Goal: Task Accomplishment & Management: Manage account settings

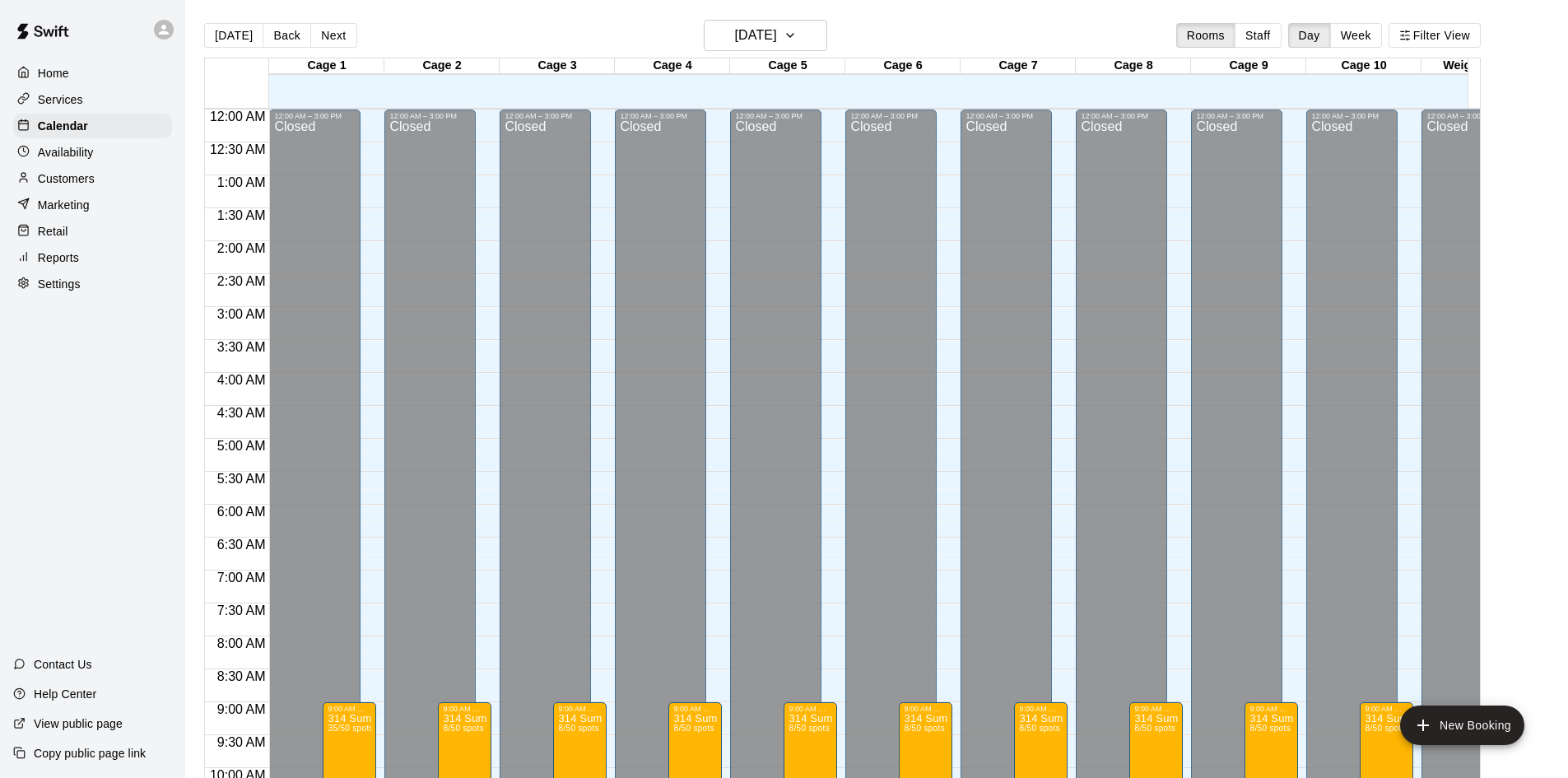
scroll to position [844, 0]
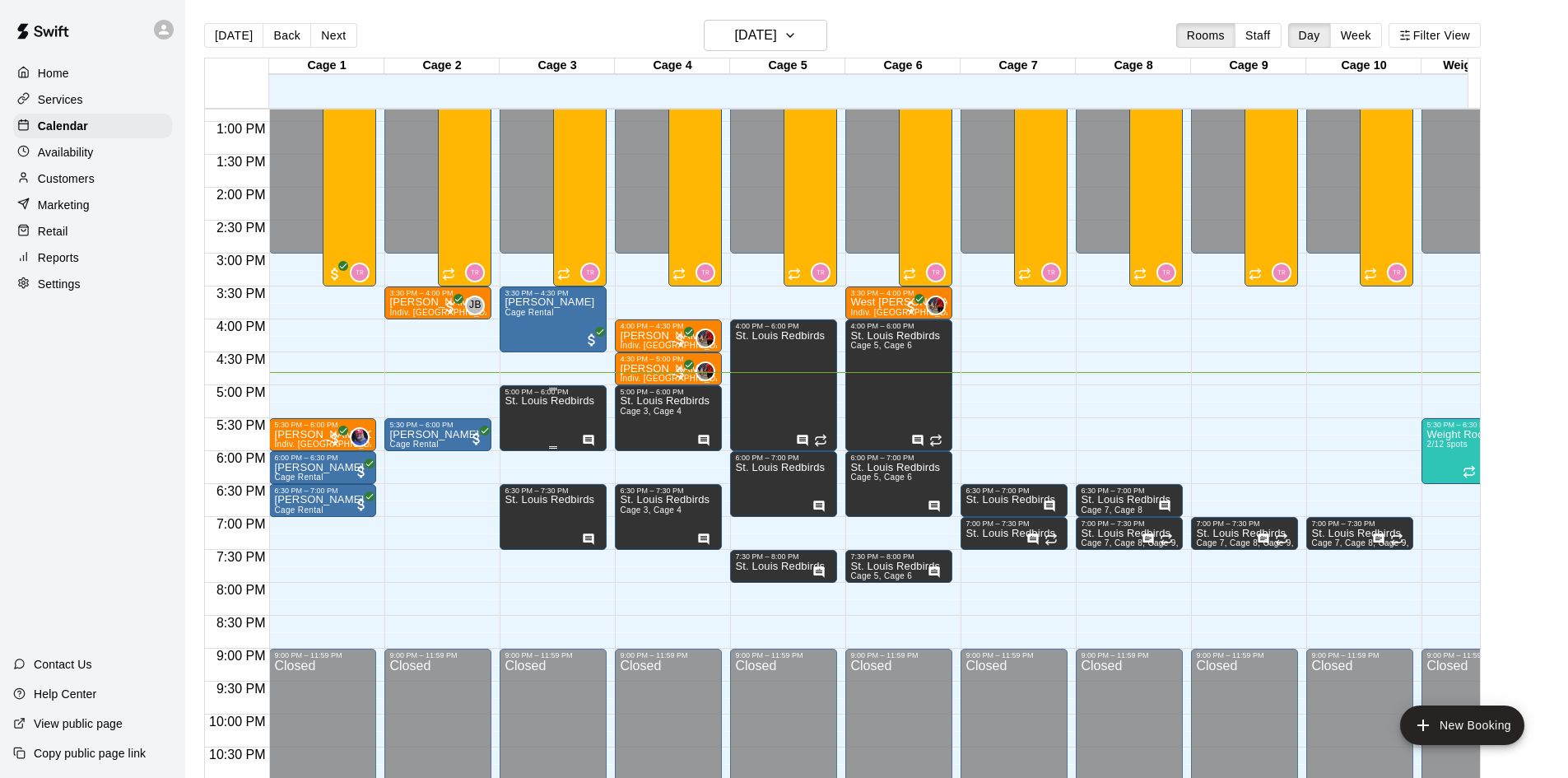
click at [584, 443] on icon "Has notes" at bounding box center [589, 440] width 11 height 11
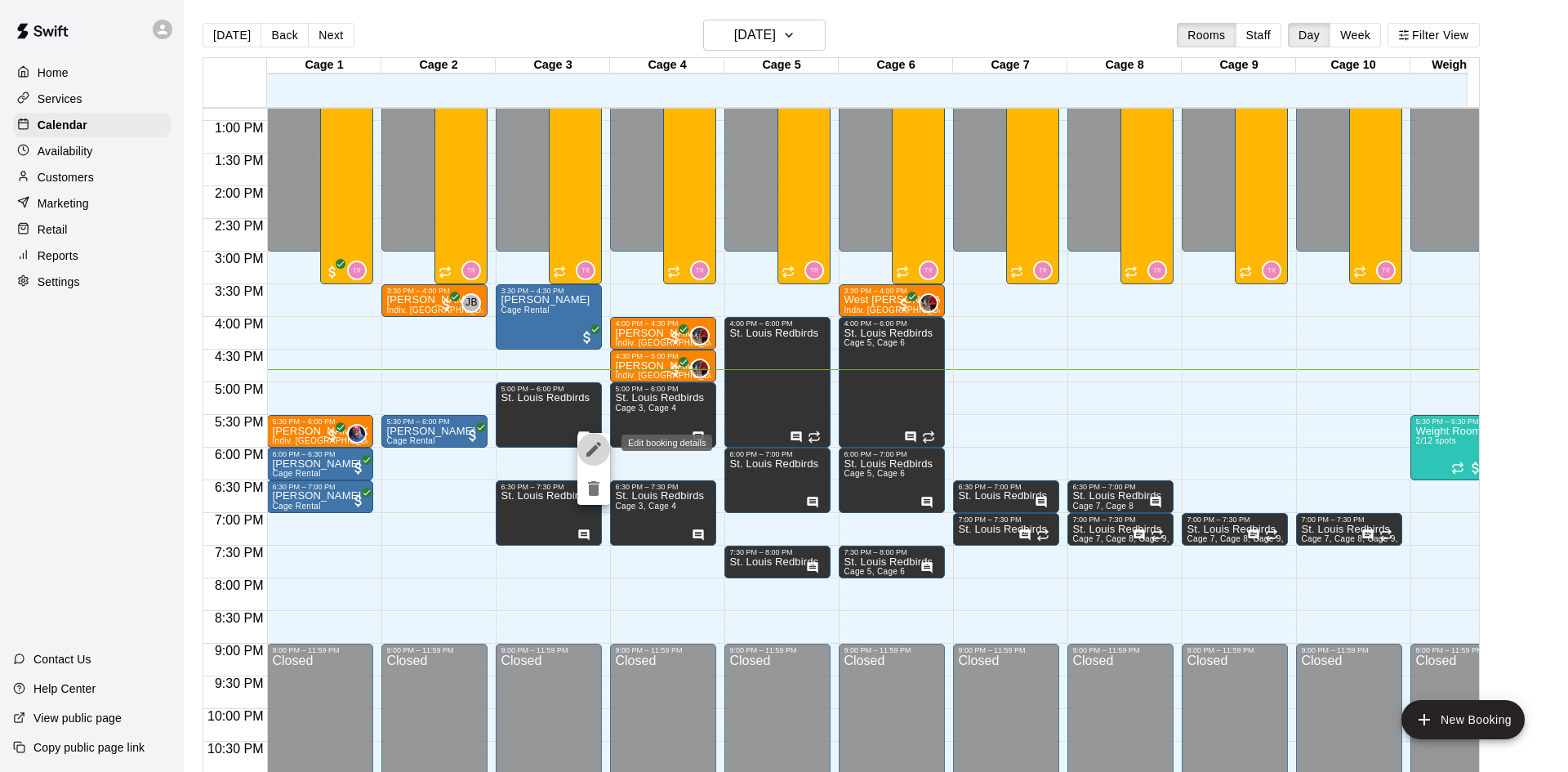
click at [590, 453] on icon "edit" at bounding box center [594, 450] width 15 height 15
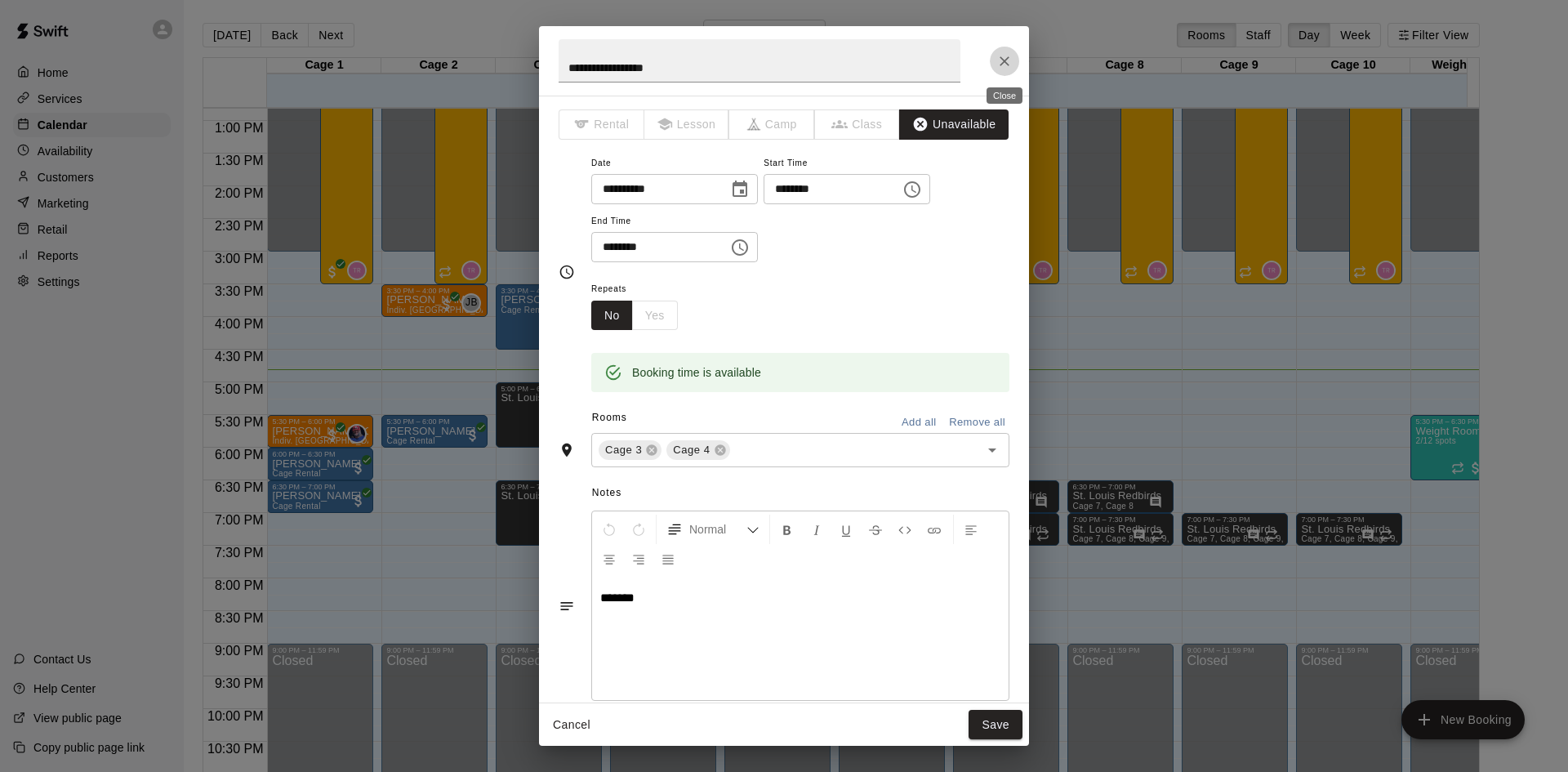
click at [1010, 58] on icon "Close" at bounding box center [1005, 62] width 17 height 17
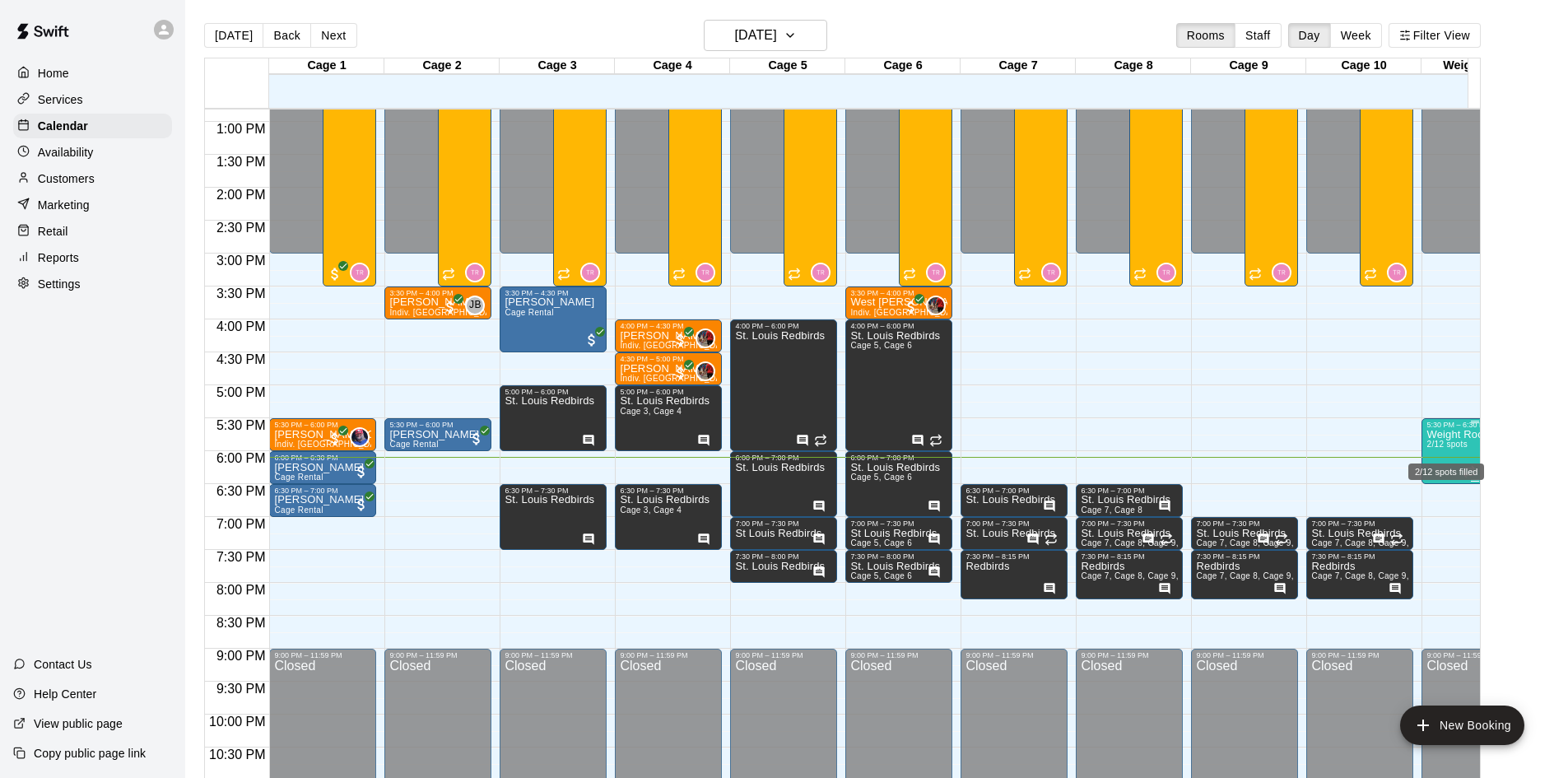
click at [1436, 449] on span "2/12 spots" at bounding box center [1446, 445] width 40 height 9
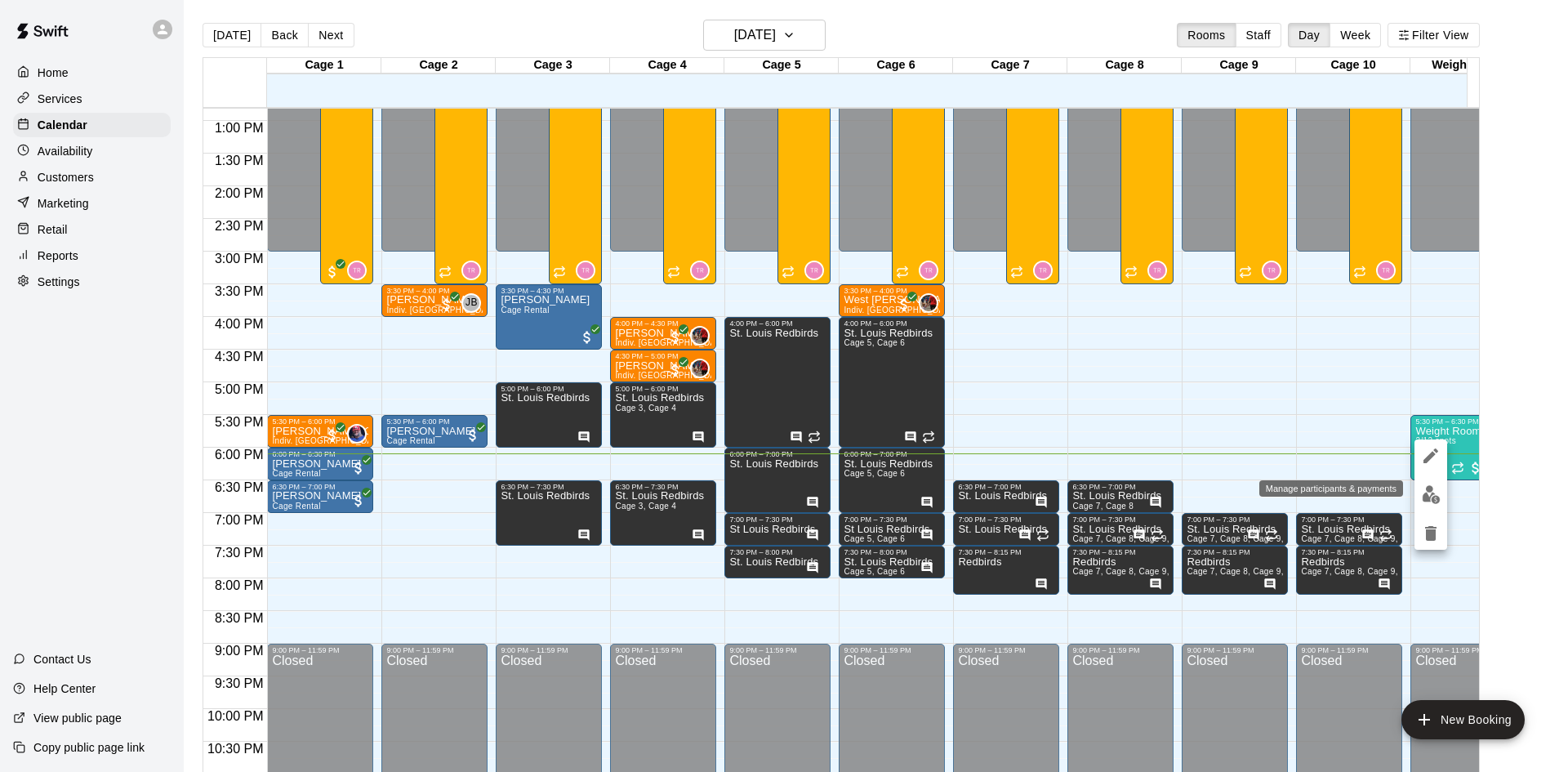
click at [1432, 497] on img "edit" at bounding box center [1432, 495] width 18 height 18
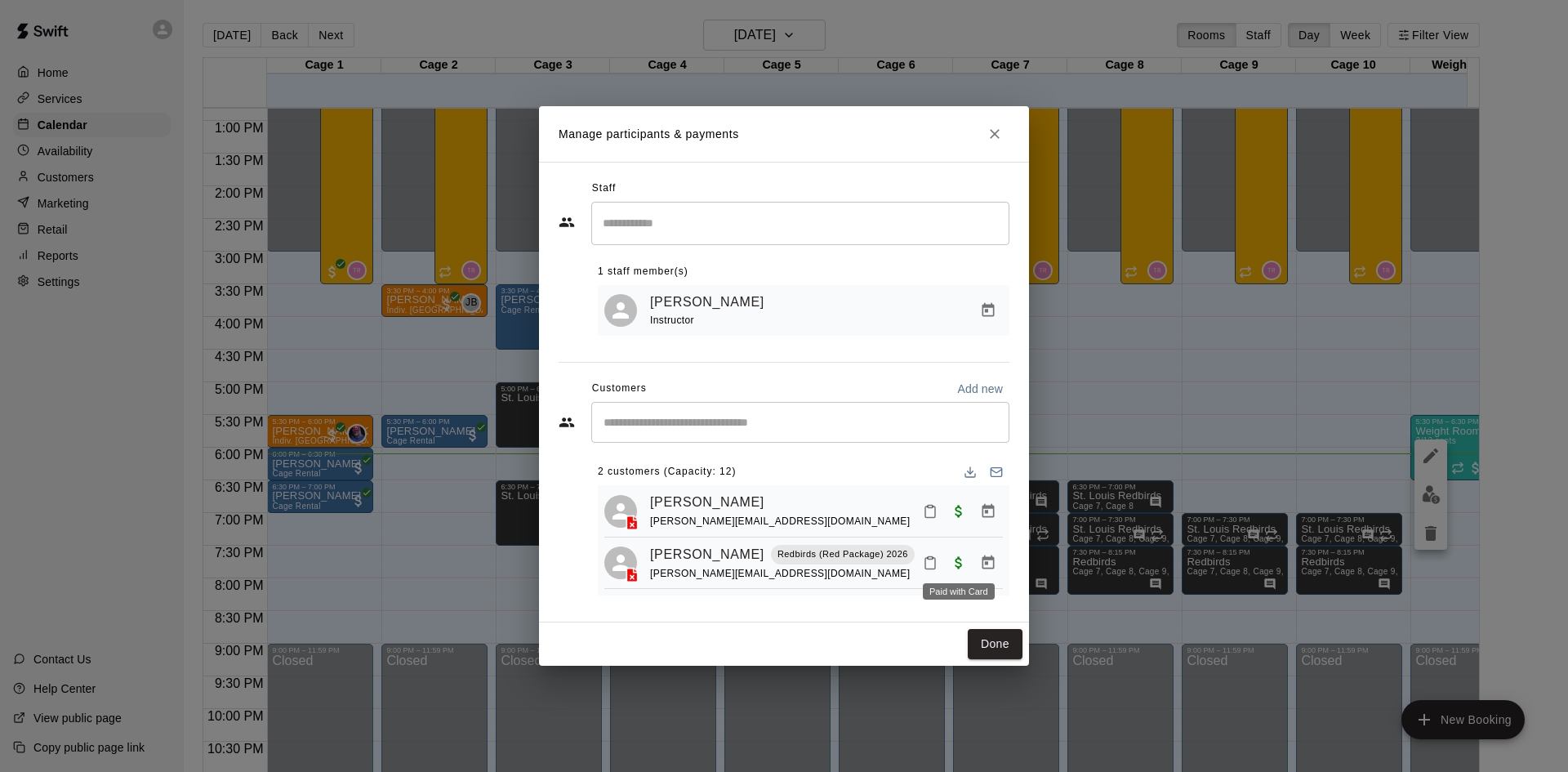
click at [957, 564] on span "Paid with Card" at bounding box center [959, 561] width 29 height 14
click at [703, 554] on link "[PERSON_NAME]" at bounding box center [707, 555] width 114 height 21
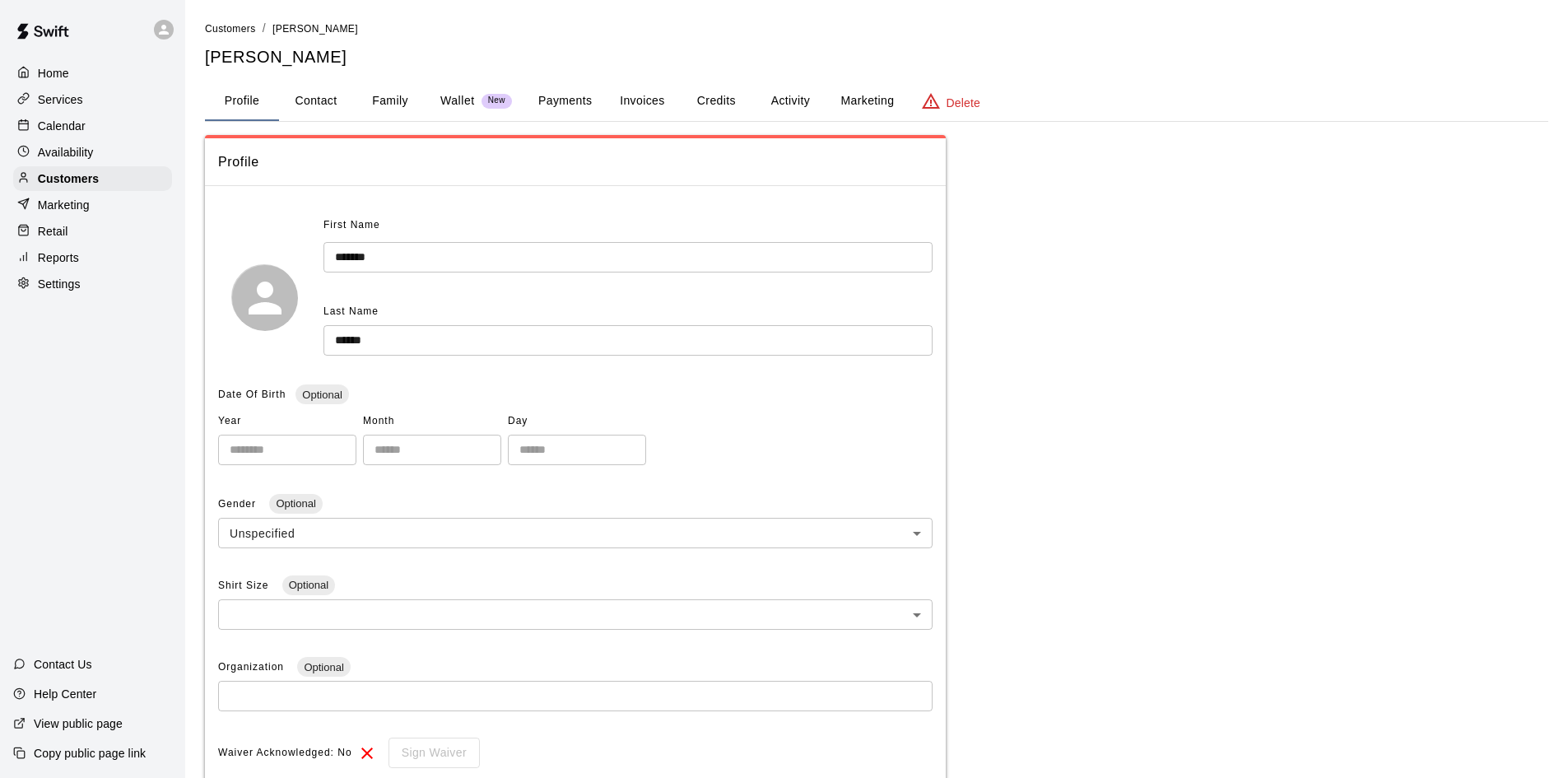
click at [580, 88] on button "Payments" at bounding box center [565, 101] width 80 height 40
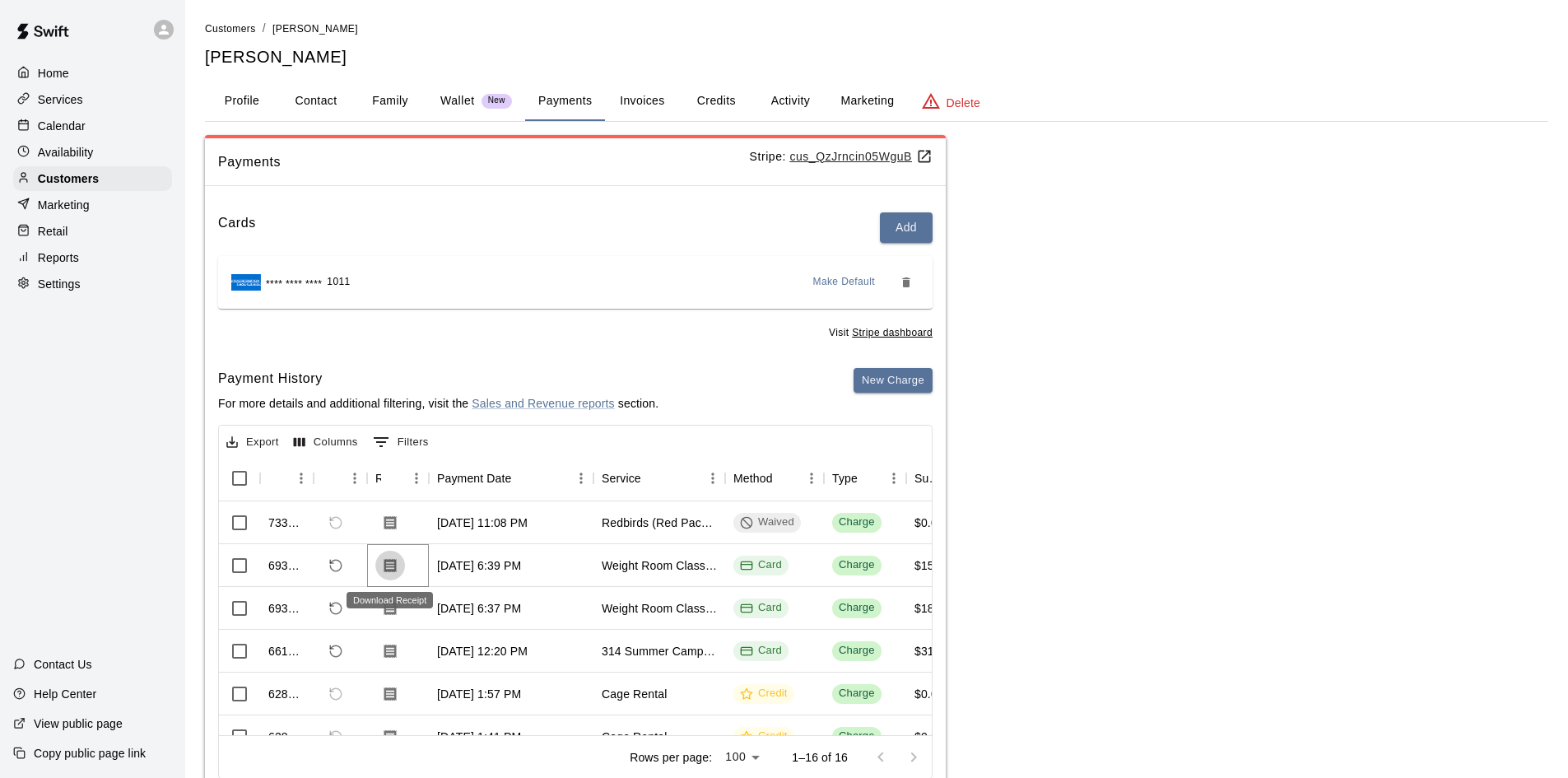
click at [400, 566] on button "Download Receipt" at bounding box center [391, 566] width 30 height 30
click at [686, 318] on div "Visit Stripe dashboard" at bounding box center [575, 329] width 714 height 26
click at [132, 120] on div "Calendar" at bounding box center [92, 125] width 159 height 25
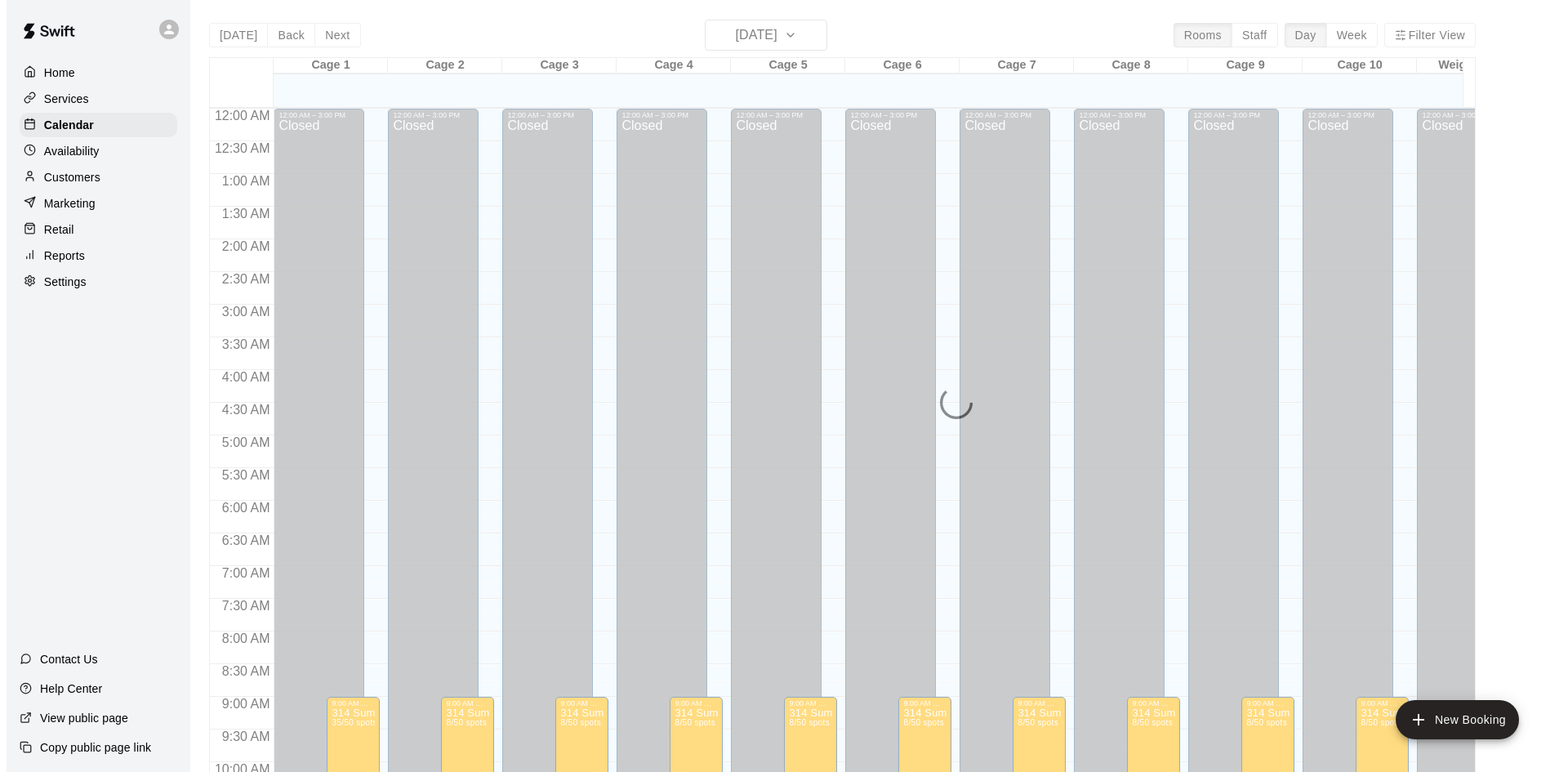
scroll to position [837, 0]
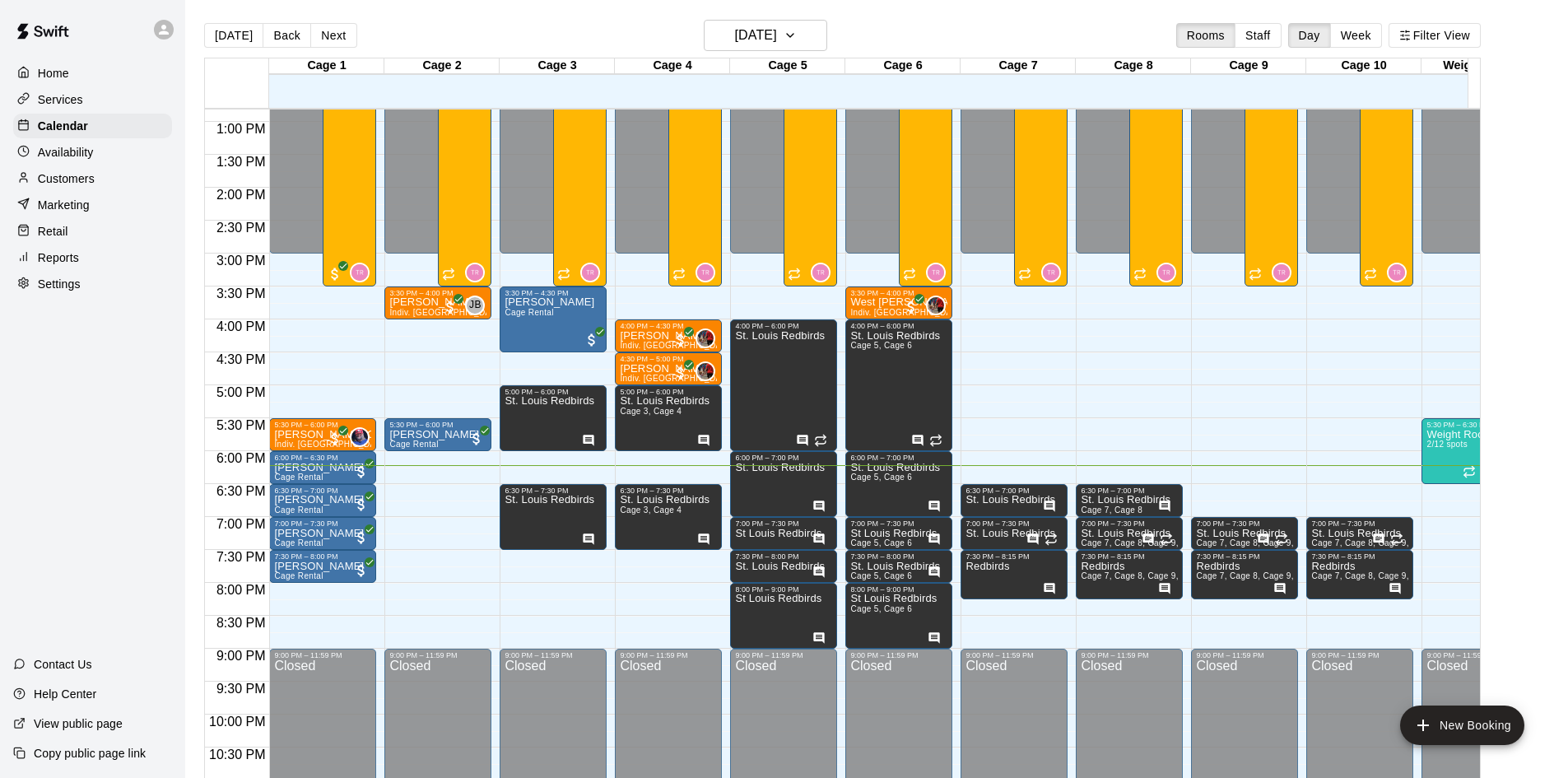
click at [386, 526] on div "12:00 AM – 3:00 PM Closed 3:30 PM – 4:00 PM [PERSON_NAME] Indiv. Lesson JB 0 9:…" at bounding box center [437, 56] width 107 height 1581
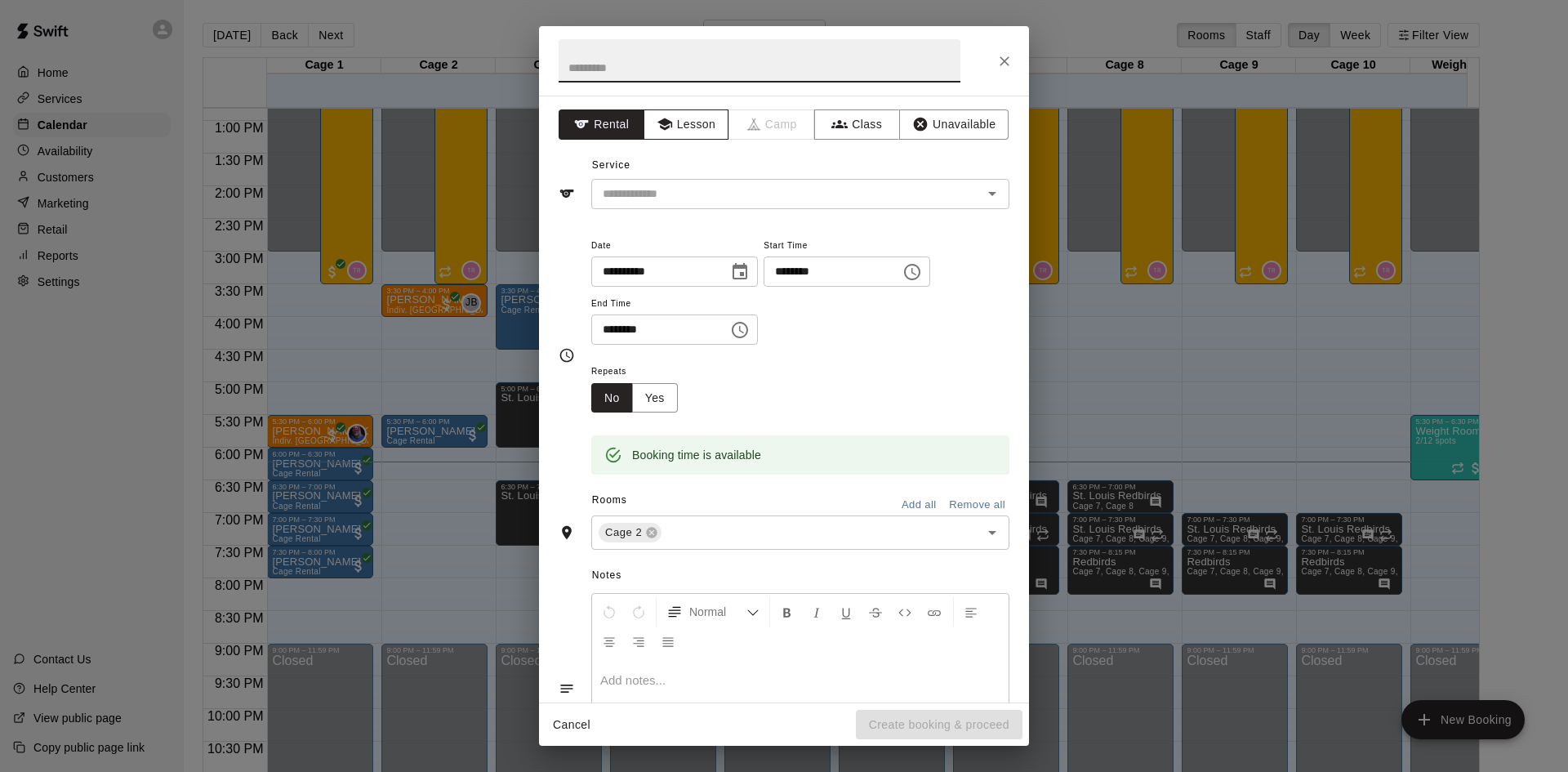
click at [691, 129] on button "Lesson" at bounding box center [686, 124] width 86 height 30
click at [600, 132] on button "Rental" at bounding box center [601, 124] width 86 height 30
click at [649, 192] on input "text" at bounding box center [776, 194] width 360 height 20
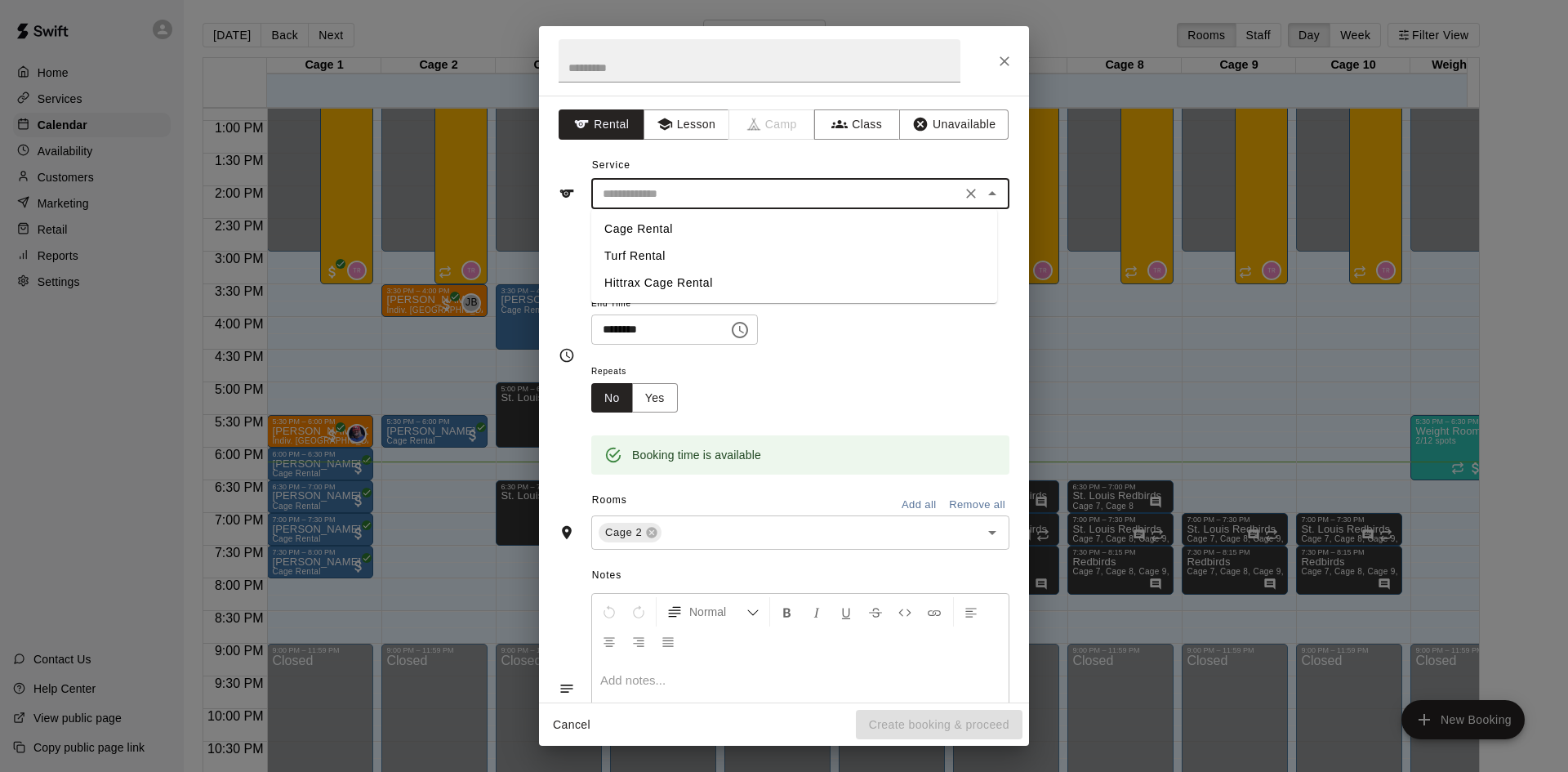
click at [661, 226] on li "Cage Rental" at bounding box center [794, 228] width 406 height 27
type input "**********"
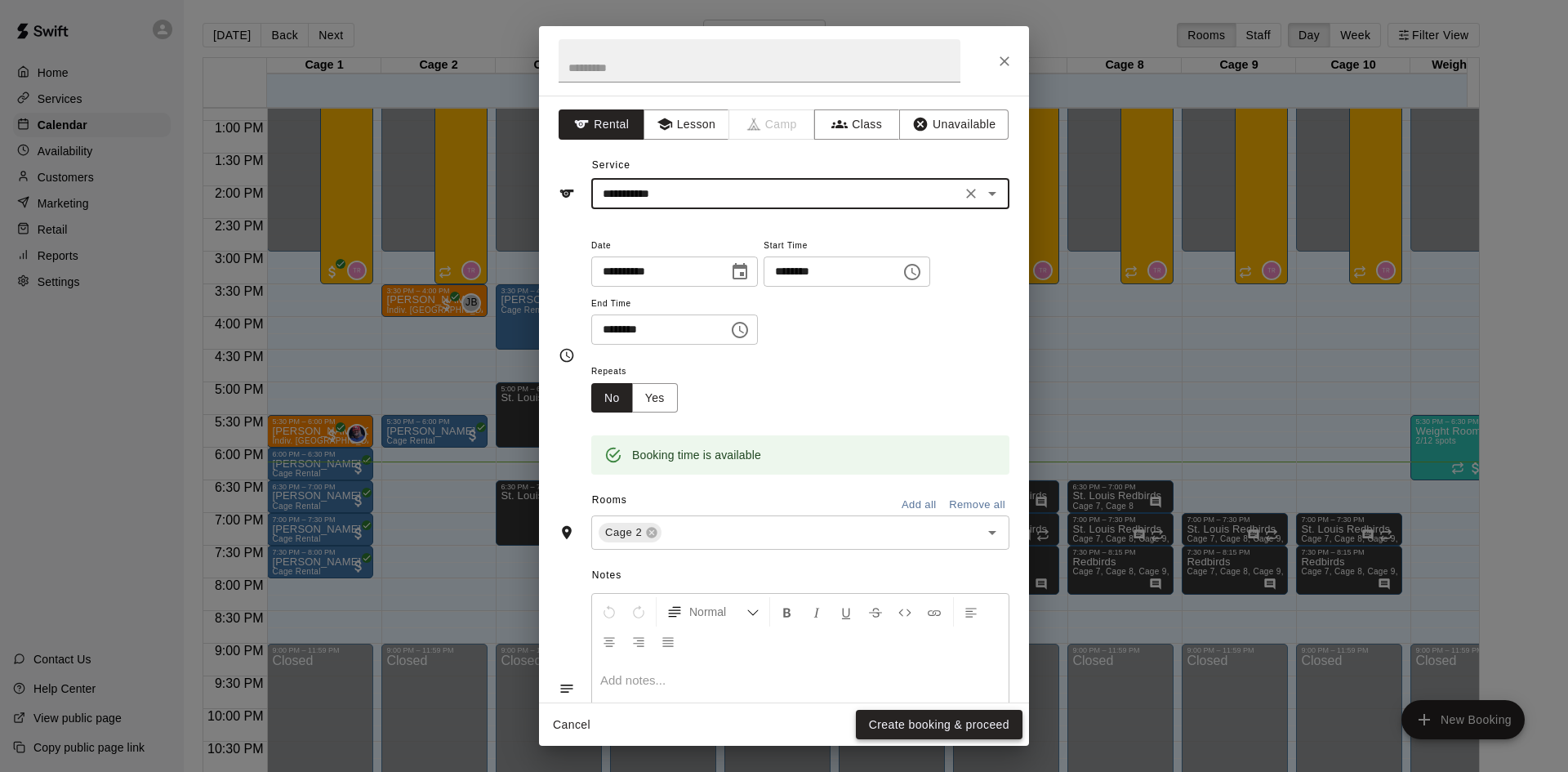
click at [903, 726] on button "Create booking & proceed" at bounding box center [939, 725] width 167 height 30
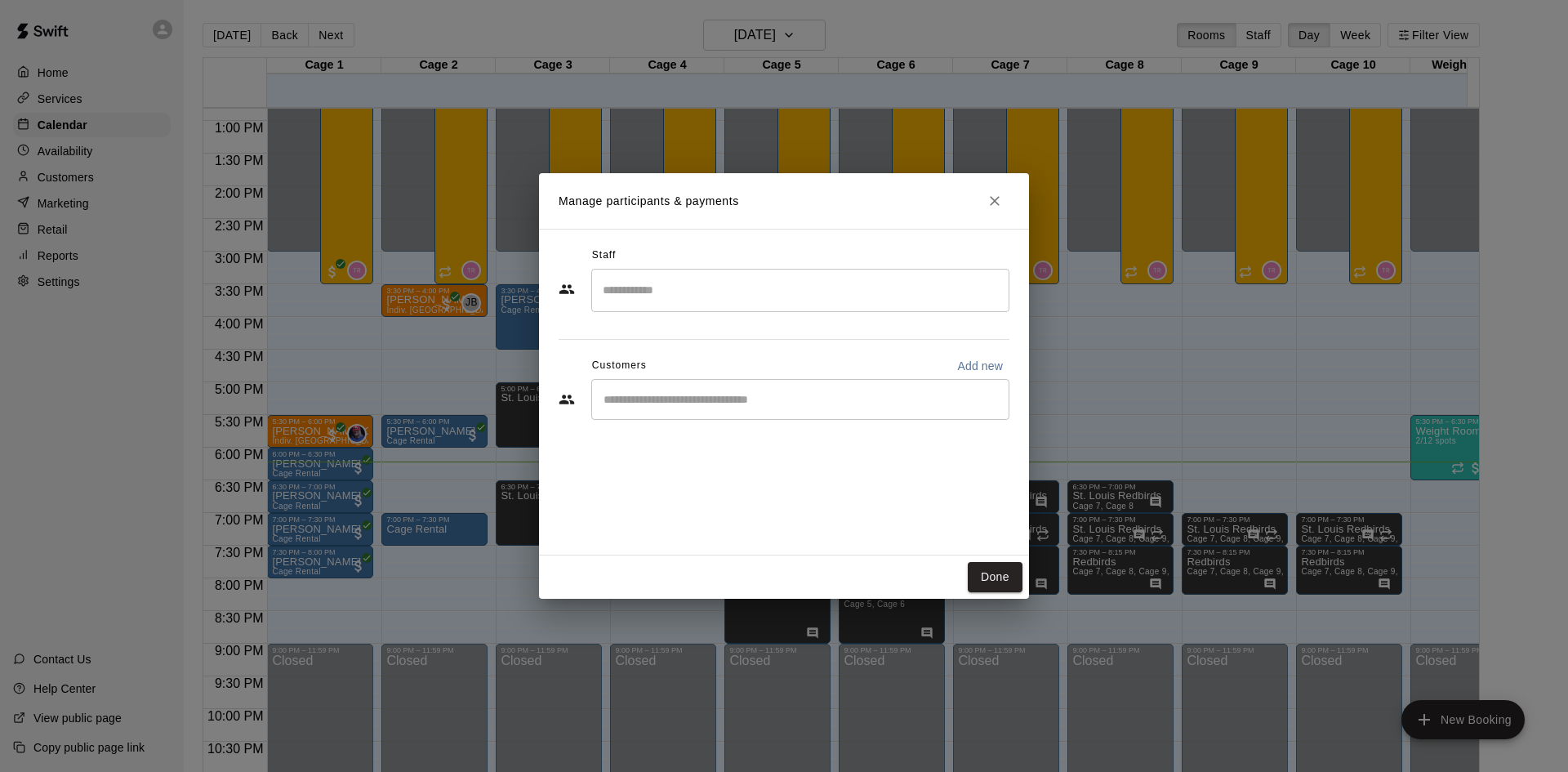
click at [695, 407] on input "Start typing to search customers..." at bounding box center [800, 400] width 403 height 17
type input "******"
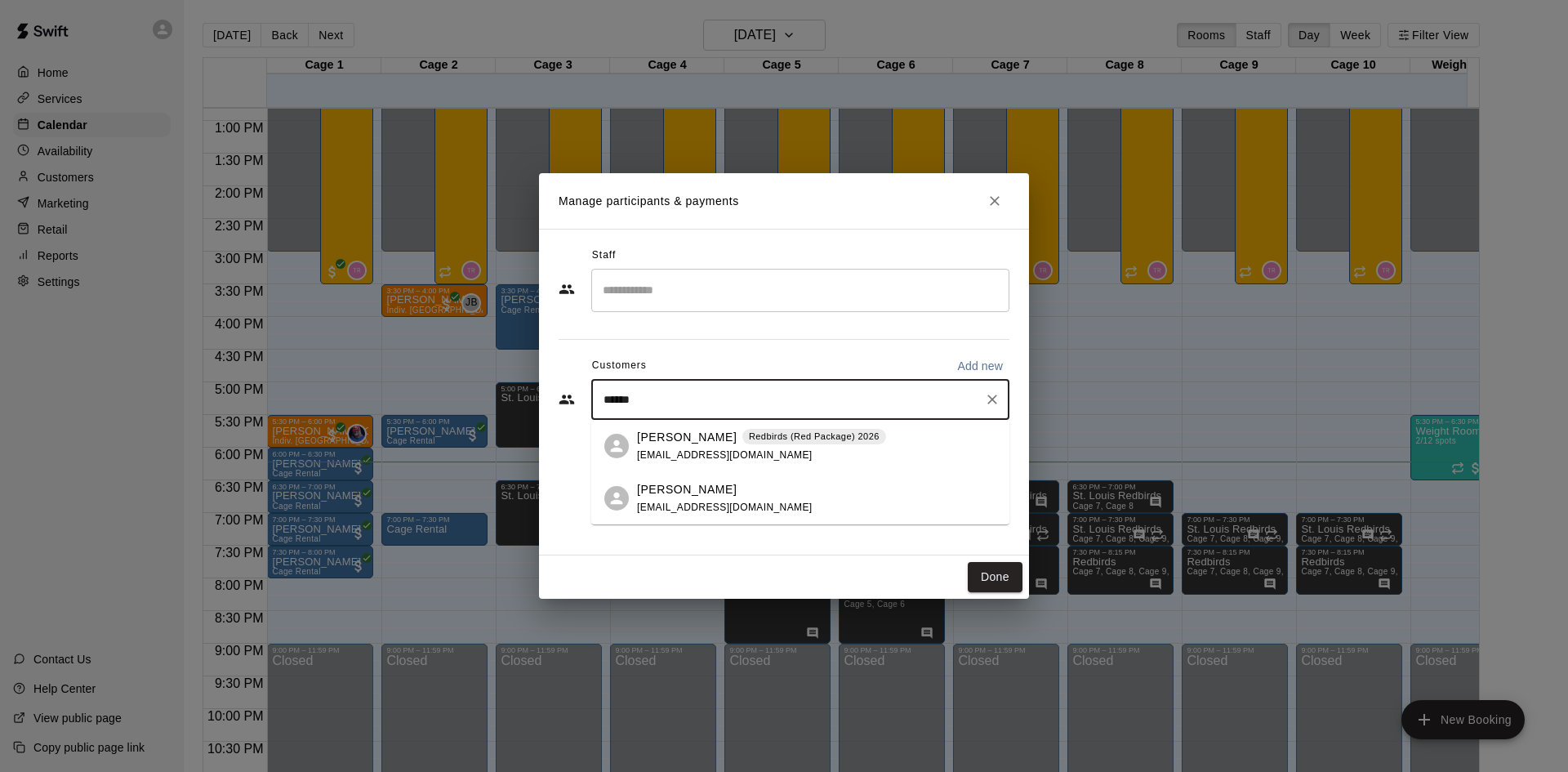
click at [671, 439] on p "[PERSON_NAME]" at bounding box center [687, 438] width 99 height 18
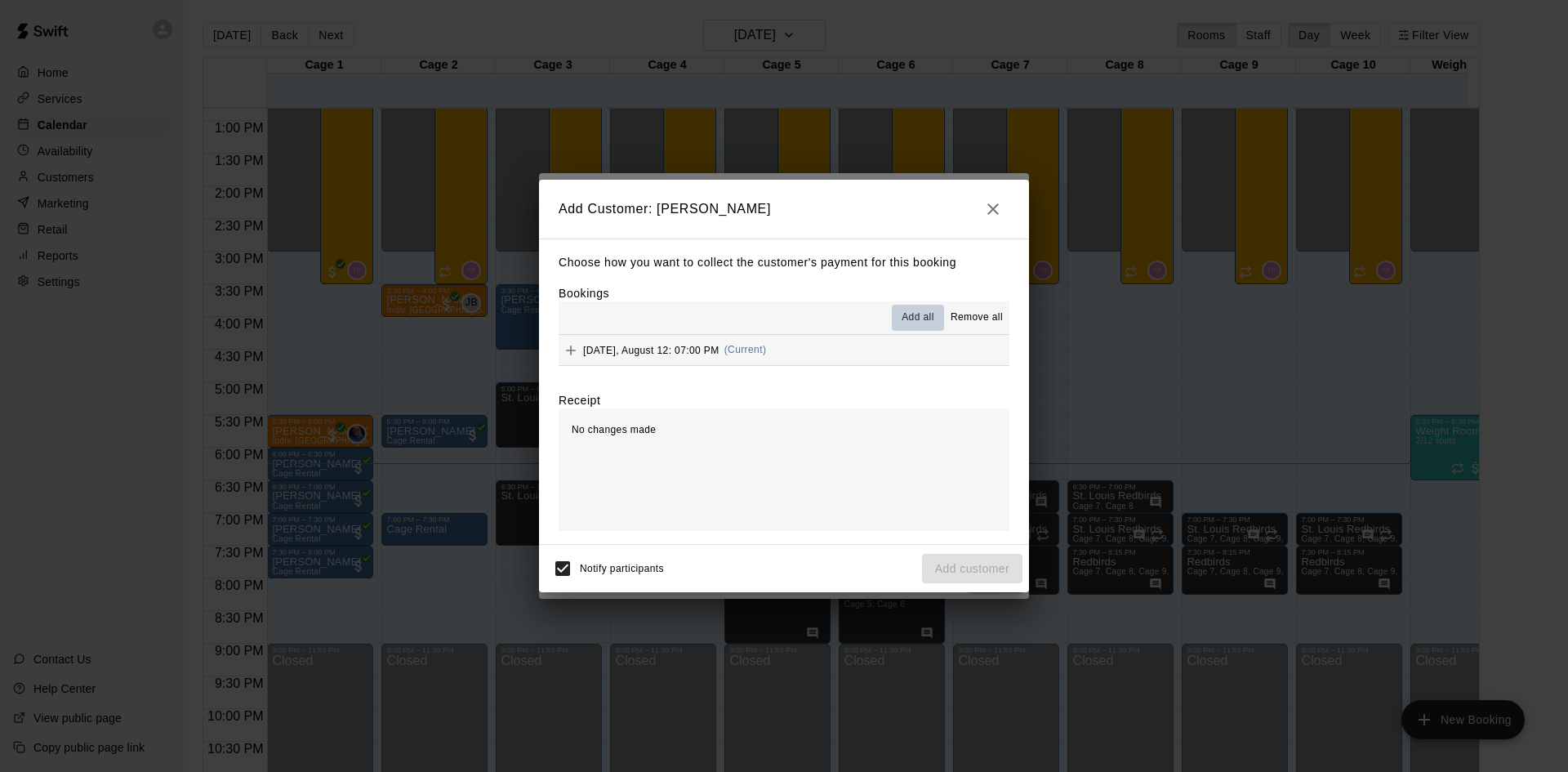
click at [910, 317] on span "Add all" at bounding box center [917, 318] width 32 height 17
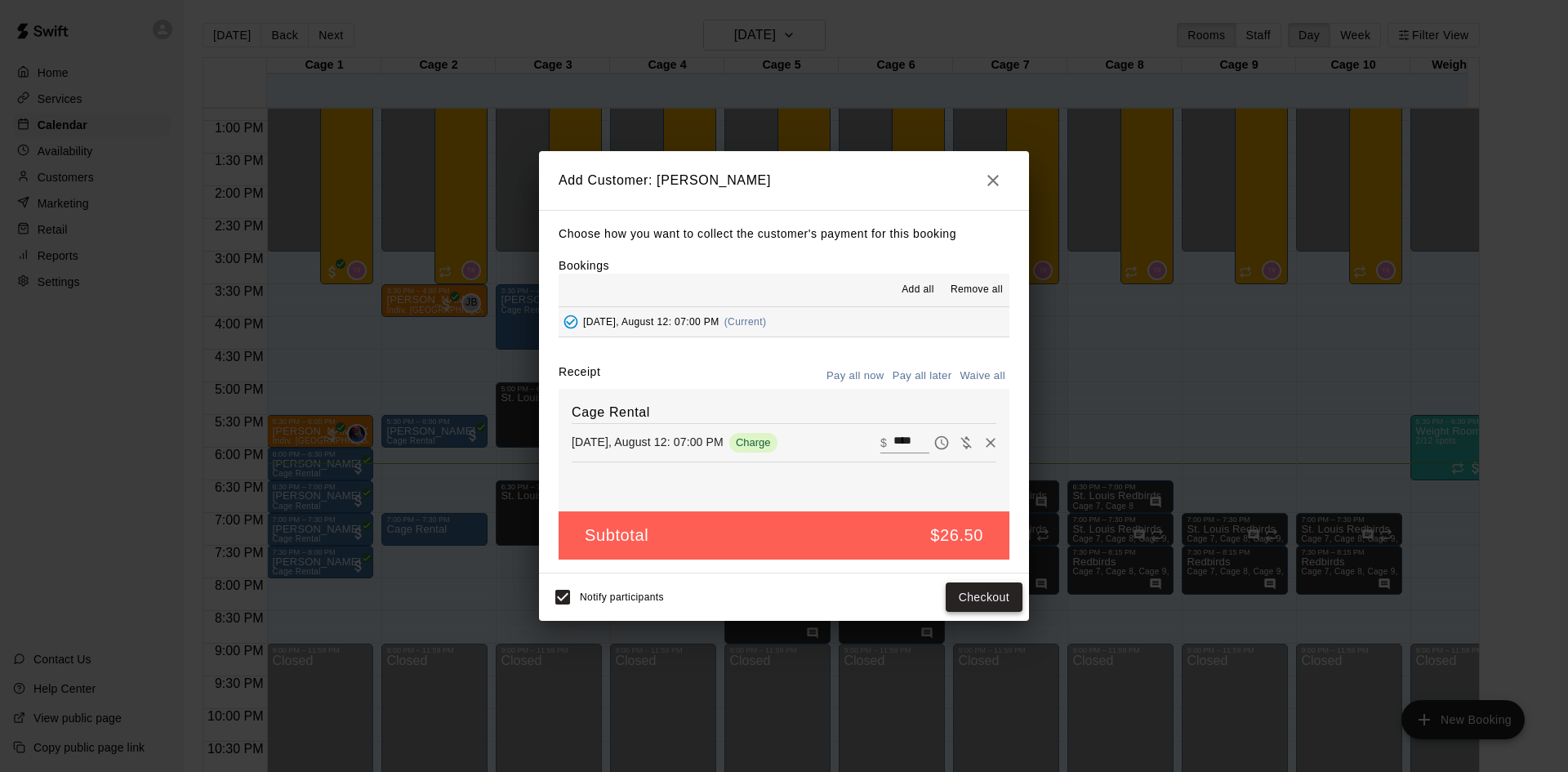
click at [976, 591] on button "Checkout" at bounding box center [983, 598] width 76 height 30
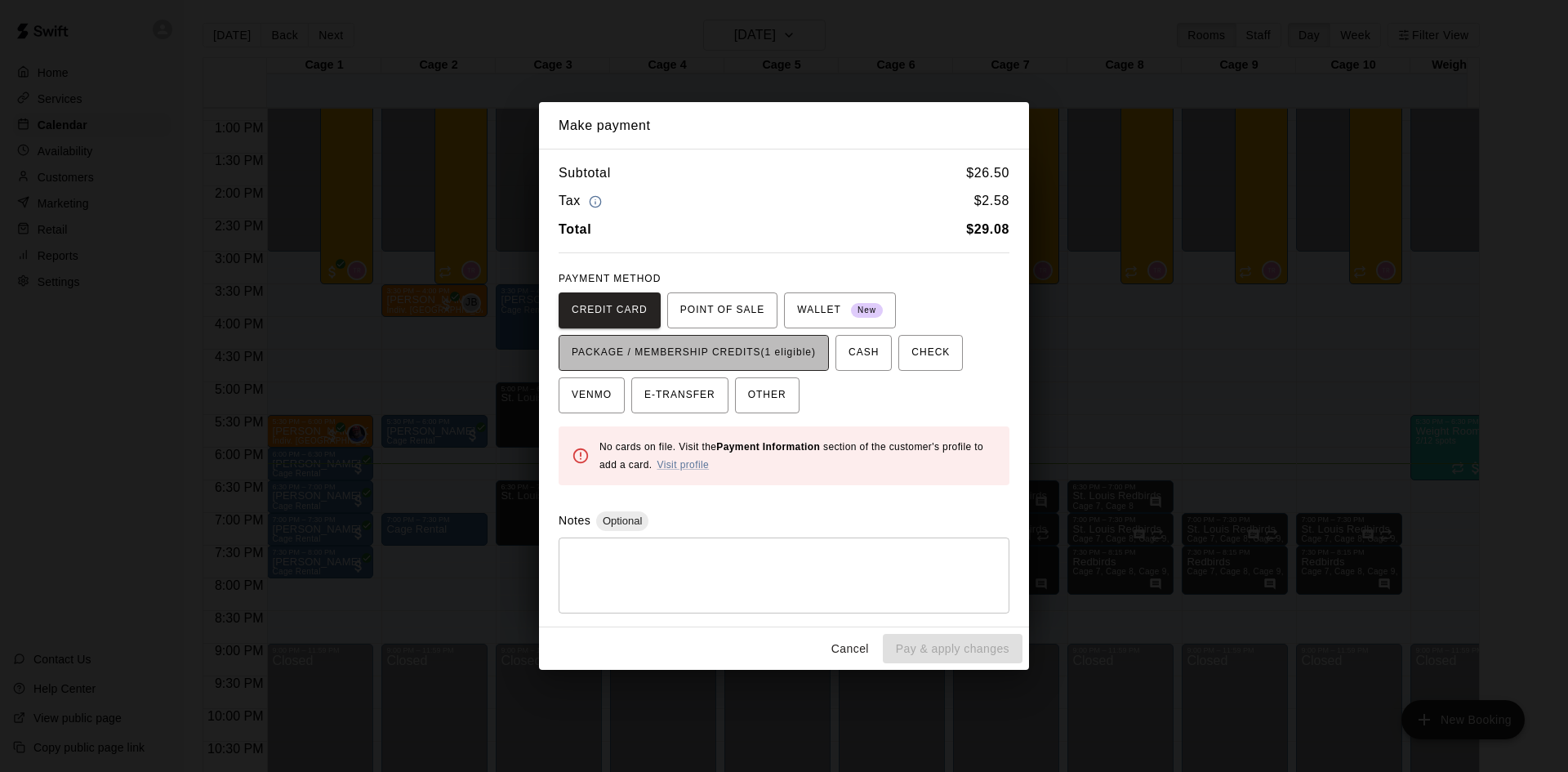
click at [681, 362] on span "PACKAGE / MEMBERSHIP CREDITS (1 eligible)" at bounding box center [693, 353] width 244 height 26
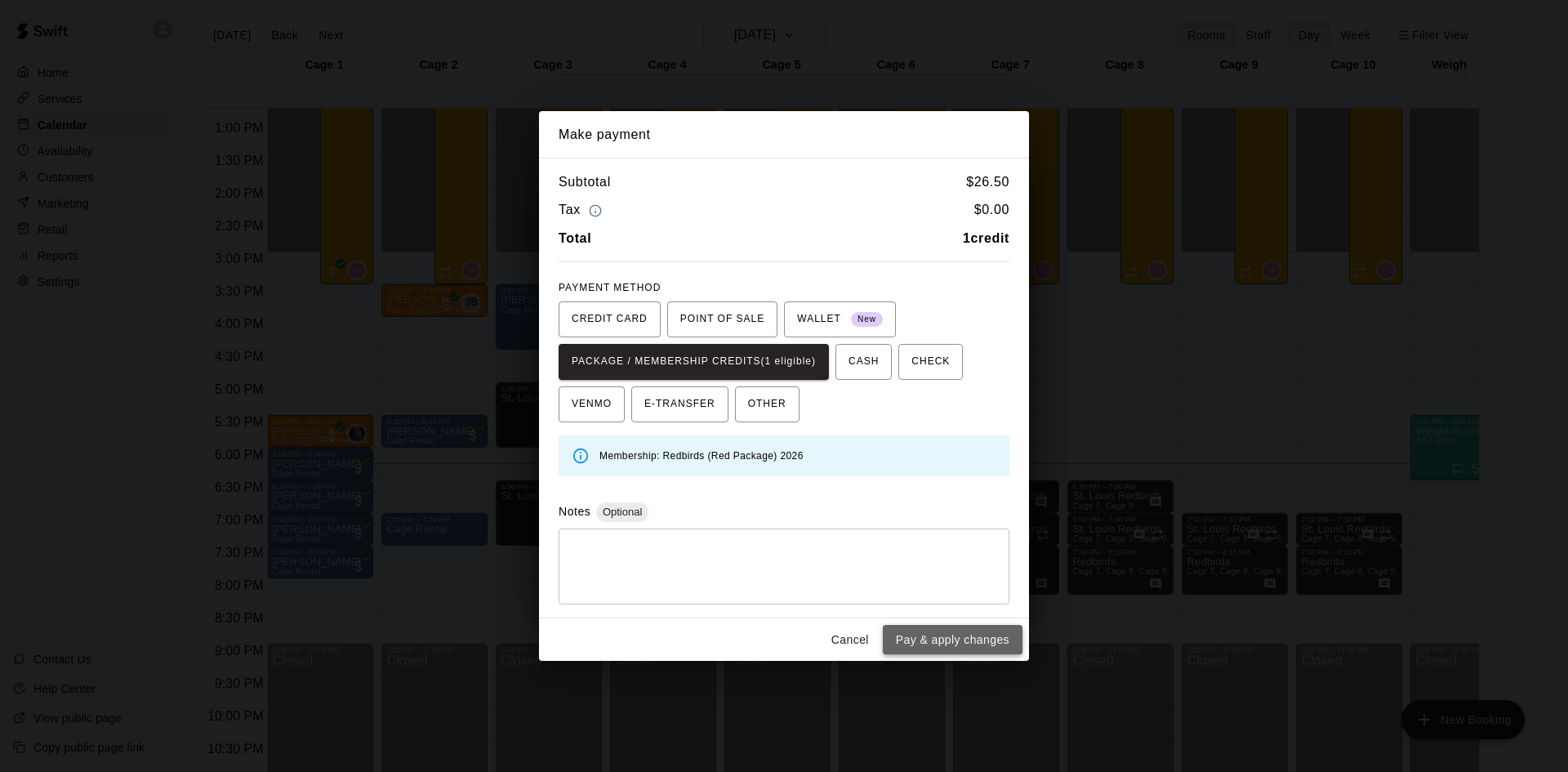
click at [951, 643] on button "Pay & apply changes" at bounding box center [953, 640] width 140 height 30
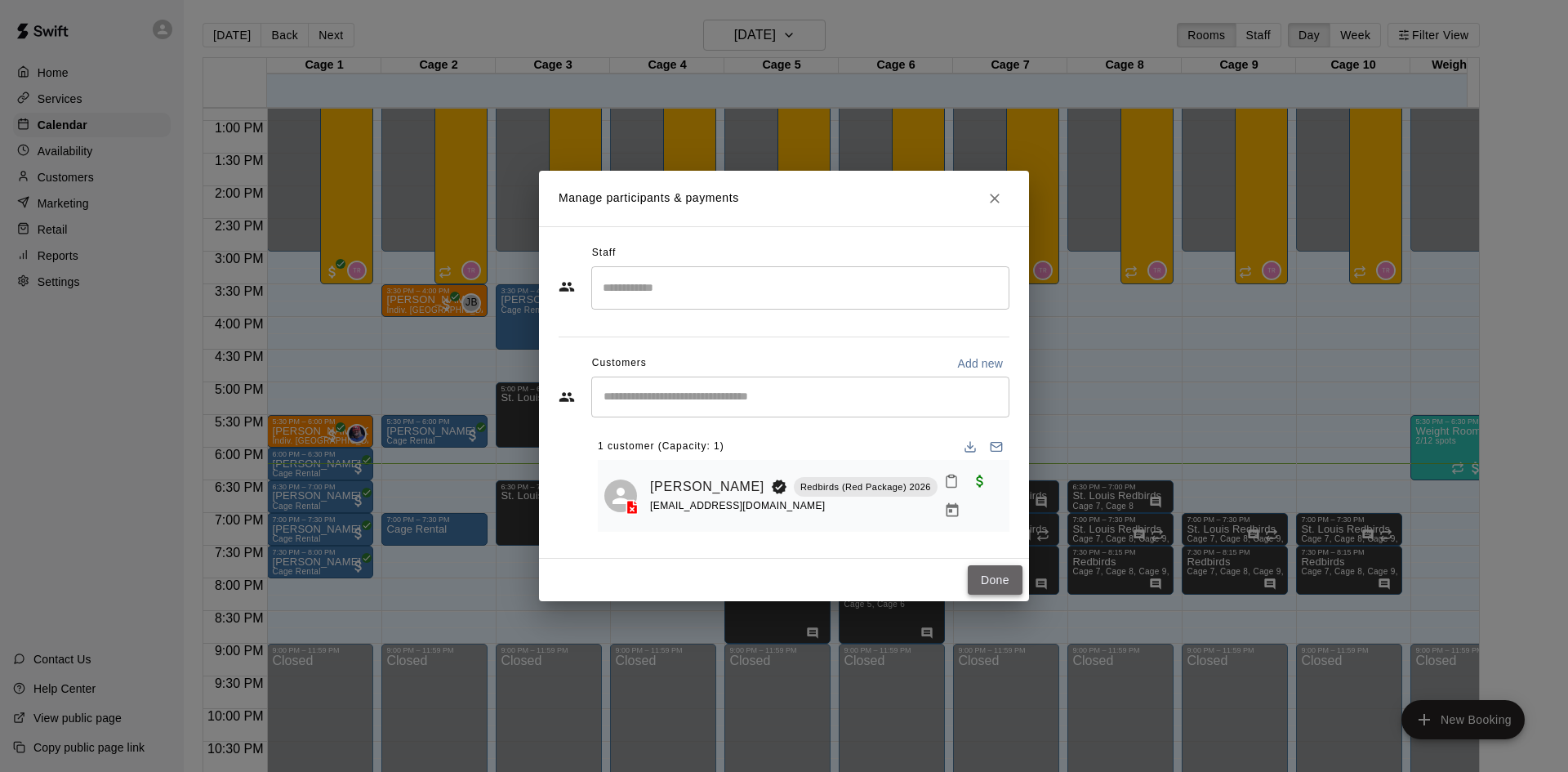
click at [990, 579] on button "Done" at bounding box center [994, 580] width 54 height 30
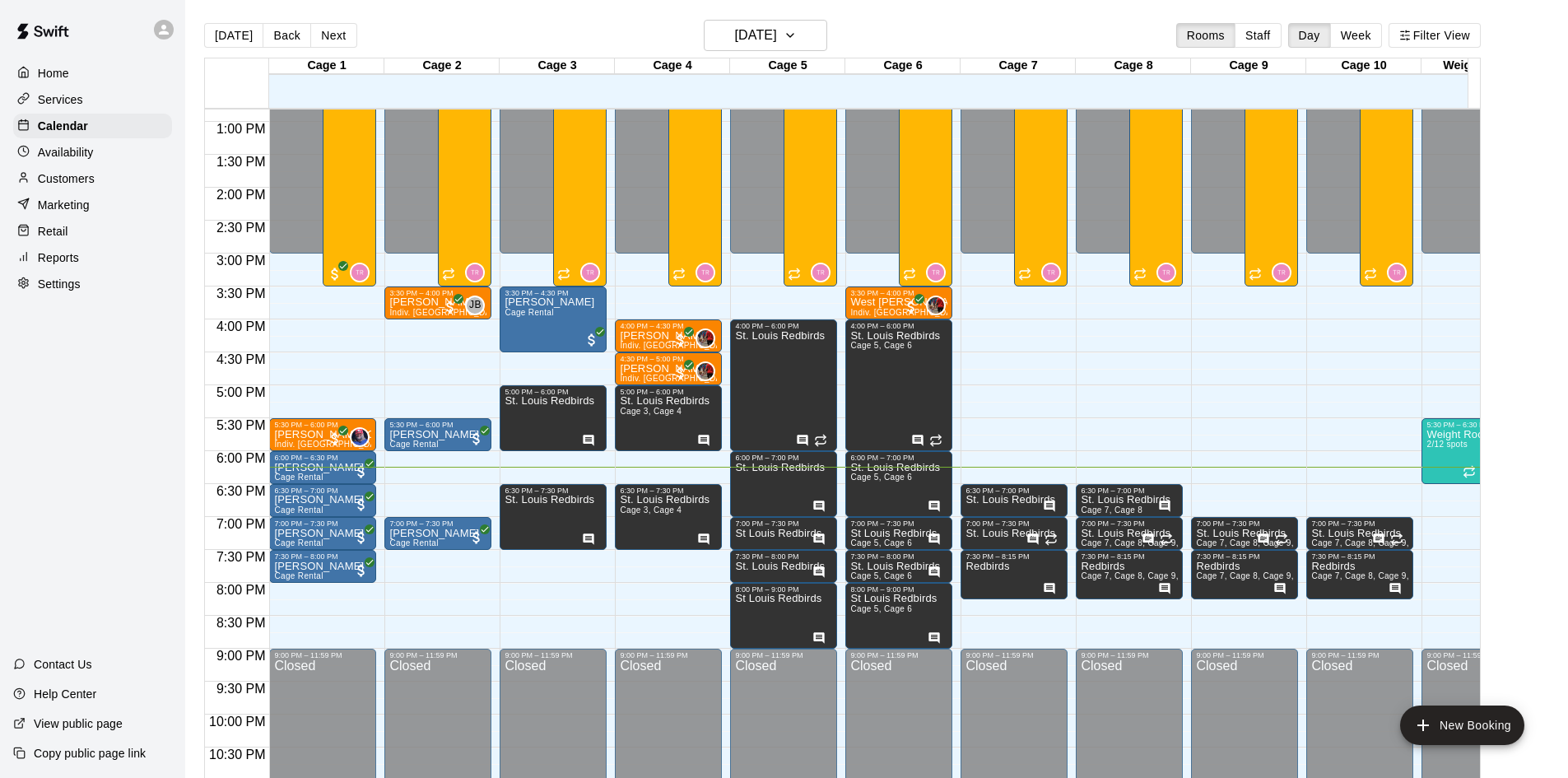
click at [386, 489] on div "12:00 AM – 3:00 PM Closed 3:30 PM – 4:00 PM [PERSON_NAME] Indiv. Lesson JB 0 9:…" at bounding box center [437, 56] width 107 height 1581
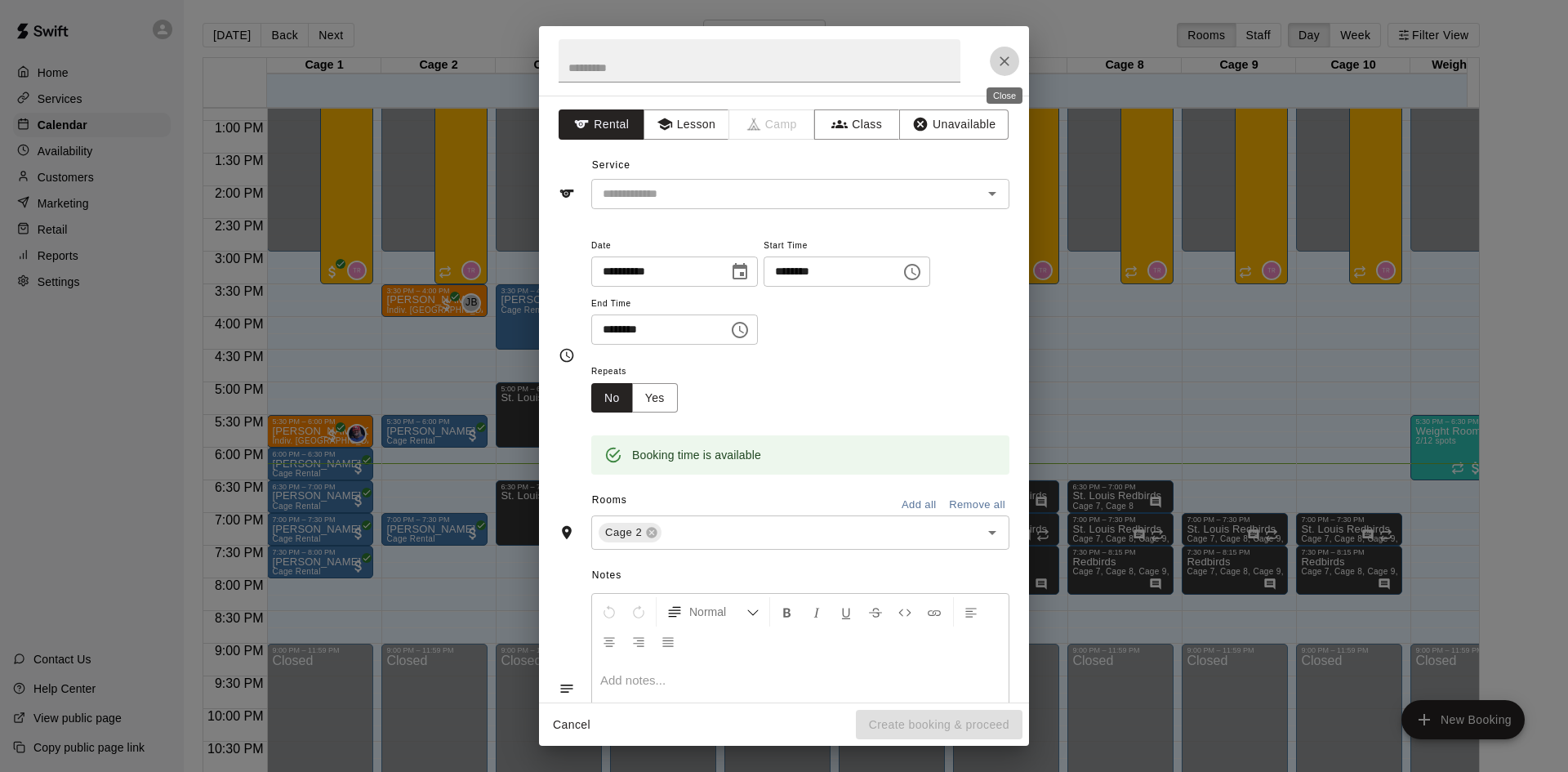
click at [1003, 58] on icon "Close" at bounding box center [1005, 61] width 10 height 10
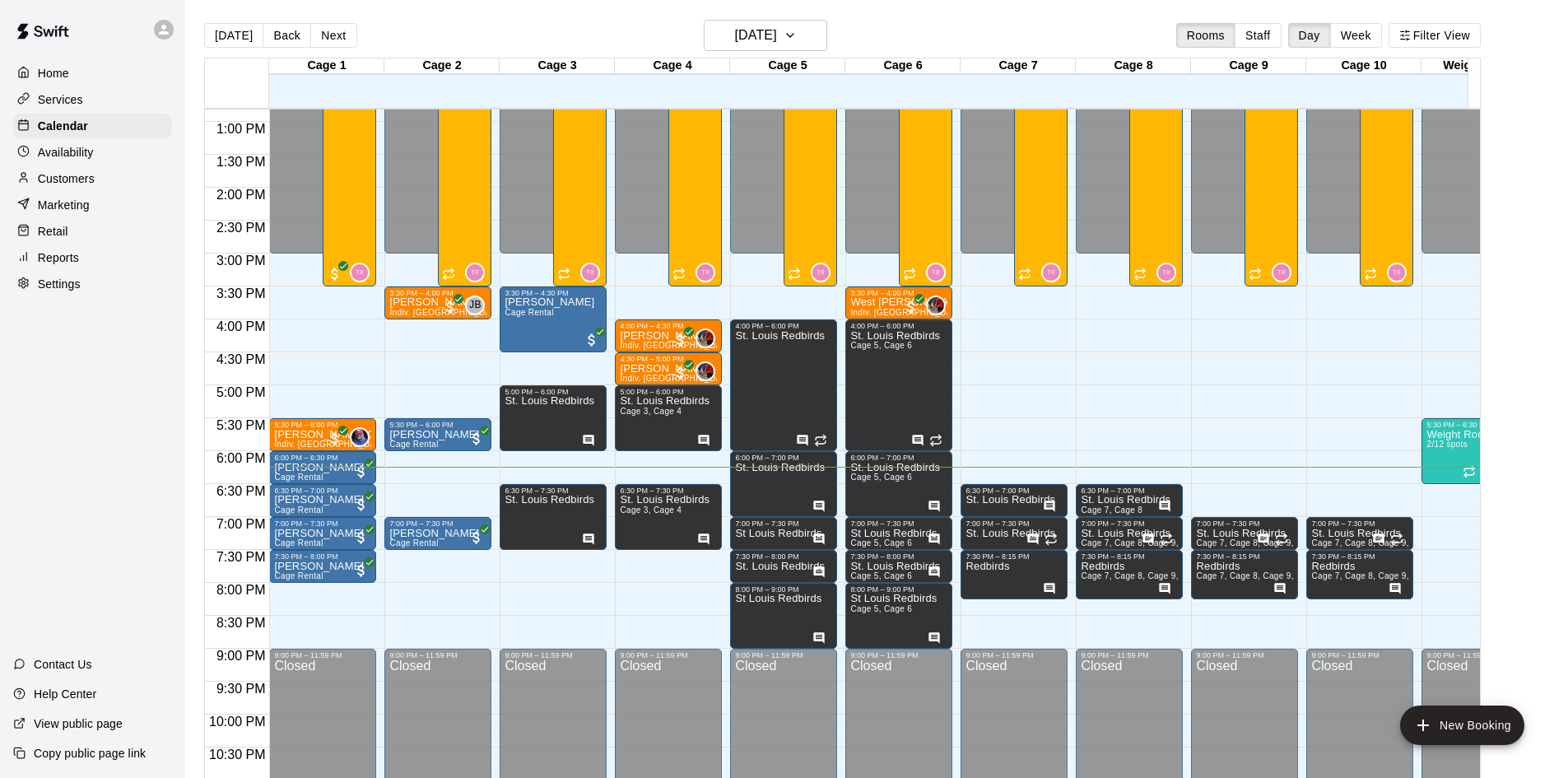
click at [391, 492] on div "12:00 AM – 3:00 PM Closed 3:30 PM – 4:00 PM [PERSON_NAME] Indiv. Lesson JB 0 9:…" at bounding box center [437, 56] width 107 height 1581
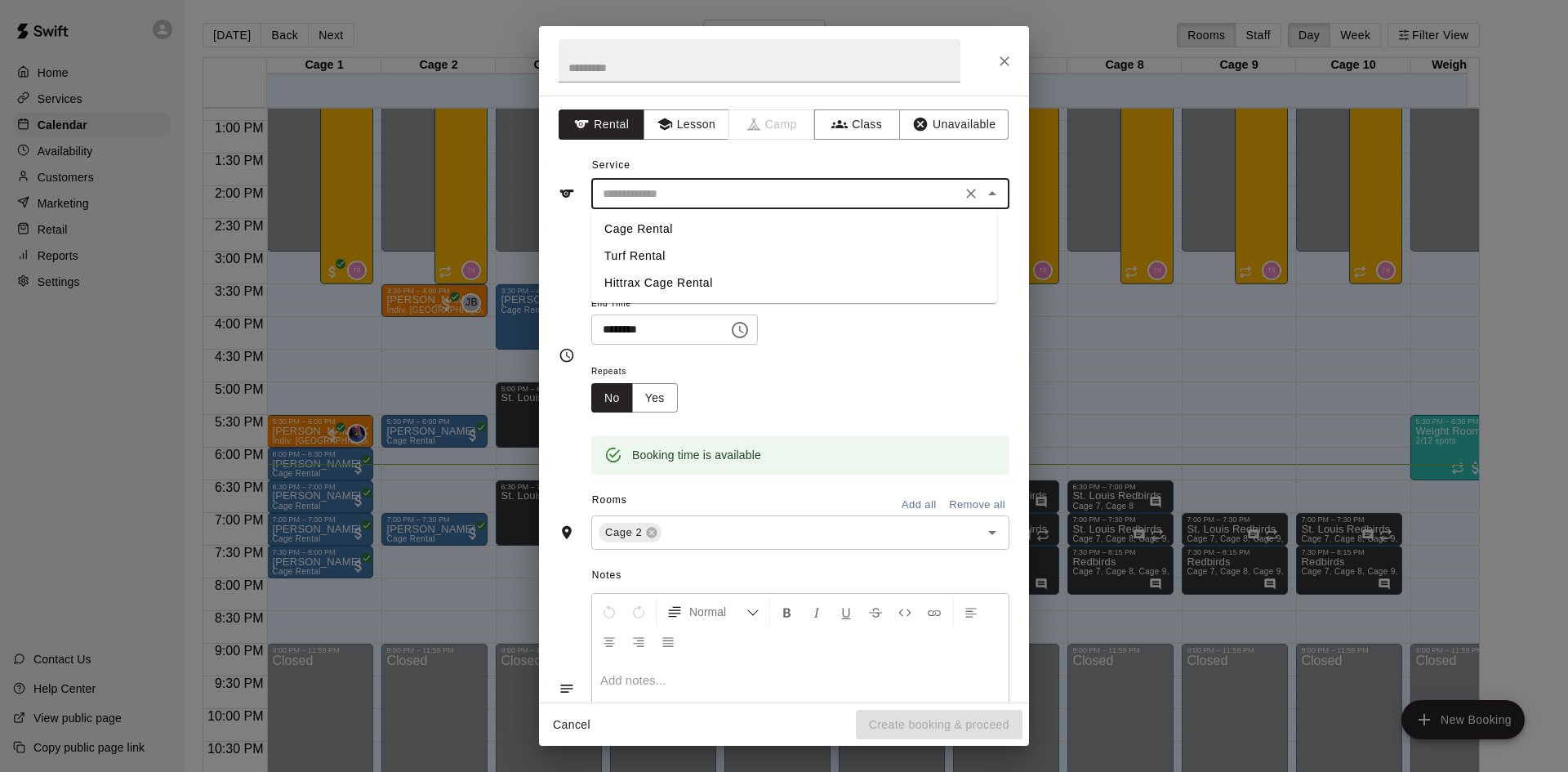
click at [689, 192] on input "text" at bounding box center [776, 194] width 360 height 20
click at [663, 233] on li "Cage Rental" at bounding box center [794, 228] width 406 height 27
type input "**********"
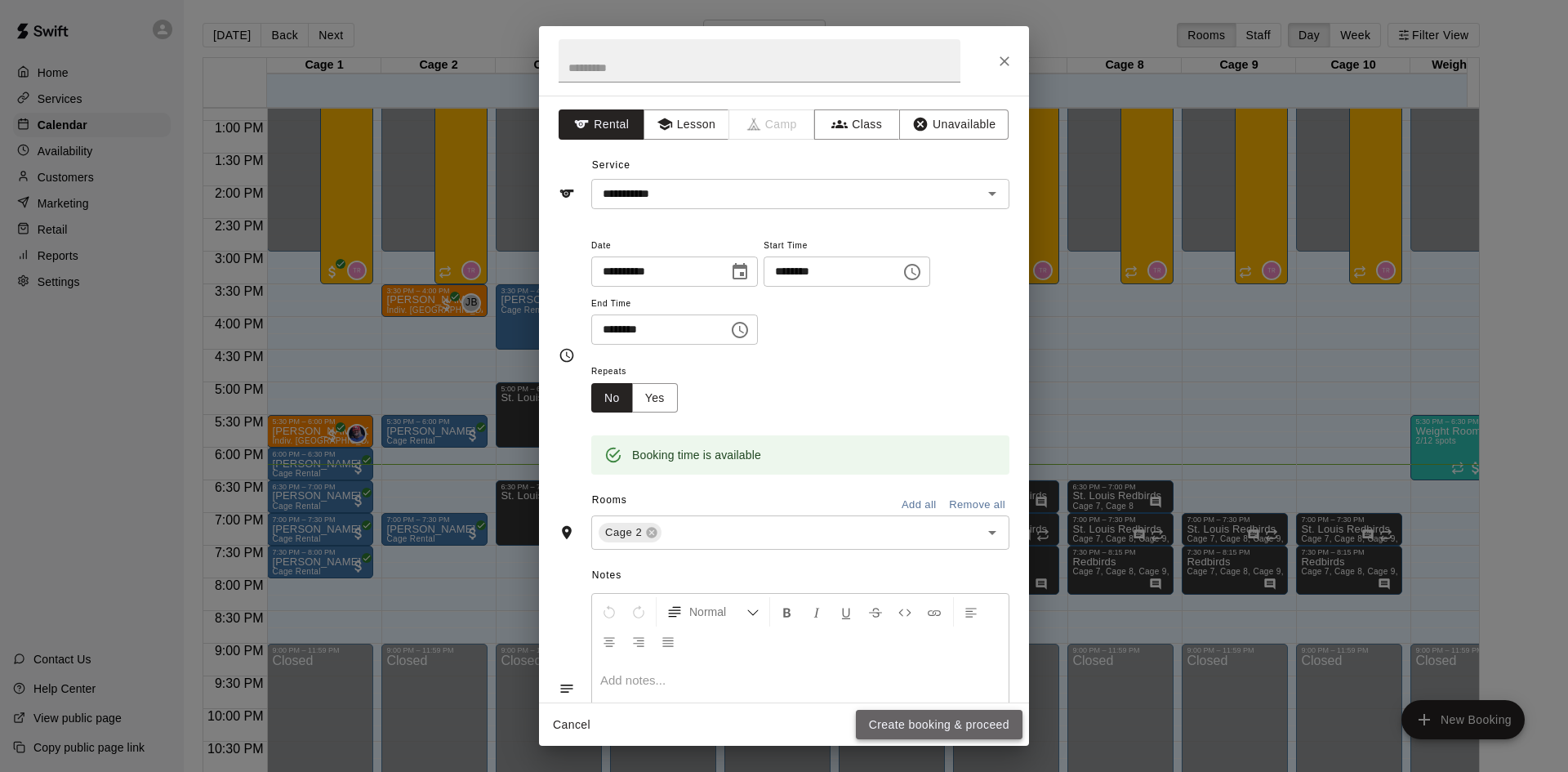
click at [992, 718] on button "Create booking & proceed" at bounding box center [939, 725] width 167 height 30
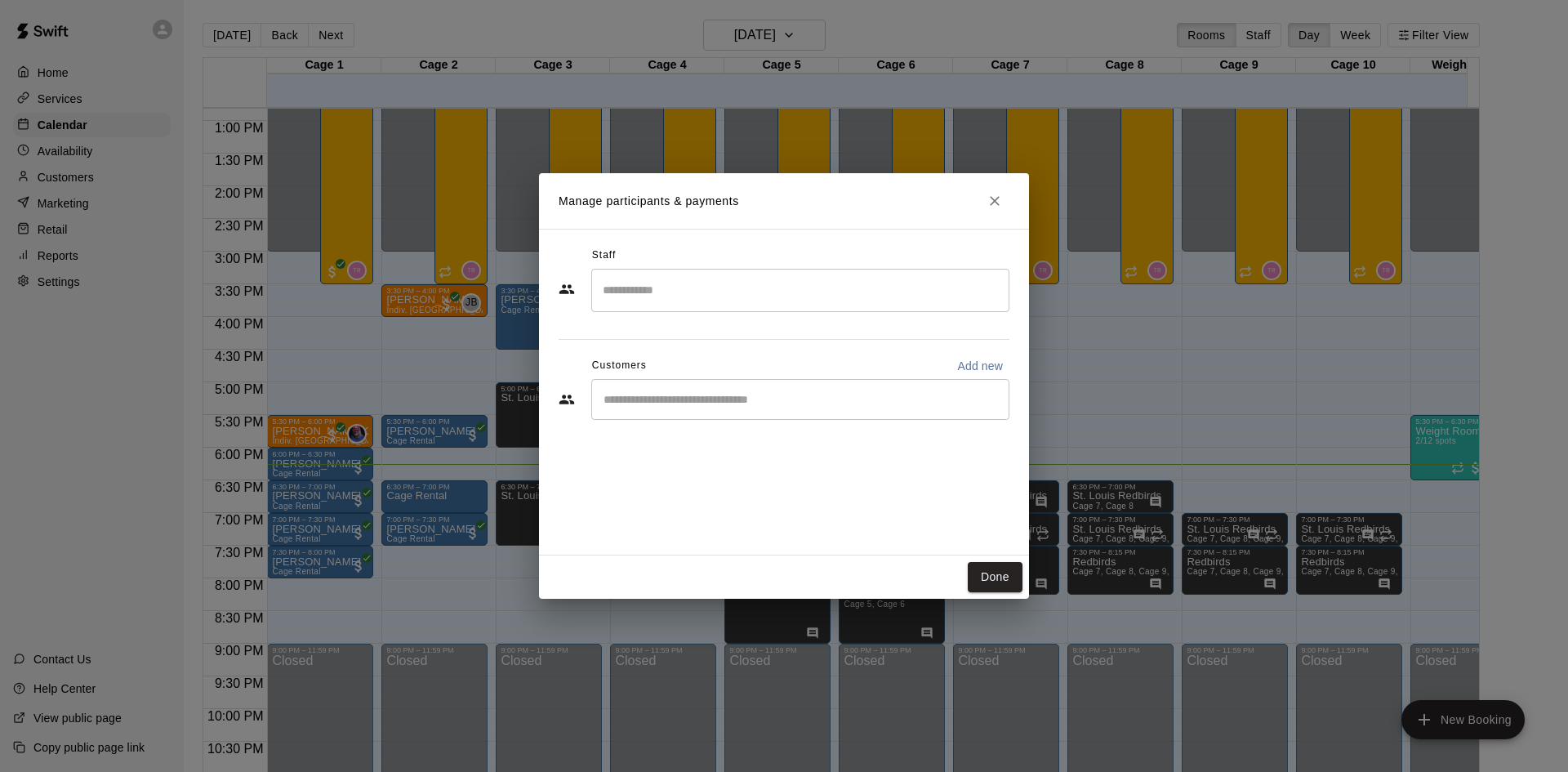
click at [724, 408] on input "Start typing to search customers..." at bounding box center [800, 400] width 403 height 17
click at [635, 400] on input "**********" at bounding box center [788, 400] width 379 height 17
type input "*******"
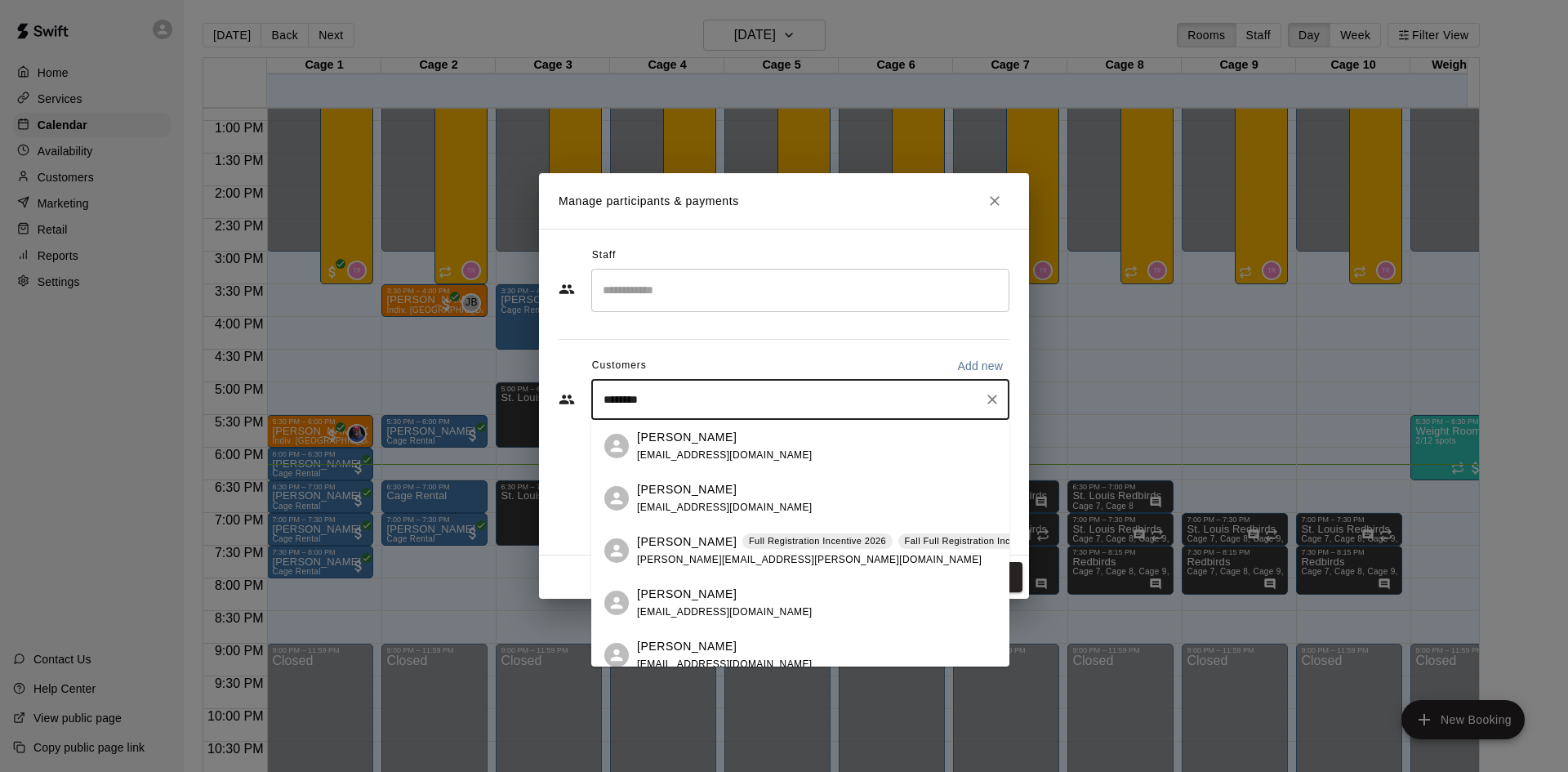
click at [691, 544] on p "[PERSON_NAME]" at bounding box center [687, 542] width 99 height 18
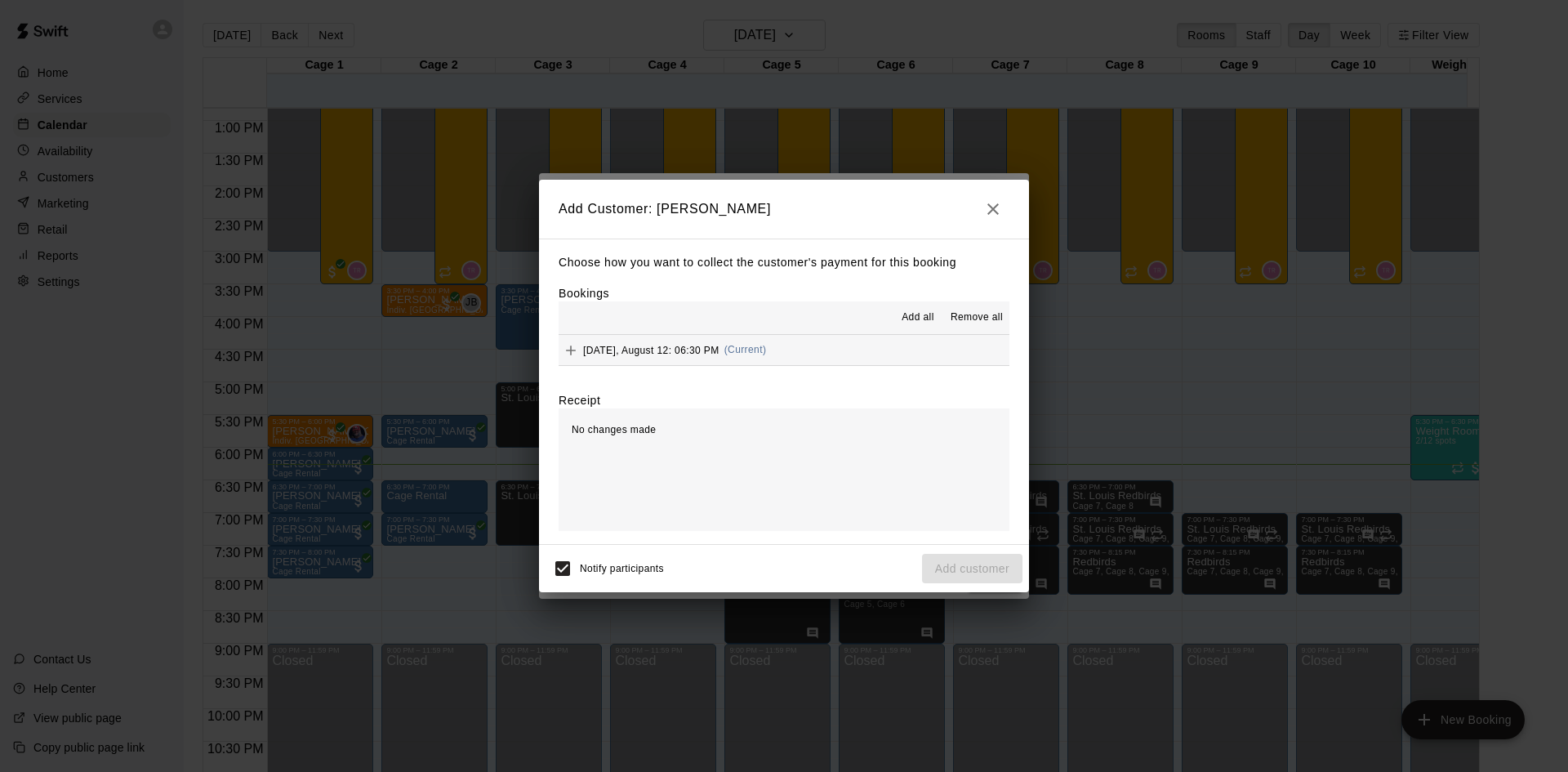
click at [921, 315] on span "Add all" at bounding box center [917, 318] width 32 height 17
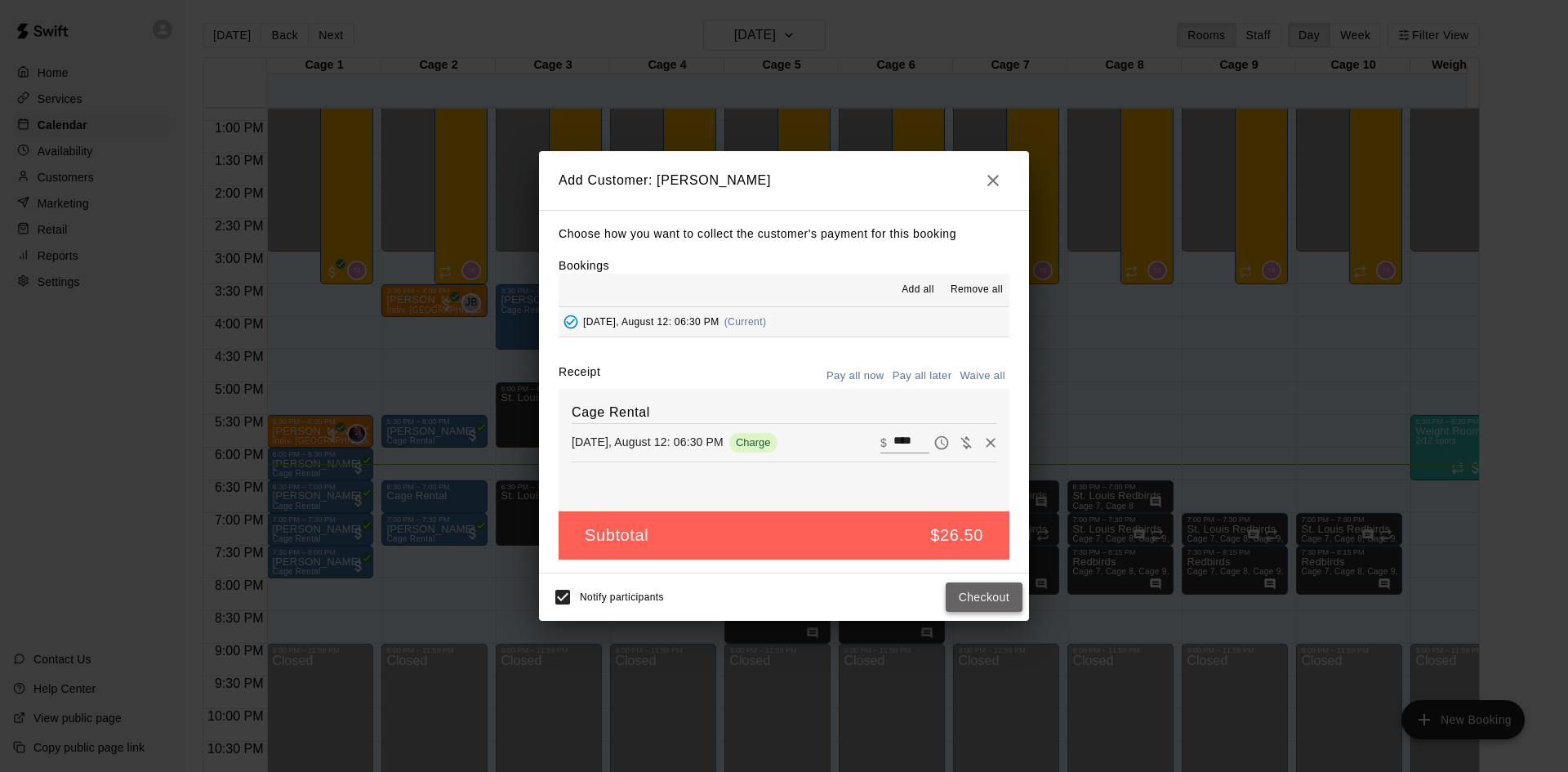
click at [960, 591] on button "Checkout" at bounding box center [983, 598] width 76 height 30
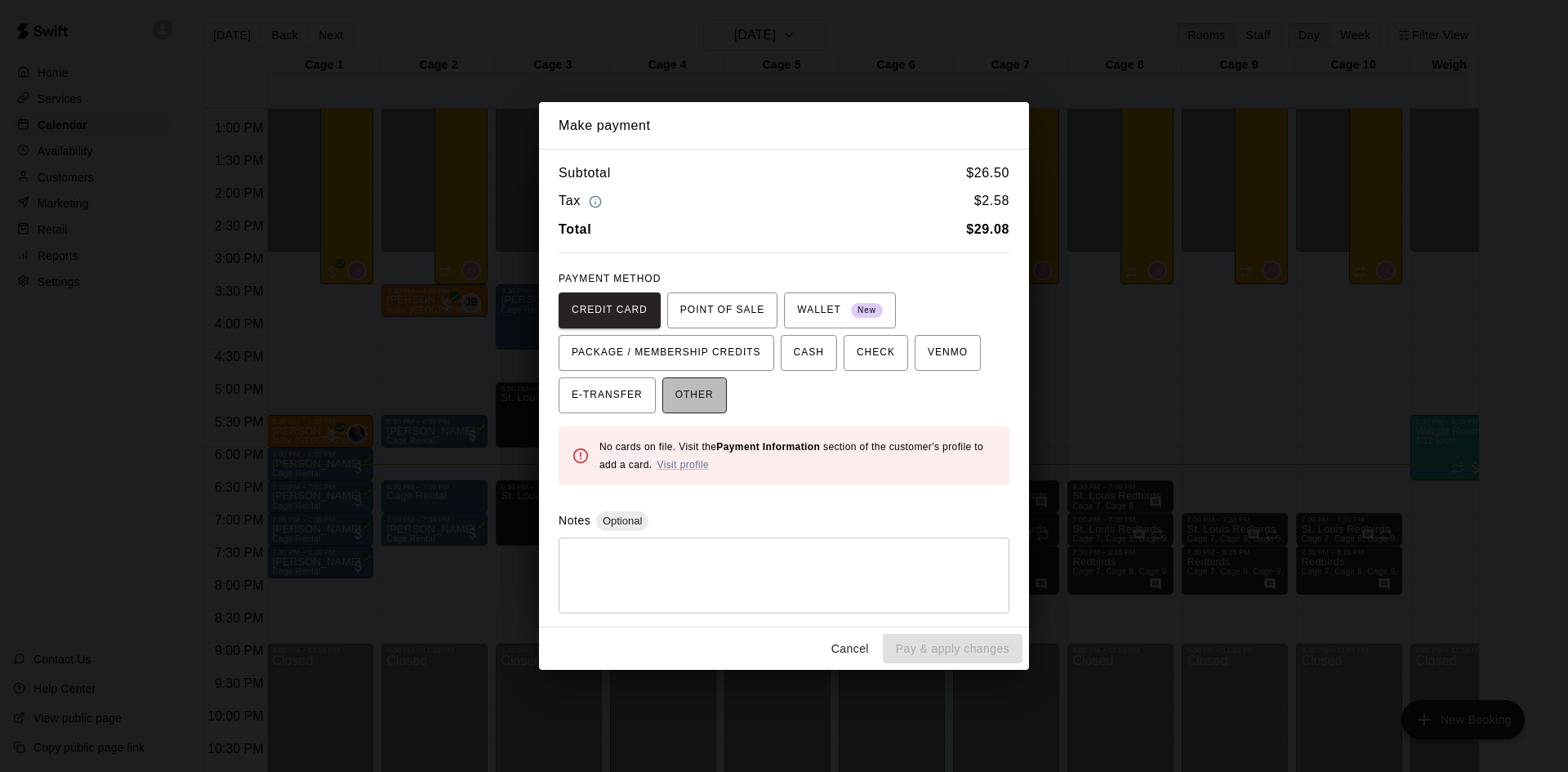
click at [710, 394] on span "OTHER" at bounding box center [695, 395] width 39 height 26
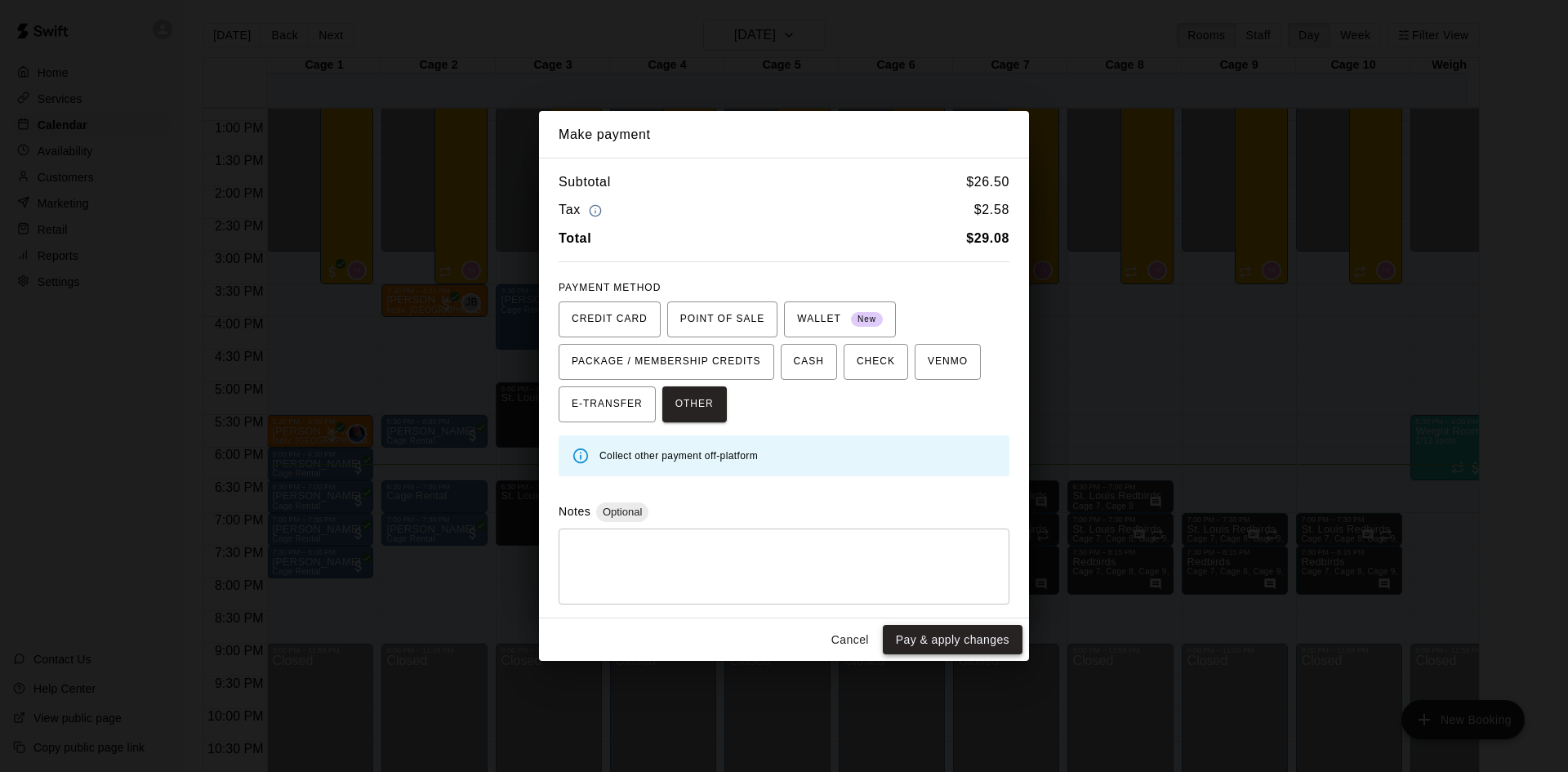
click at [975, 638] on button "Pay & apply changes" at bounding box center [953, 640] width 140 height 30
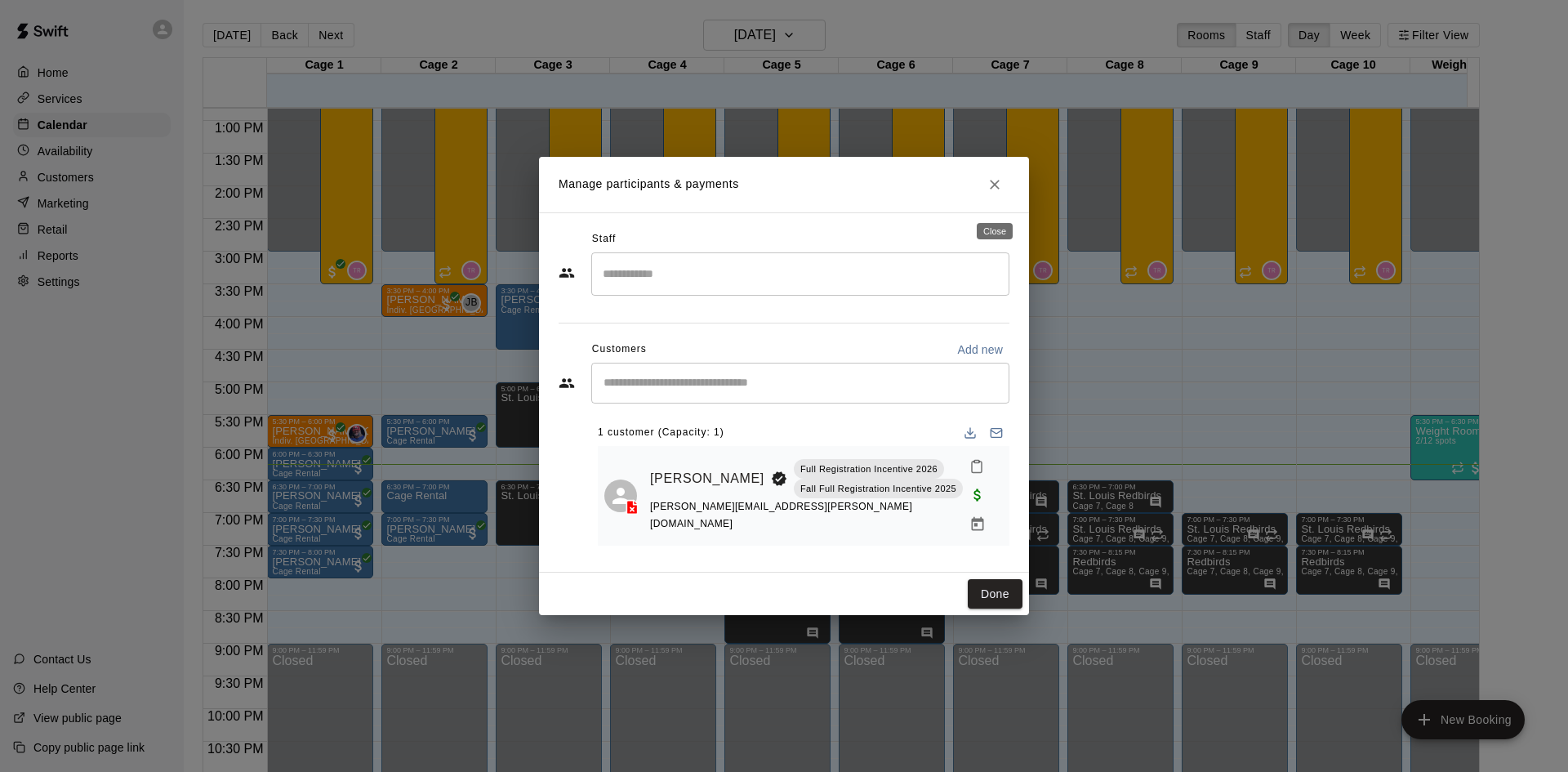
click at [1003, 192] on icon "Close" at bounding box center [995, 185] width 17 height 17
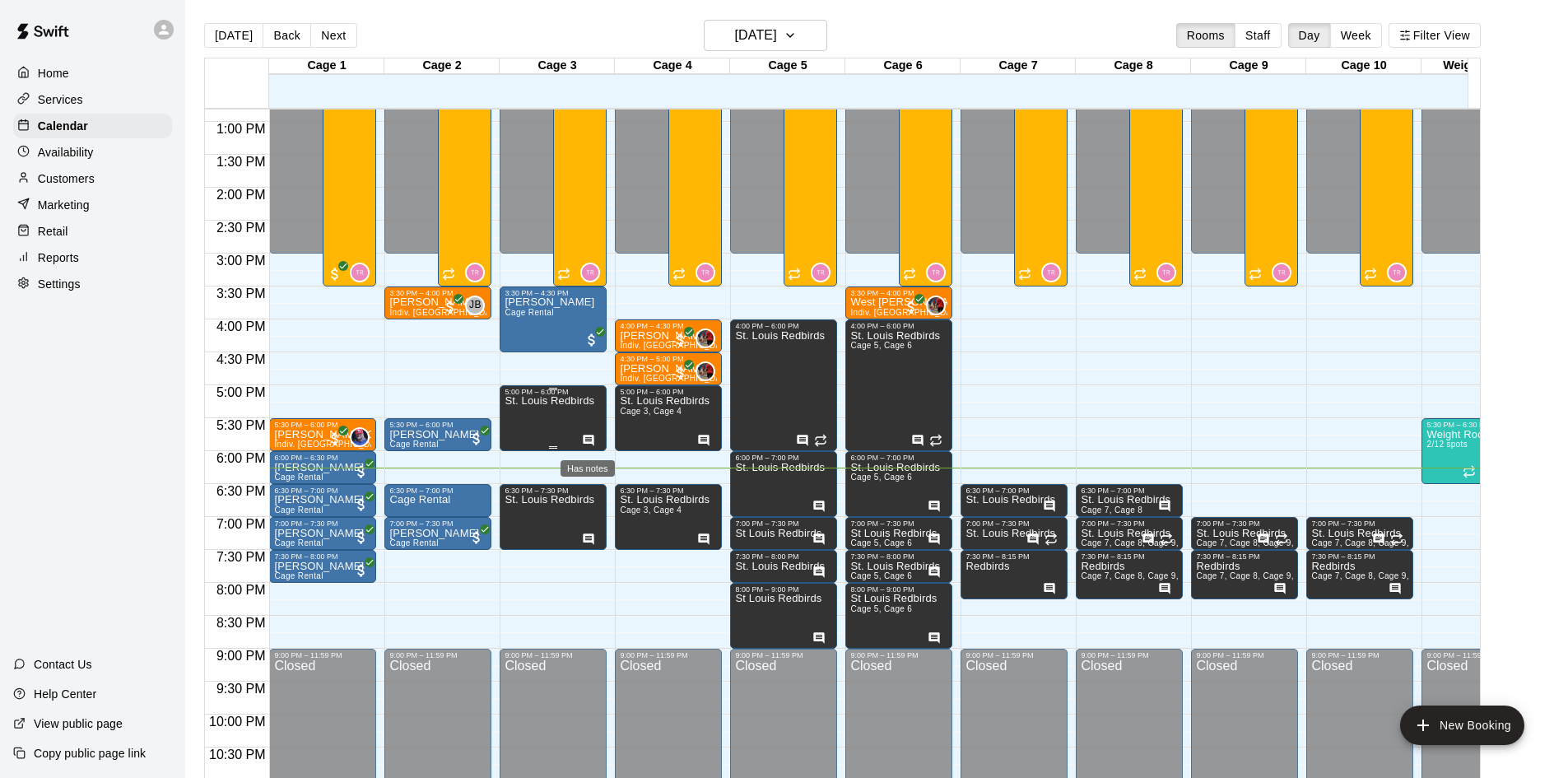
click at [593, 441] on icon "Has notes" at bounding box center [589, 440] width 11 height 11
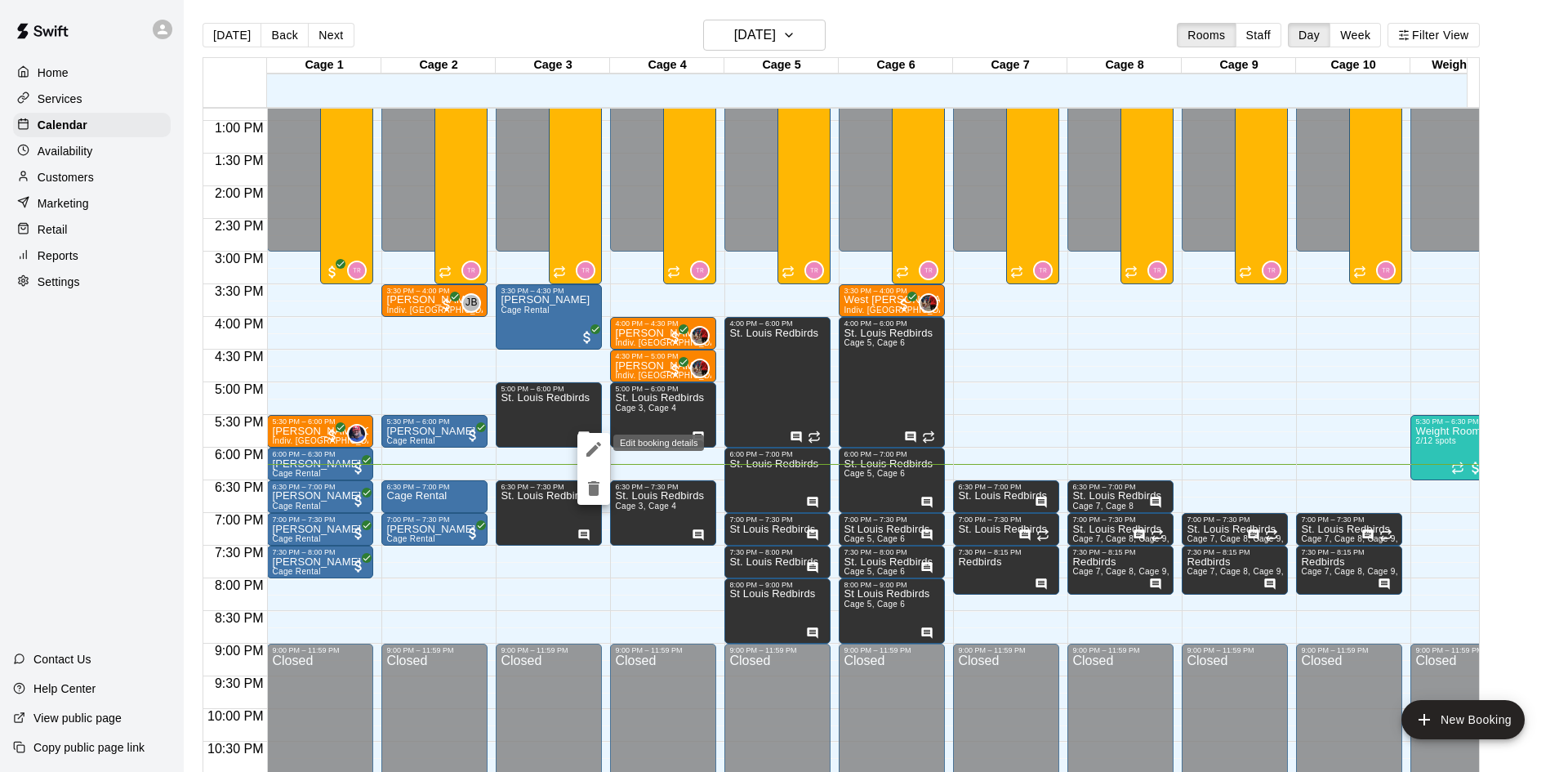
click at [596, 440] on icon "edit" at bounding box center [593, 449] width 19 height 19
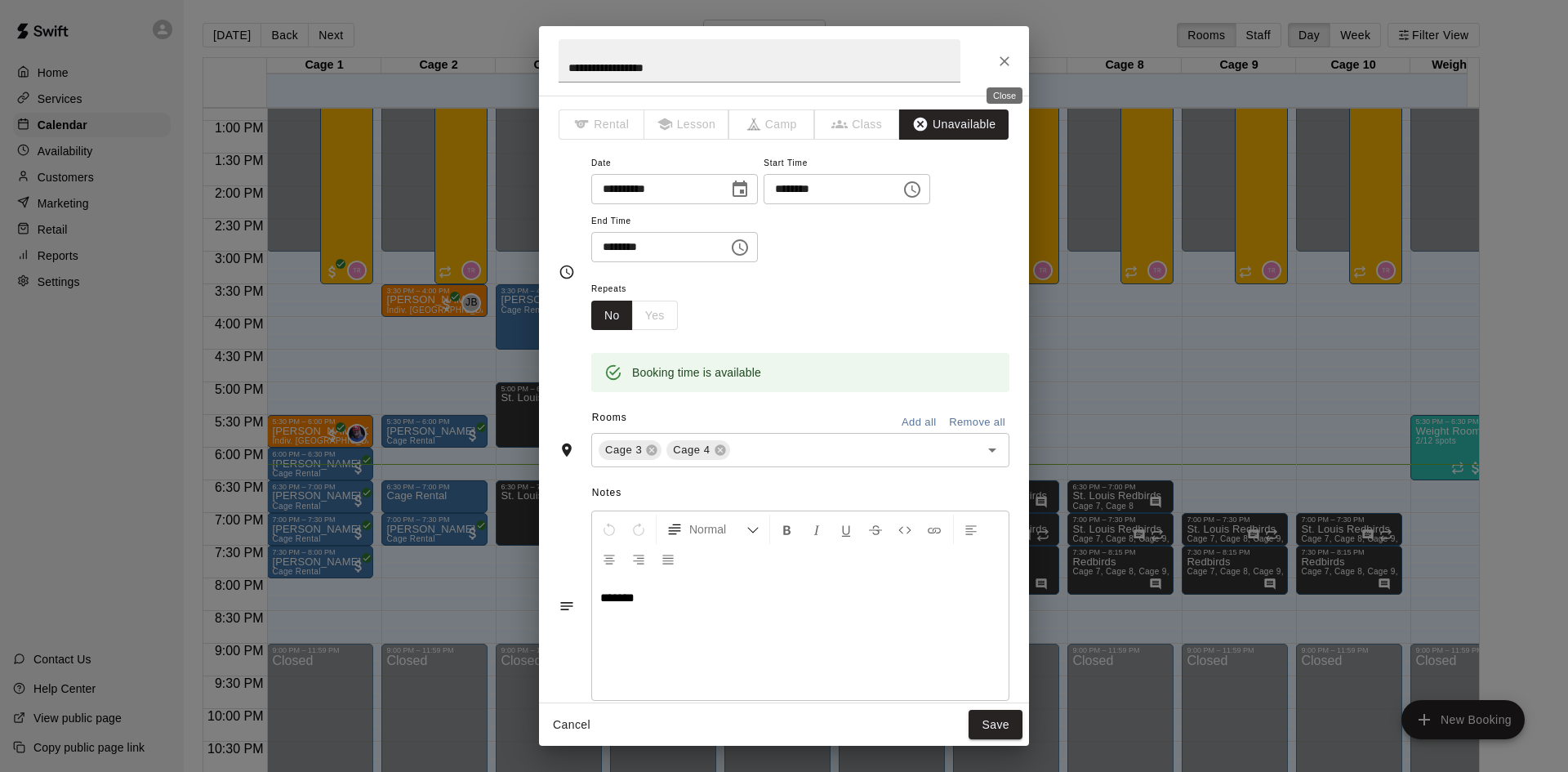
click at [1009, 64] on icon "Close" at bounding box center [1005, 62] width 17 height 17
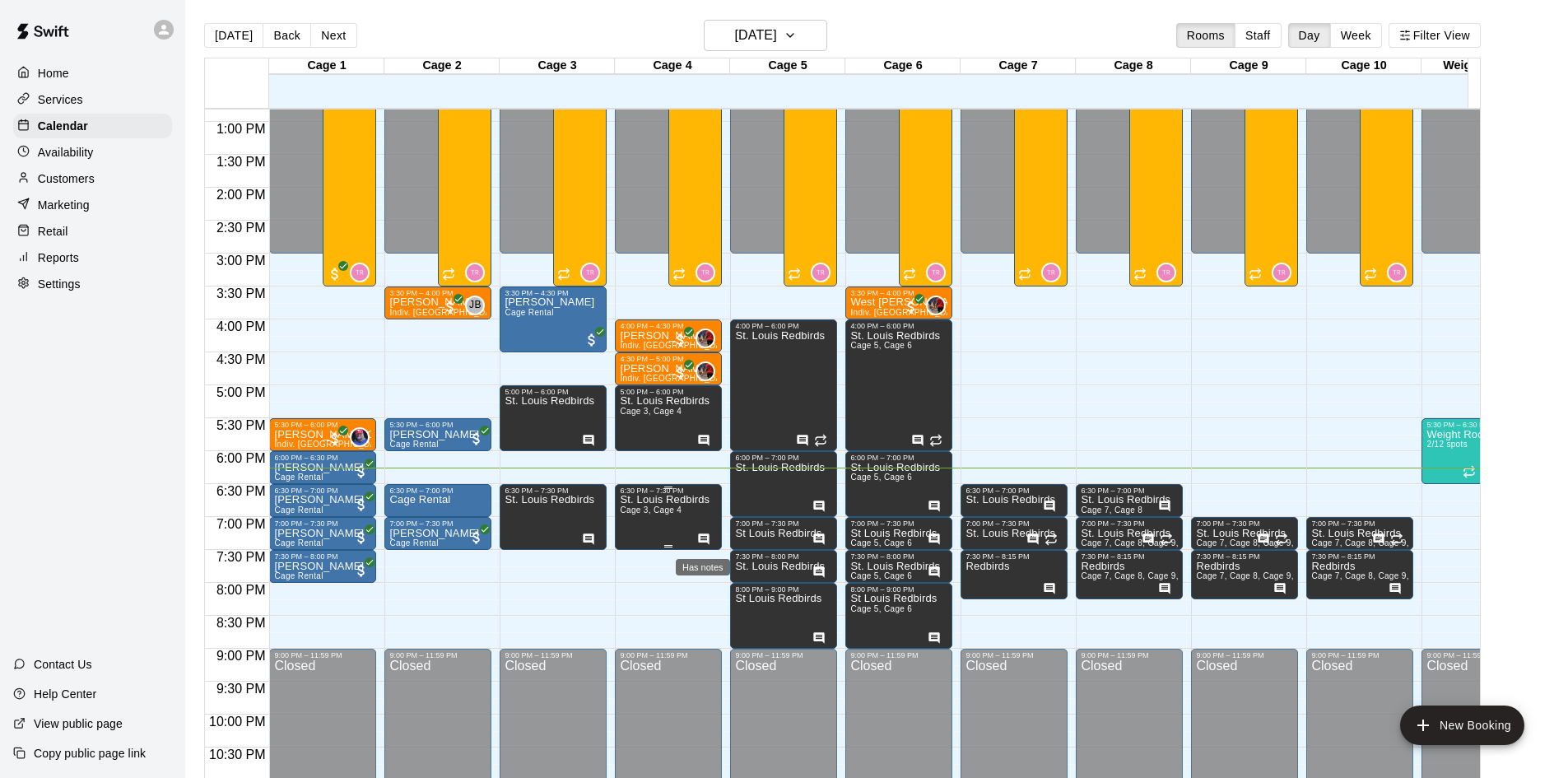
click at [704, 538] on icon "Has notes" at bounding box center [703, 539] width 13 height 13
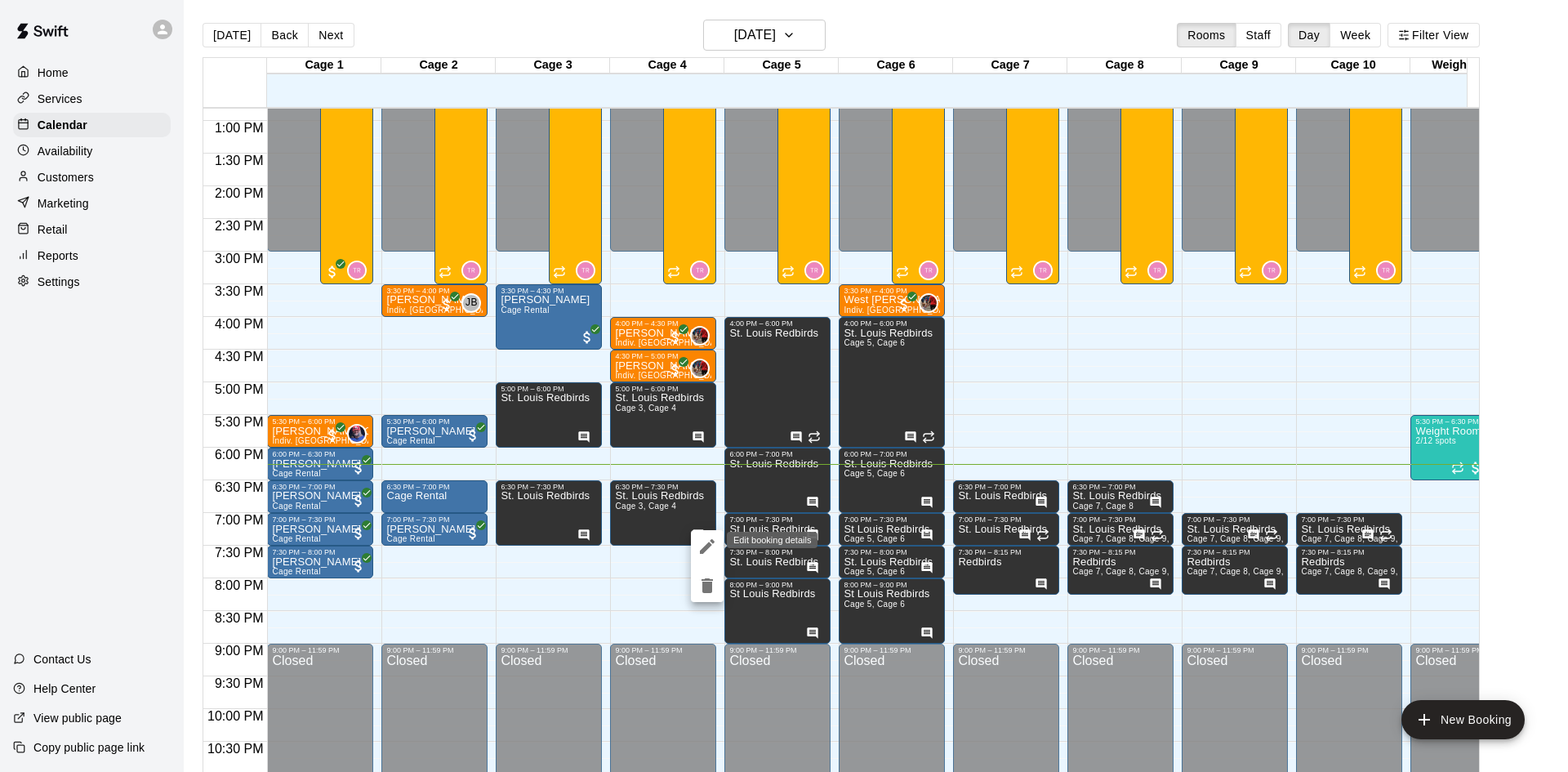
click at [708, 539] on icon "edit" at bounding box center [707, 546] width 19 height 19
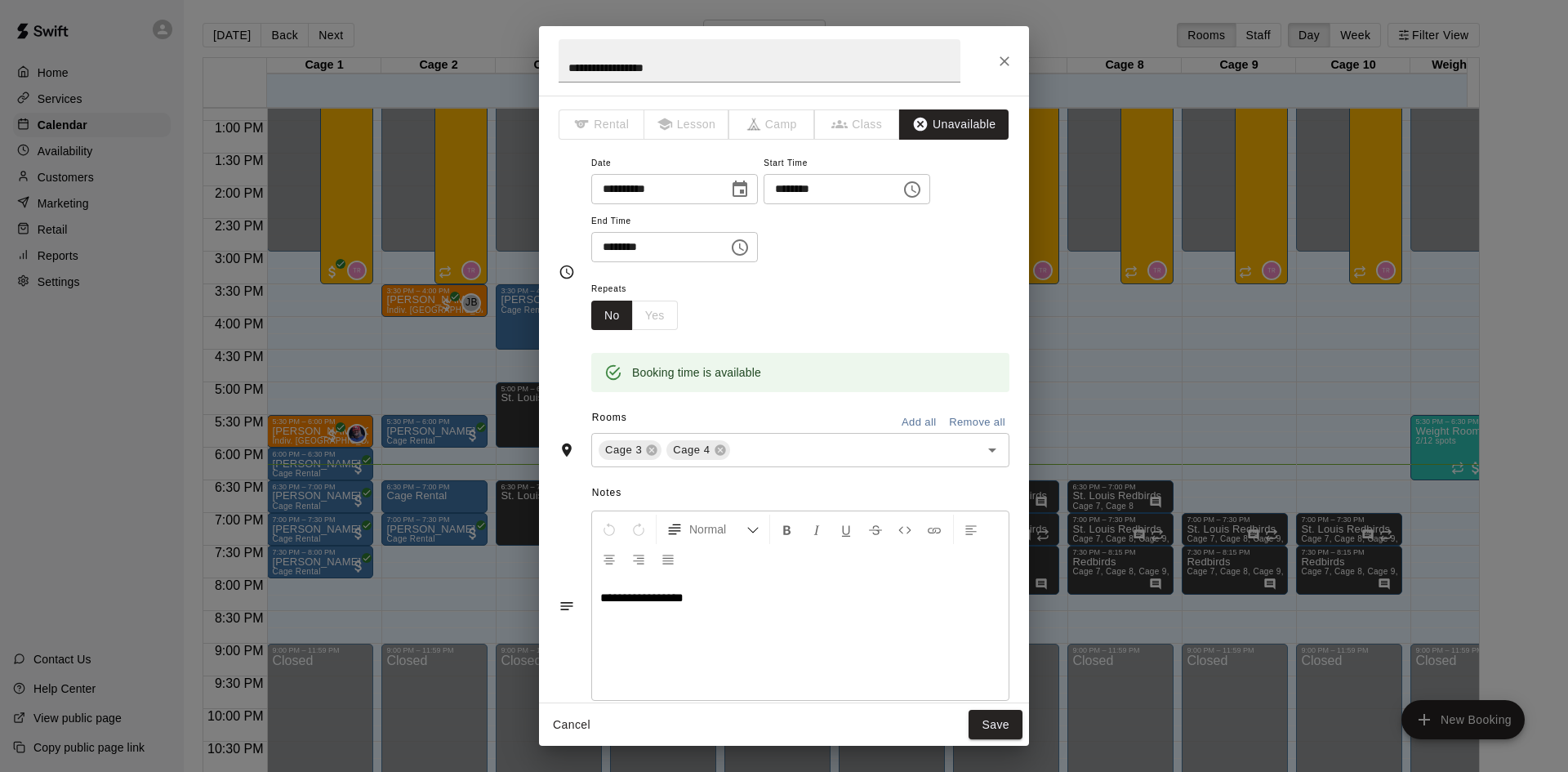
click at [993, 54] on button "Close" at bounding box center [1005, 62] width 29 height 29
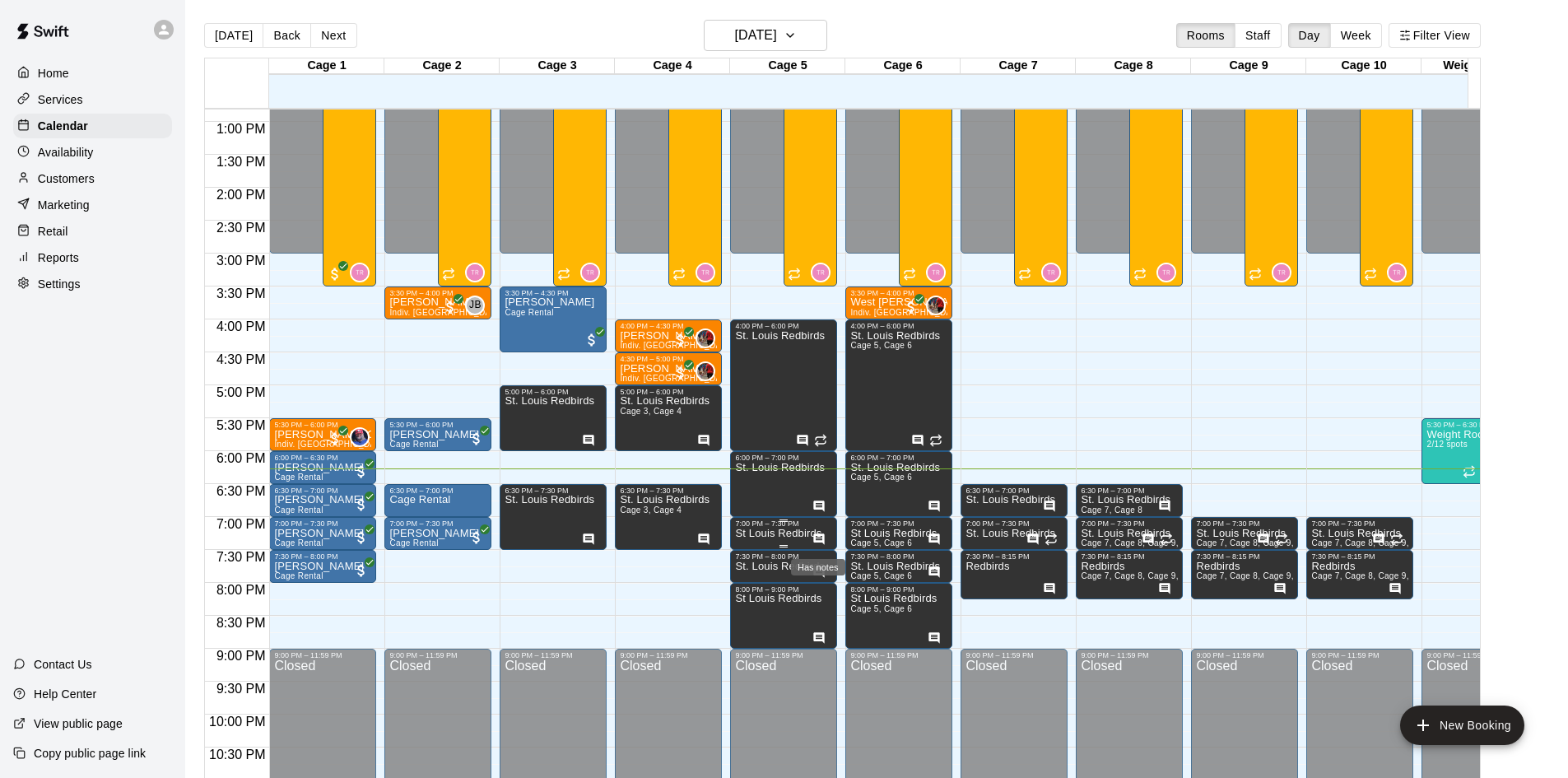
click at [813, 537] on icon "Has notes" at bounding box center [819, 539] width 13 height 13
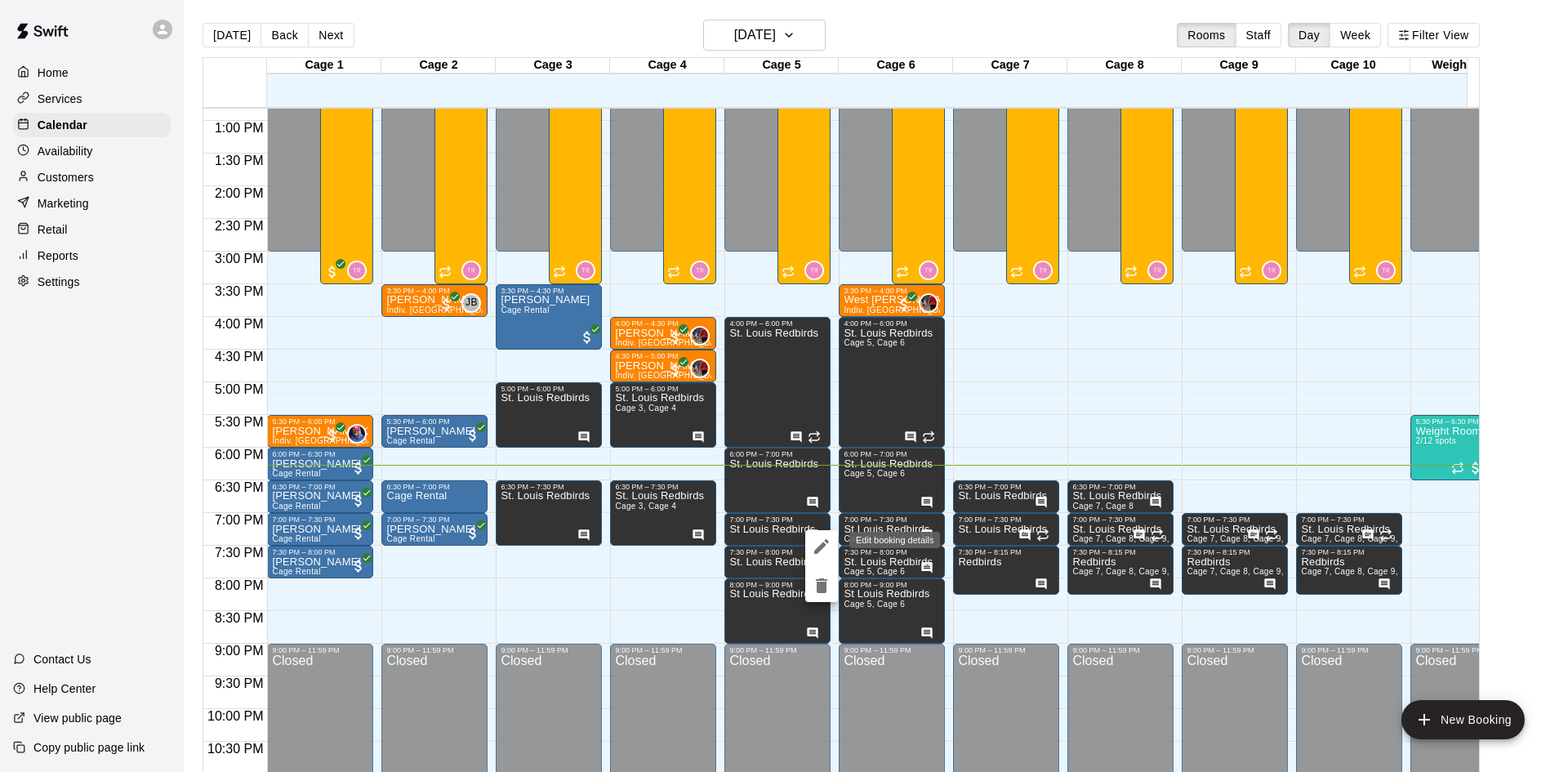
click at [825, 542] on icon "edit" at bounding box center [821, 546] width 19 height 19
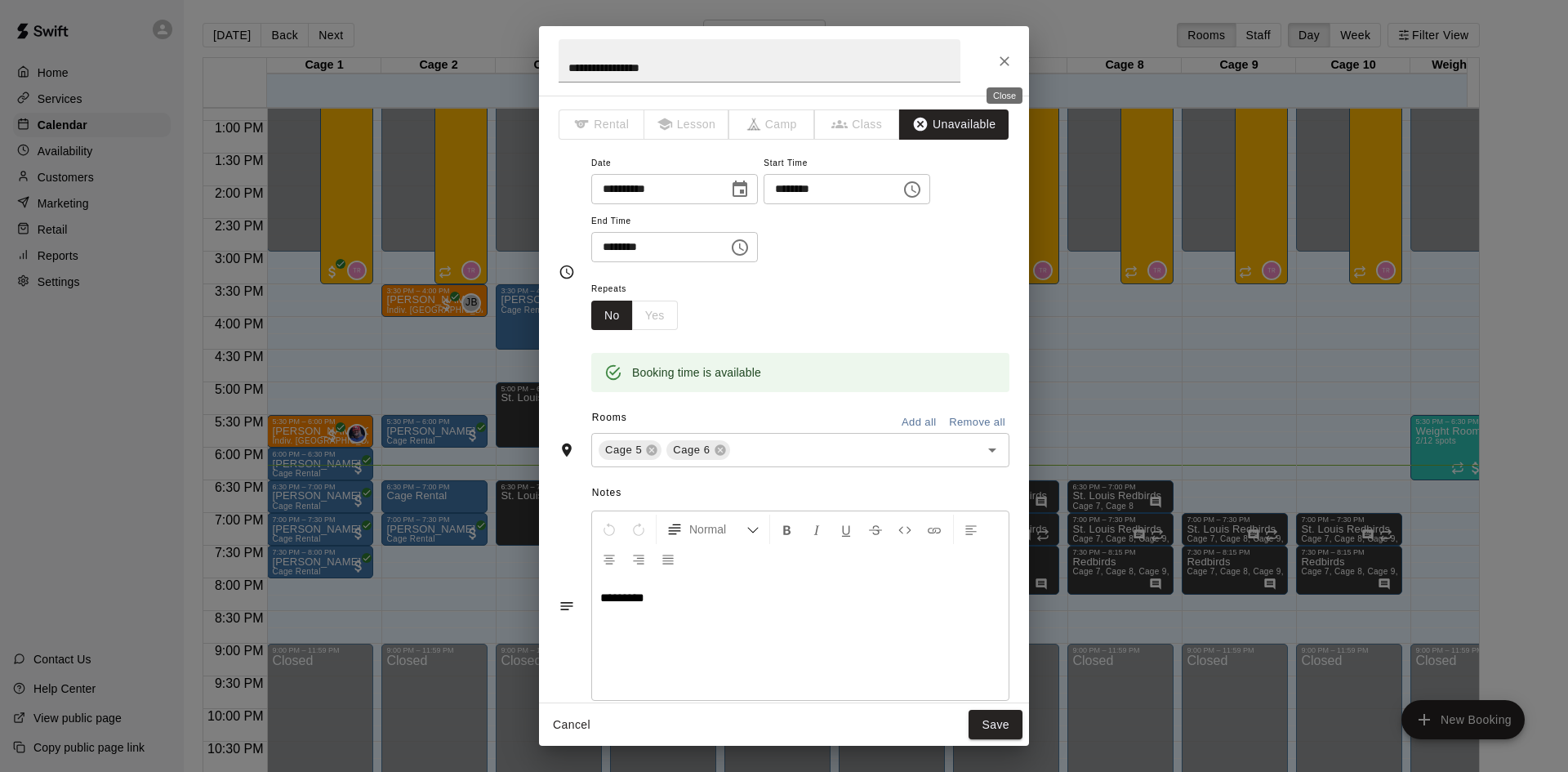
click at [1008, 69] on icon "Close" at bounding box center [1005, 62] width 17 height 17
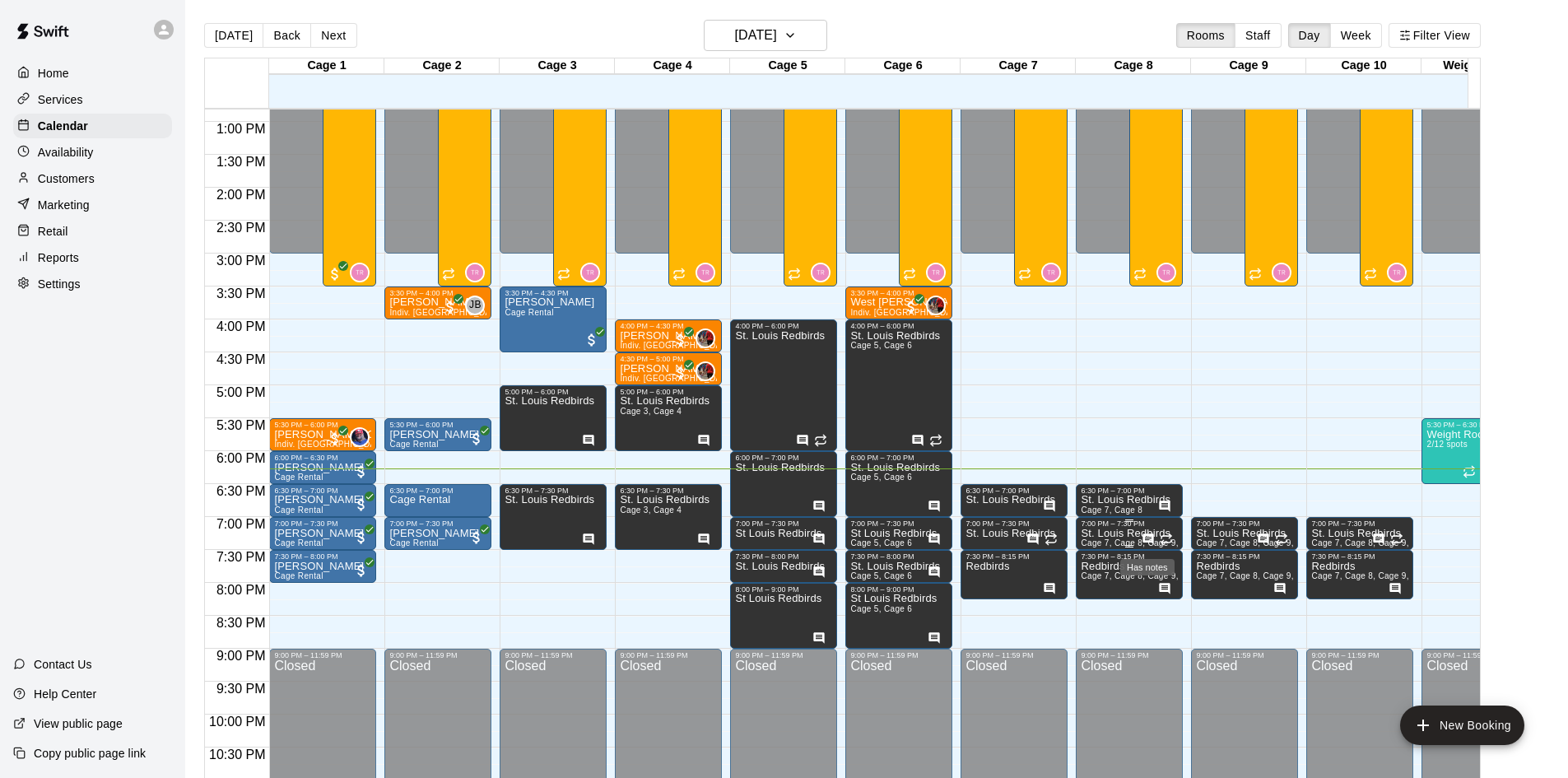
click at [1150, 538] on icon "Has notes" at bounding box center [1149, 539] width 13 height 13
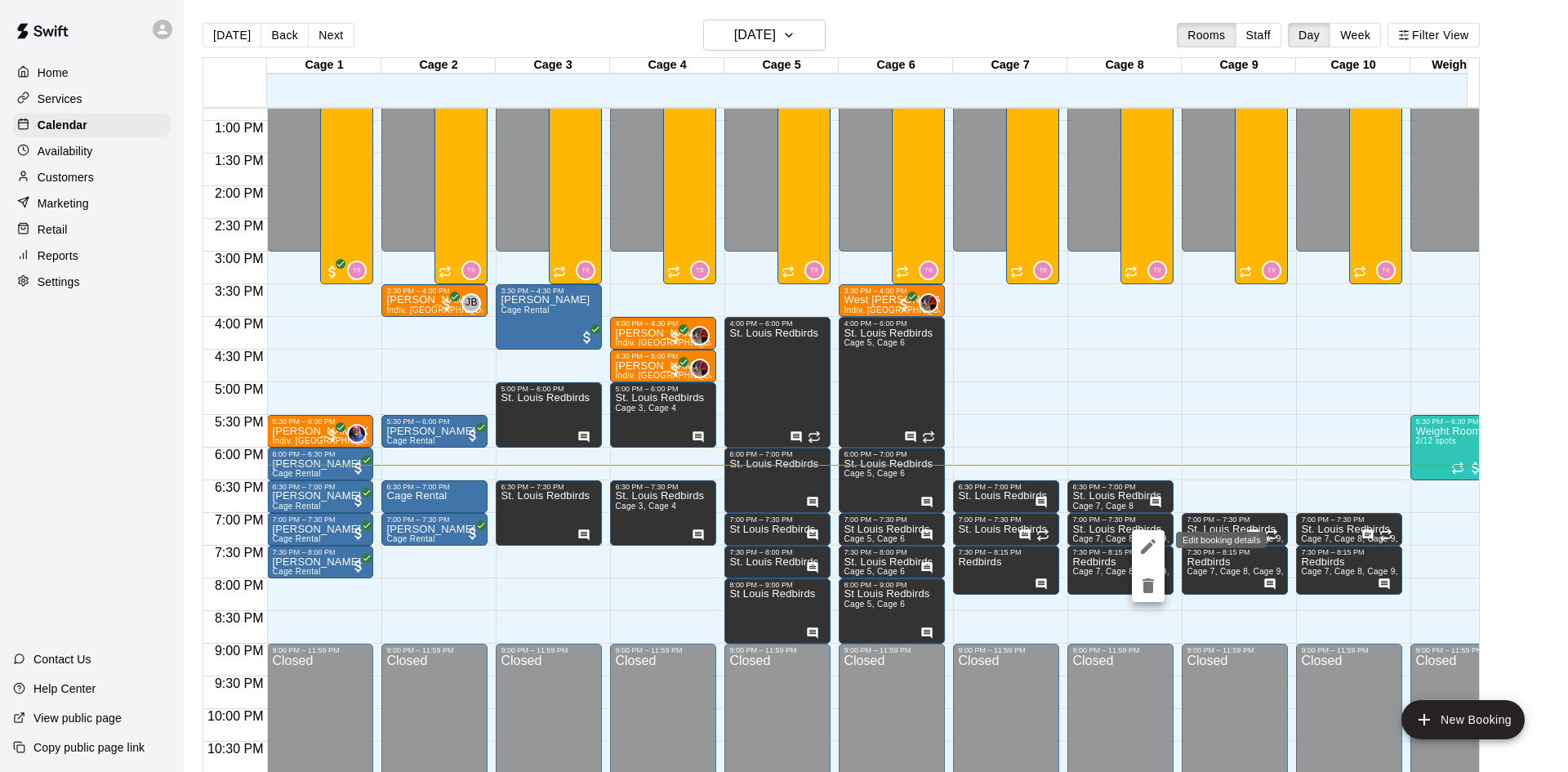
click at [1147, 554] on icon "edit" at bounding box center [1148, 546] width 19 height 19
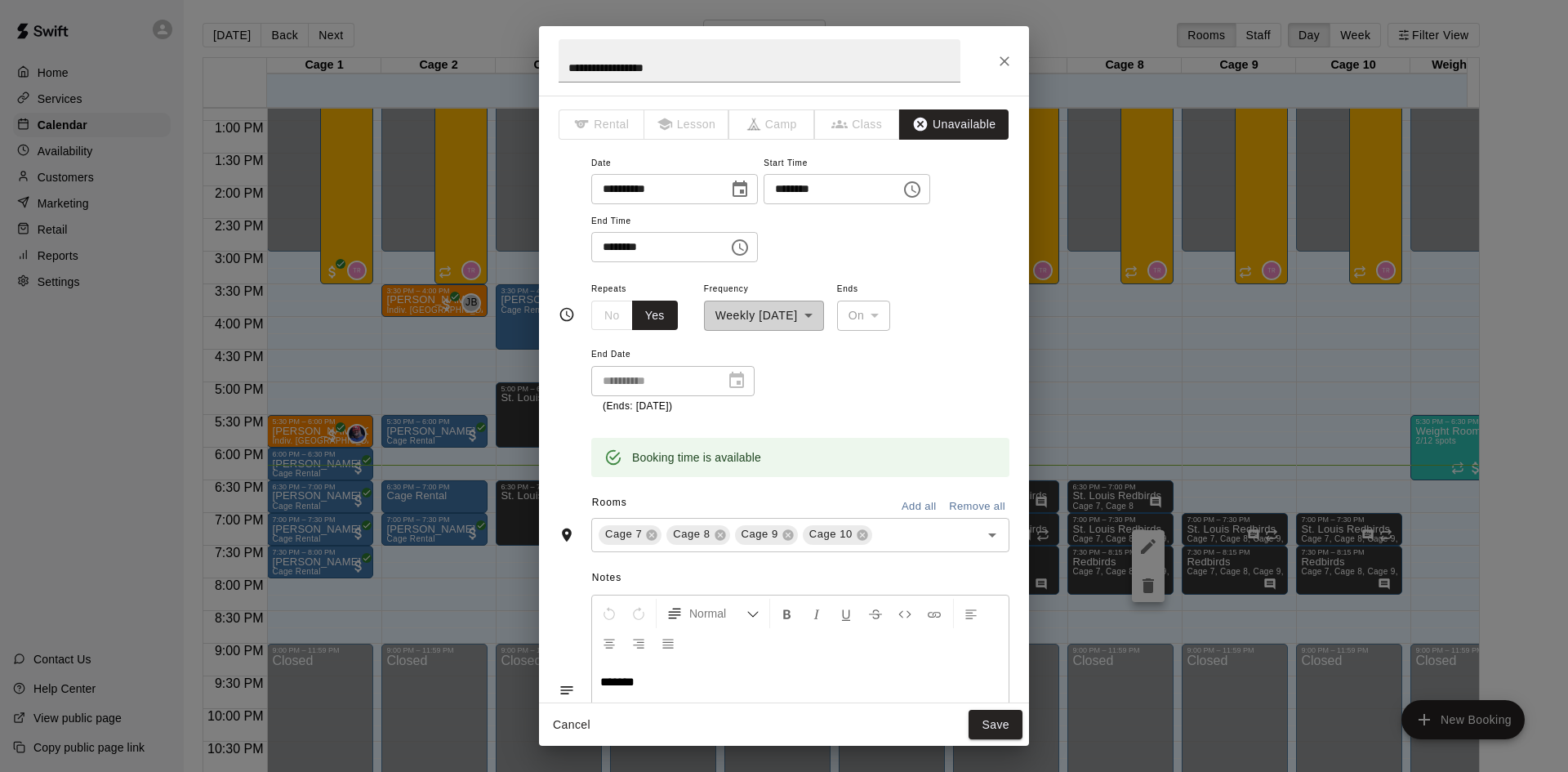
scroll to position [82, 0]
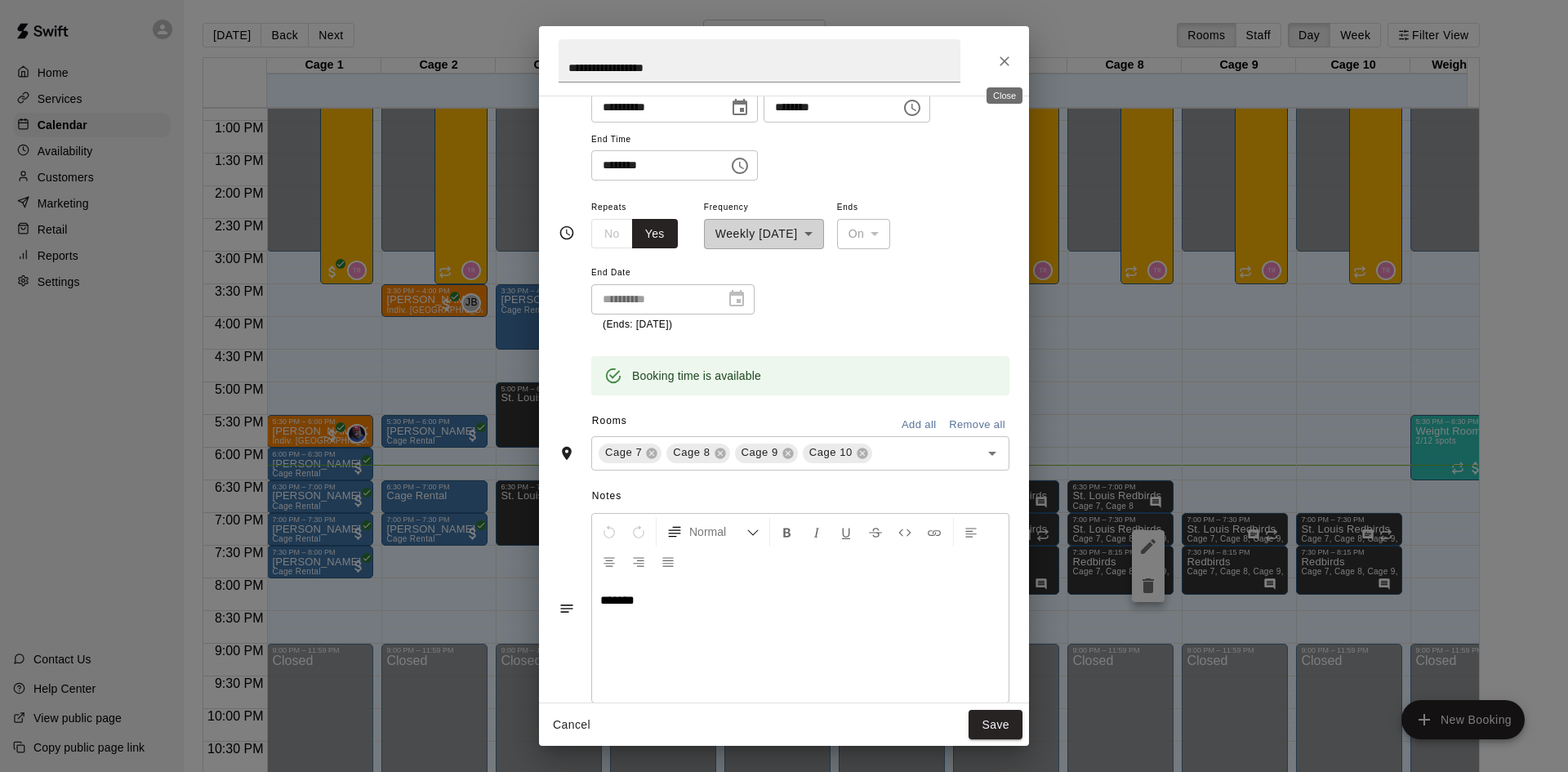
click at [1002, 63] on icon "Close" at bounding box center [1005, 62] width 17 height 17
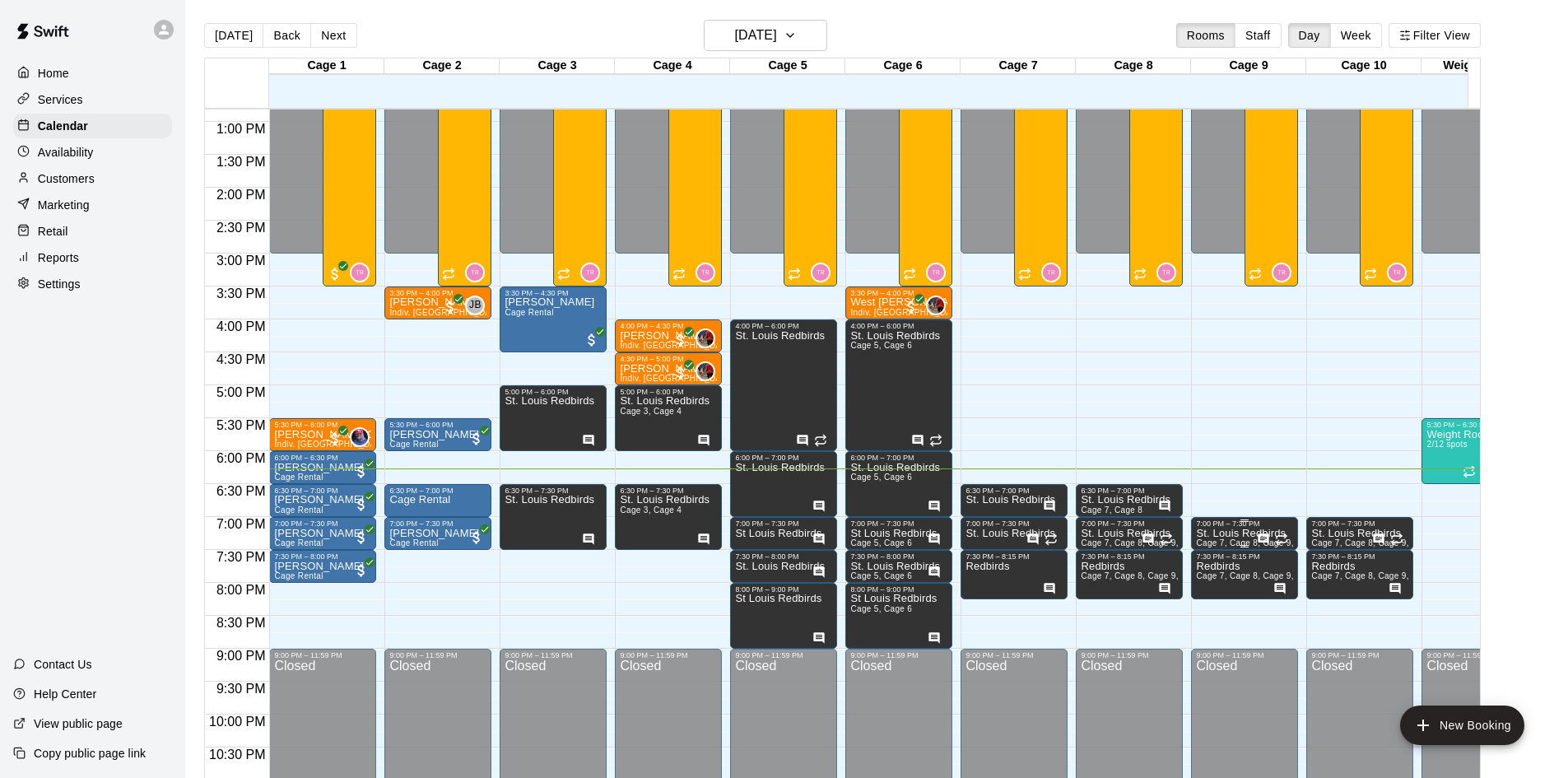
click at [1260, 540] on icon "Has notes" at bounding box center [1264, 539] width 13 height 13
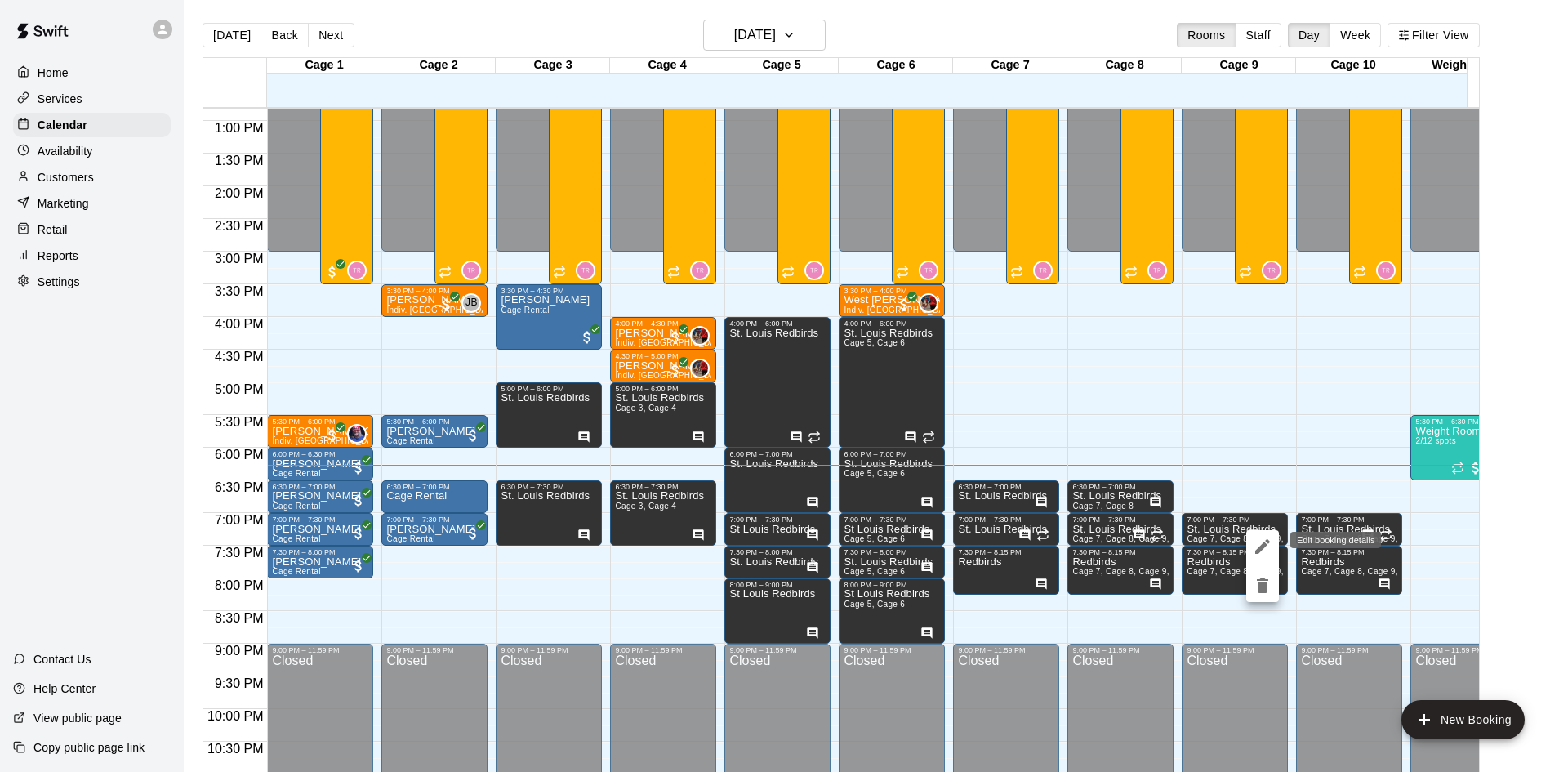
click at [1255, 547] on icon "edit" at bounding box center [1262, 546] width 19 height 19
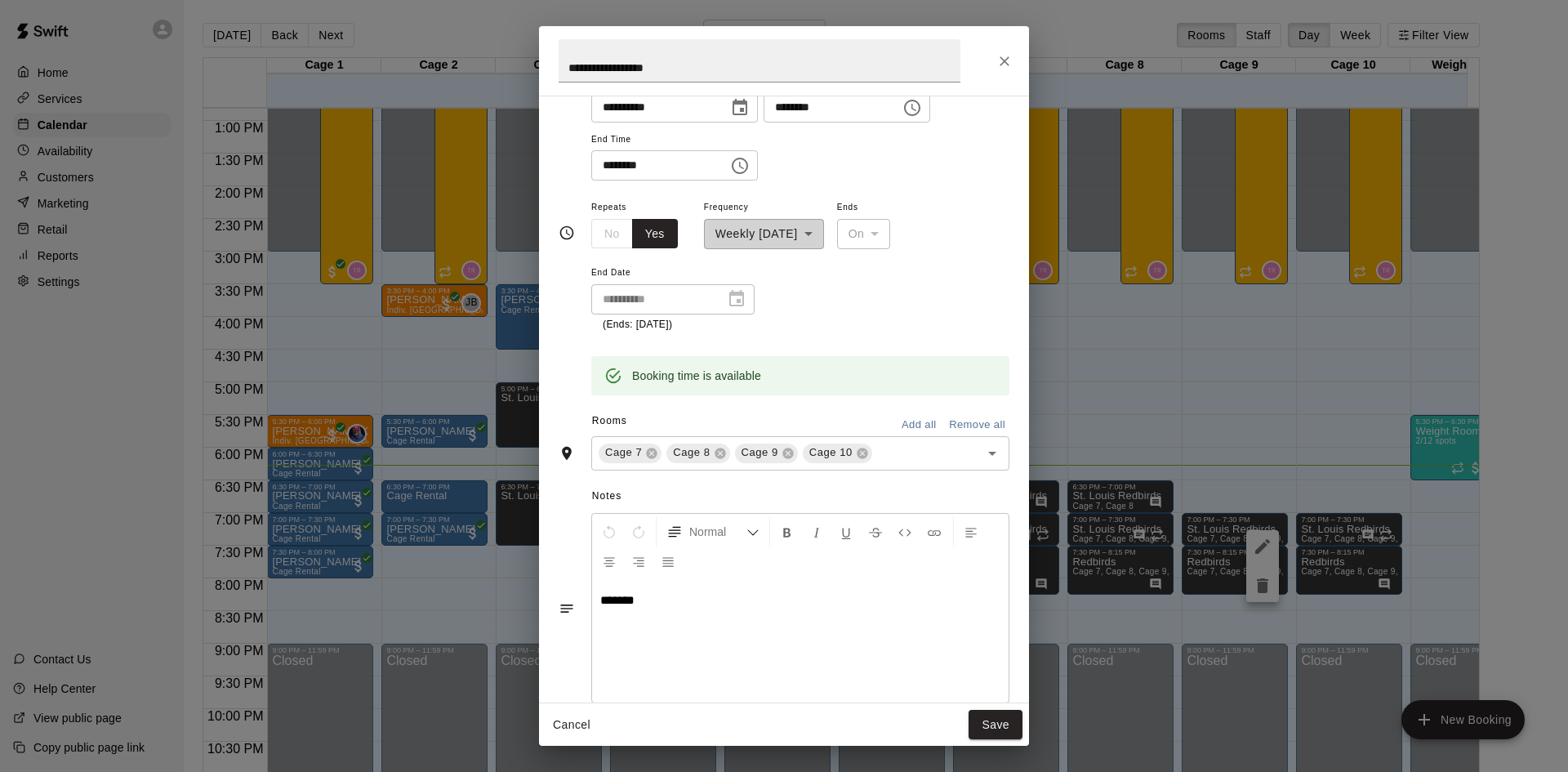
click at [1005, 62] on icon "Close" at bounding box center [1005, 61] width 10 height 10
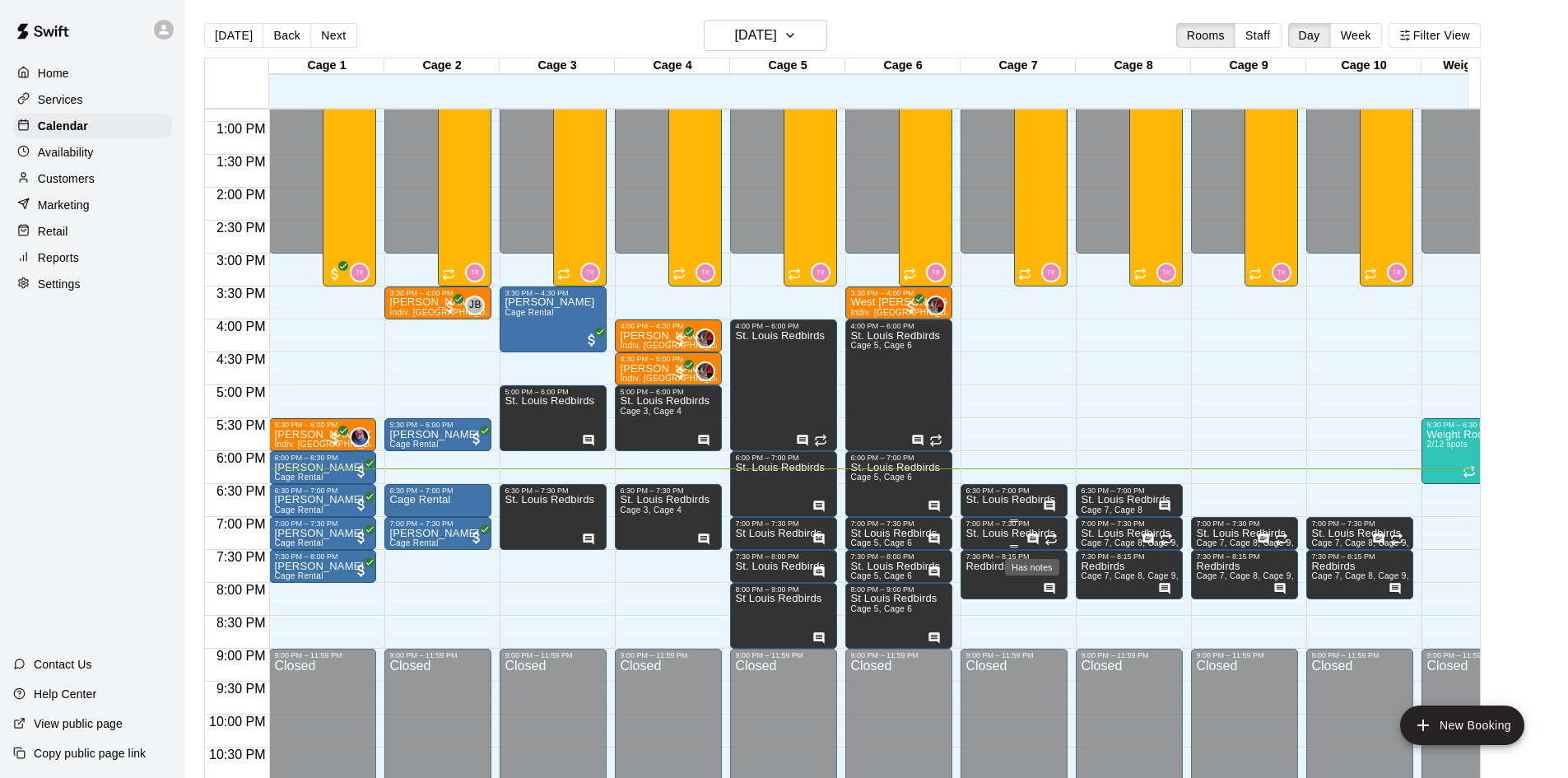
click at [1033, 542] on icon "Has notes" at bounding box center [1033, 539] width 13 height 13
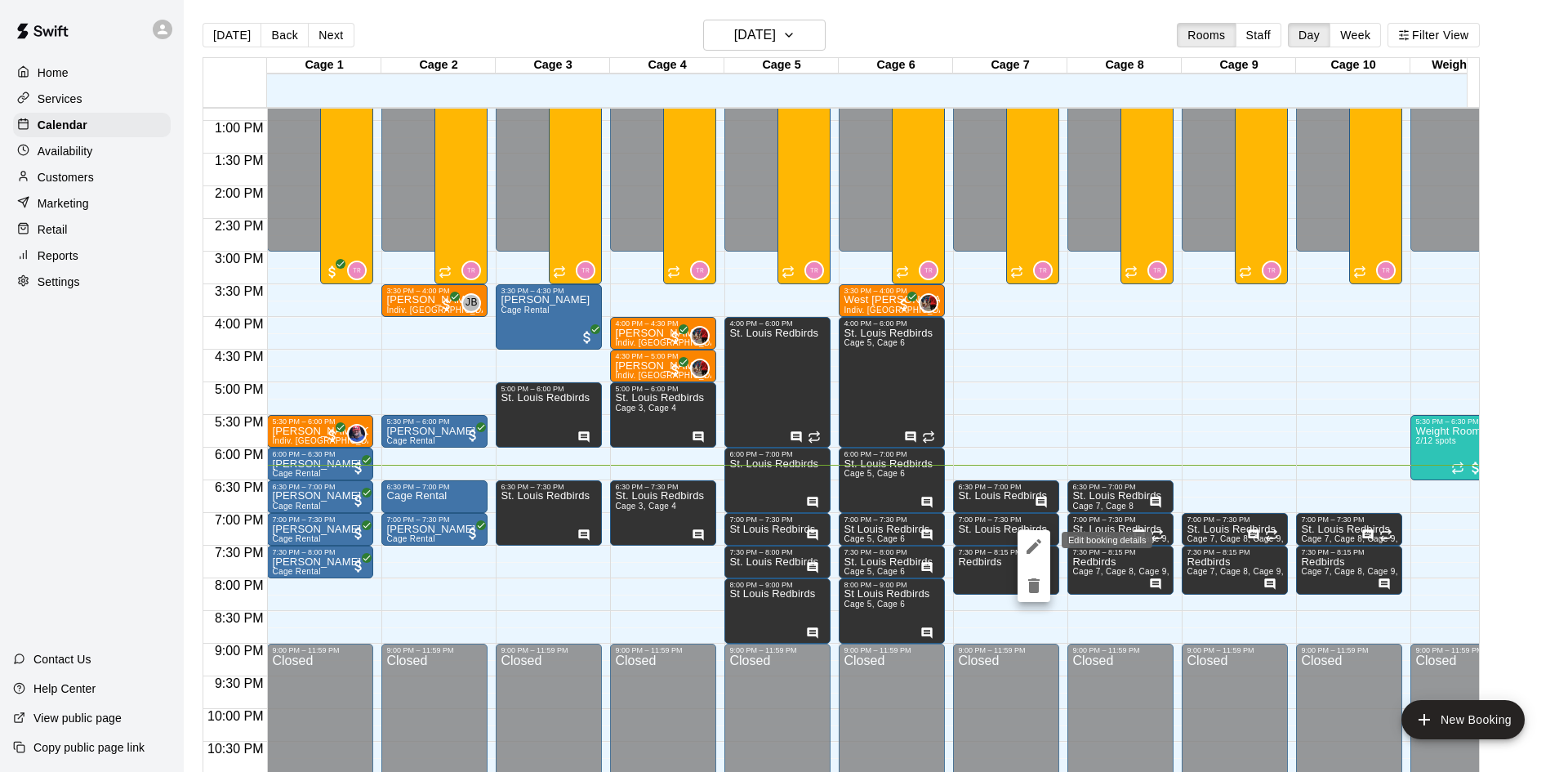
click at [1025, 544] on icon "edit" at bounding box center [1034, 546] width 19 height 19
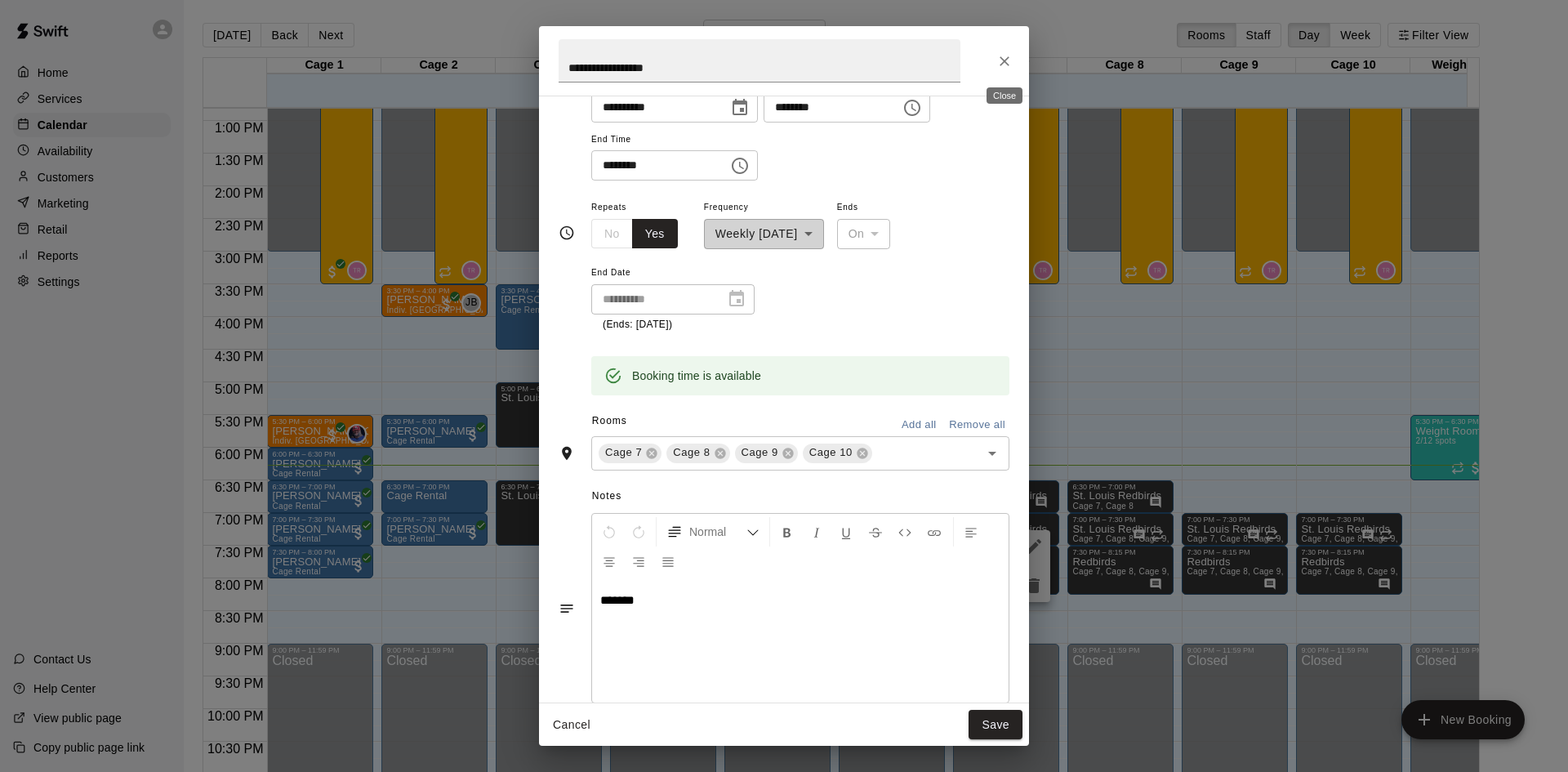
click at [1010, 64] on icon "Close" at bounding box center [1005, 62] width 17 height 17
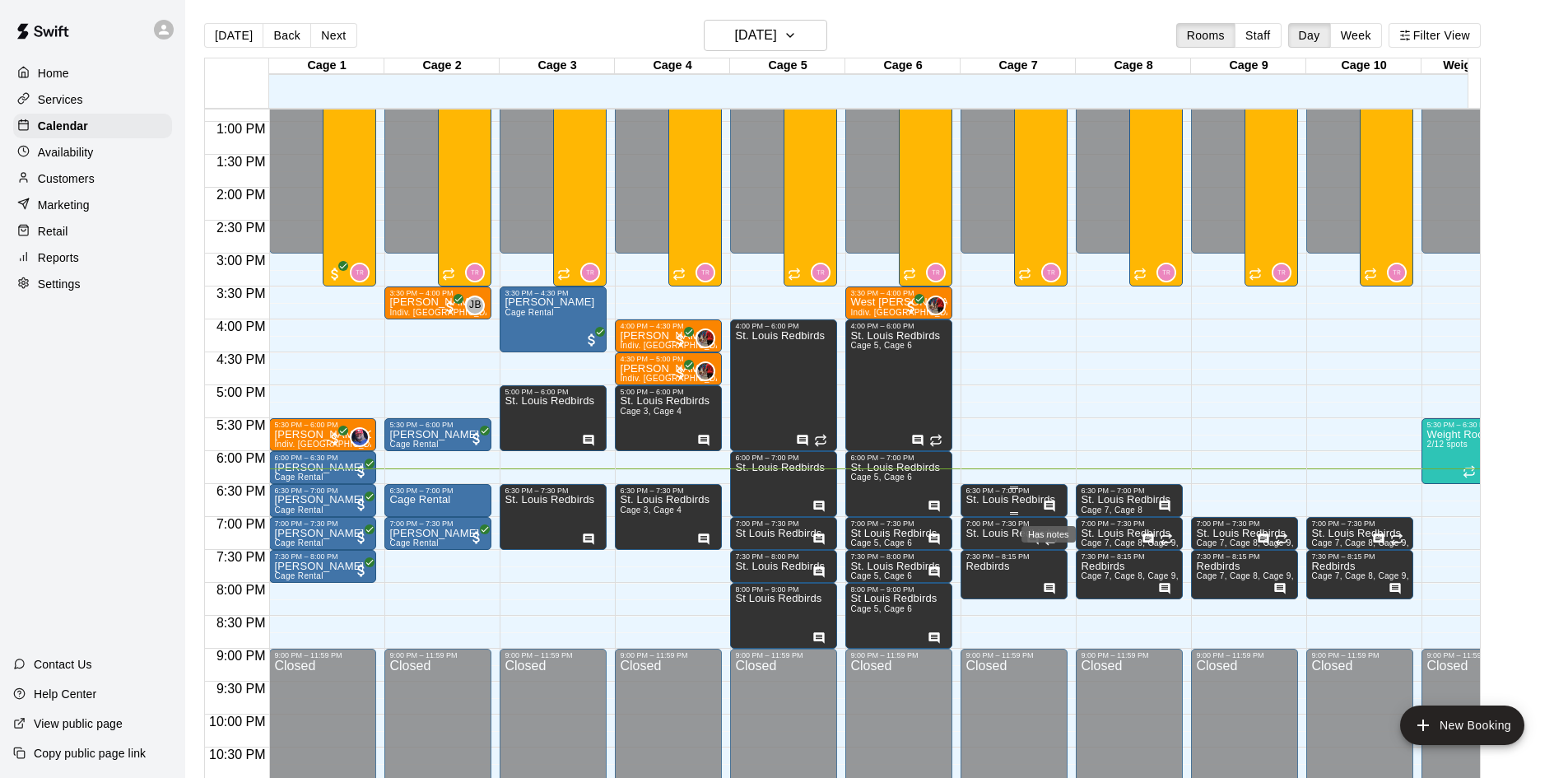
click at [1048, 508] on icon "Has notes" at bounding box center [1049, 507] width 13 height 13
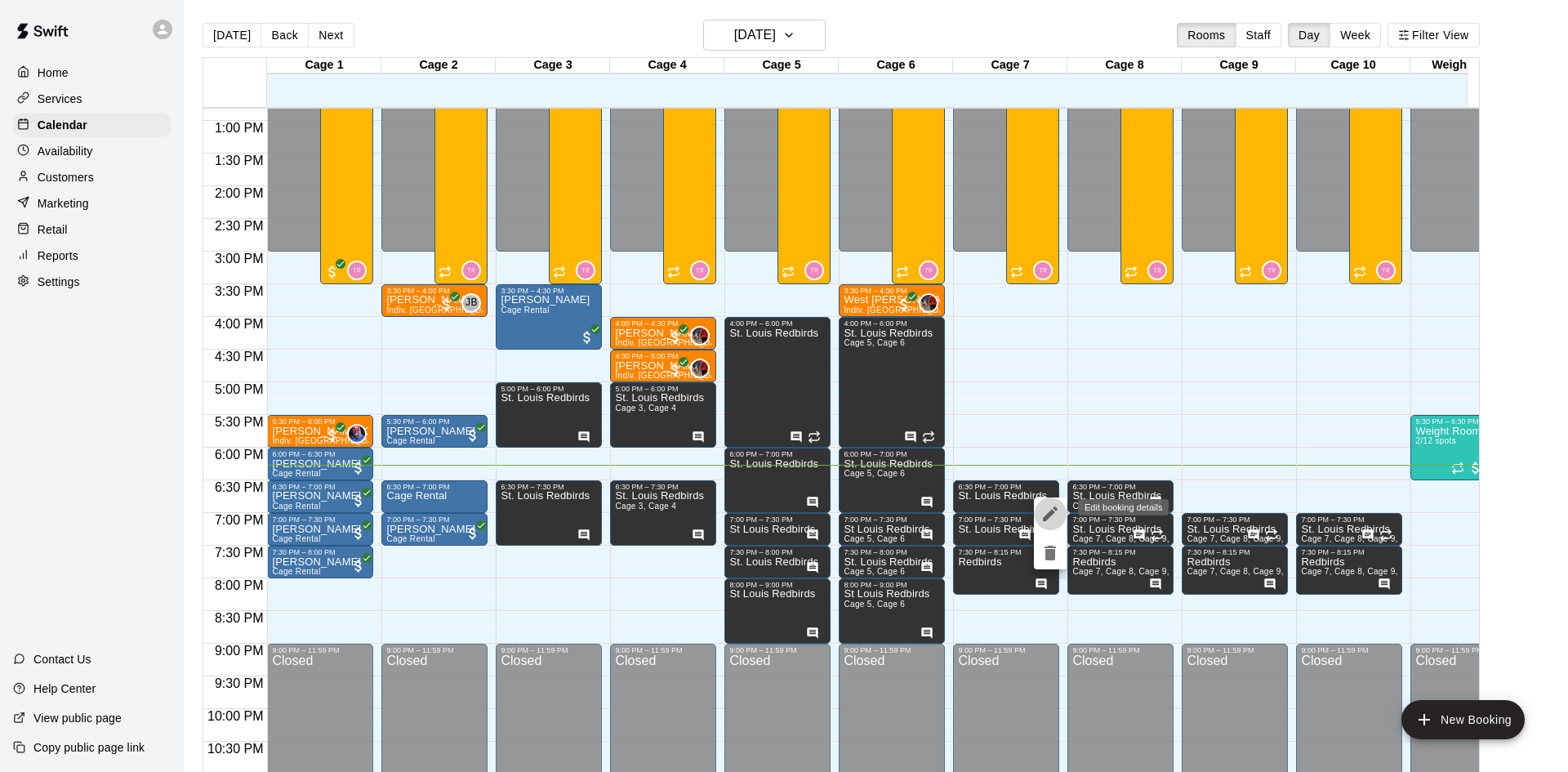
click at [1040, 515] on button "edit" at bounding box center [1050, 513] width 32 height 32
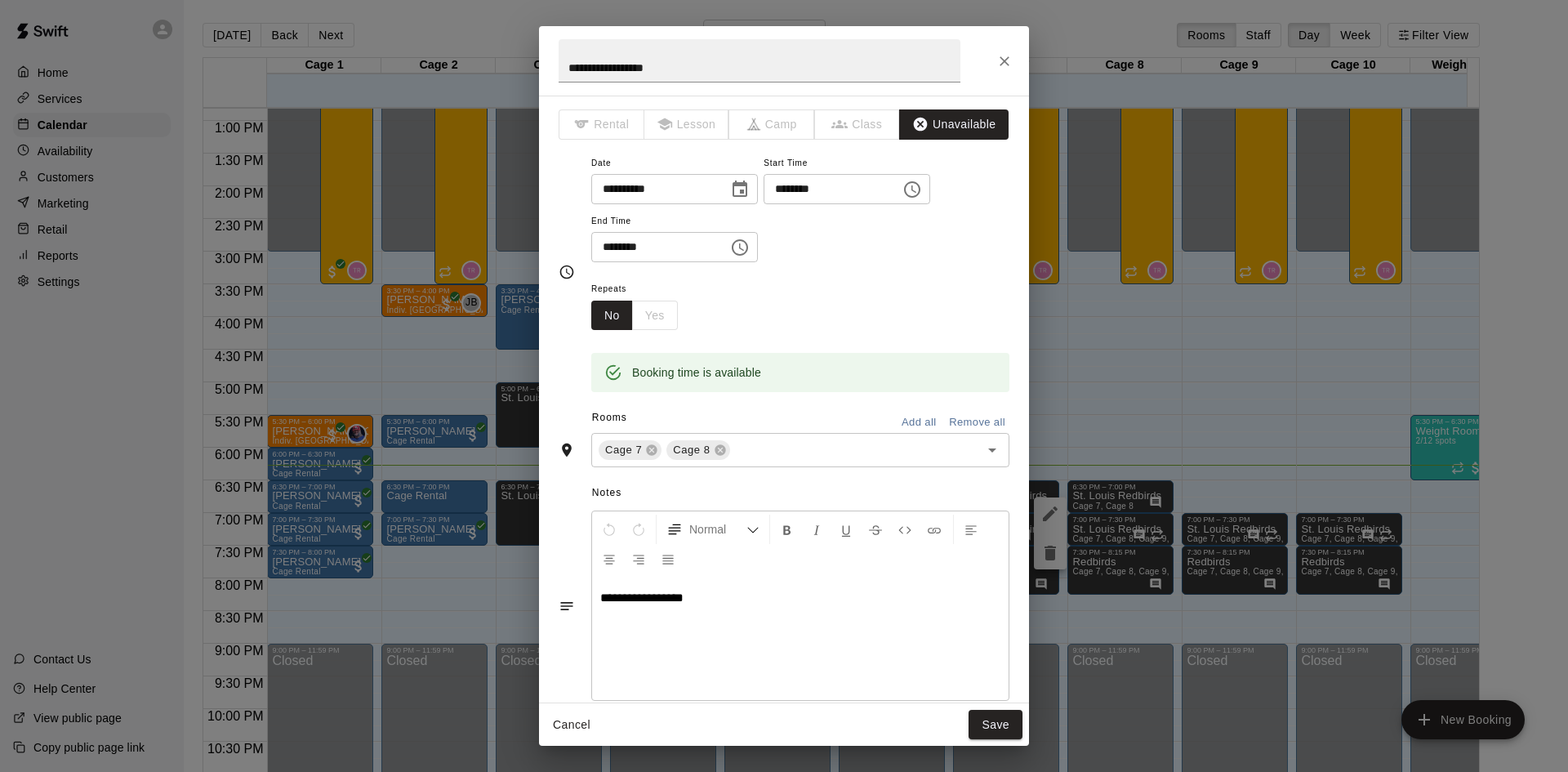
click at [1010, 67] on icon "Close" at bounding box center [1005, 62] width 17 height 17
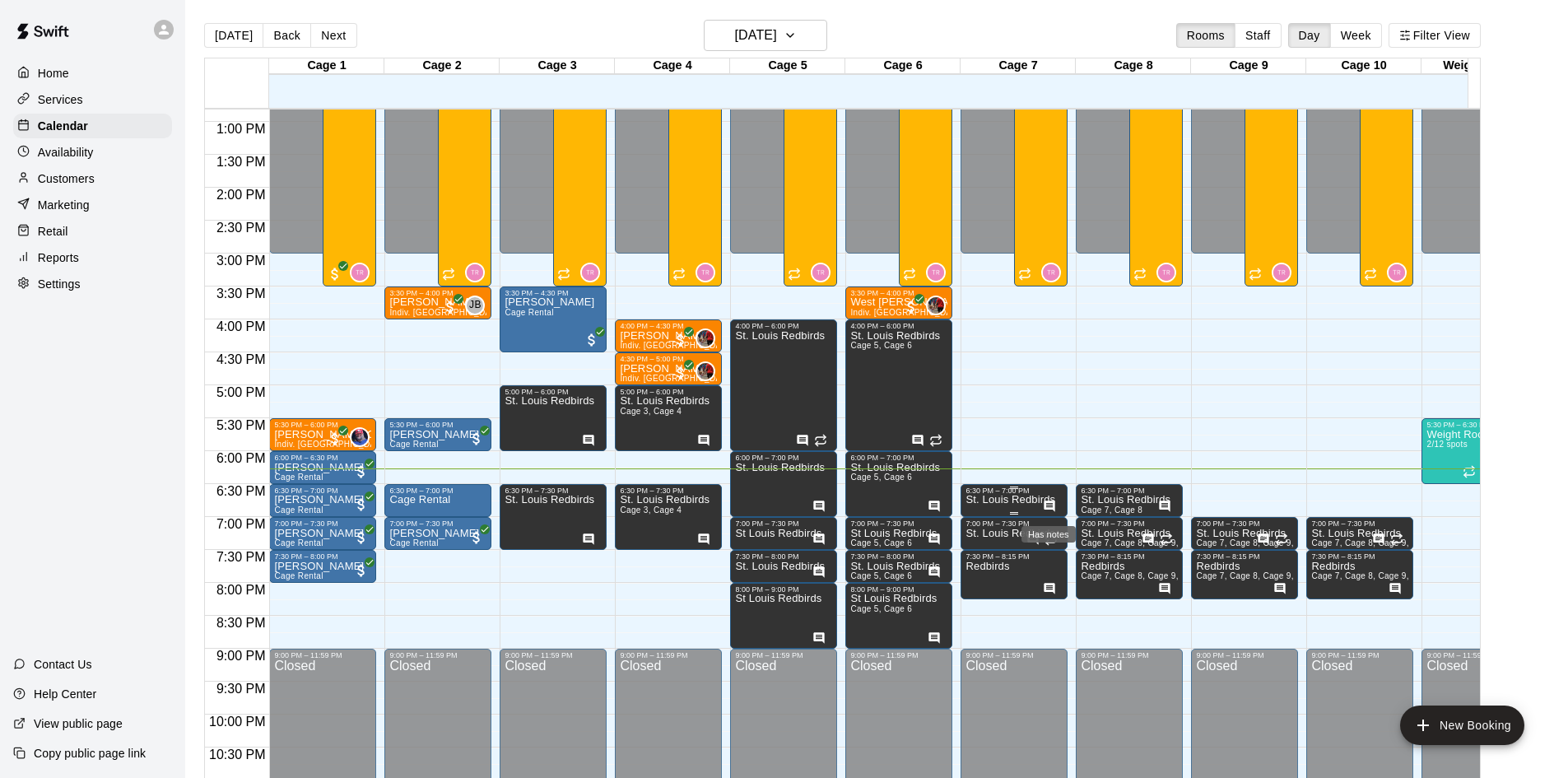
click at [1043, 509] on icon "Has notes" at bounding box center [1049, 507] width 13 height 13
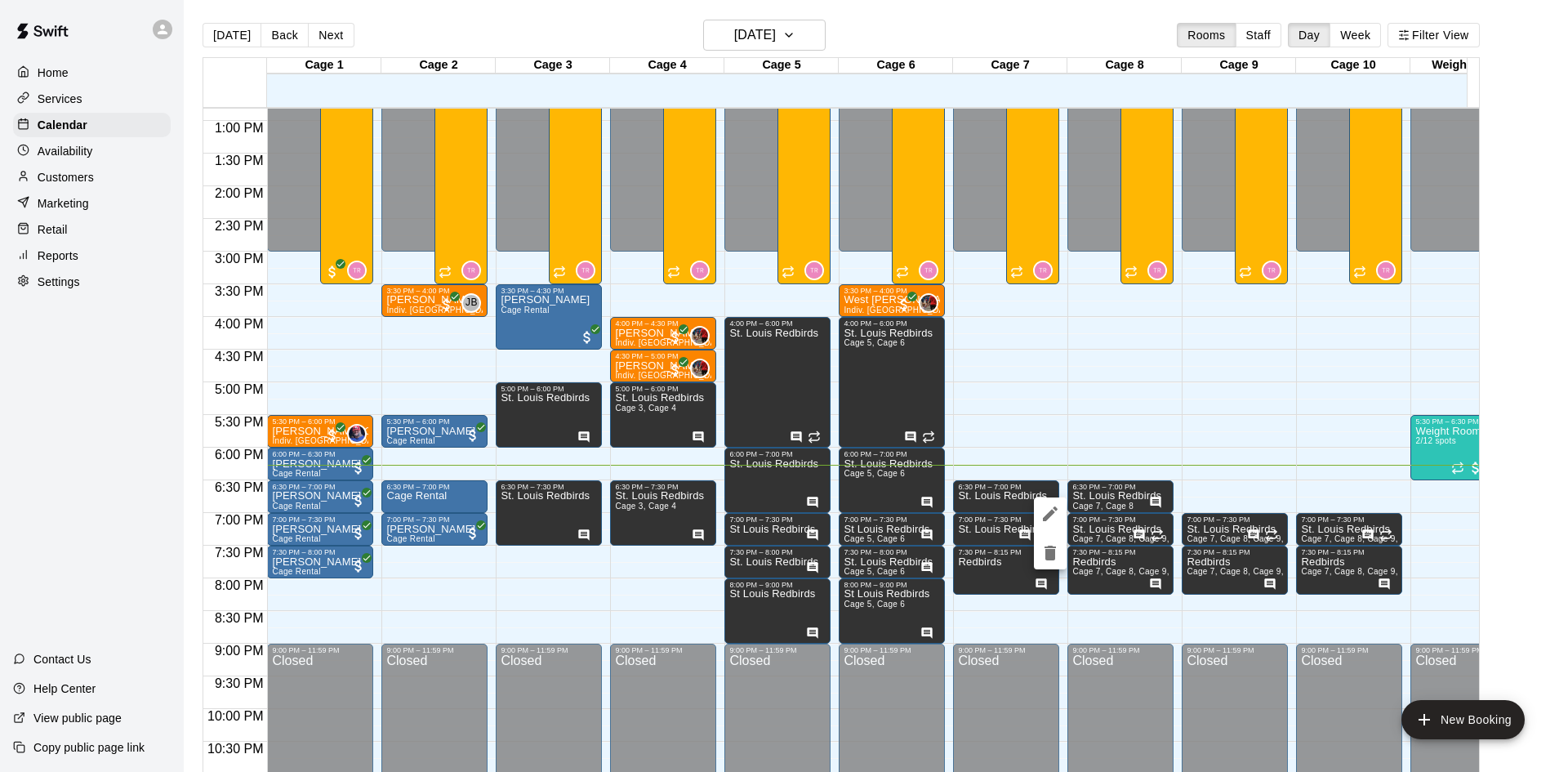
click at [1234, 474] on div at bounding box center [784, 386] width 1568 height 772
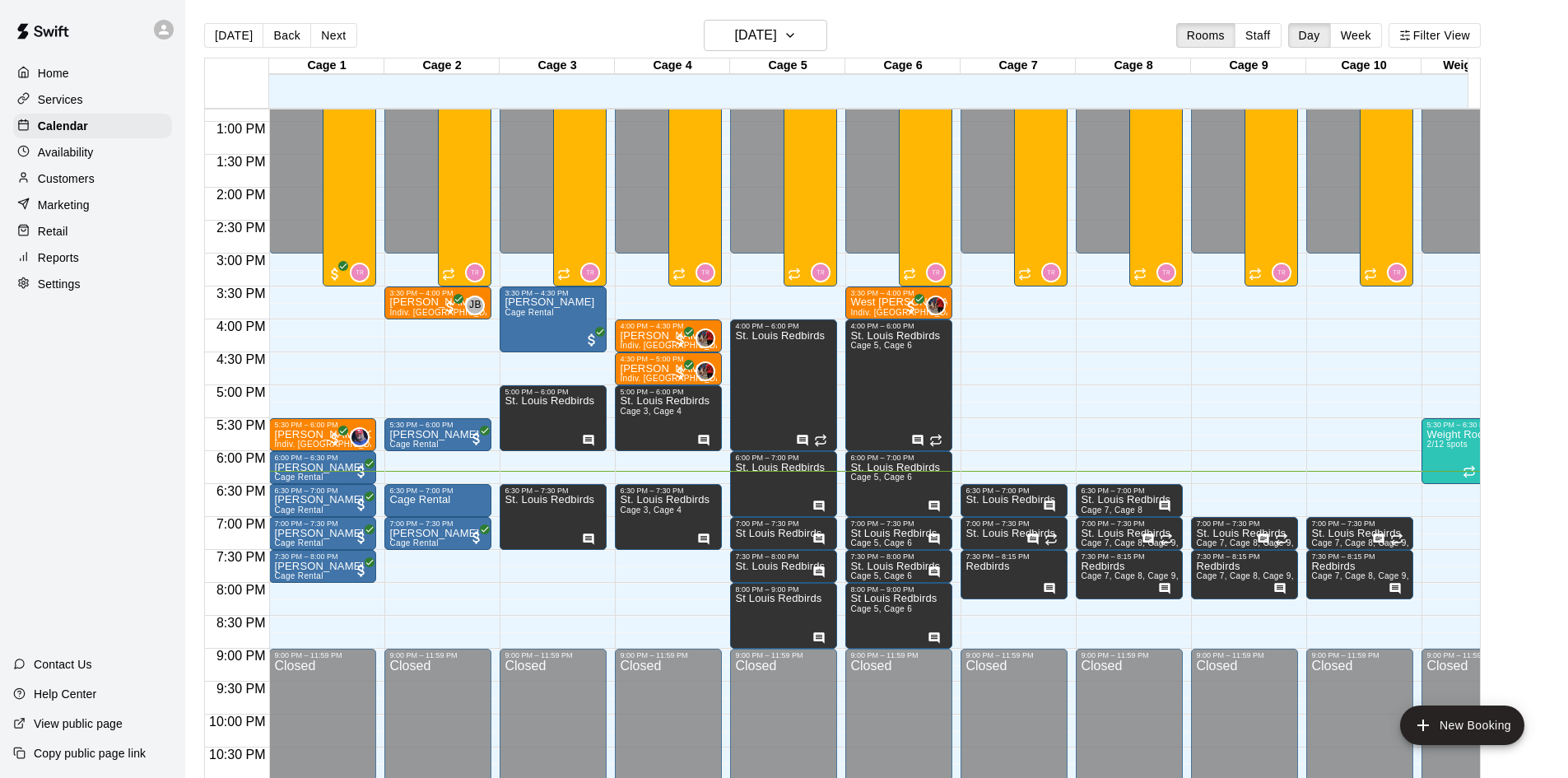
click at [387, 561] on div "12:00 AM – 3:00 PM Closed 3:30 PM – 4:00 PM [PERSON_NAME] Indiv. Lesson JB 0 9:…" at bounding box center [437, 56] width 107 height 1581
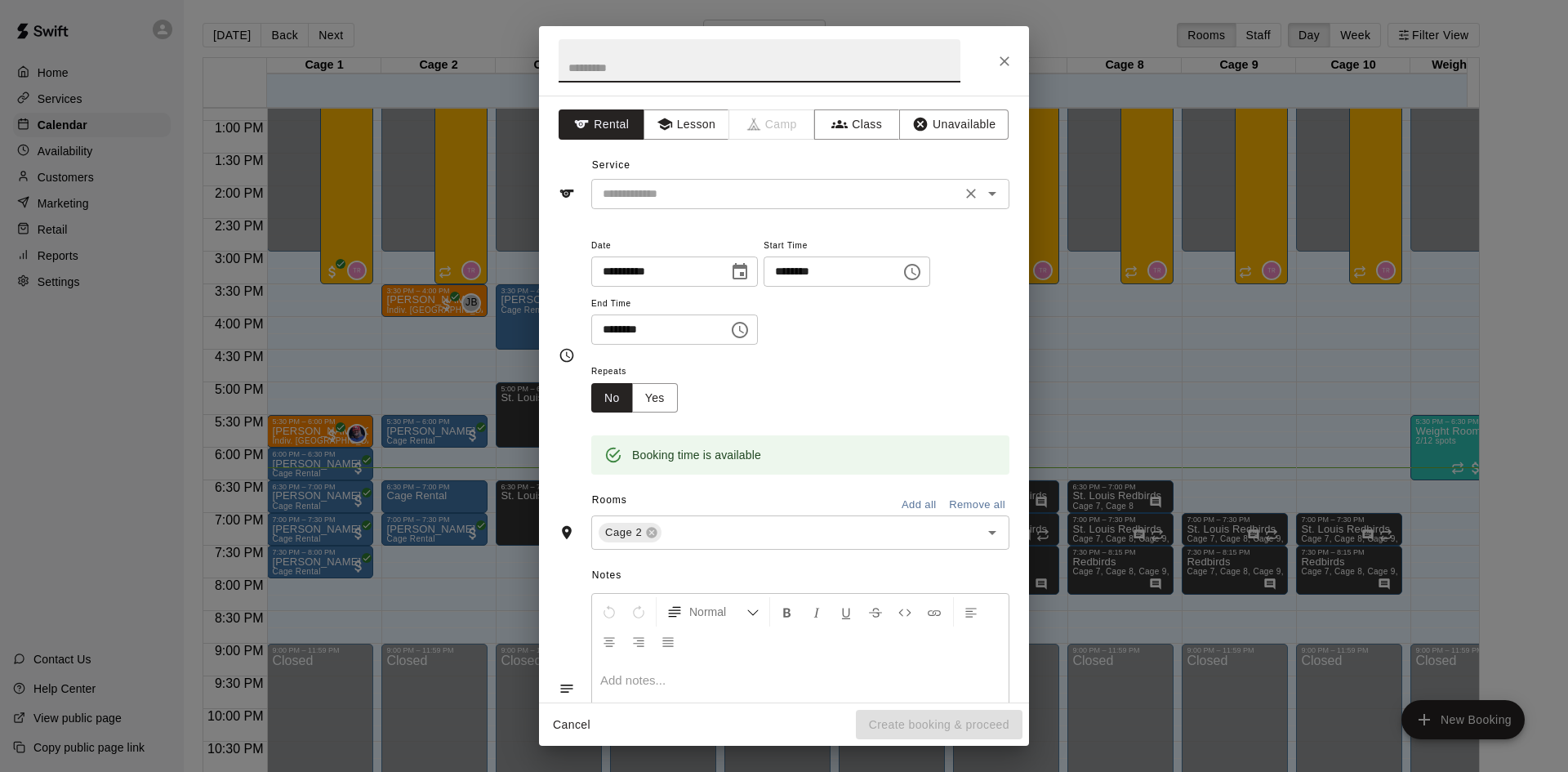
click at [672, 199] on input "text" at bounding box center [776, 194] width 360 height 20
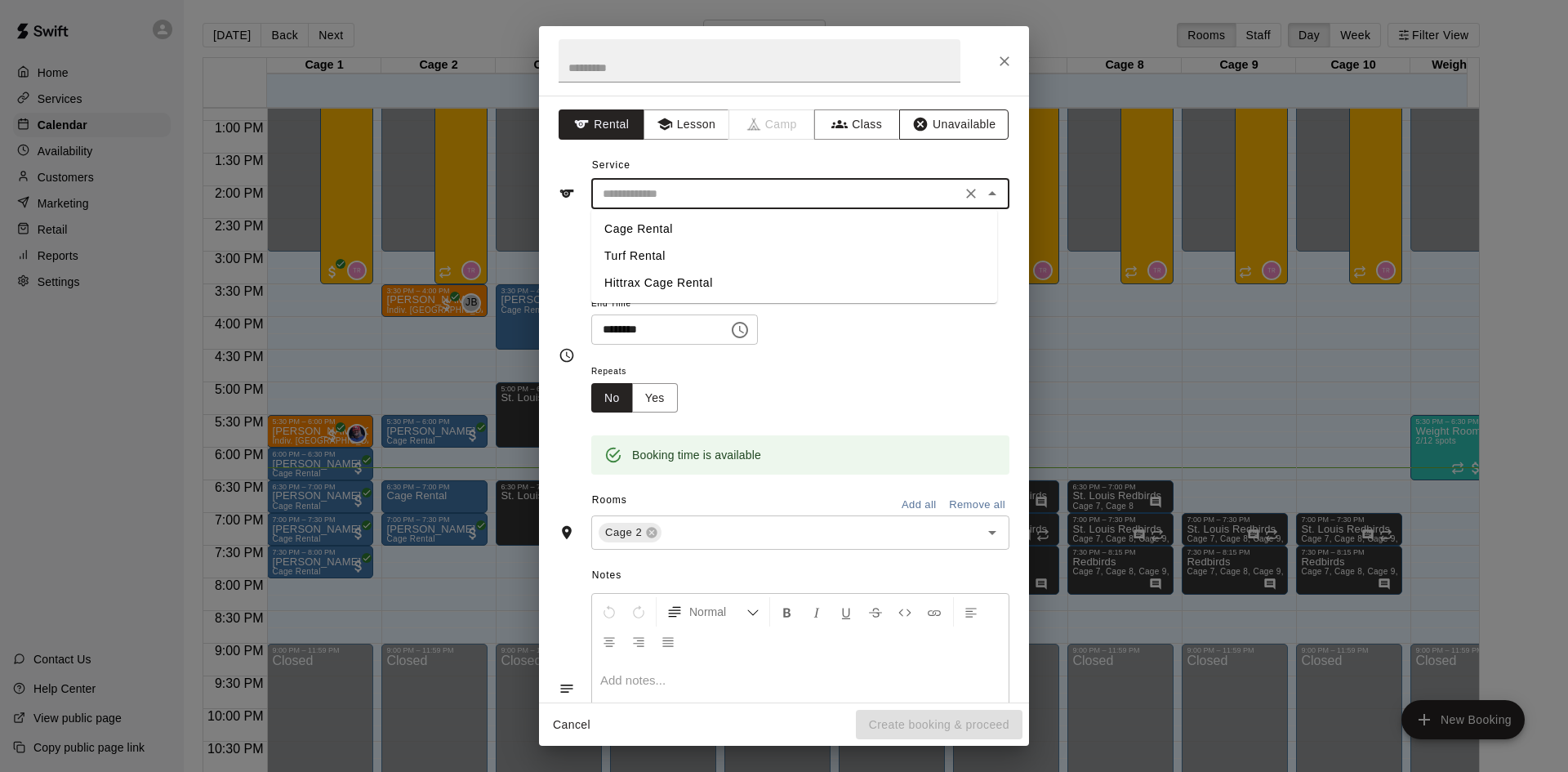
click at [936, 127] on button "Unavailable" at bounding box center [954, 124] width 110 height 30
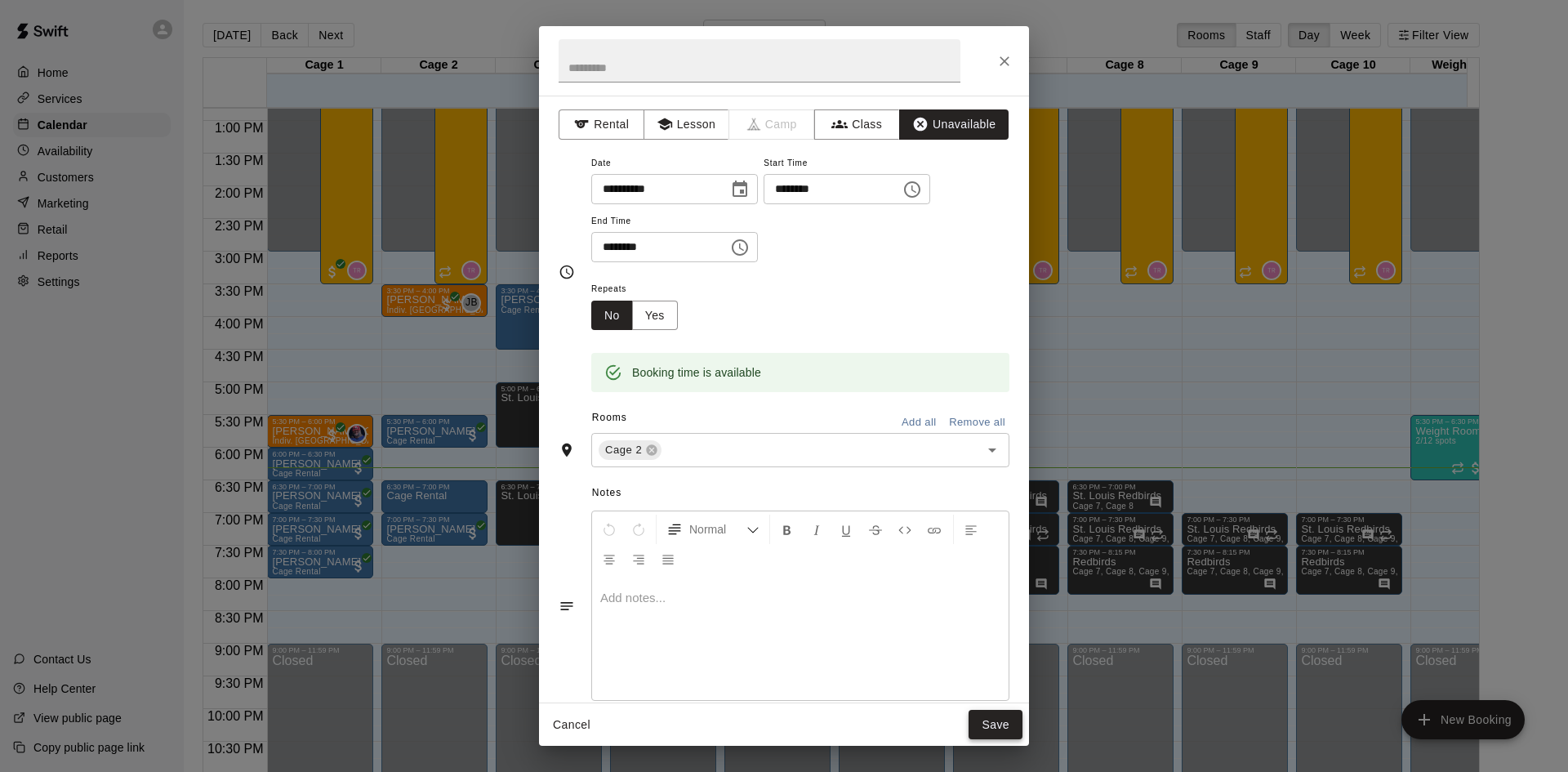
click at [983, 729] on button "Save" at bounding box center [995, 725] width 54 height 30
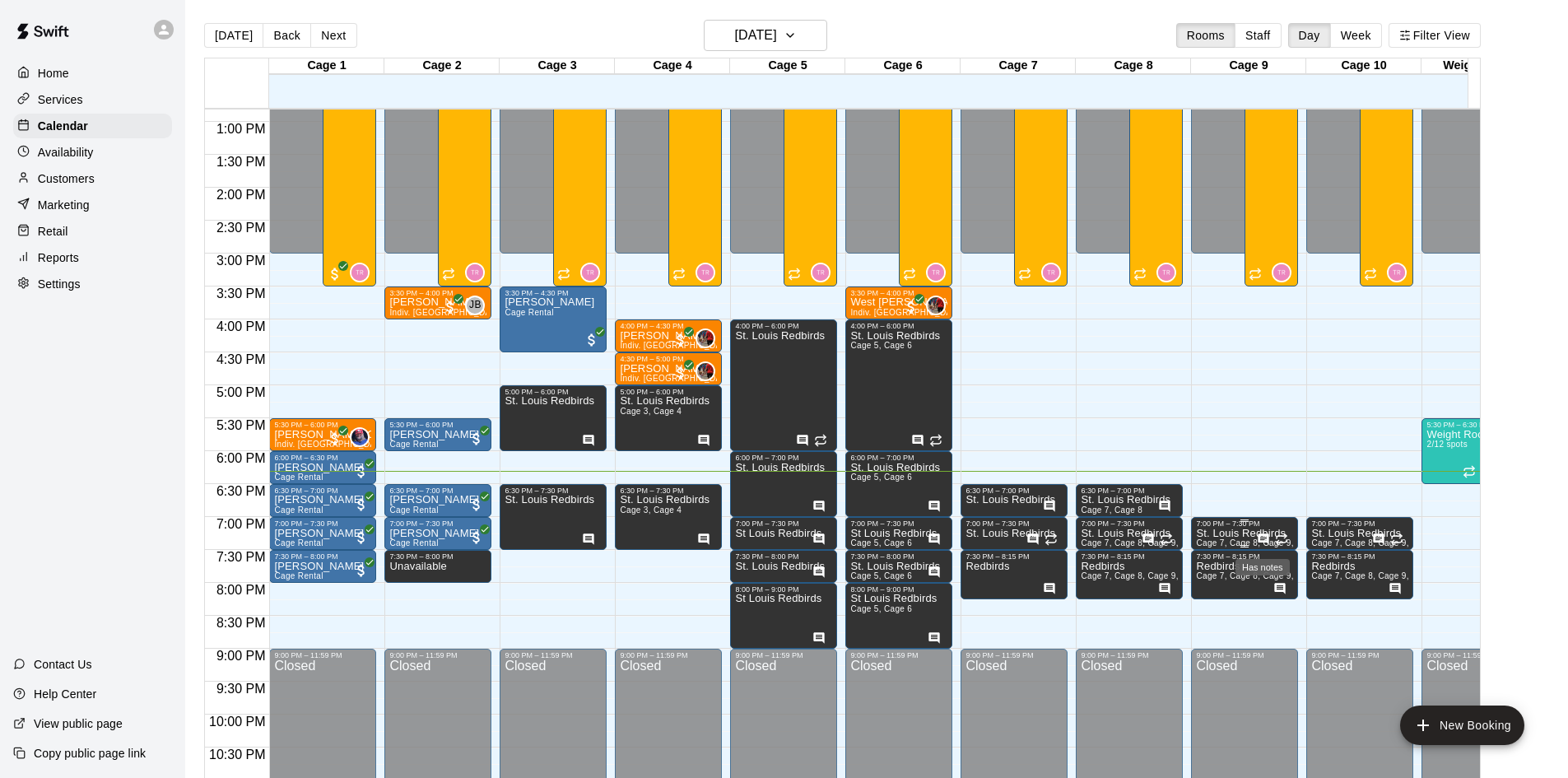
click at [1261, 537] on icon "Has notes" at bounding box center [1265, 539] width 11 height 11
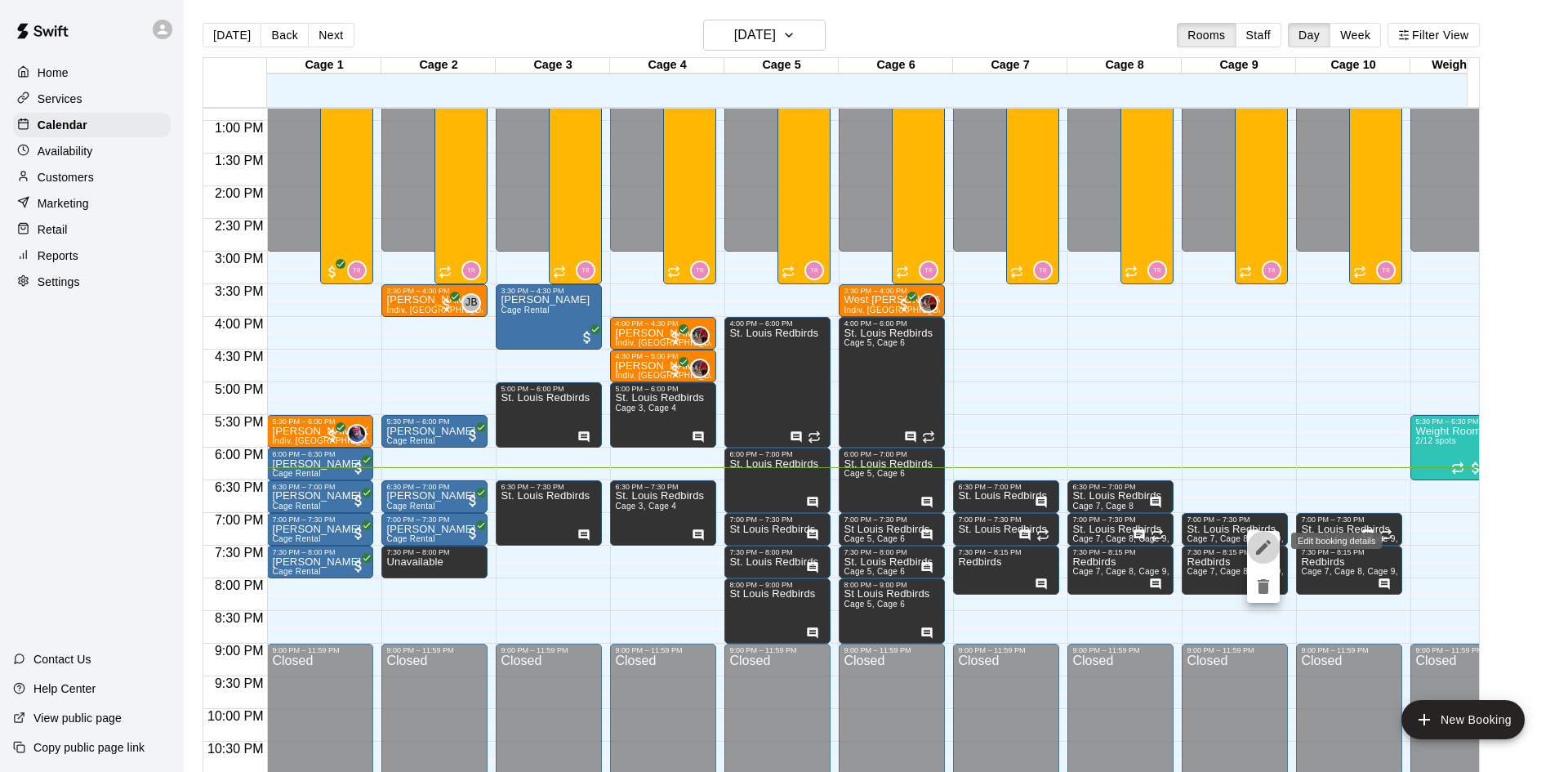
click at [1259, 540] on icon "edit" at bounding box center [1263, 547] width 19 height 19
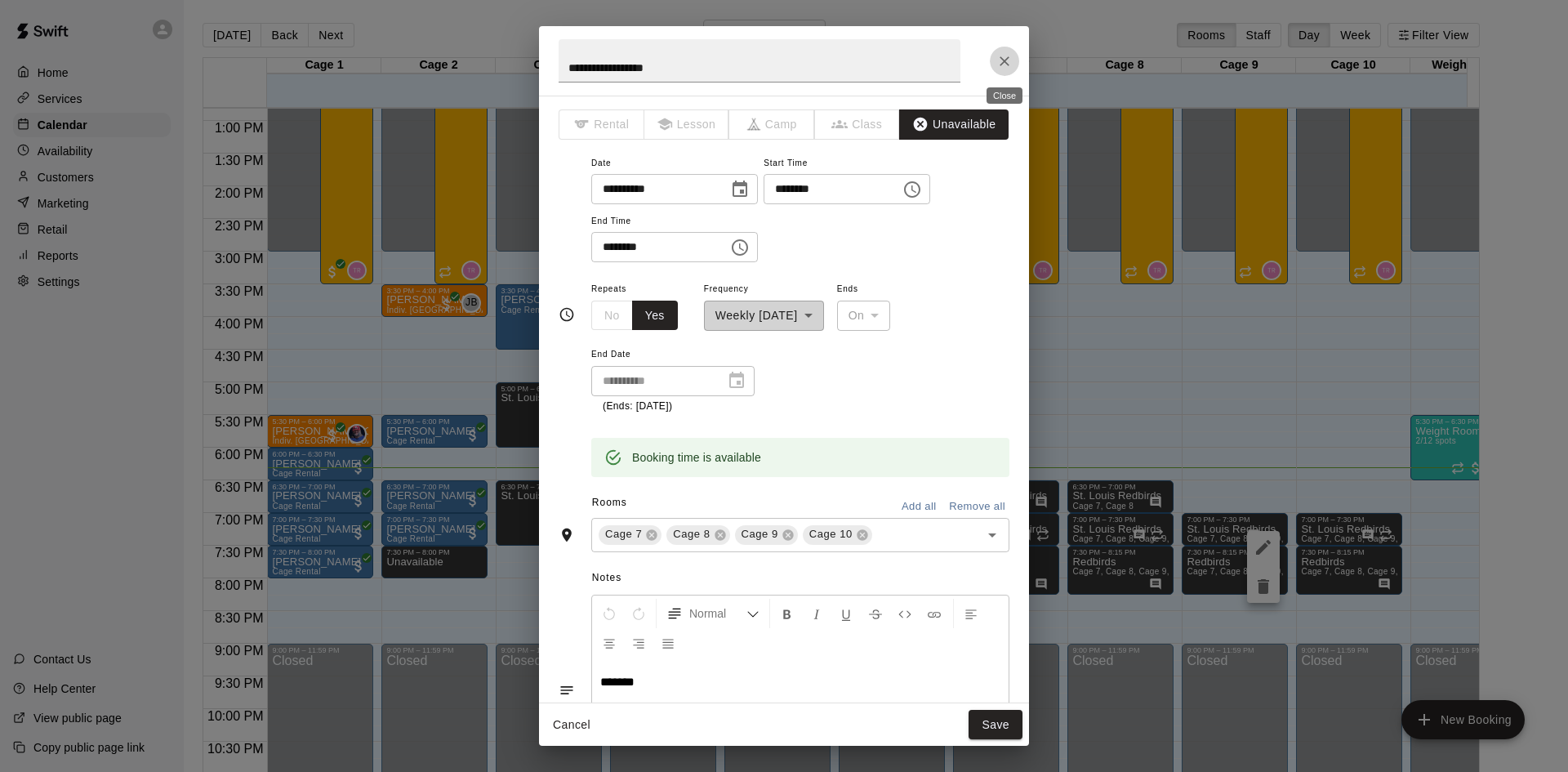
click at [1004, 67] on icon "Close" at bounding box center [1005, 62] width 17 height 17
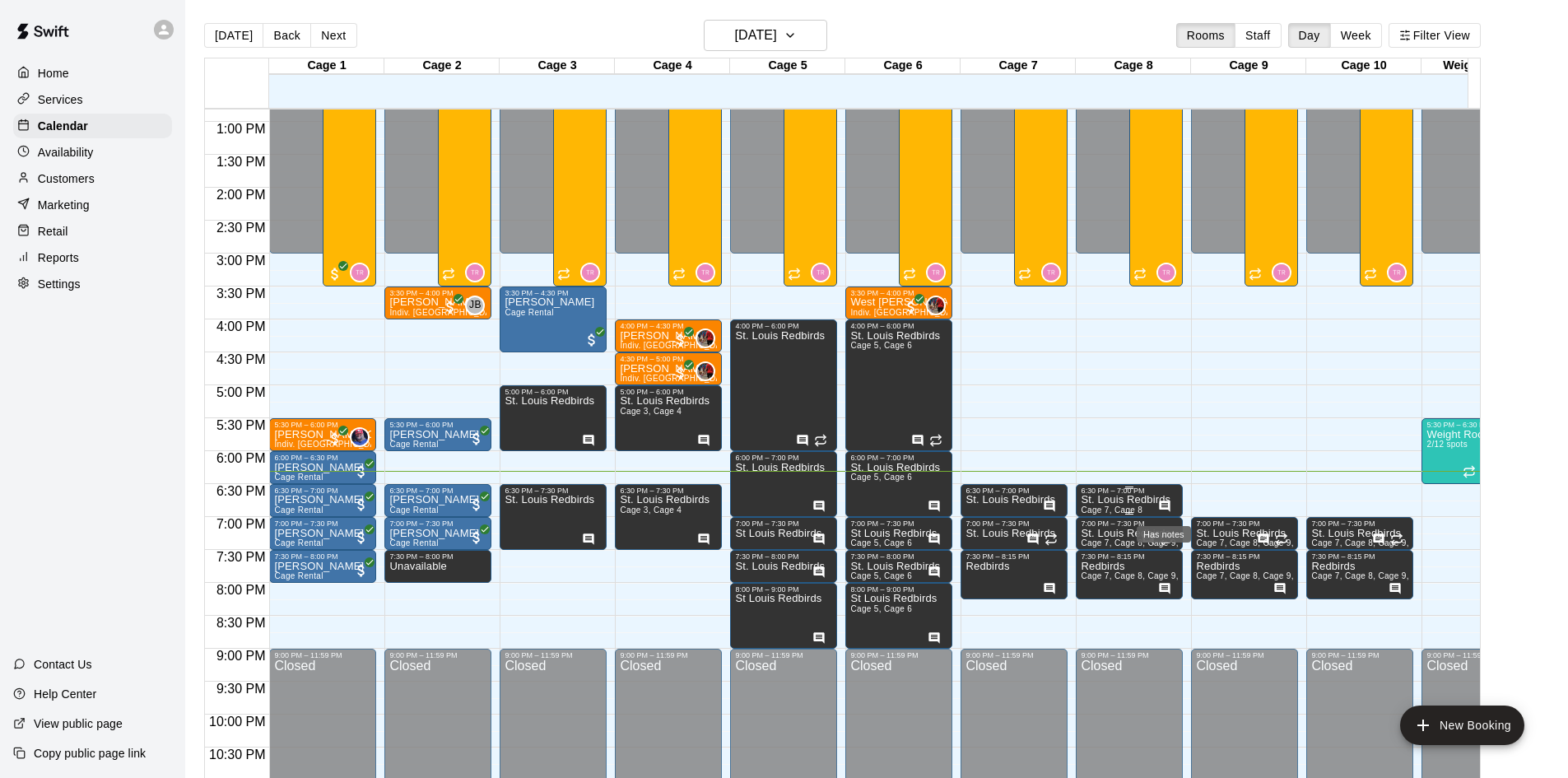
click at [1167, 502] on icon "Has notes" at bounding box center [1164, 507] width 13 height 13
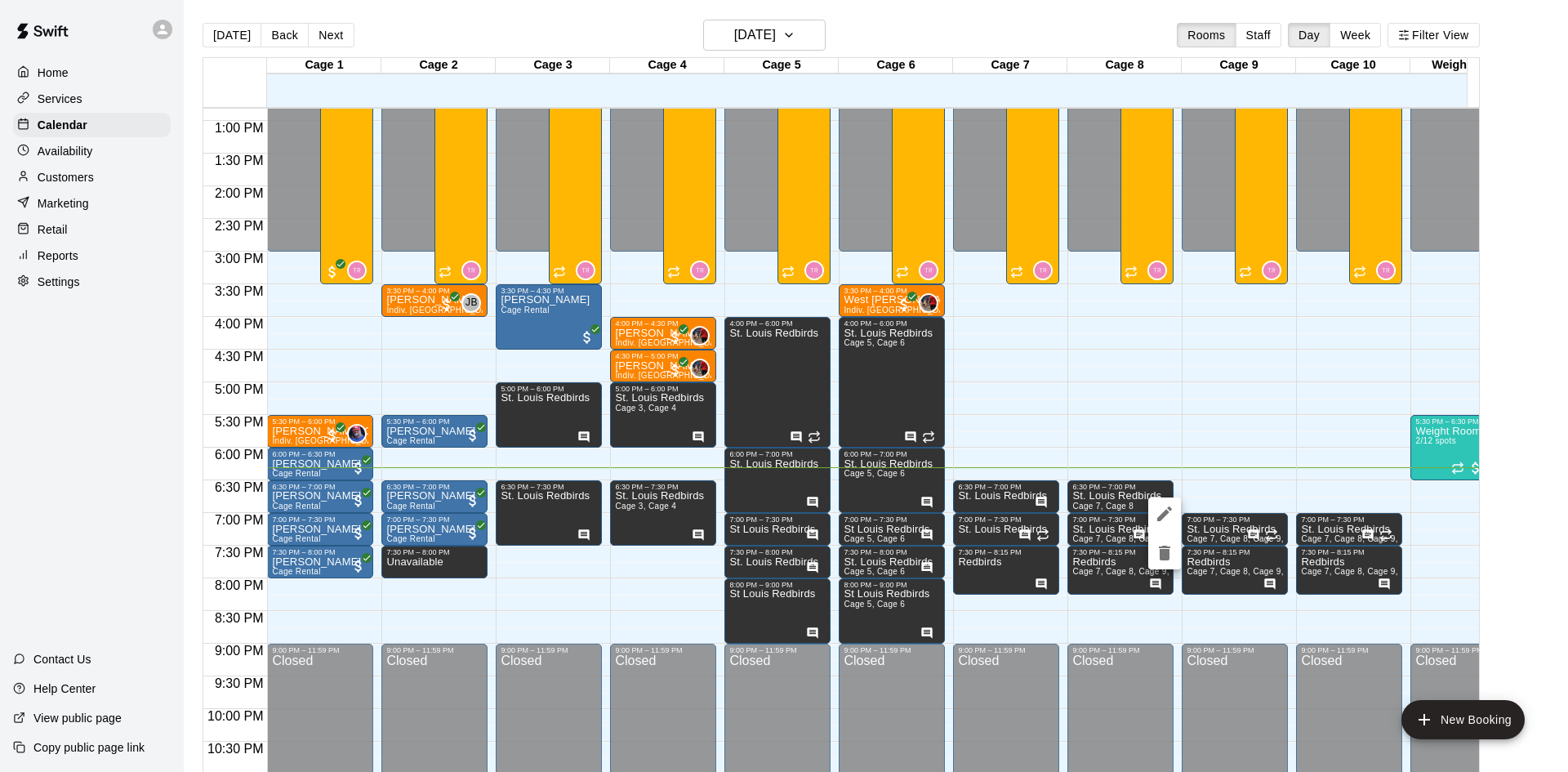
click at [1150, 507] on button "edit" at bounding box center [1164, 513] width 32 height 32
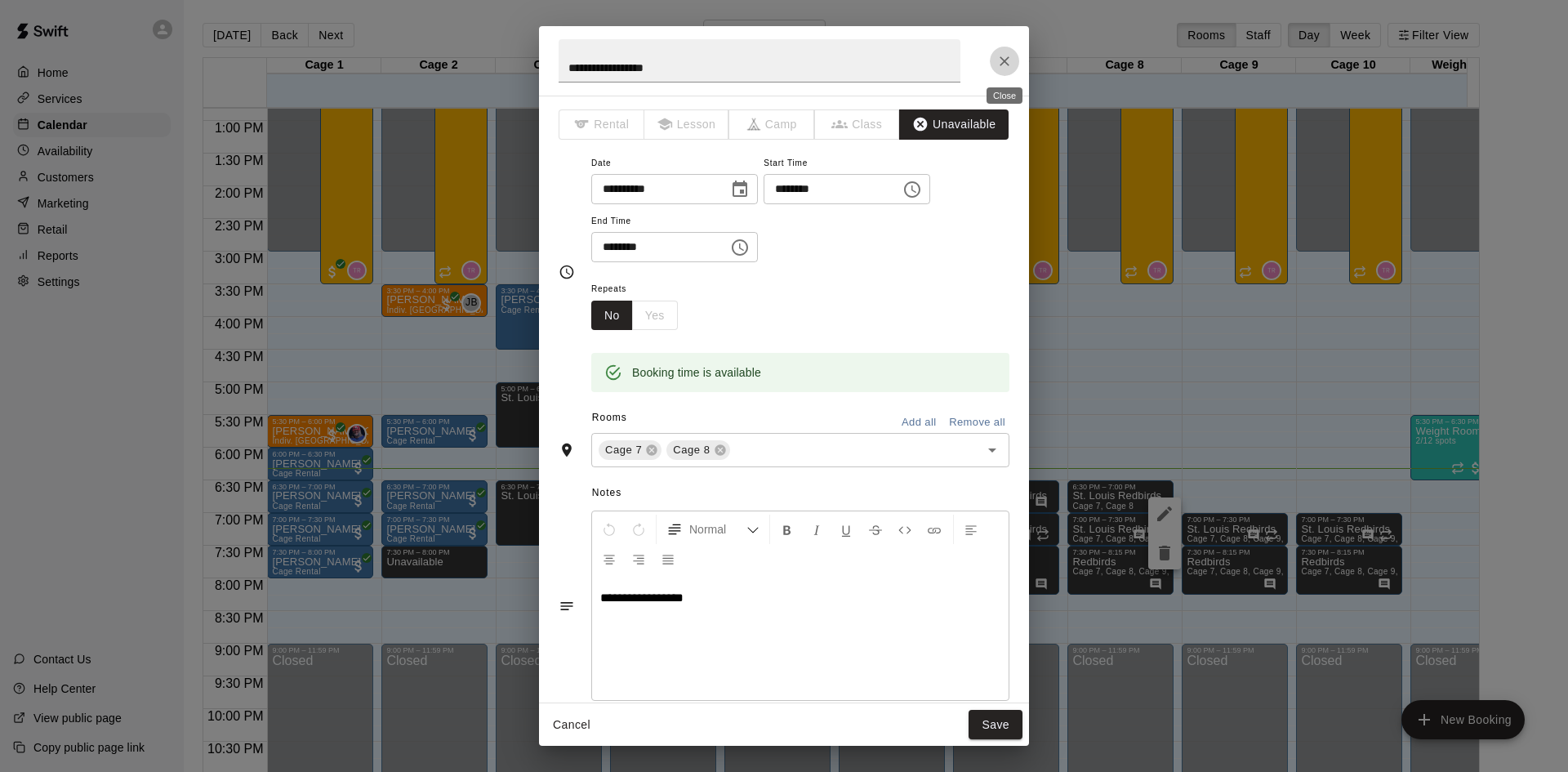
click at [1004, 63] on icon "Close" at bounding box center [1005, 61] width 10 height 10
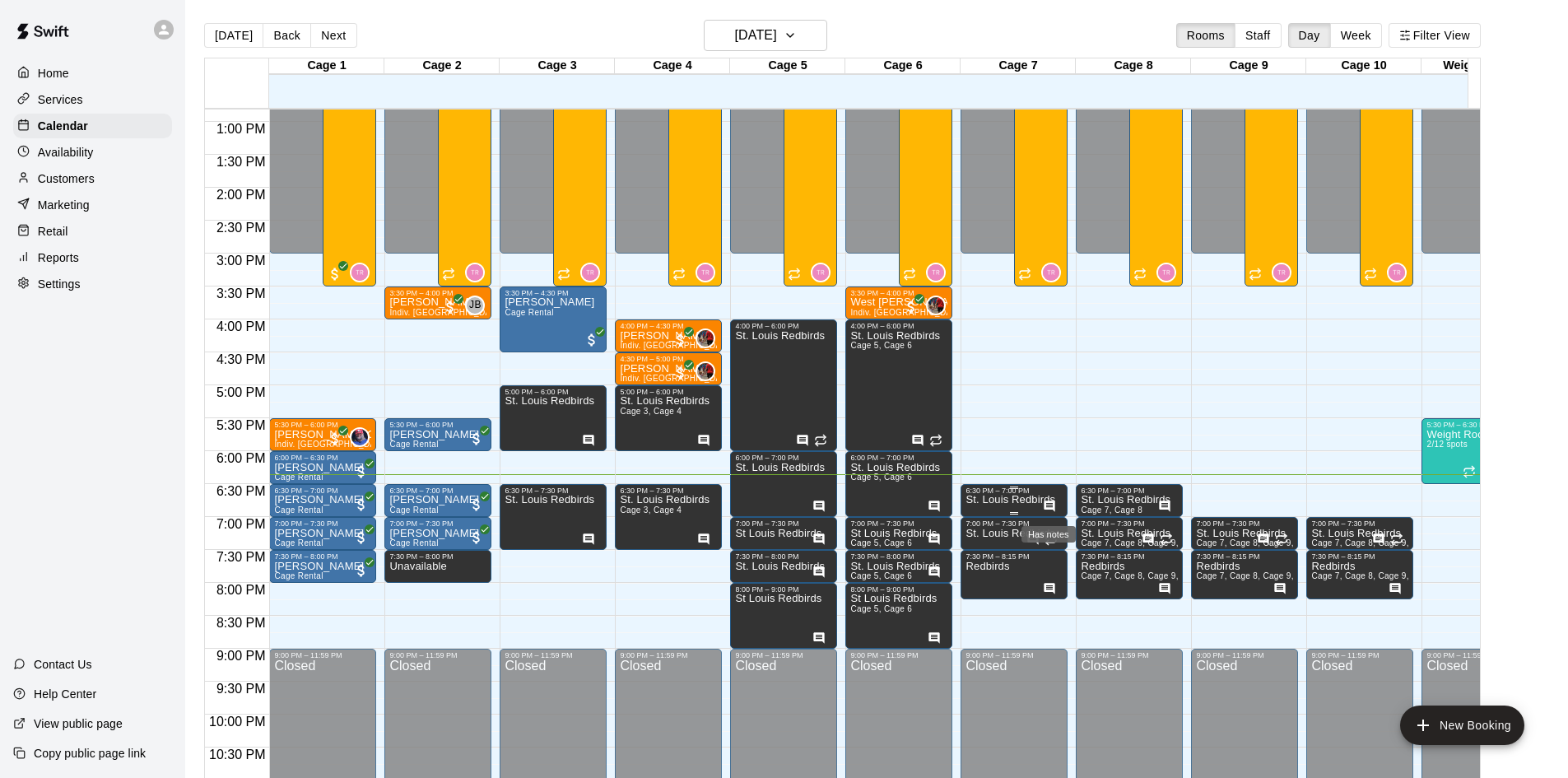
click at [1046, 505] on icon "Has notes" at bounding box center [1050, 506] width 11 height 11
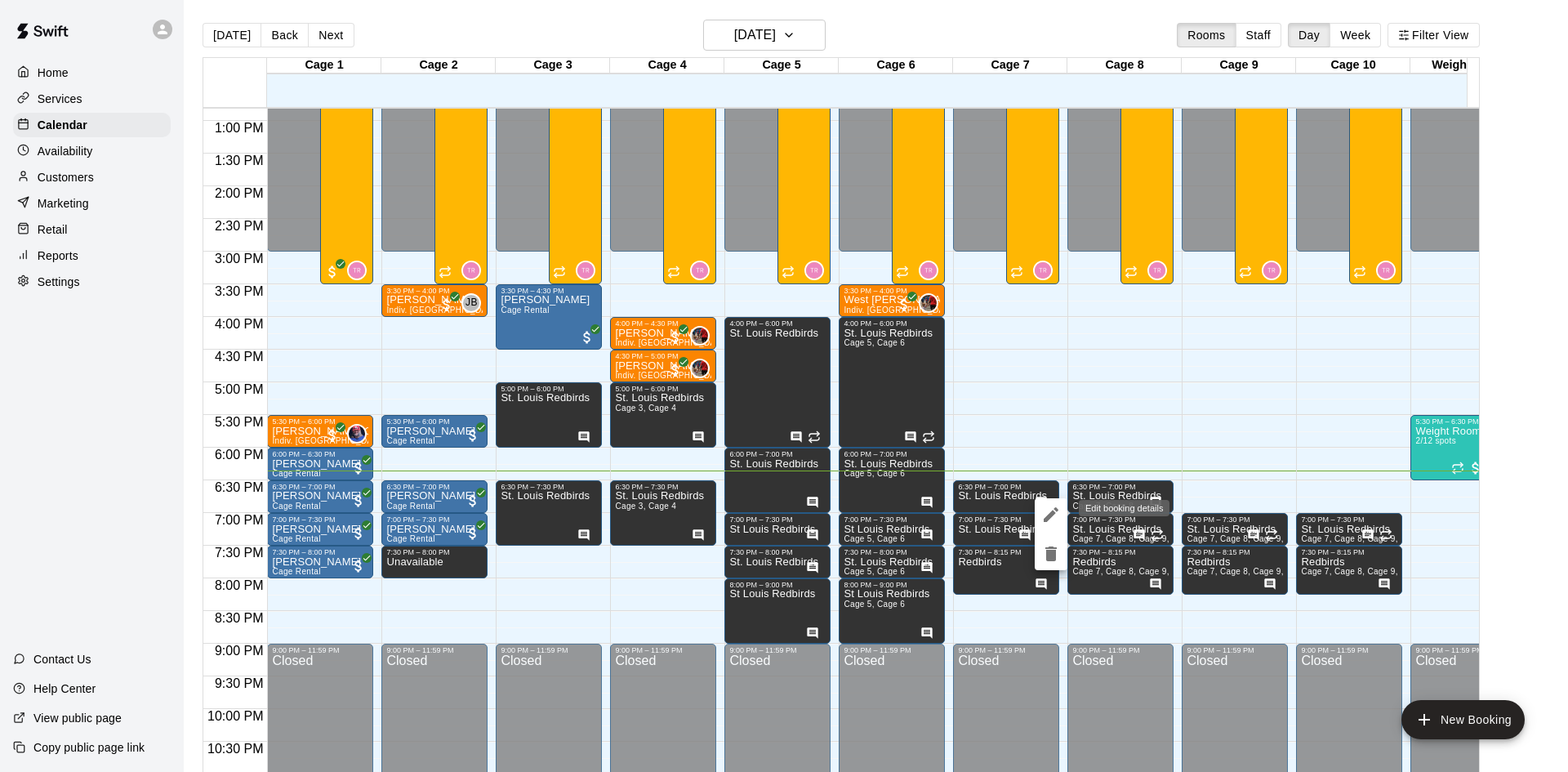
click at [1050, 503] on button "edit" at bounding box center [1051, 514] width 32 height 32
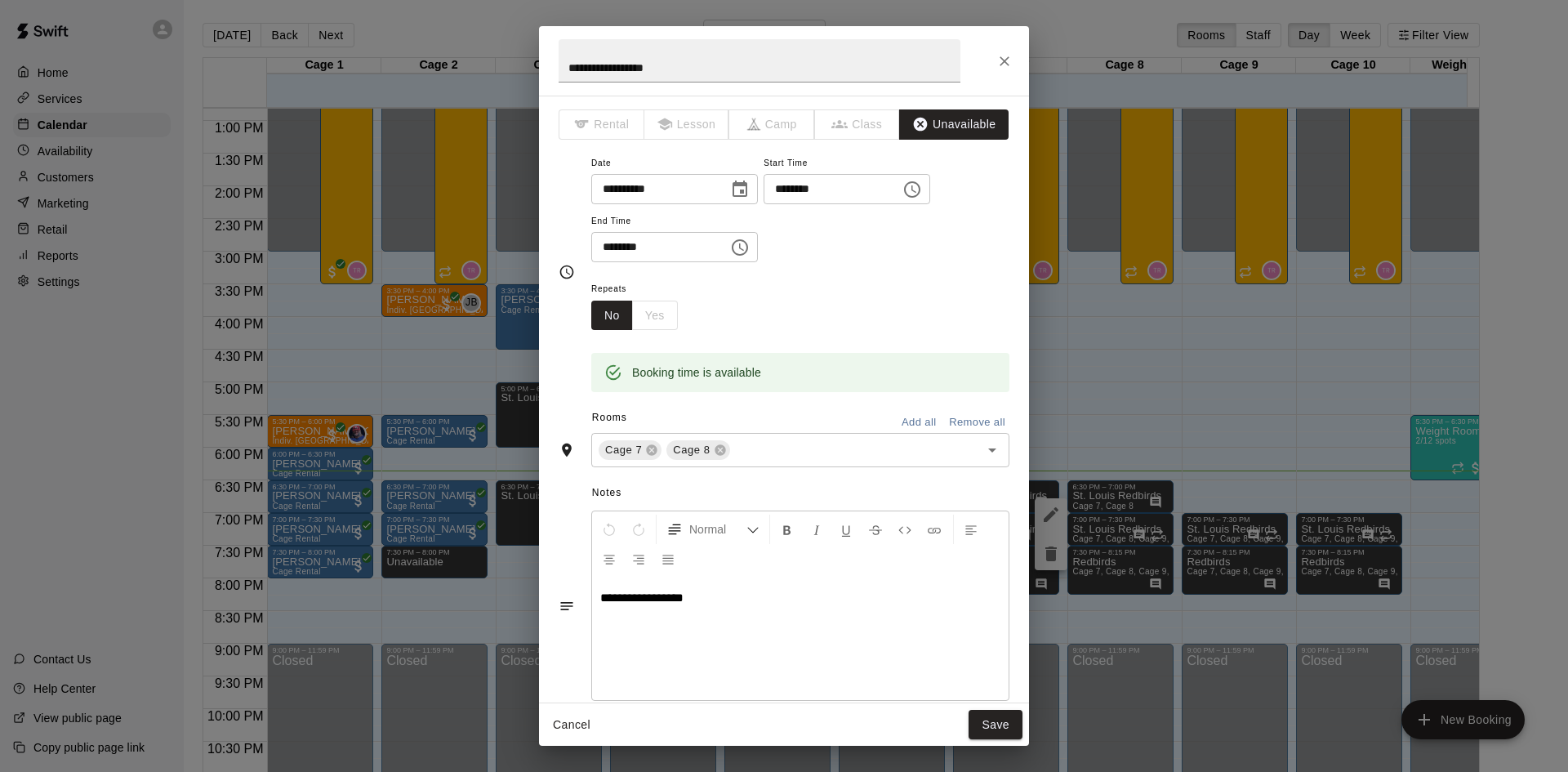
click at [1105, 372] on div "**********" at bounding box center [784, 386] width 1568 height 772
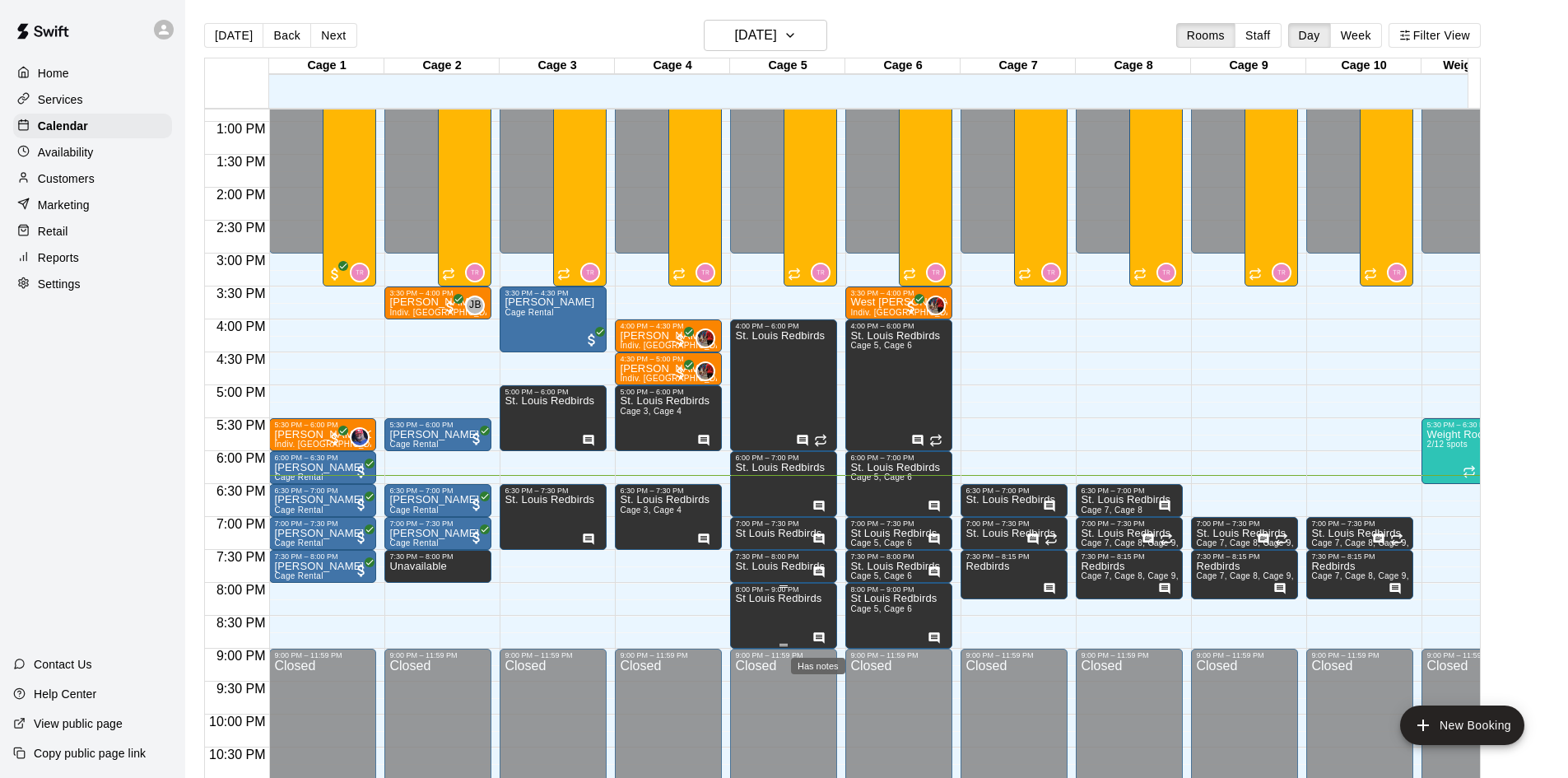
click at [825, 642] on icon "Has notes" at bounding box center [819, 638] width 13 height 13
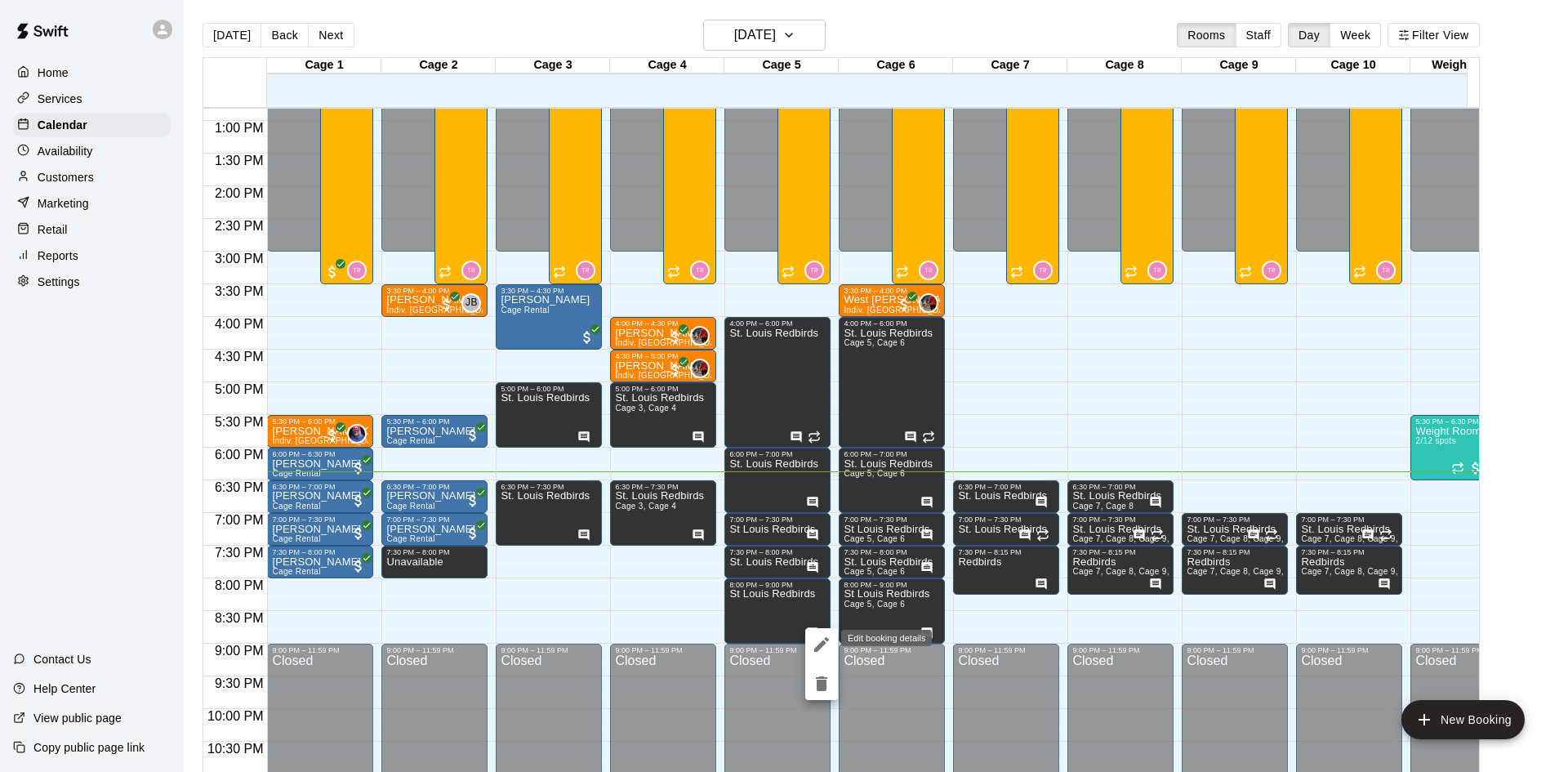
click at [819, 641] on icon "edit" at bounding box center [821, 644] width 19 height 19
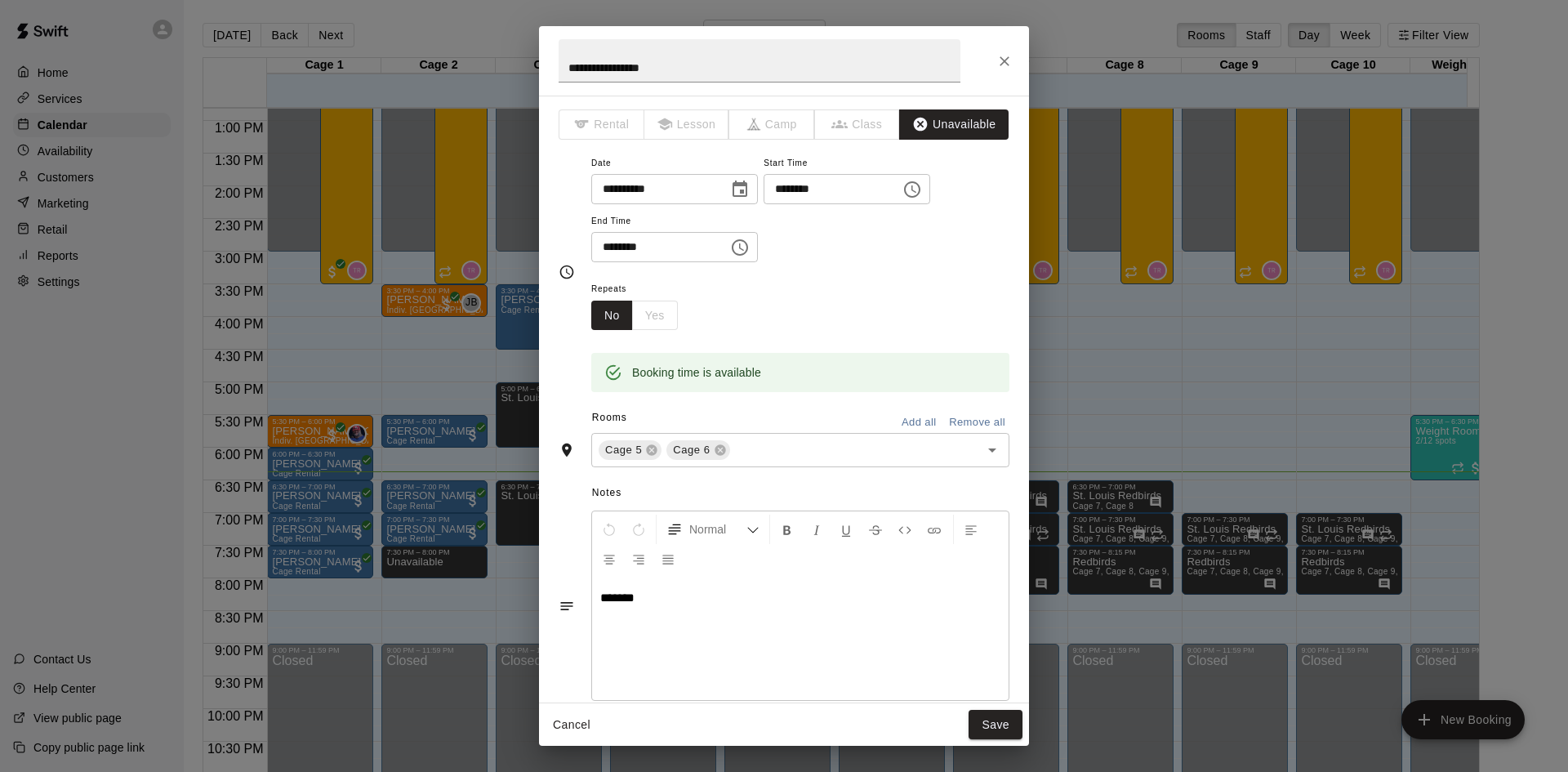
click at [1220, 426] on div "**********" at bounding box center [784, 386] width 1568 height 772
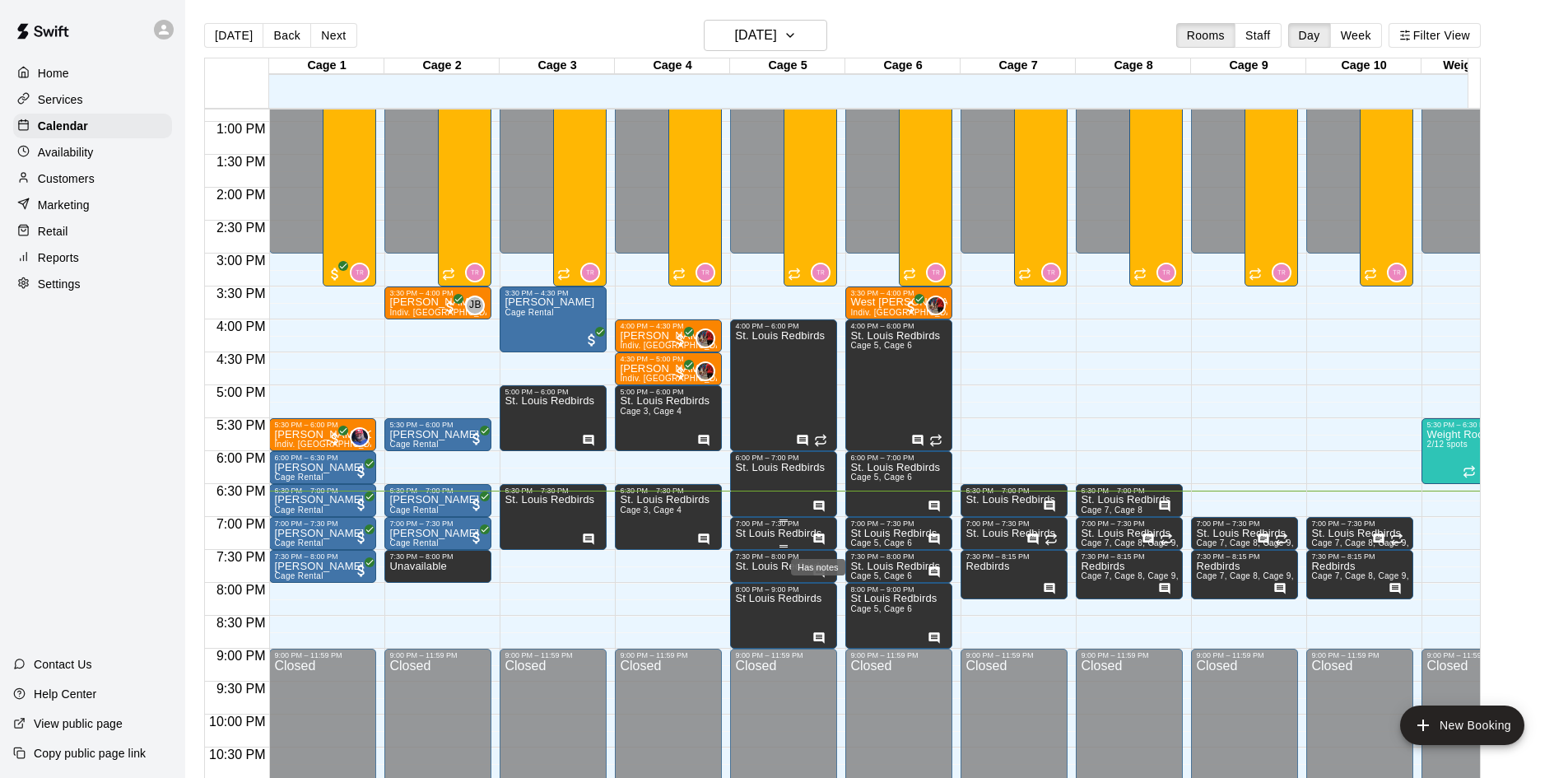
click at [815, 545] on icon "Has notes" at bounding box center [819, 539] width 13 height 13
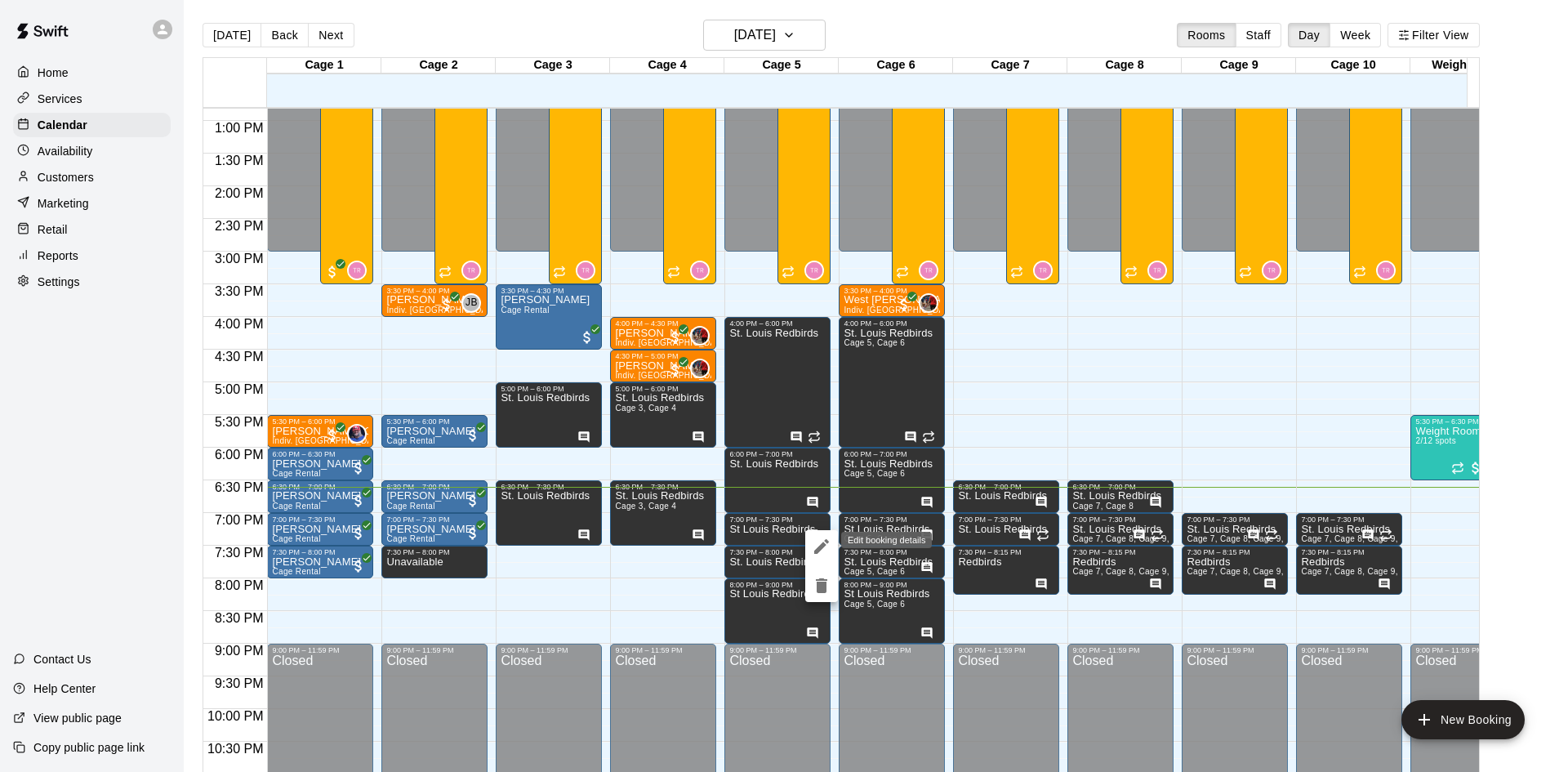
click at [819, 544] on icon "edit" at bounding box center [821, 546] width 19 height 19
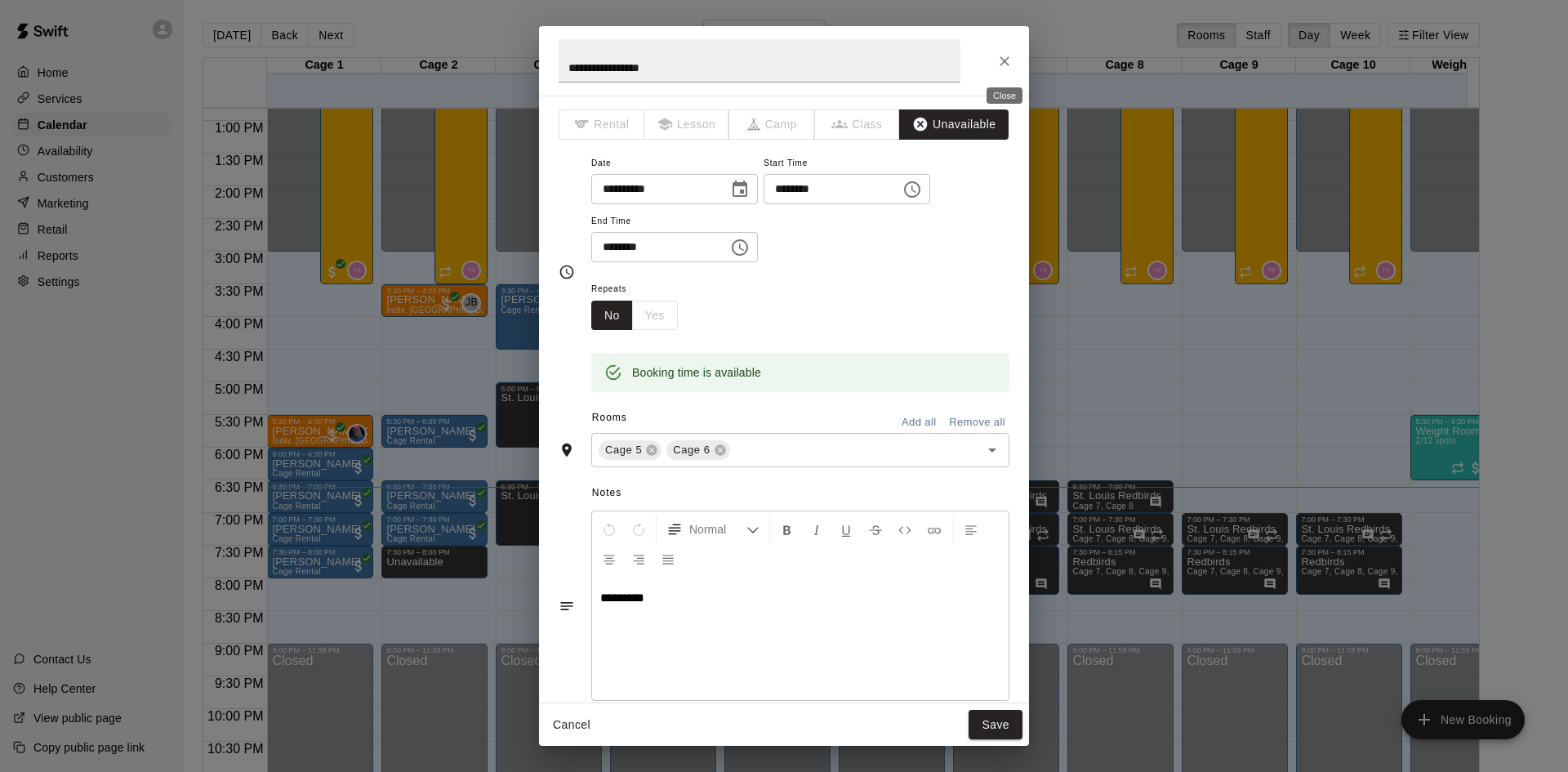
click at [1002, 65] on icon "Close" at bounding box center [1005, 62] width 17 height 17
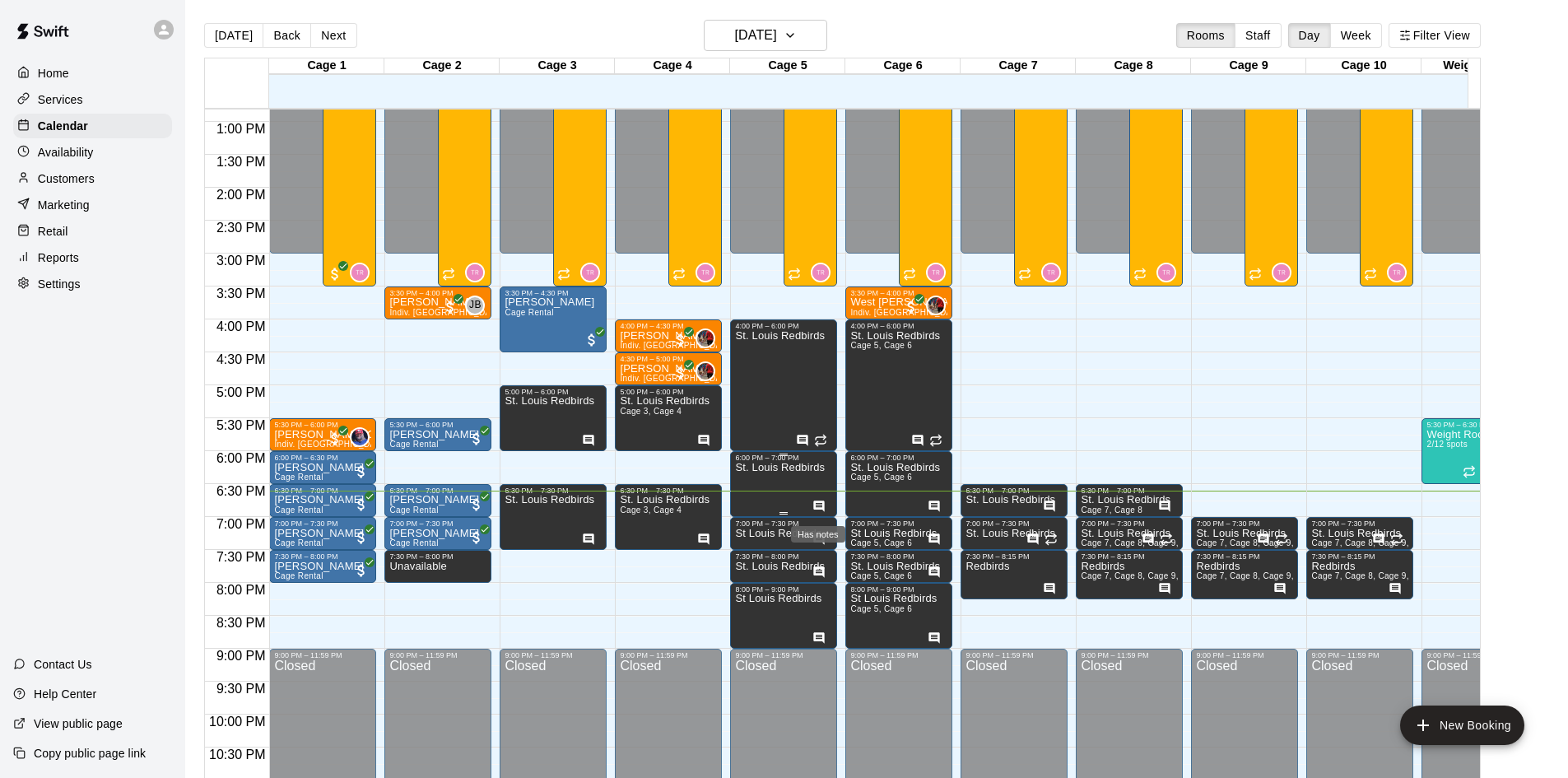
click at [821, 503] on icon "Has notes" at bounding box center [819, 506] width 11 height 11
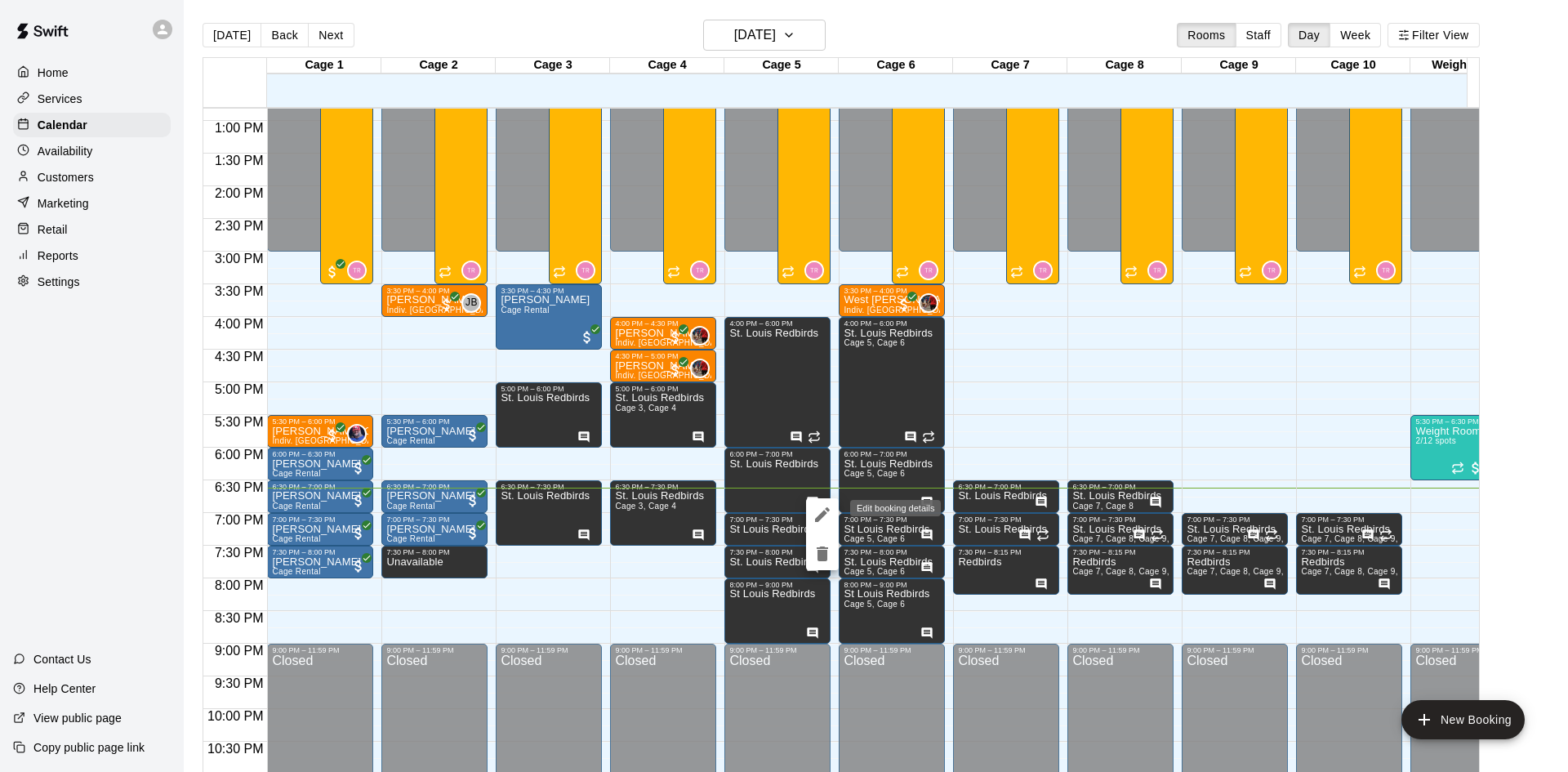
click at [827, 515] on icon "edit" at bounding box center [822, 514] width 19 height 19
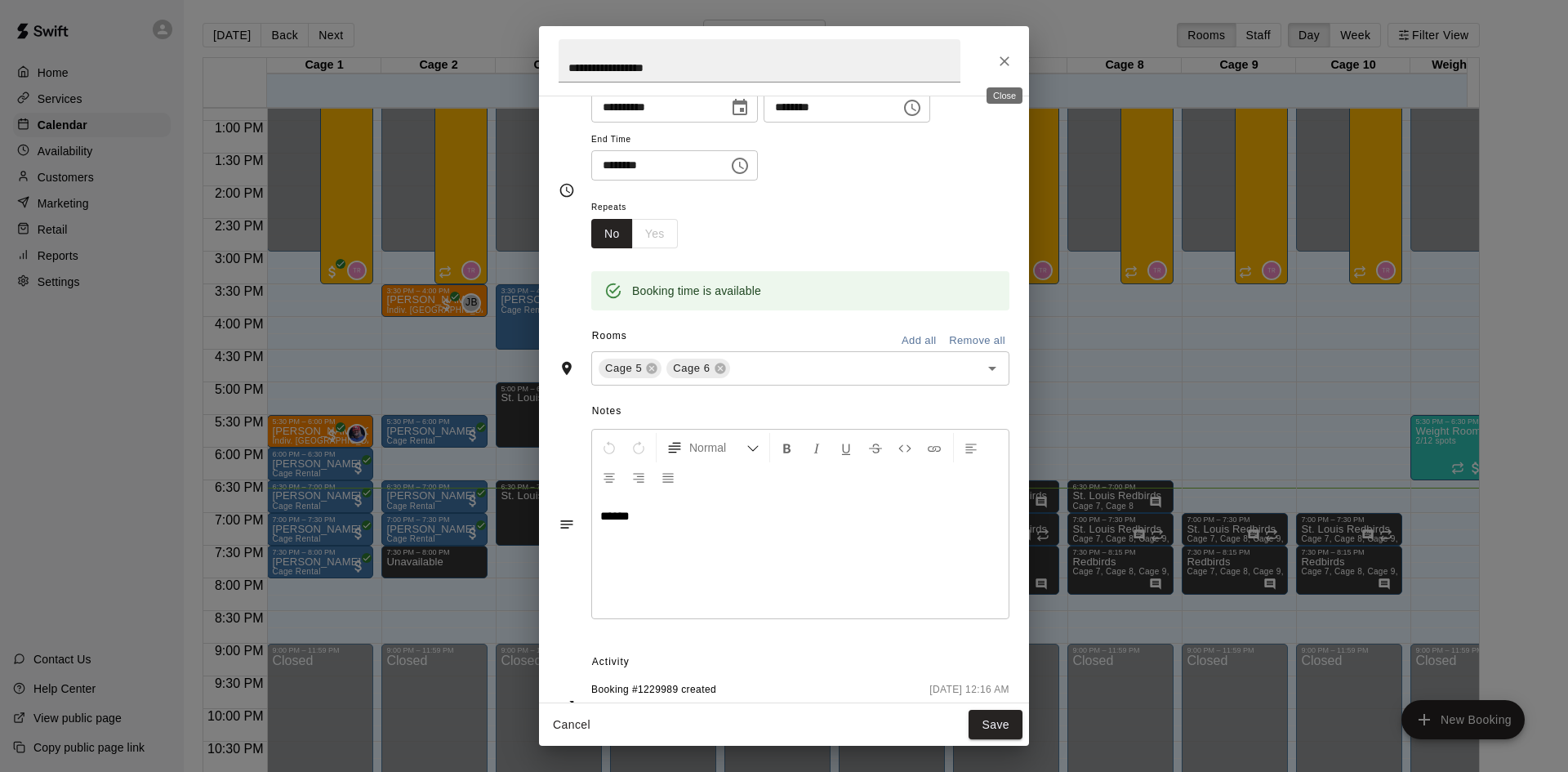
click at [1006, 69] on icon "Close" at bounding box center [1005, 62] width 17 height 17
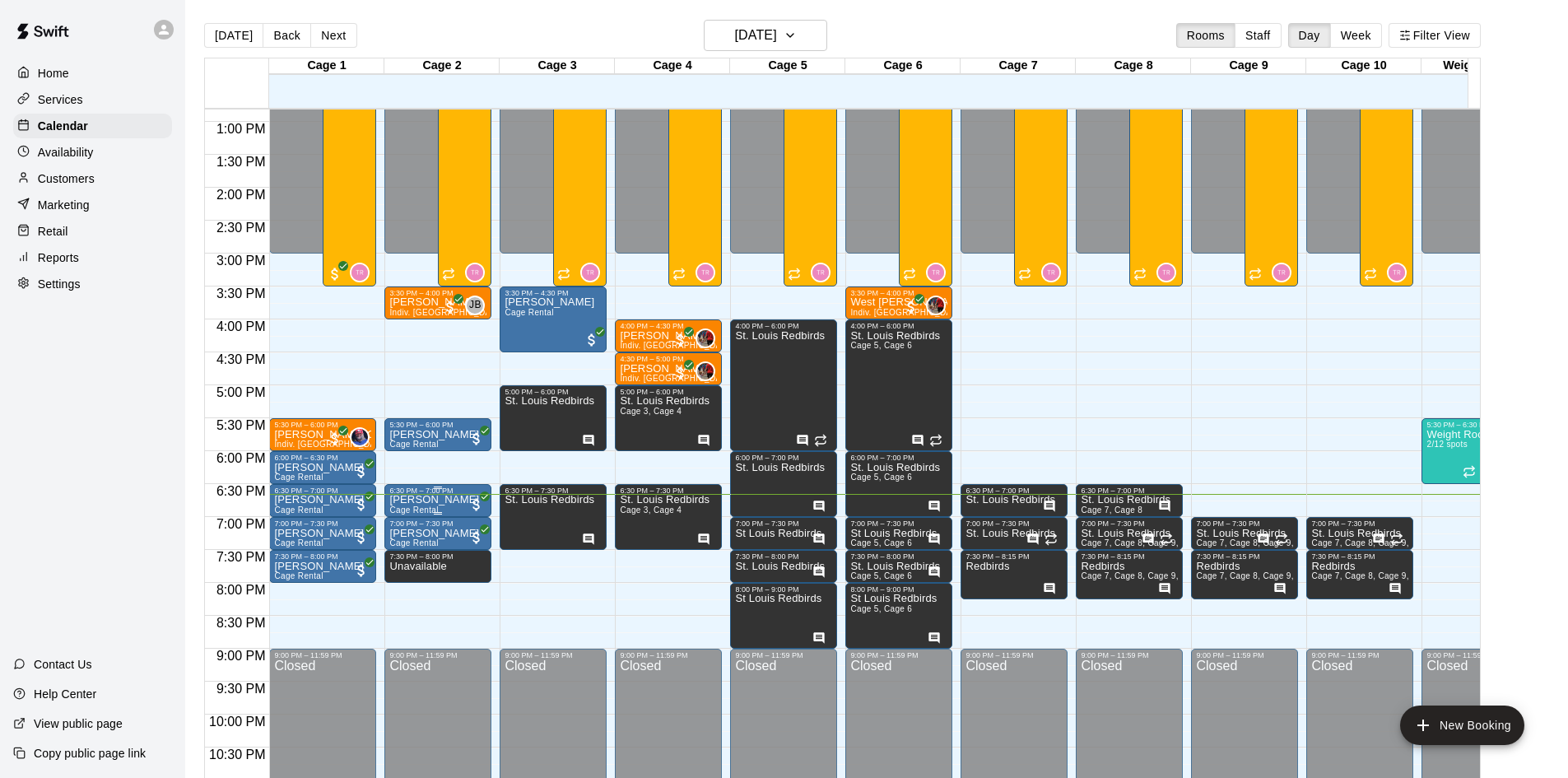
click at [442, 495] on div "6:30 PM – 7:00 PM" at bounding box center [438, 490] width 97 height 8
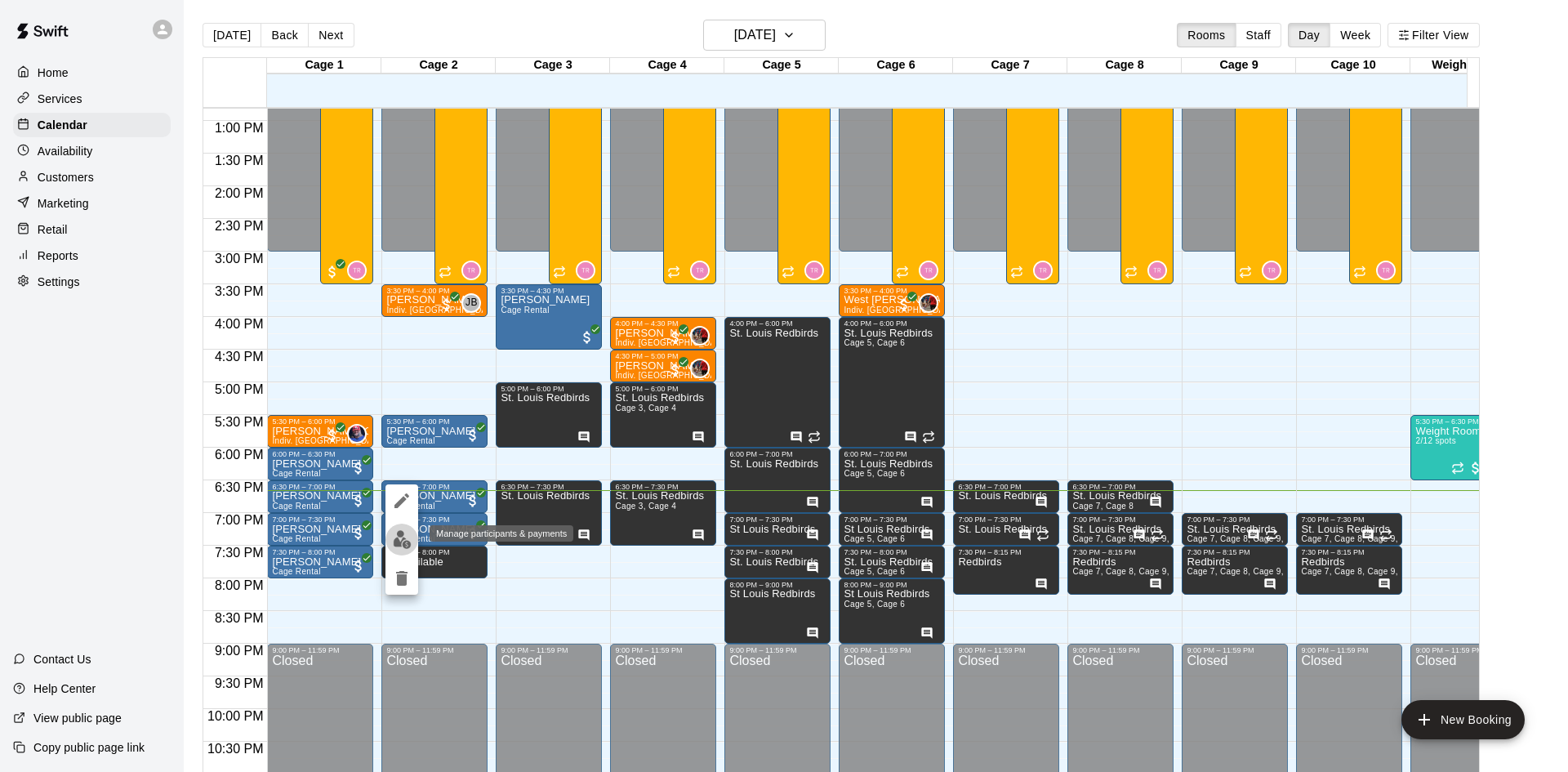
click at [401, 535] on img "edit" at bounding box center [402, 540] width 18 height 18
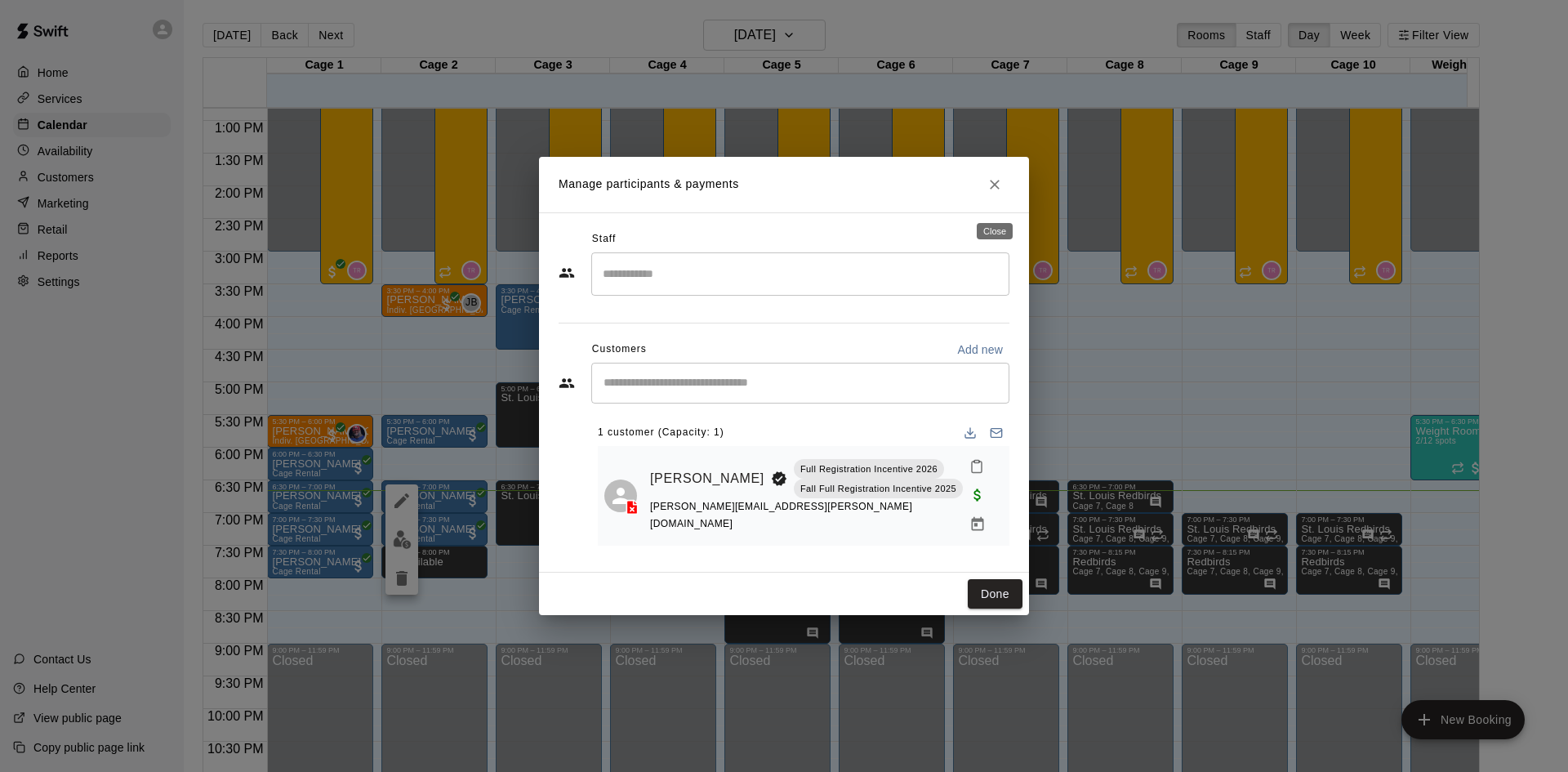
click at [998, 193] on icon "Close" at bounding box center [995, 185] width 17 height 17
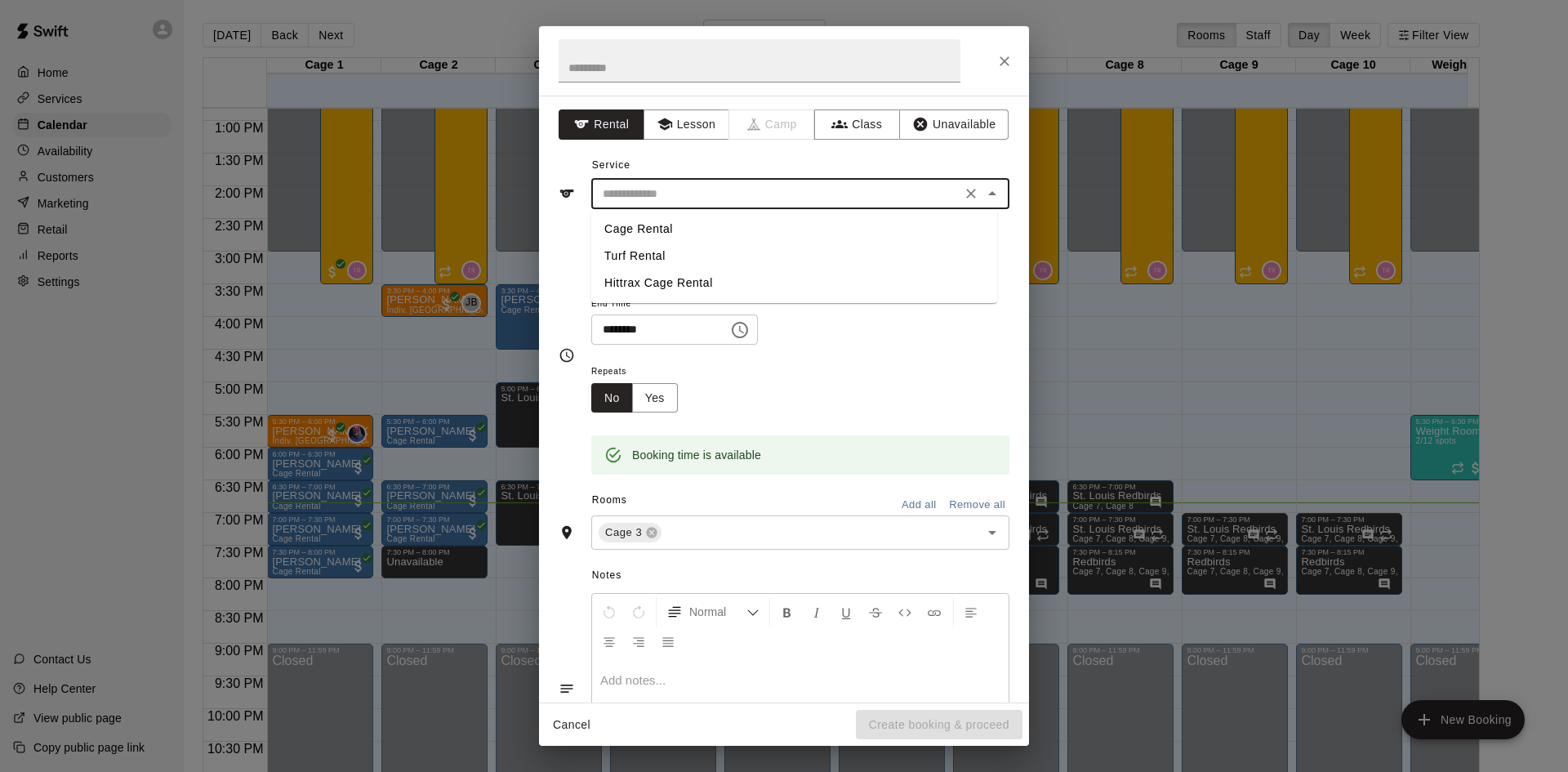
click at [658, 189] on input "text" at bounding box center [776, 194] width 360 height 20
click at [653, 228] on li "Cage Rental" at bounding box center [794, 228] width 406 height 27
type input "**********"
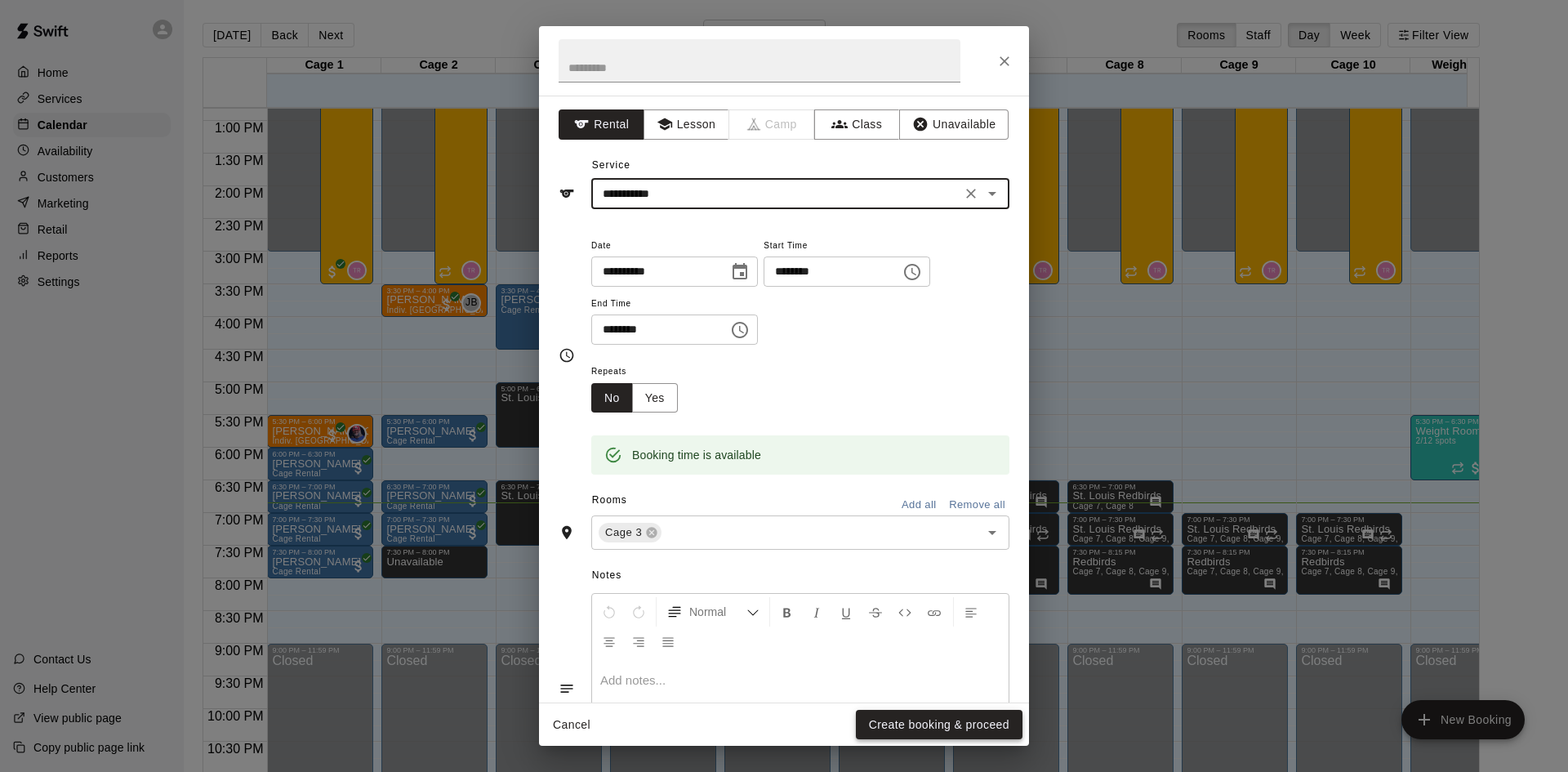
click at [953, 722] on button "Create booking & proceed" at bounding box center [939, 725] width 167 height 30
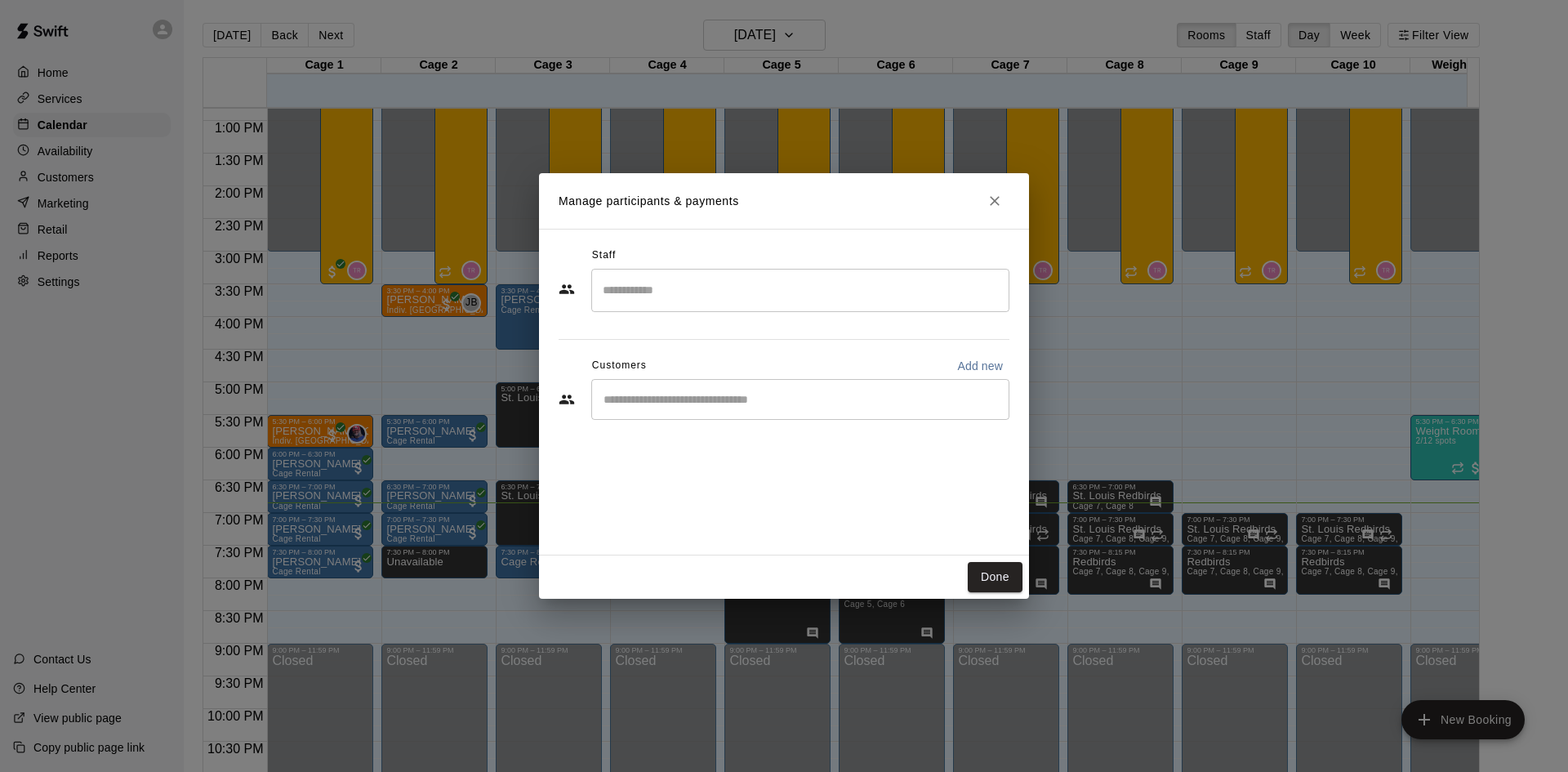
click at [812, 401] on input "Start typing to search customers..." at bounding box center [800, 400] width 403 height 17
type input "*****"
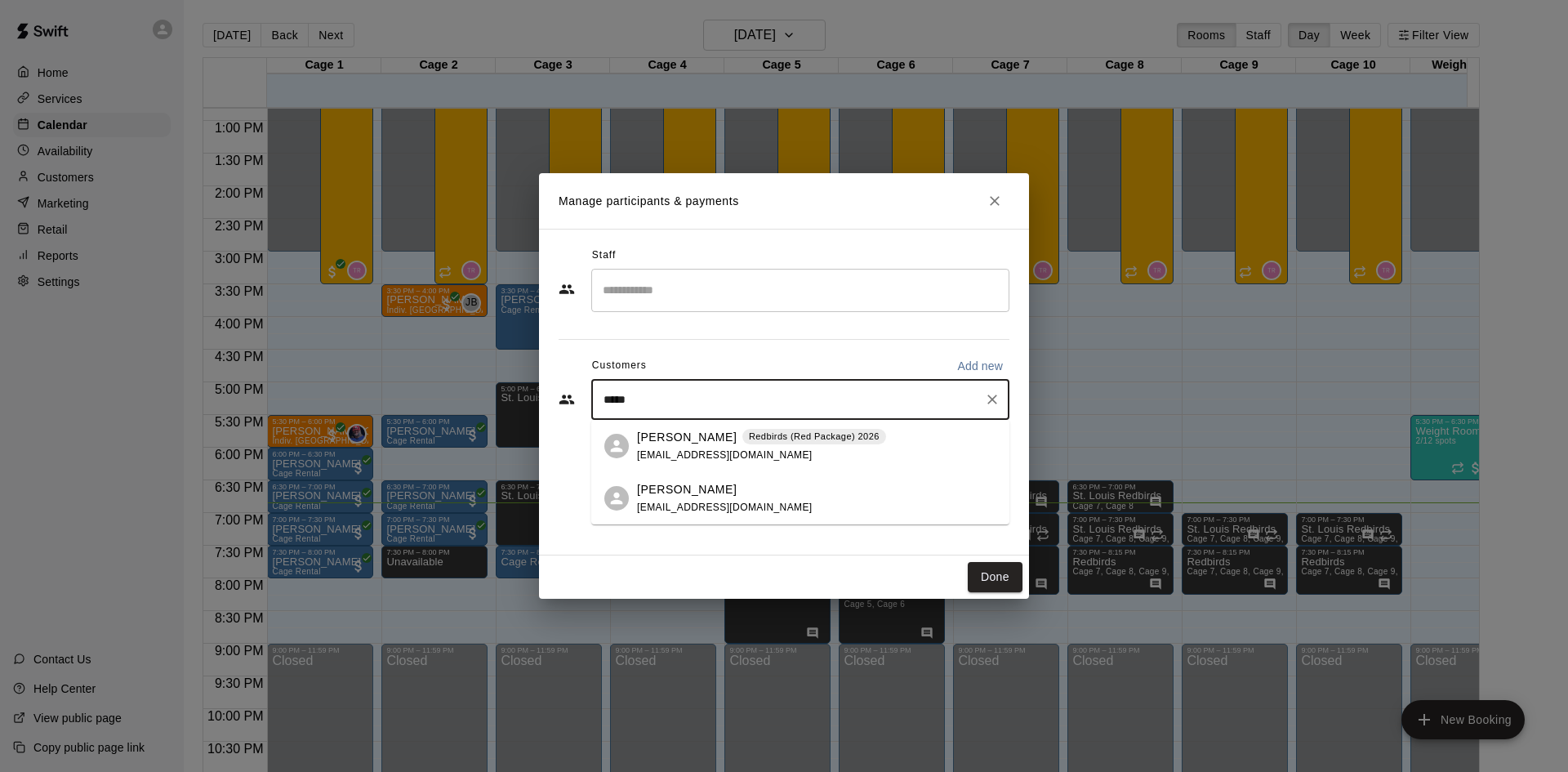
click at [696, 446] on div "[PERSON_NAME] Redbirds (Red Package) 2026 [EMAIL_ADDRESS][DOMAIN_NAME]" at bounding box center [761, 447] width 250 height 35
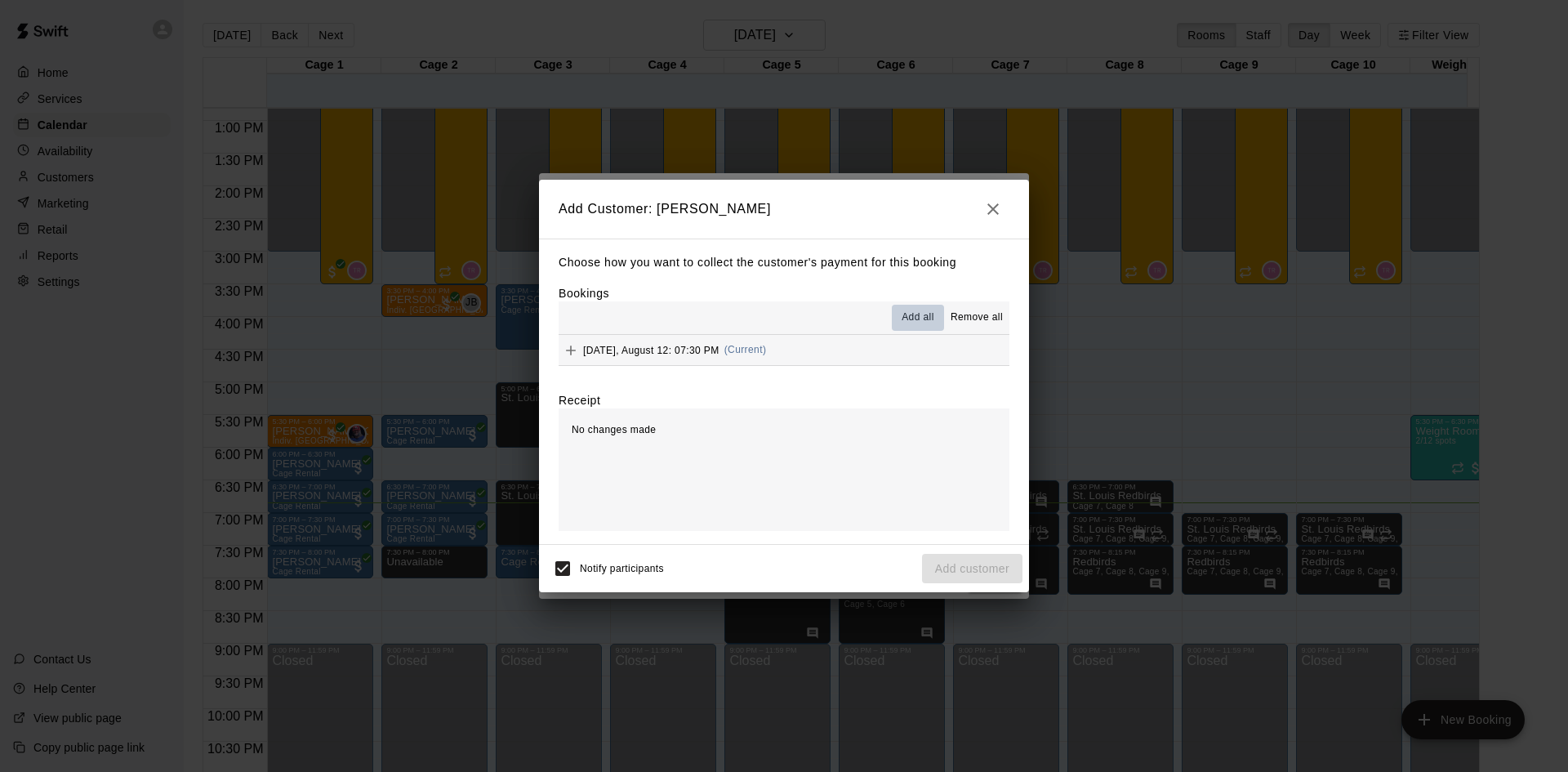
click at [904, 314] on span "Add all" at bounding box center [917, 318] width 32 height 17
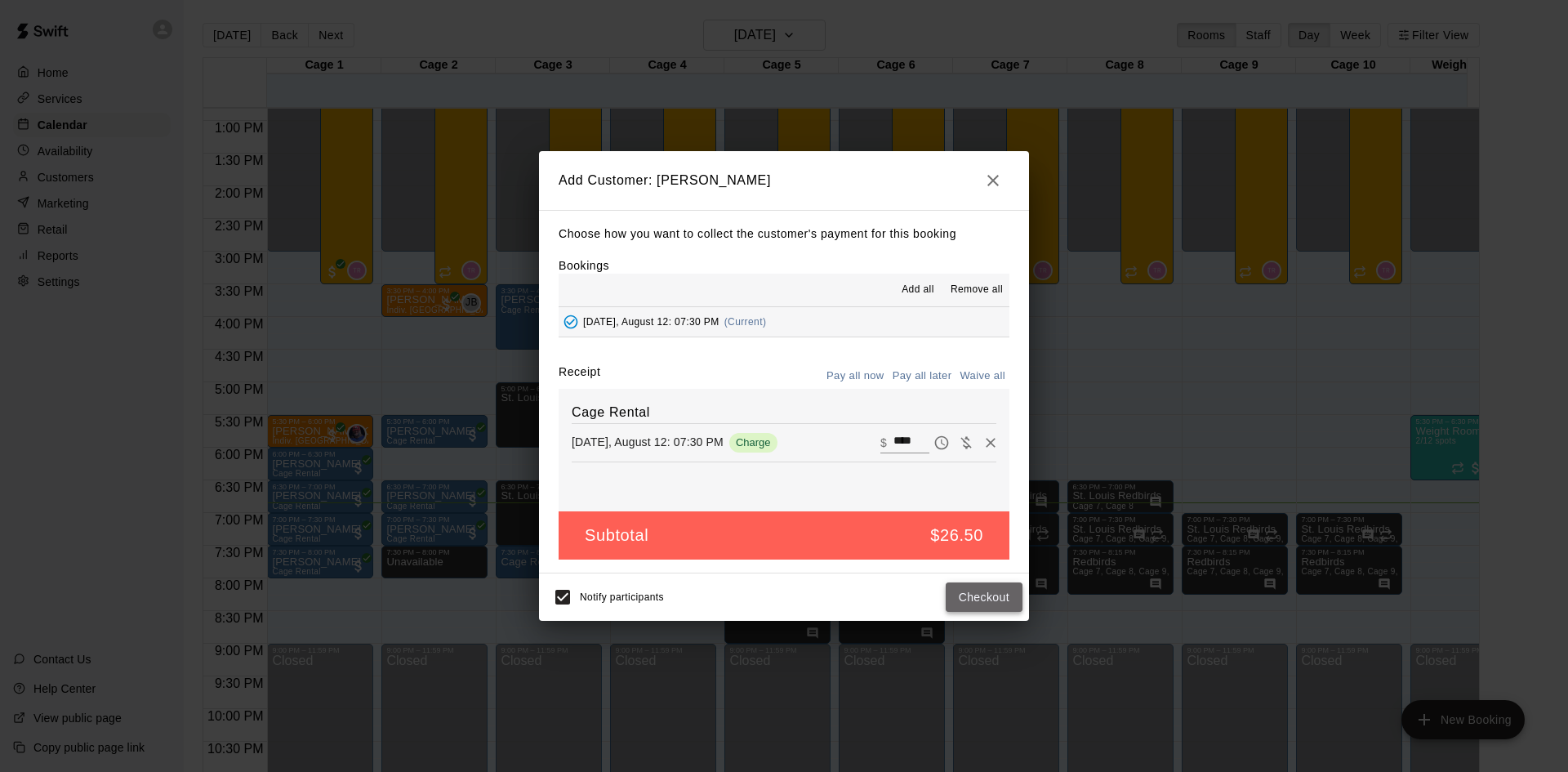
click at [976, 602] on button "Checkout" at bounding box center [983, 598] width 76 height 30
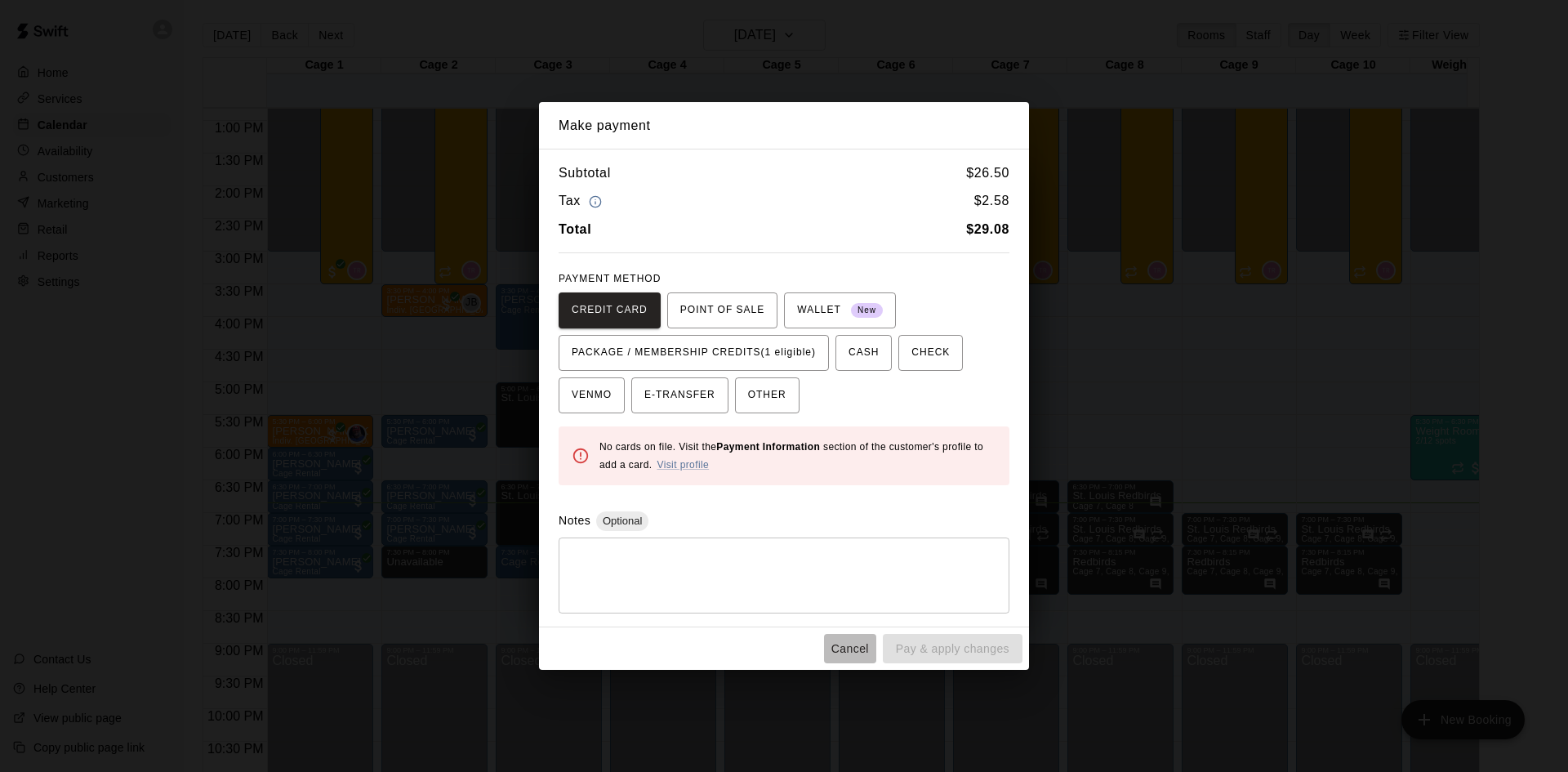
click at [852, 650] on button "Cancel" at bounding box center [850, 649] width 52 height 30
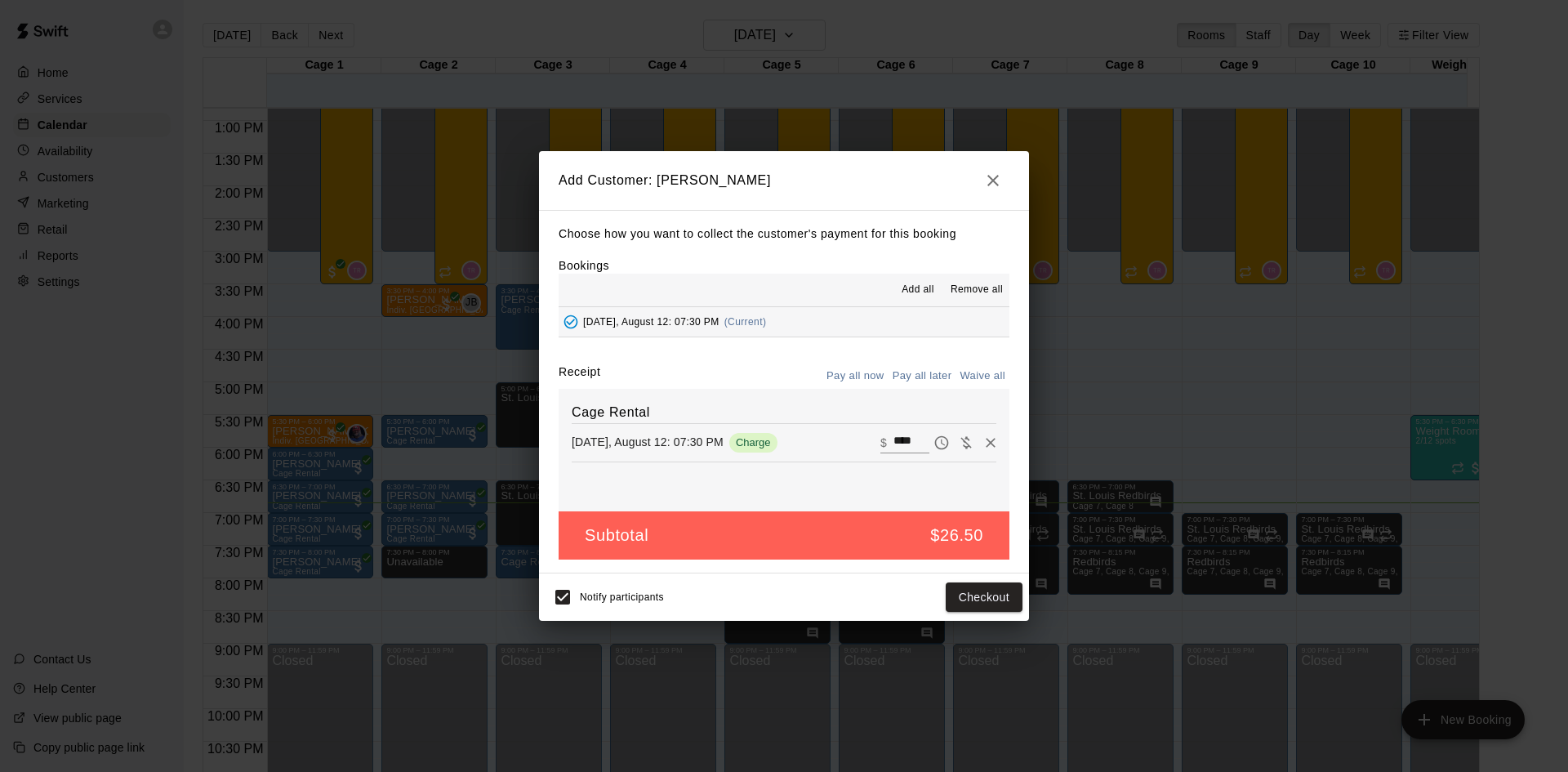
click at [986, 178] on icon "button" at bounding box center [993, 180] width 19 height 19
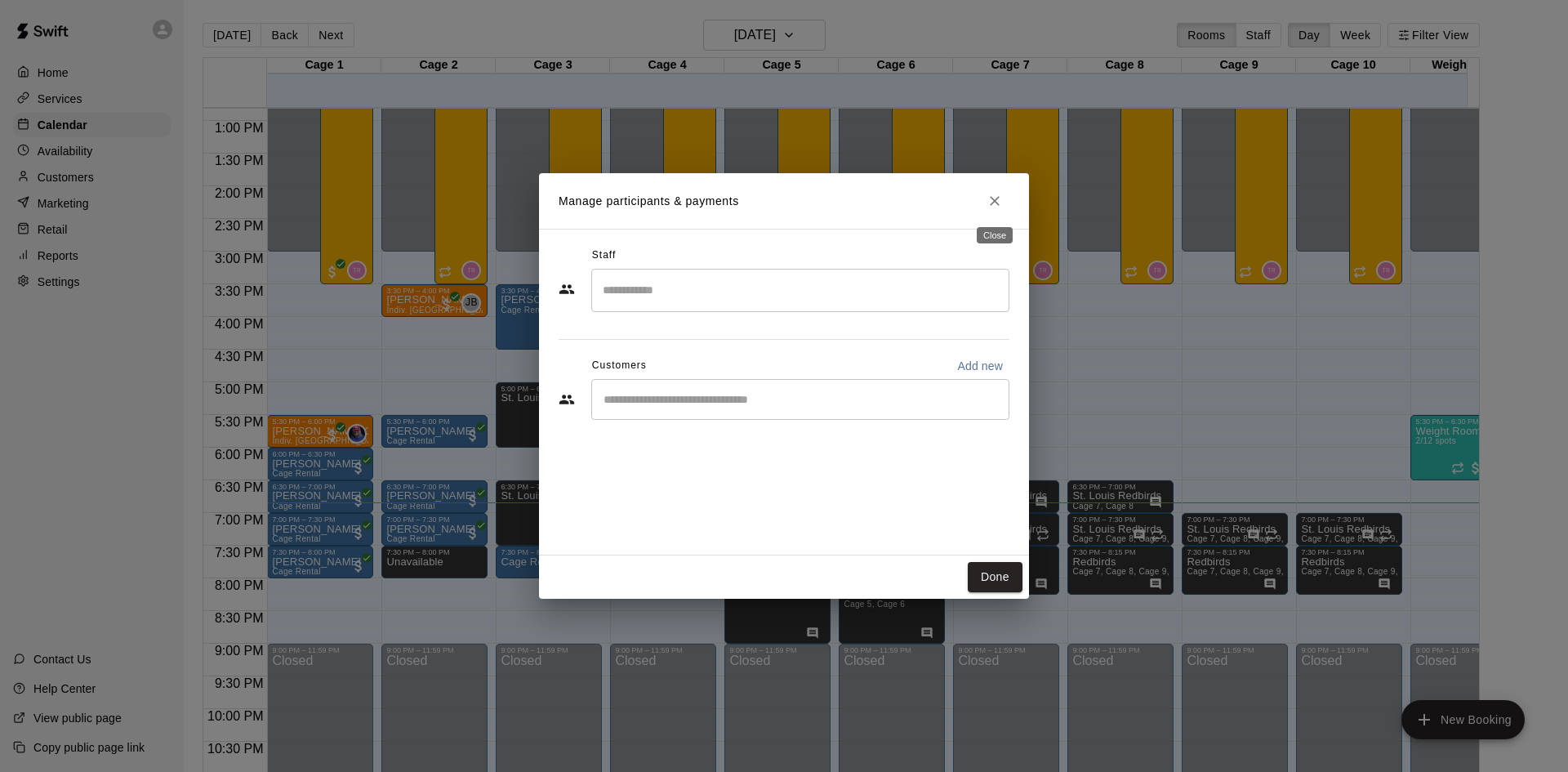
click at [1000, 206] on icon "Close" at bounding box center [995, 201] width 17 height 17
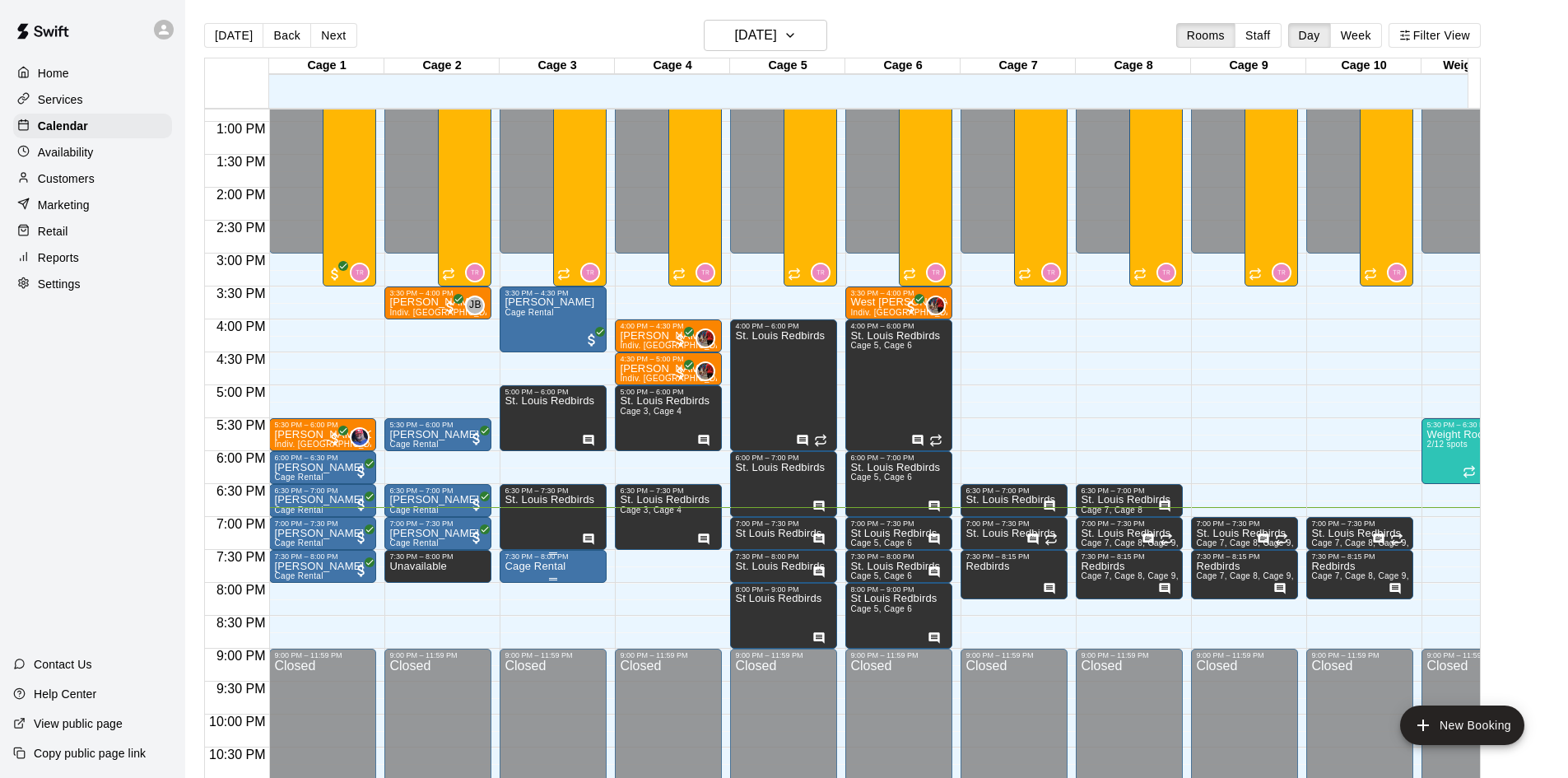
drag, startPoint x: 538, startPoint y: 574, endPoint x: 526, endPoint y: 572, distance: 12.2
click at [526, 566] on p "Cage Rental" at bounding box center [535, 566] width 61 height 0
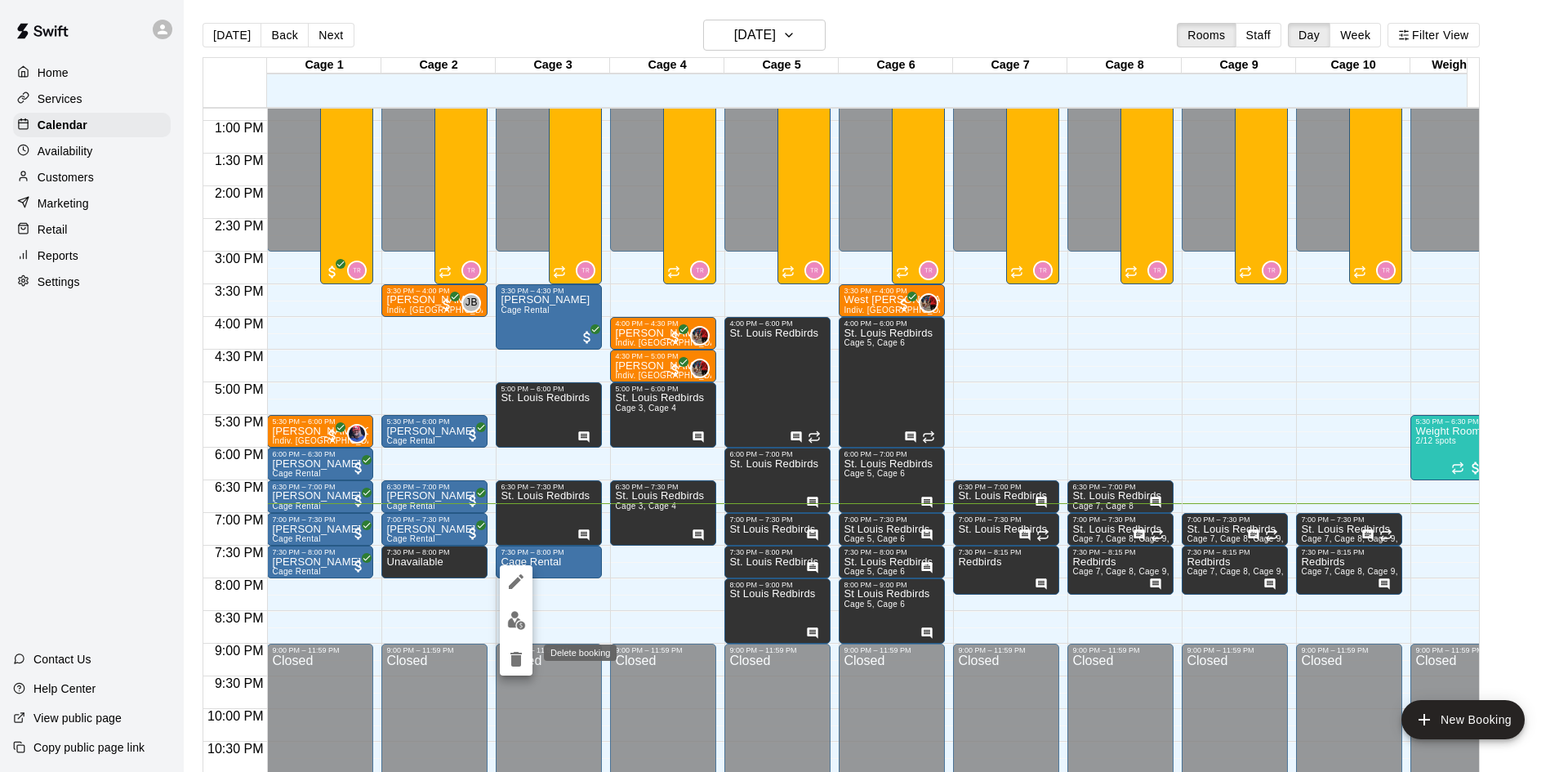
click at [518, 663] on icon "delete" at bounding box center [517, 660] width 11 height 15
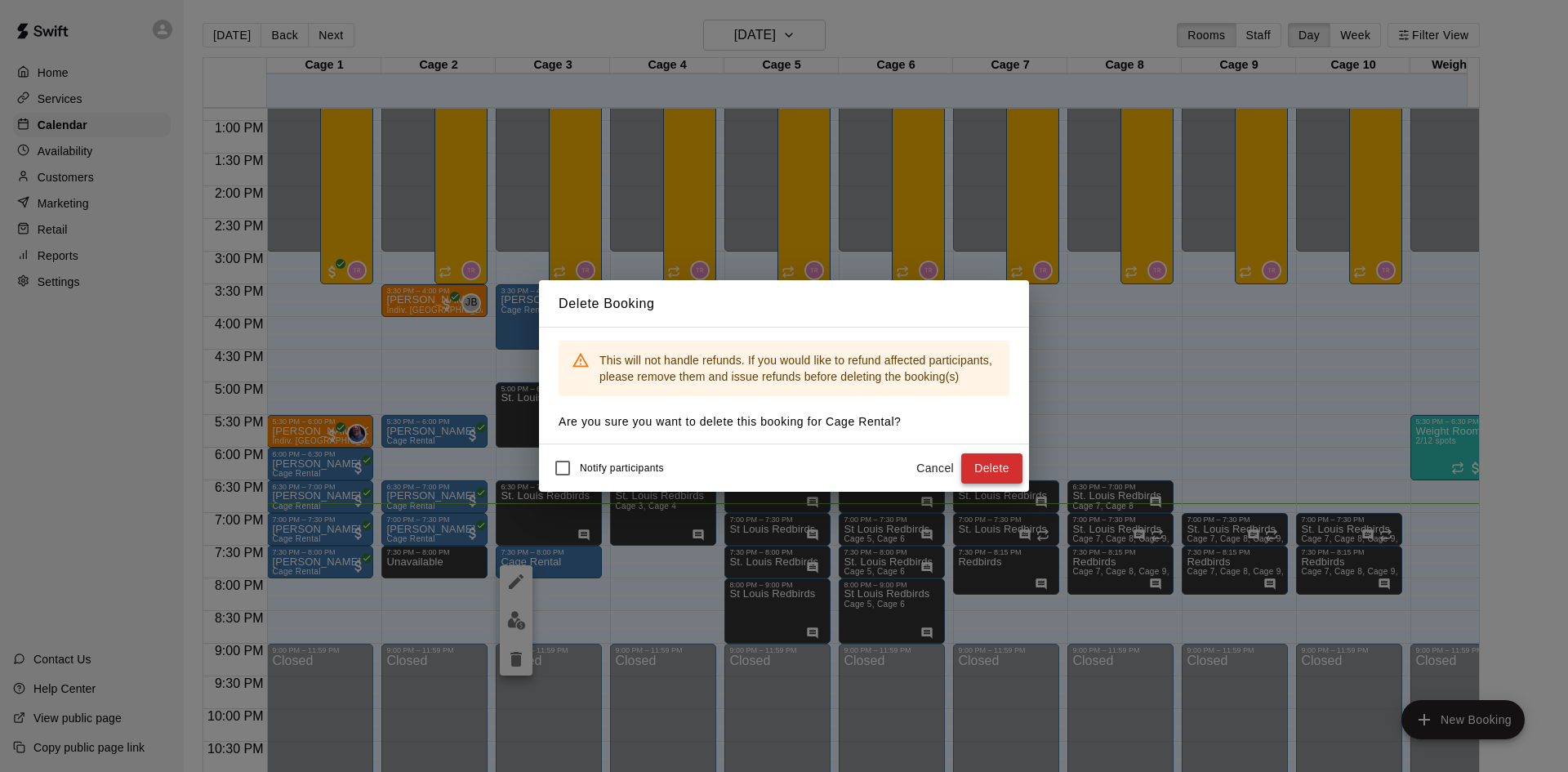
click at [983, 462] on button "Delete" at bounding box center [992, 468] width 62 height 30
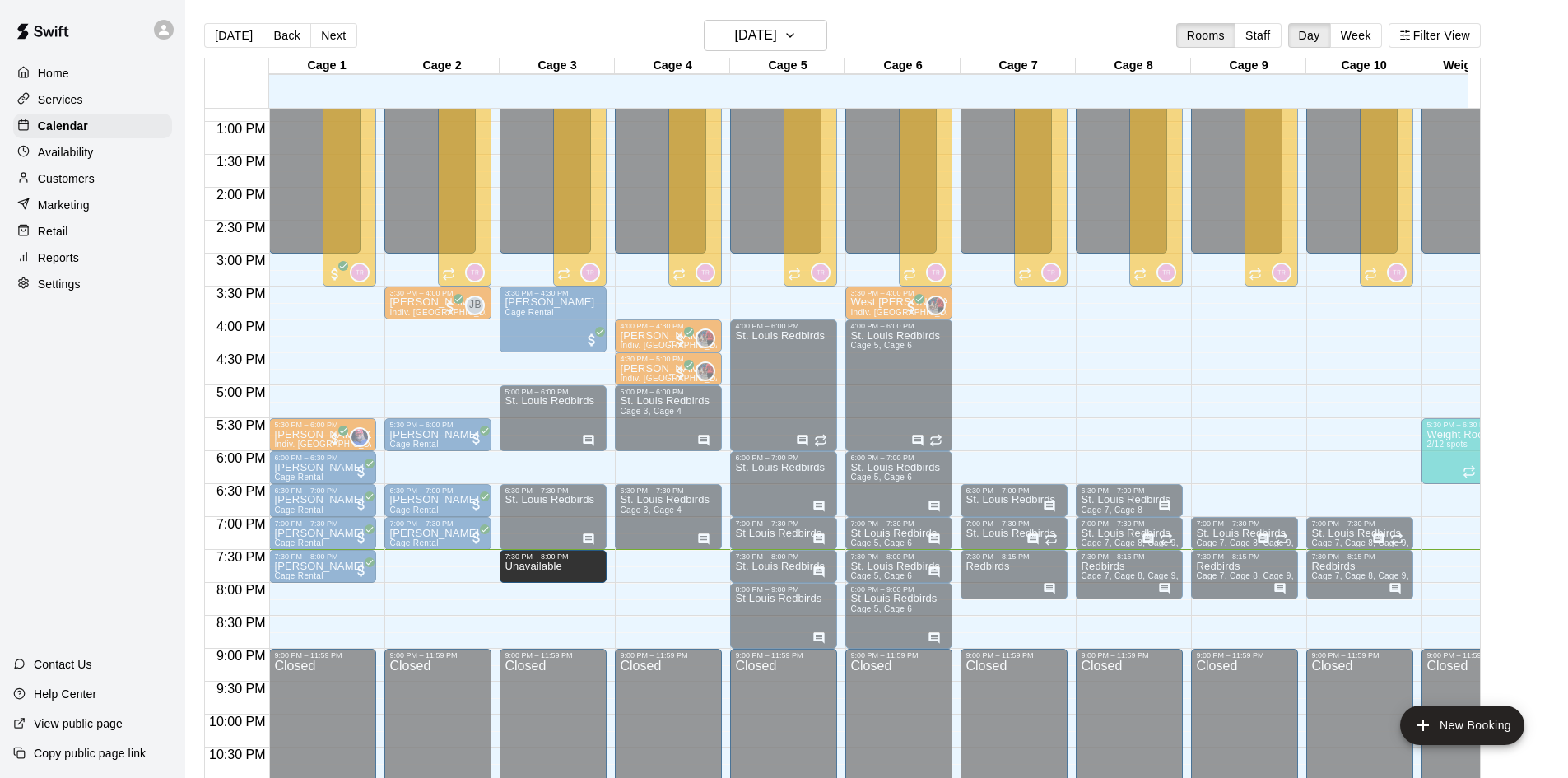
drag, startPoint x: 412, startPoint y: 559, endPoint x: 546, endPoint y: 567, distance: 134.2
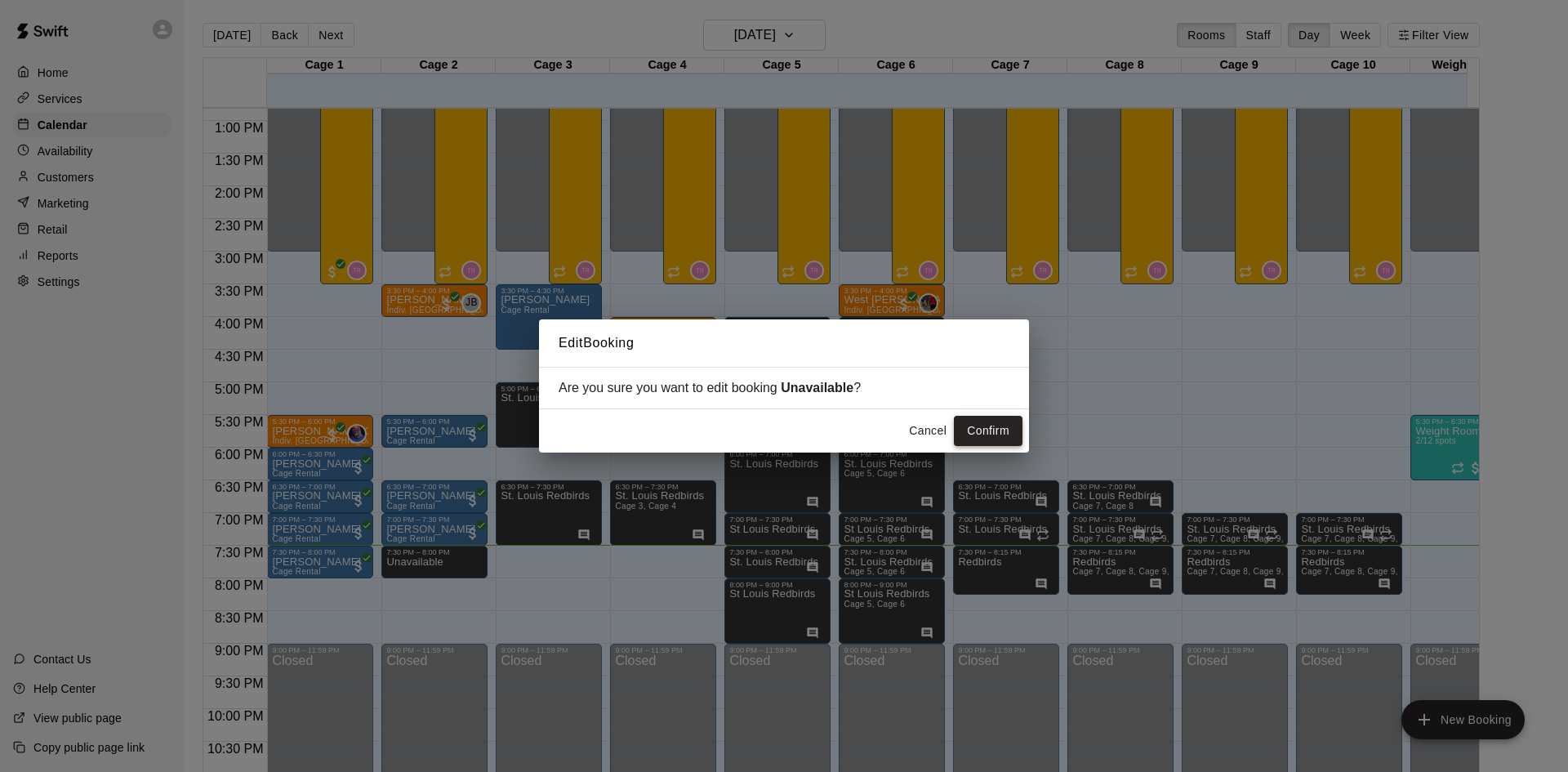
click at [1004, 434] on button "Confirm" at bounding box center [988, 431] width 69 height 30
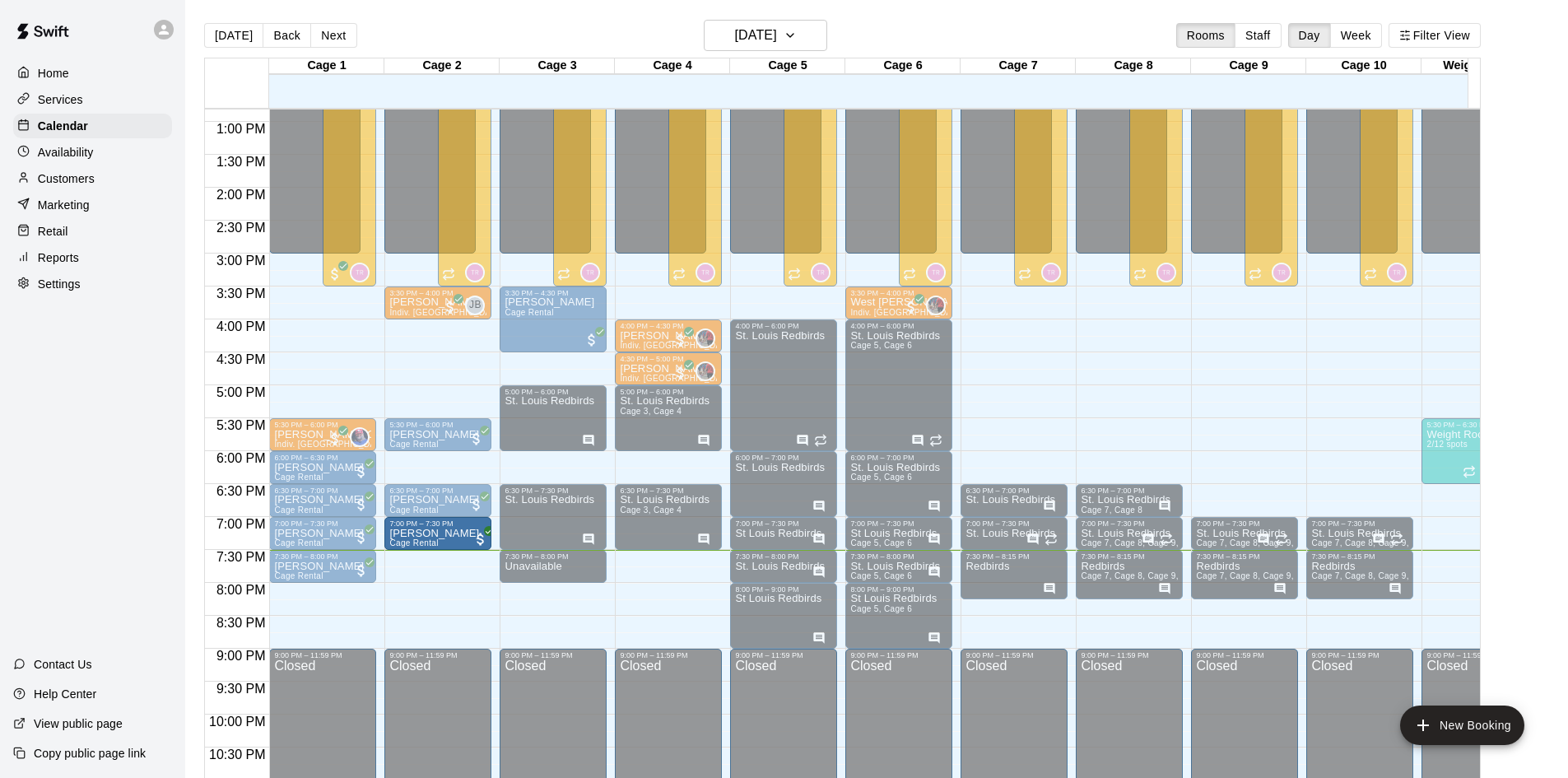
drag, startPoint x: 434, startPoint y: 540, endPoint x: 426, endPoint y: 552, distance: 14.4
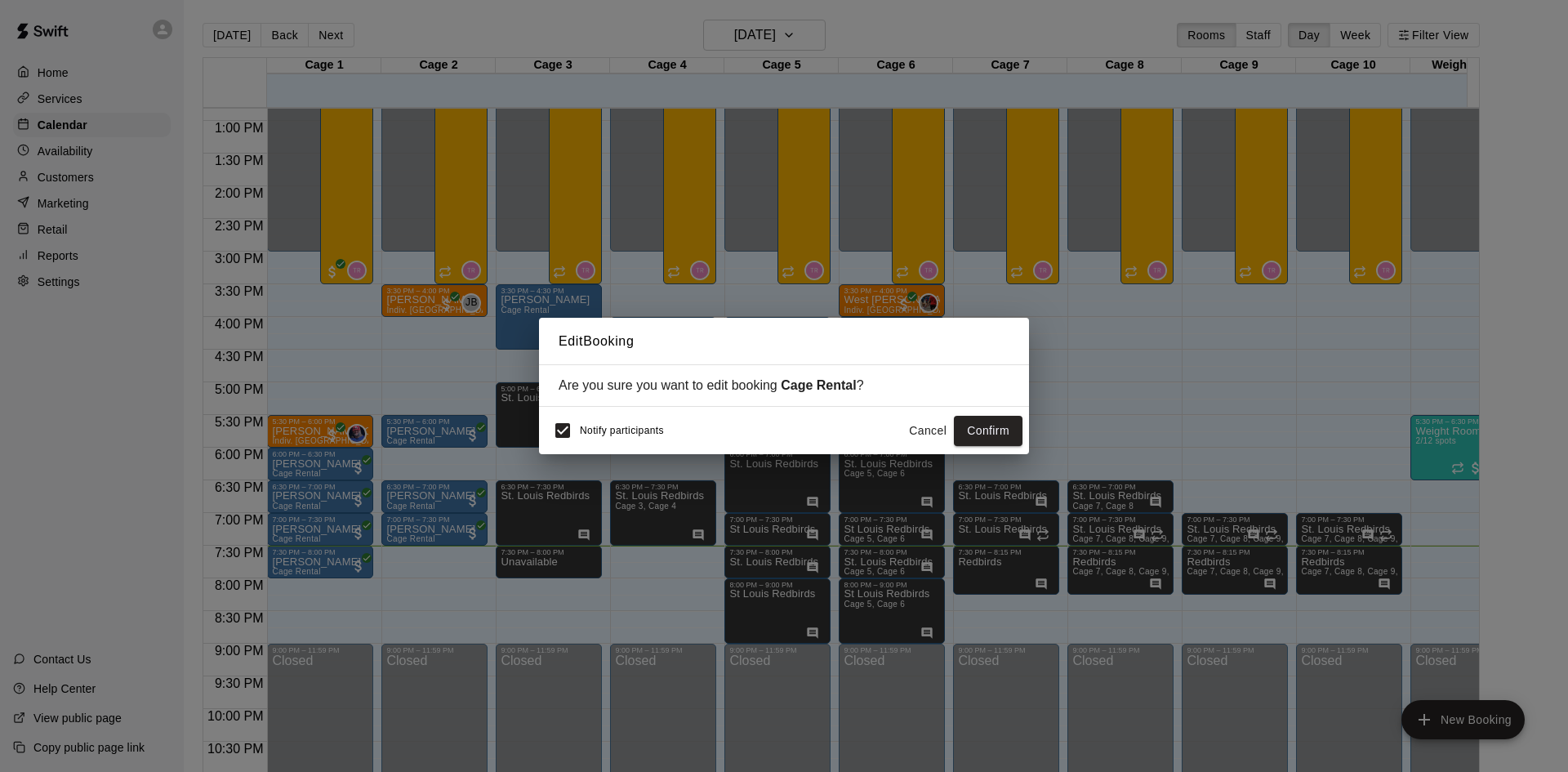
click at [930, 431] on button "Cancel" at bounding box center [927, 431] width 52 height 30
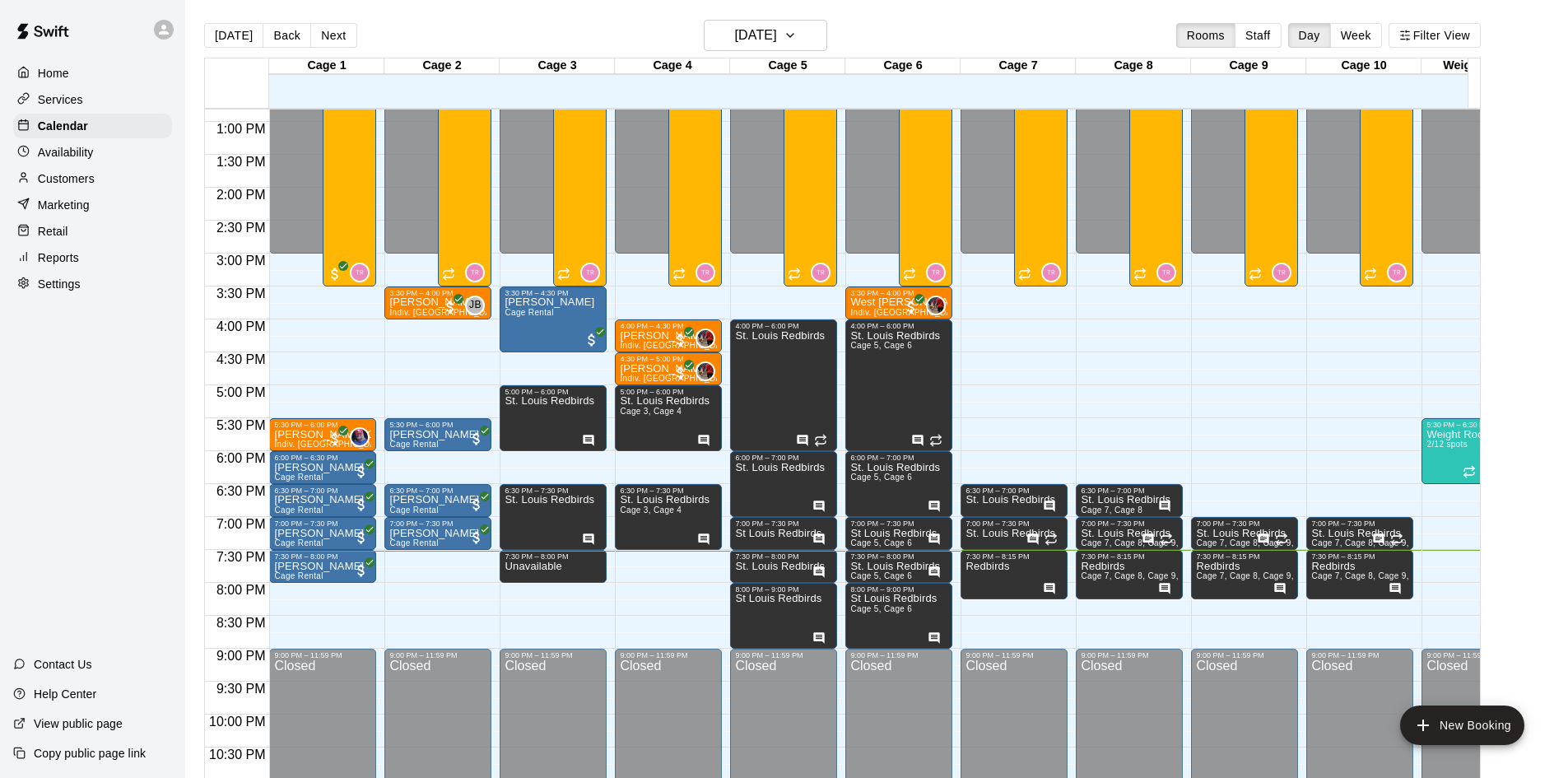
click at [398, 564] on div "12:00 AM – 3:00 PM Closed 3:30 PM – 4:00 PM [PERSON_NAME] Indiv. Lesson JB 0 9:…" at bounding box center [437, 56] width 107 height 1581
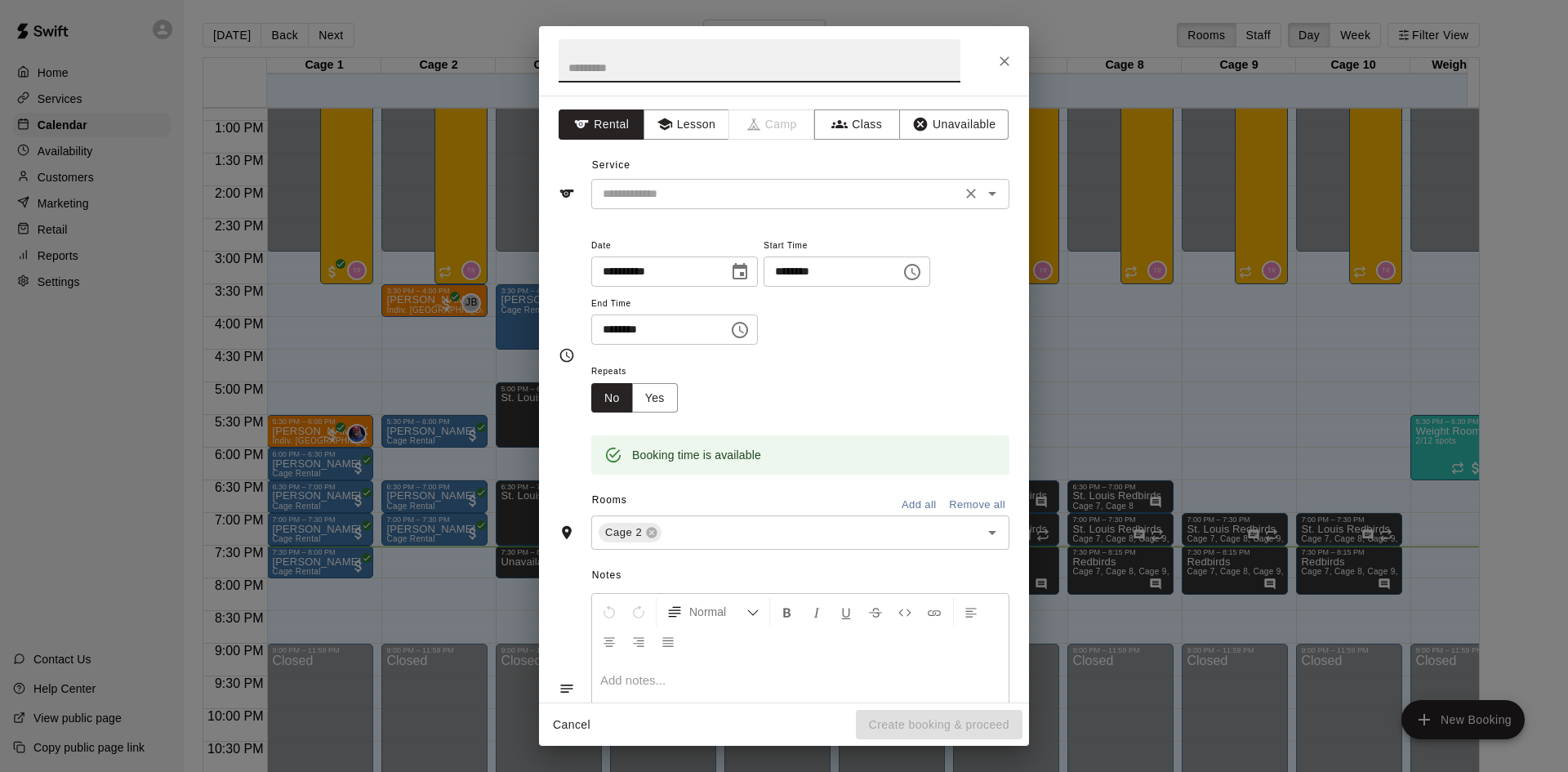
click at [937, 195] on input "text" at bounding box center [776, 194] width 360 height 20
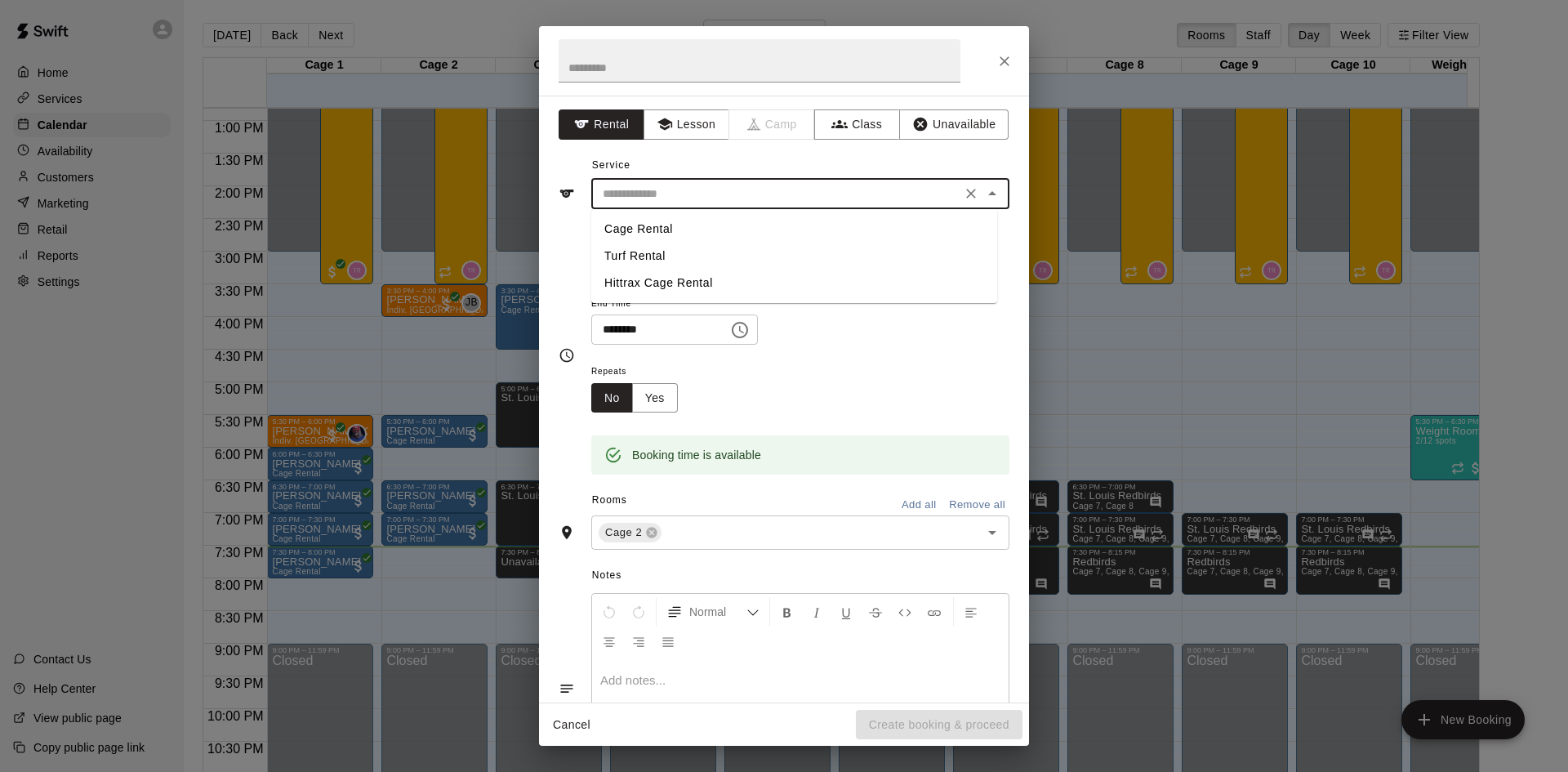
click at [670, 221] on li "Cage Rental" at bounding box center [794, 228] width 406 height 27
type input "**********"
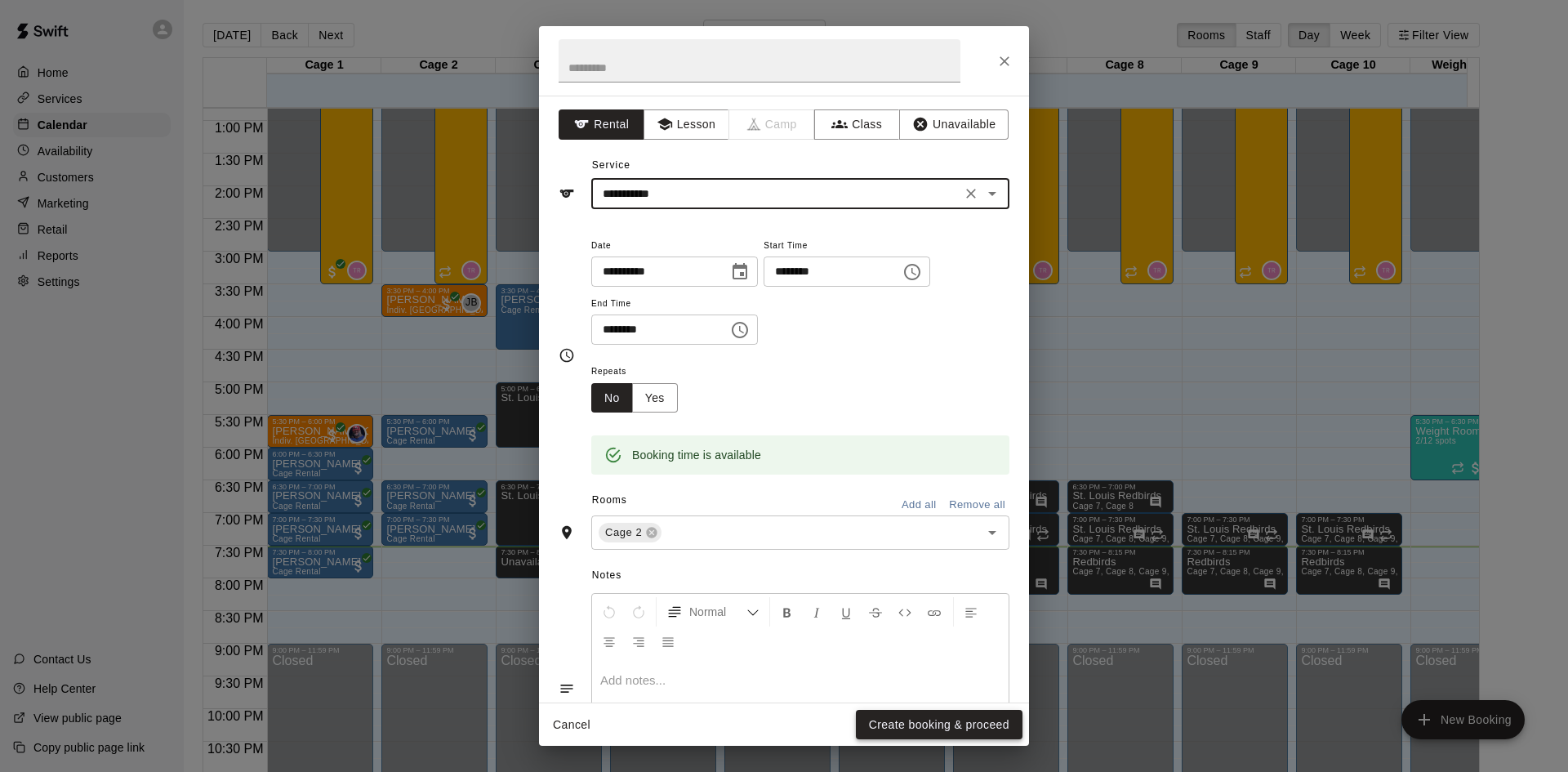
click at [907, 715] on button "Create booking & proceed" at bounding box center [939, 725] width 167 height 30
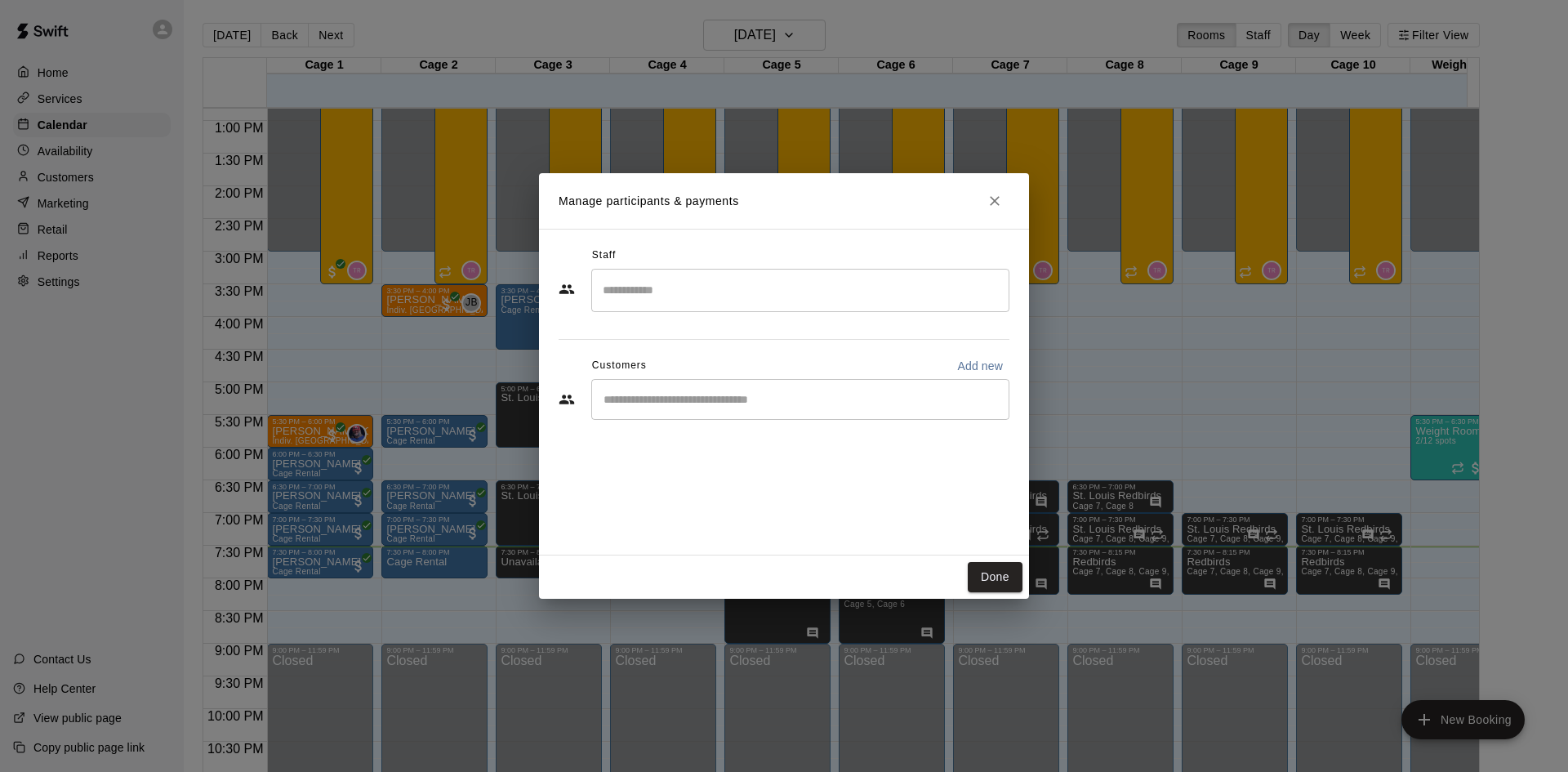
click at [720, 386] on div "​" at bounding box center [800, 400] width 418 height 41
type input "*****"
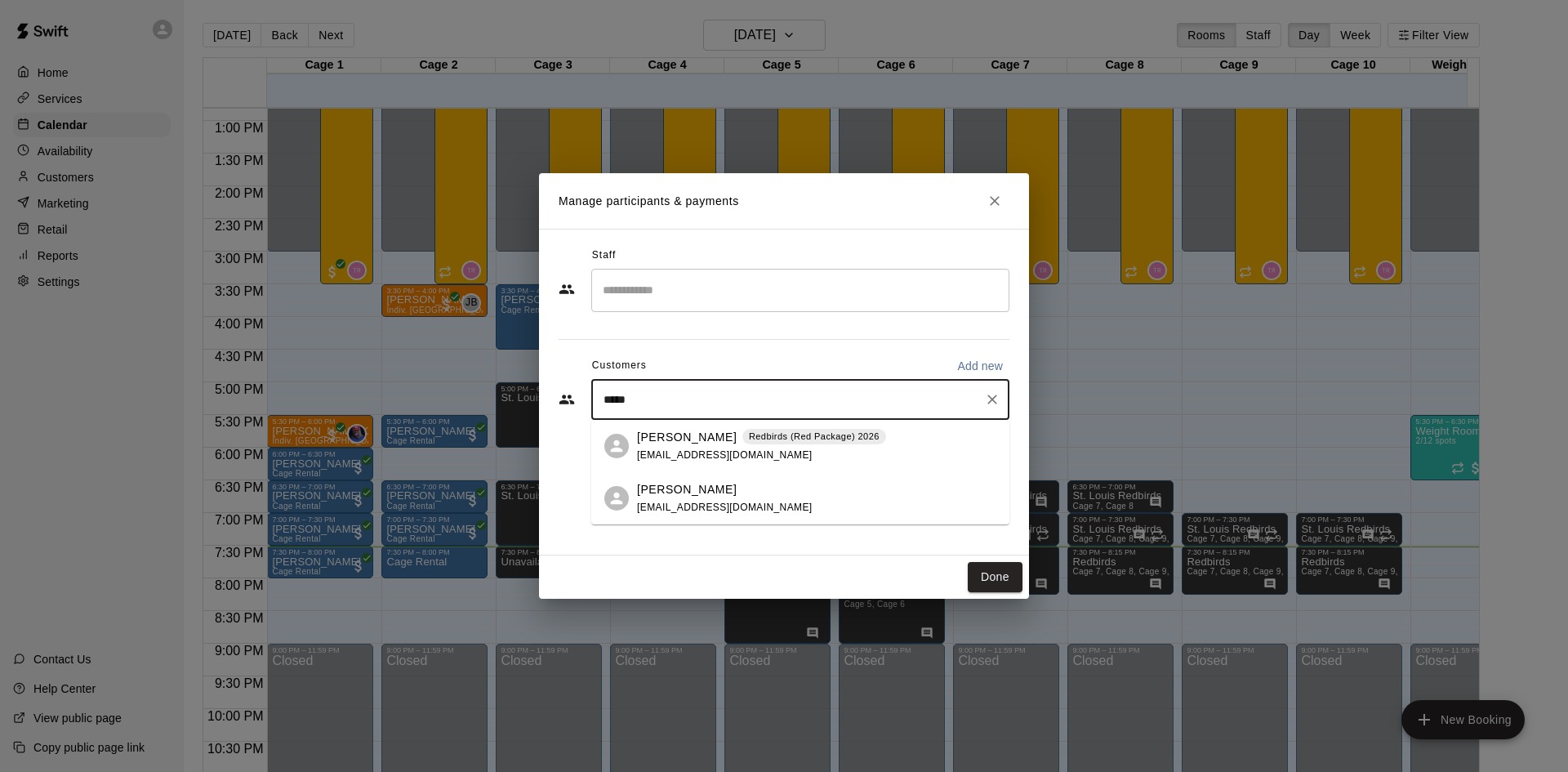
click at [688, 436] on p "[PERSON_NAME]" at bounding box center [687, 438] width 99 height 18
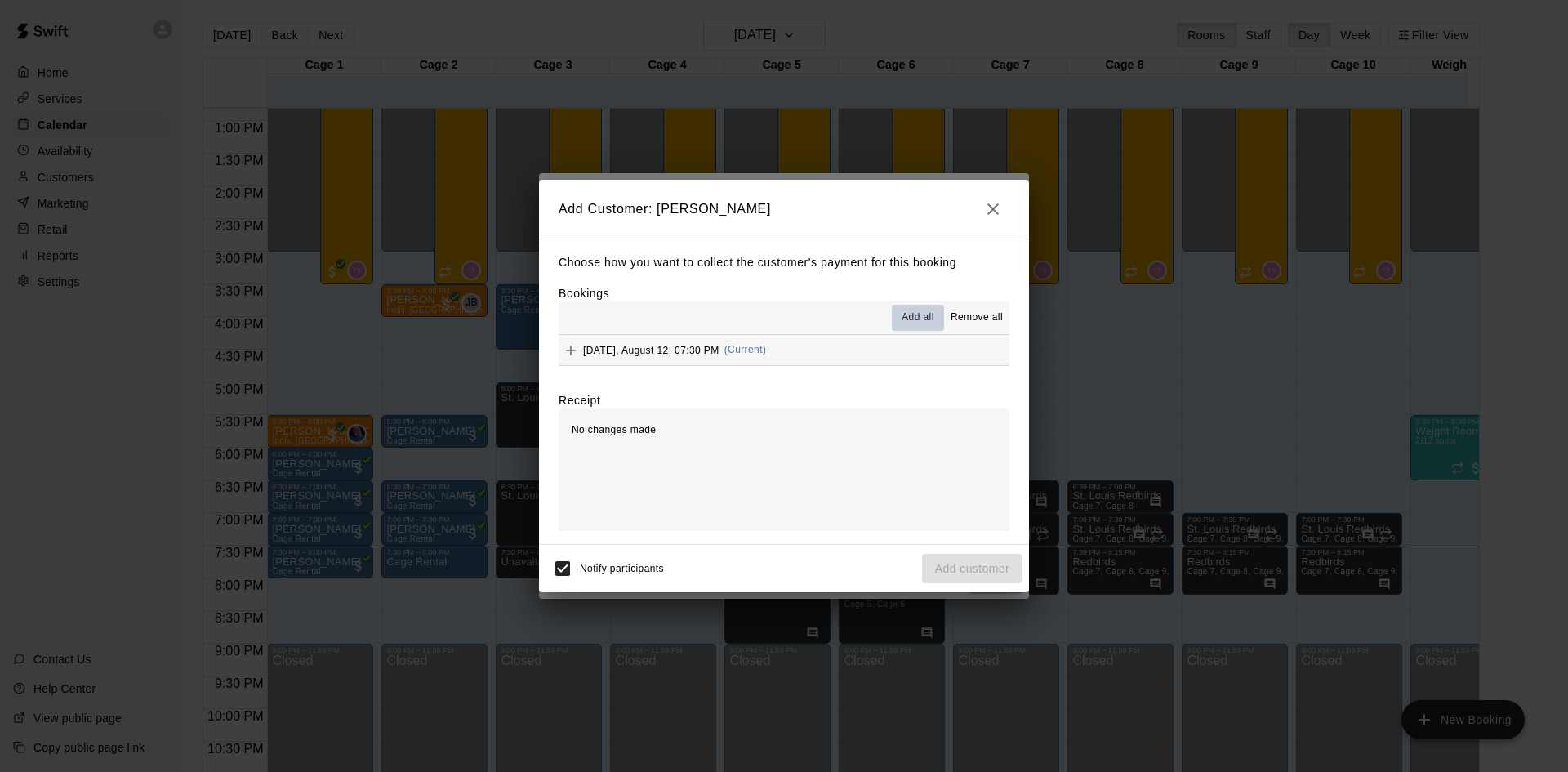
click at [923, 317] on span "Add all" at bounding box center [917, 318] width 32 height 17
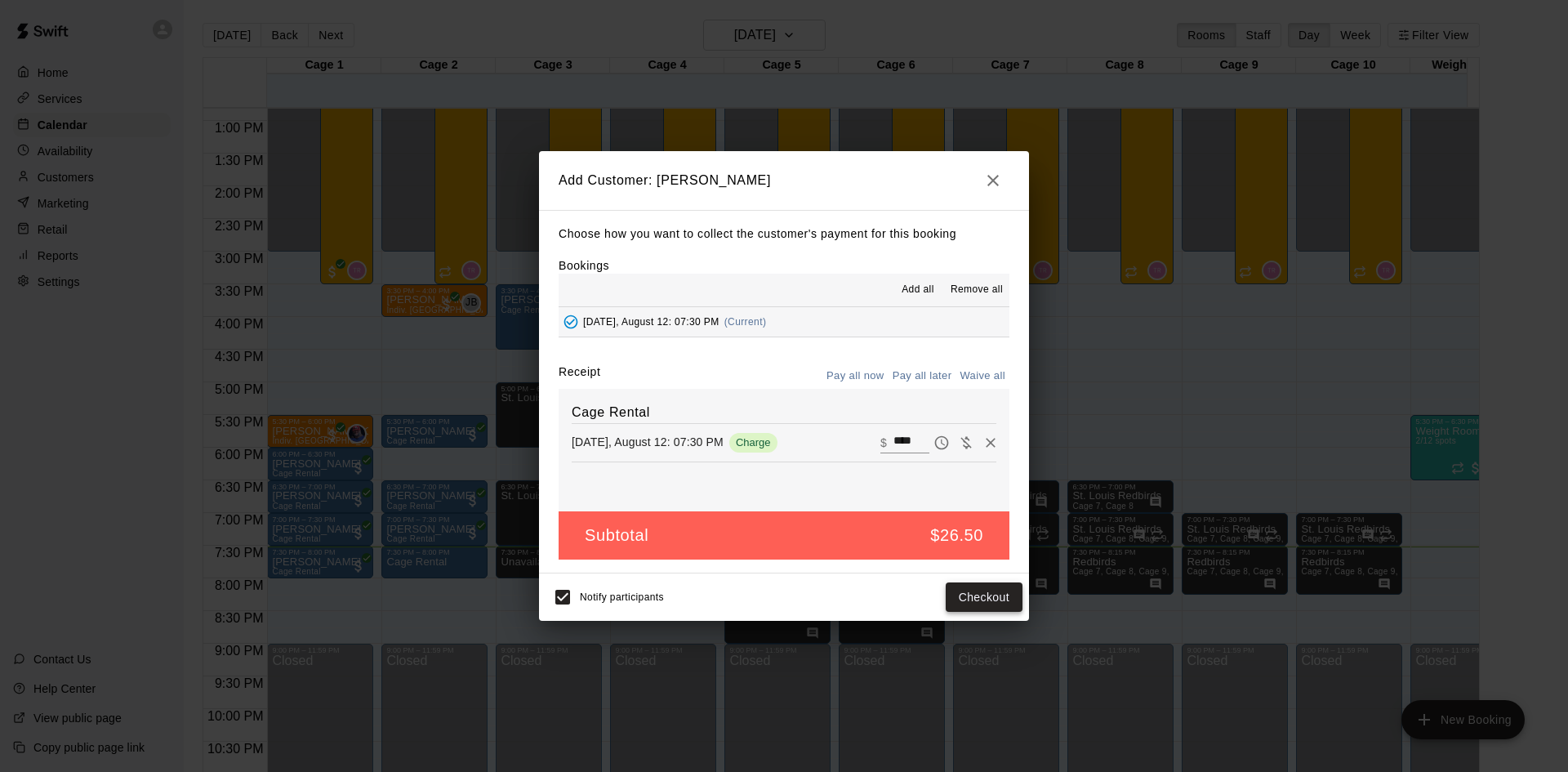
click at [986, 593] on button "Checkout" at bounding box center [983, 598] width 76 height 30
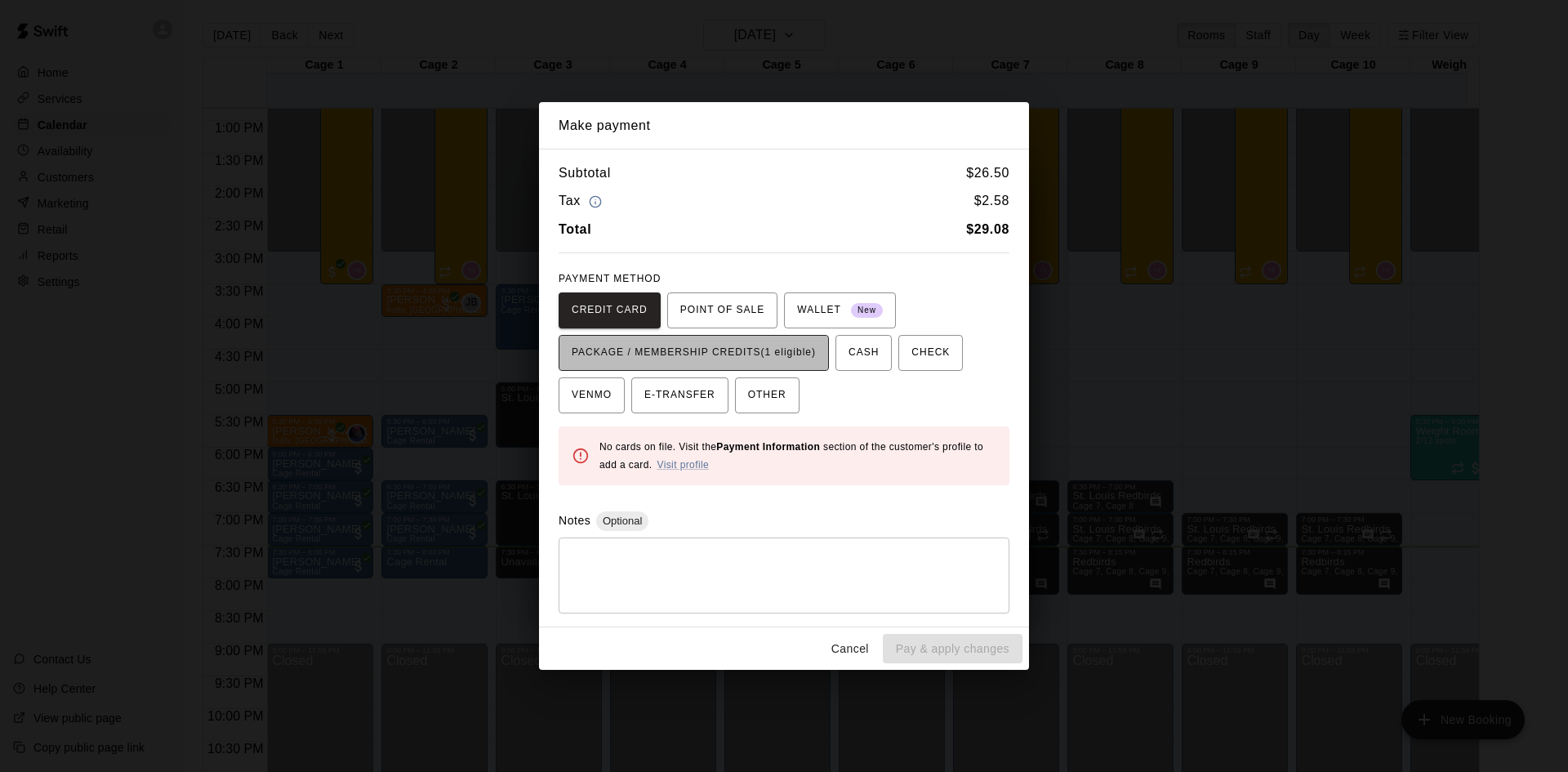
click at [757, 358] on span "PACKAGE / MEMBERSHIP CREDITS (1 eligible)" at bounding box center [693, 353] width 244 height 26
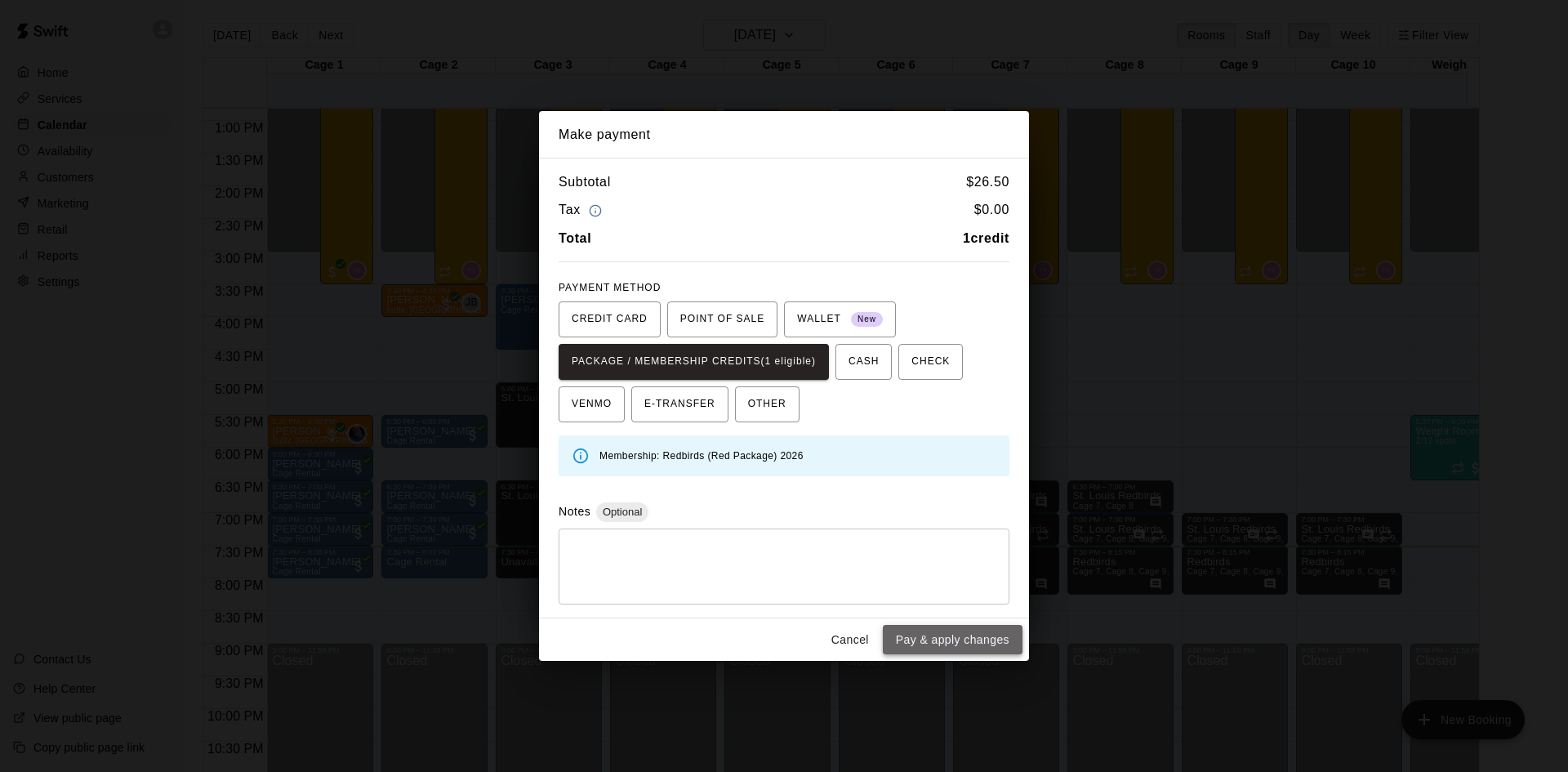
click at [947, 639] on button "Pay & apply changes" at bounding box center [953, 640] width 140 height 30
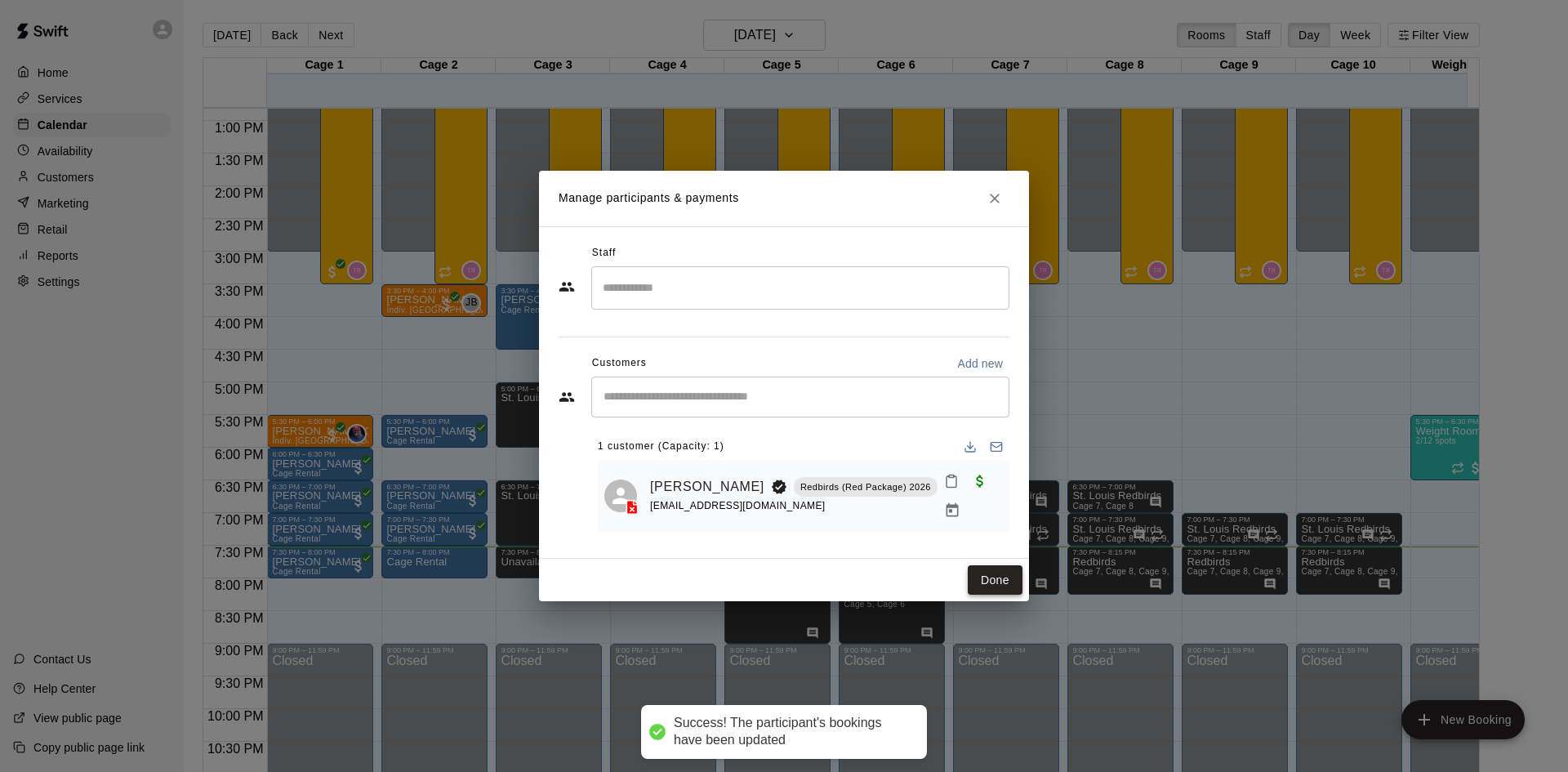
click at [984, 573] on button "Done" at bounding box center [994, 580] width 54 height 30
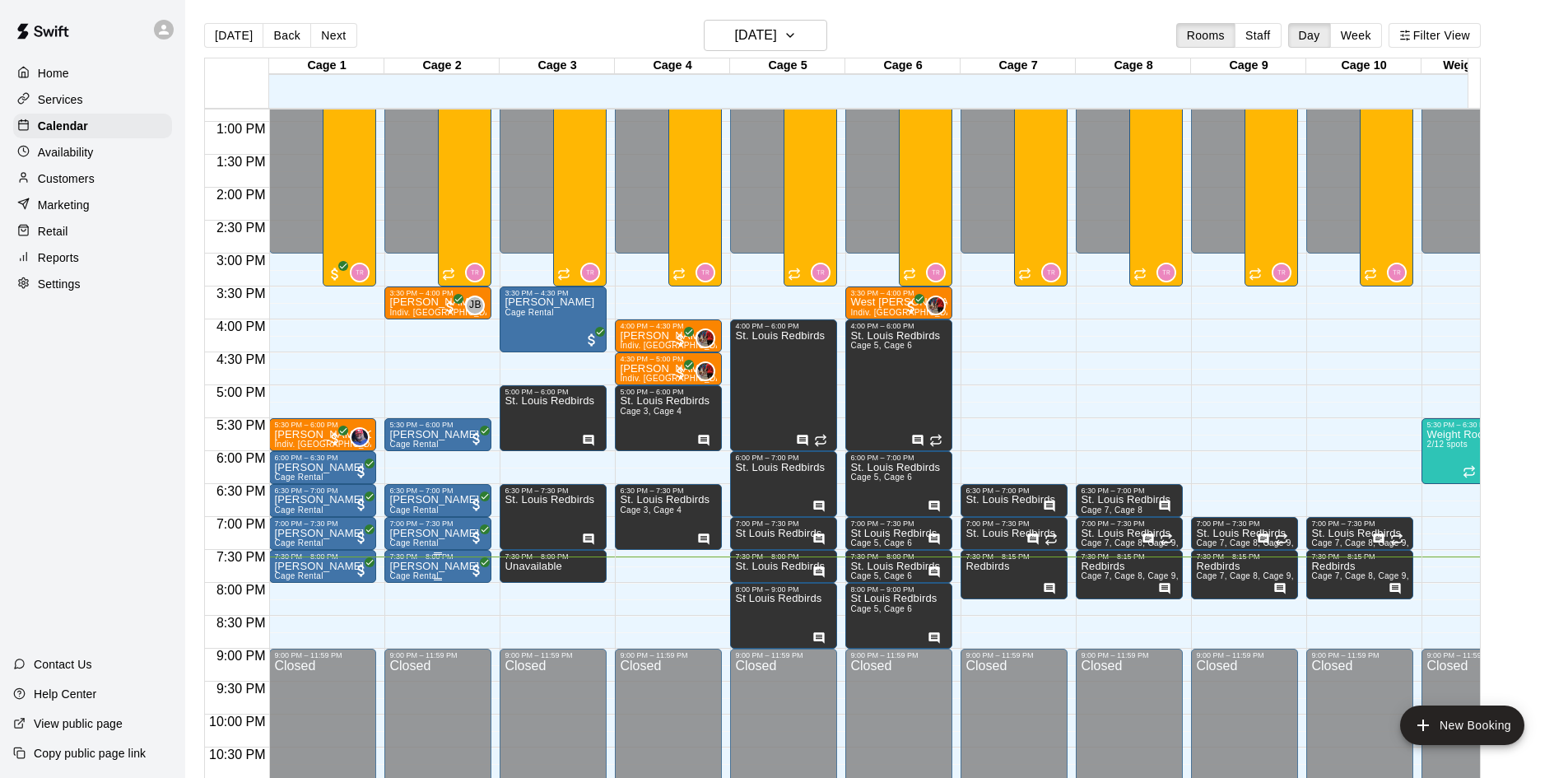
click at [408, 576] on span "Cage Rental" at bounding box center [414, 577] width 48 height 9
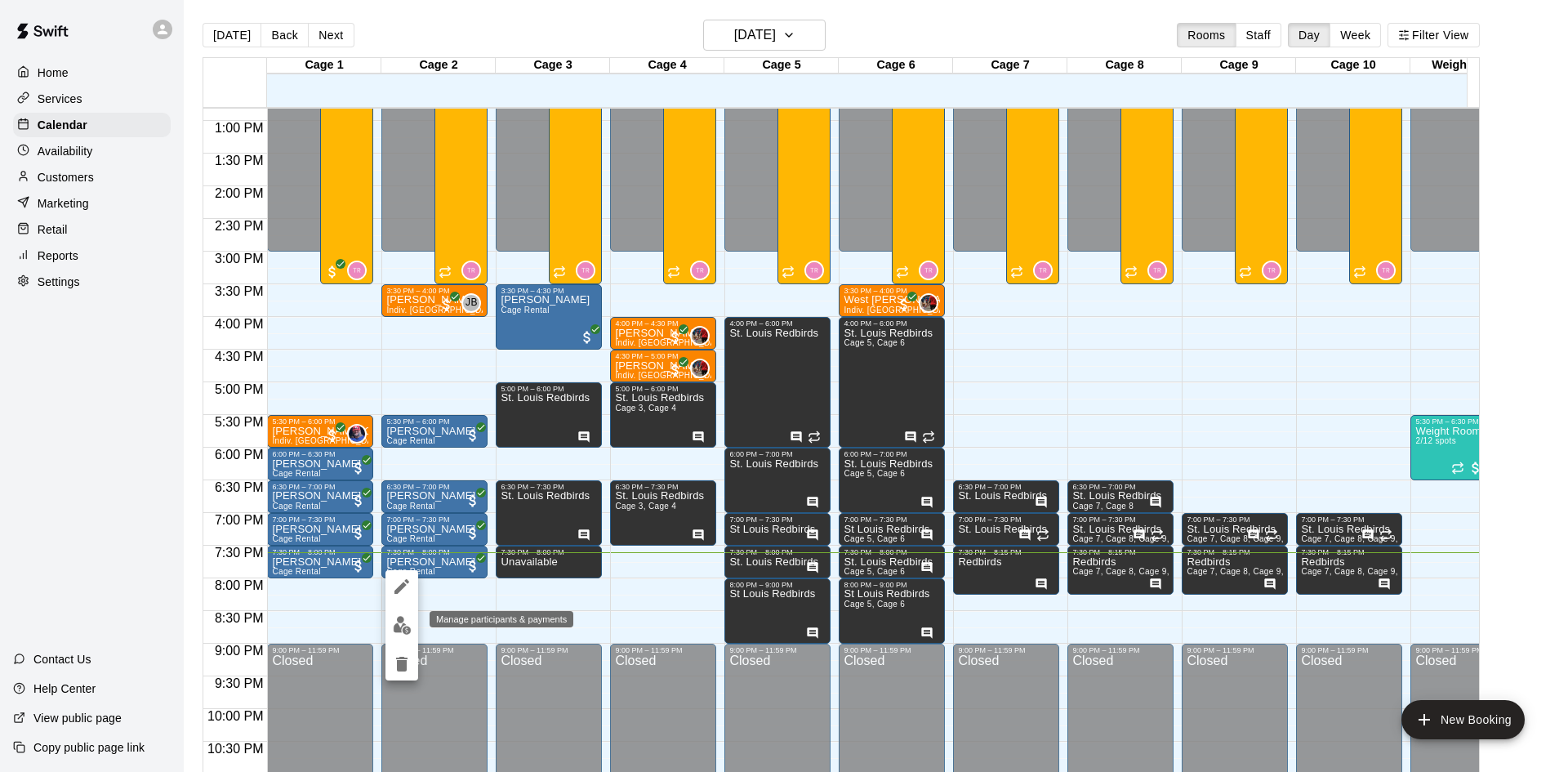
click at [400, 626] on img "edit" at bounding box center [402, 626] width 18 height 18
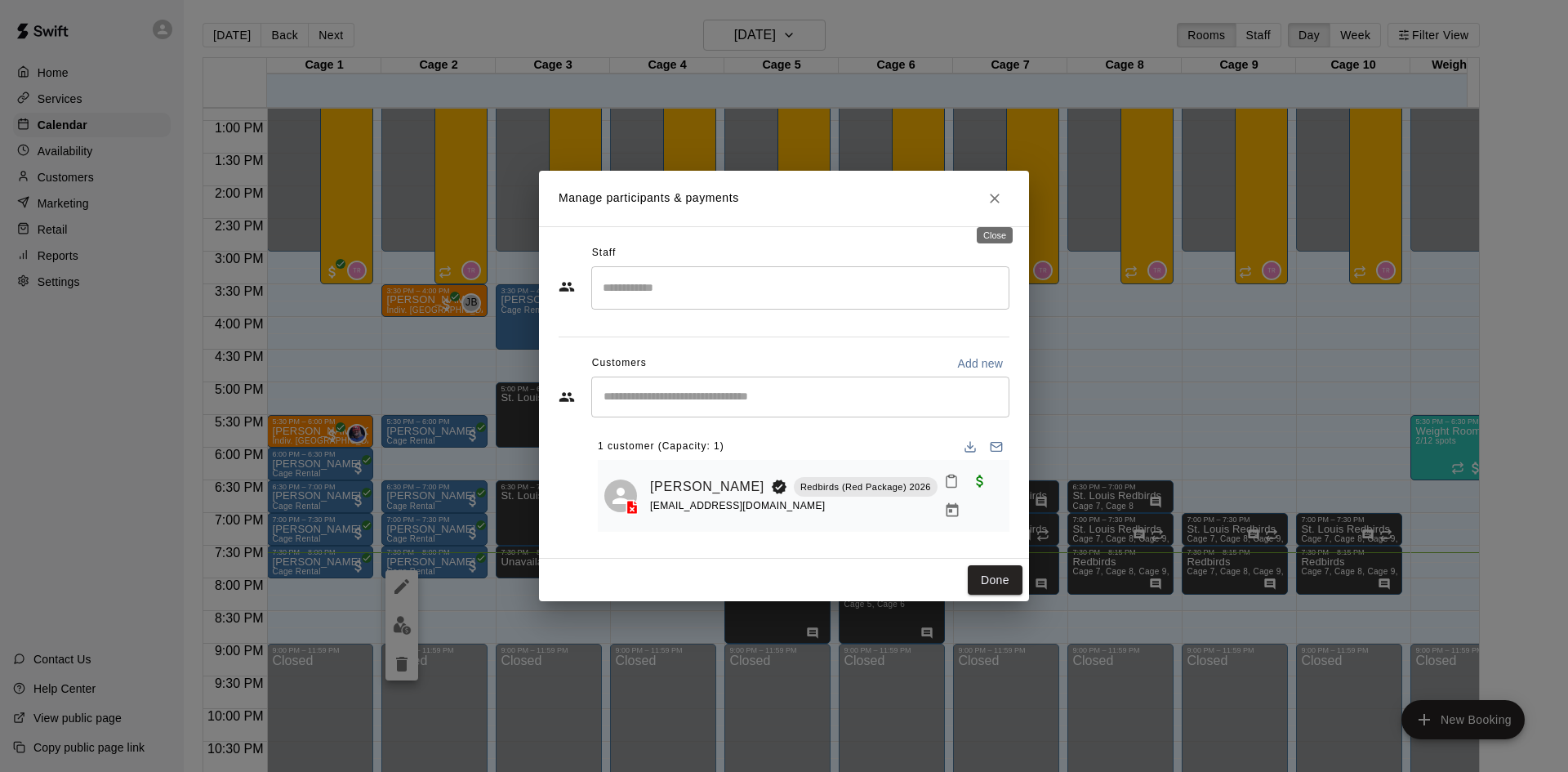
click at [987, 206] on icon "Close" at bounding box center [995, 199] width 17 height 17
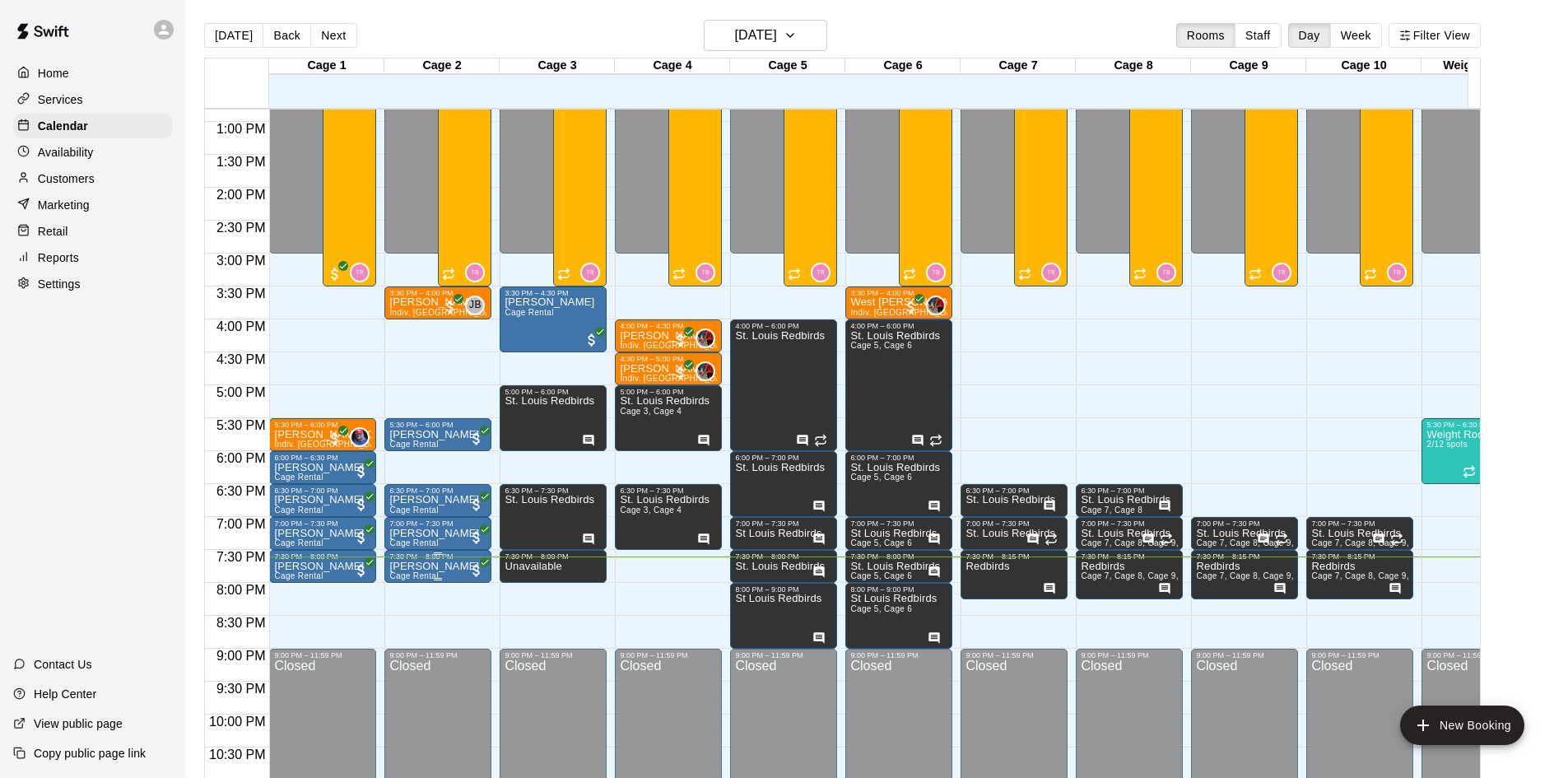
click at [465, 559] on div "7:30 PM – 8:00 PM" at bounding box center [438, 556] width 97 height 8
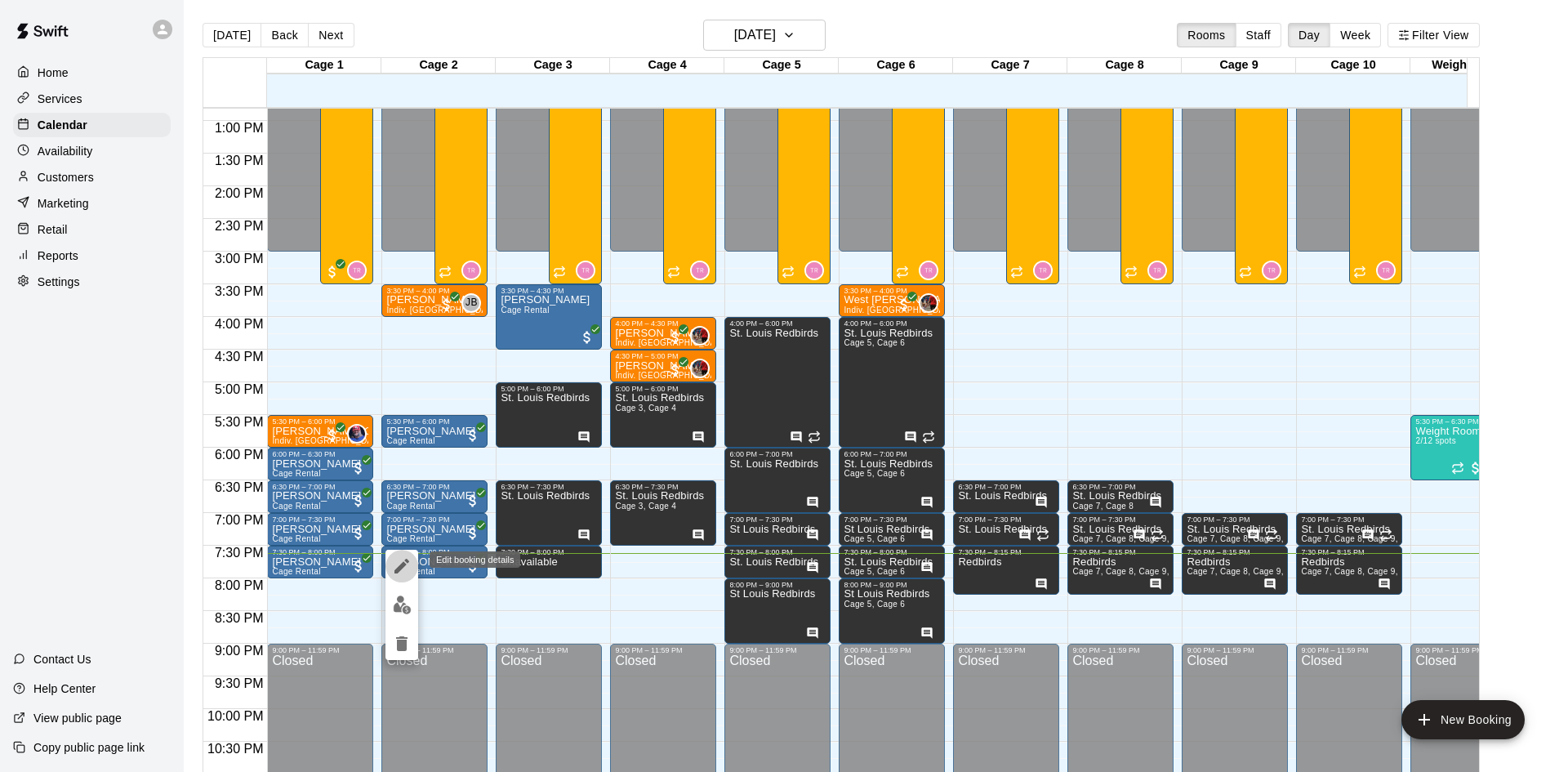
click at [397, 569] on icon "edit" at bounding box center [402, 567] width 15 height 15
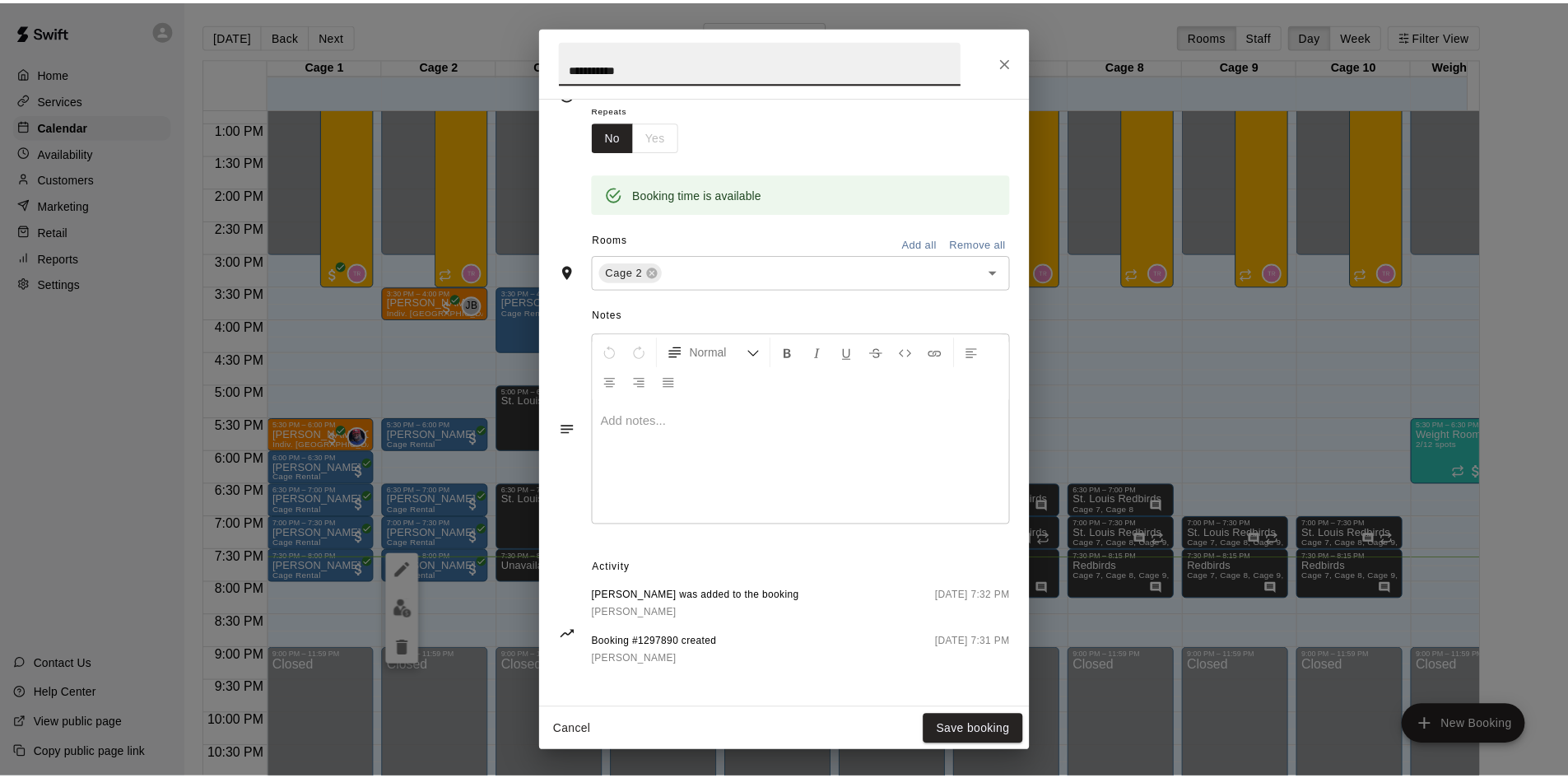
scroll to position [270, 0]
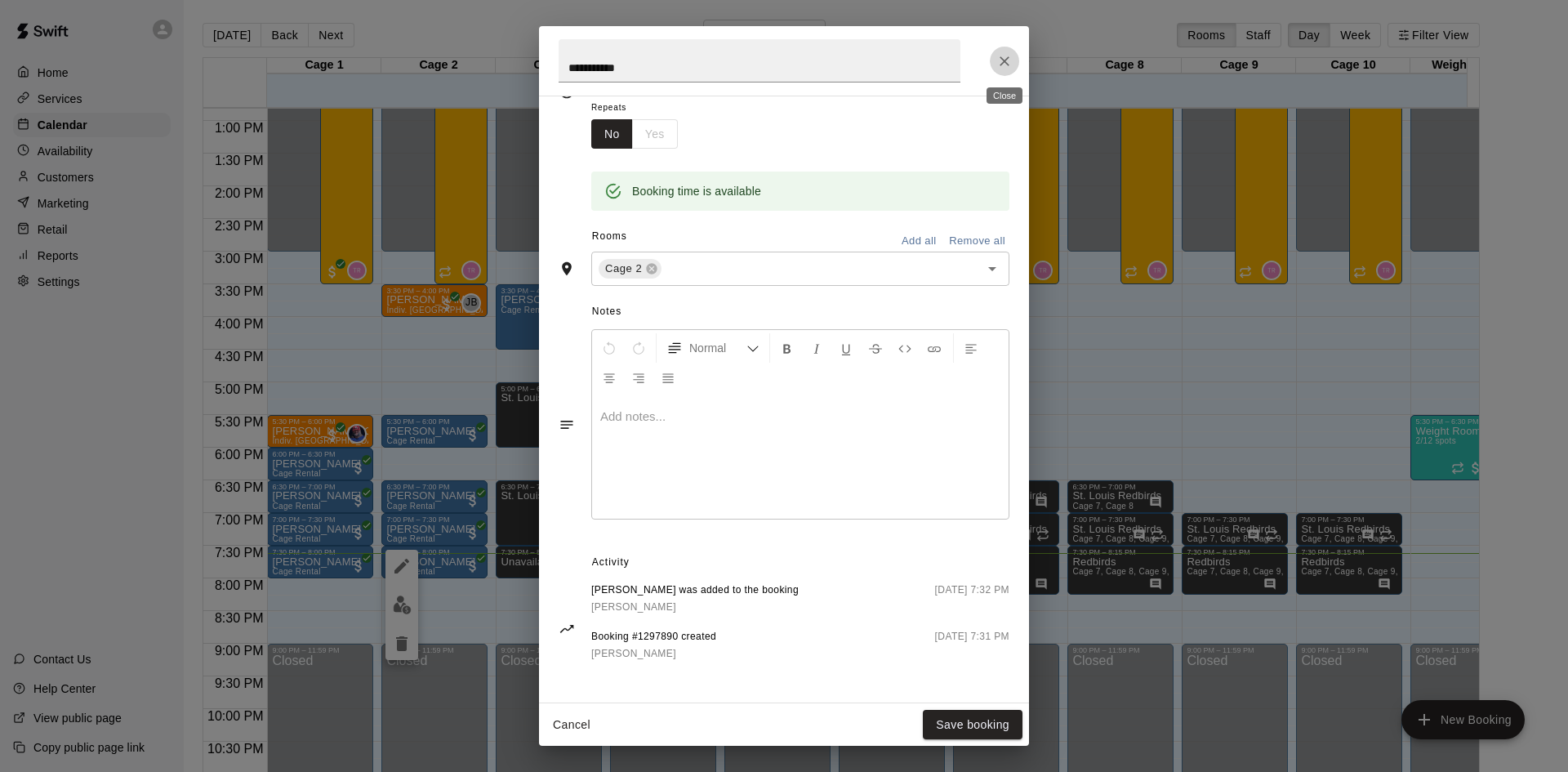
click at [1007, 59] on icon "Close" at bounding box center [1005, 61] width 10 height 10
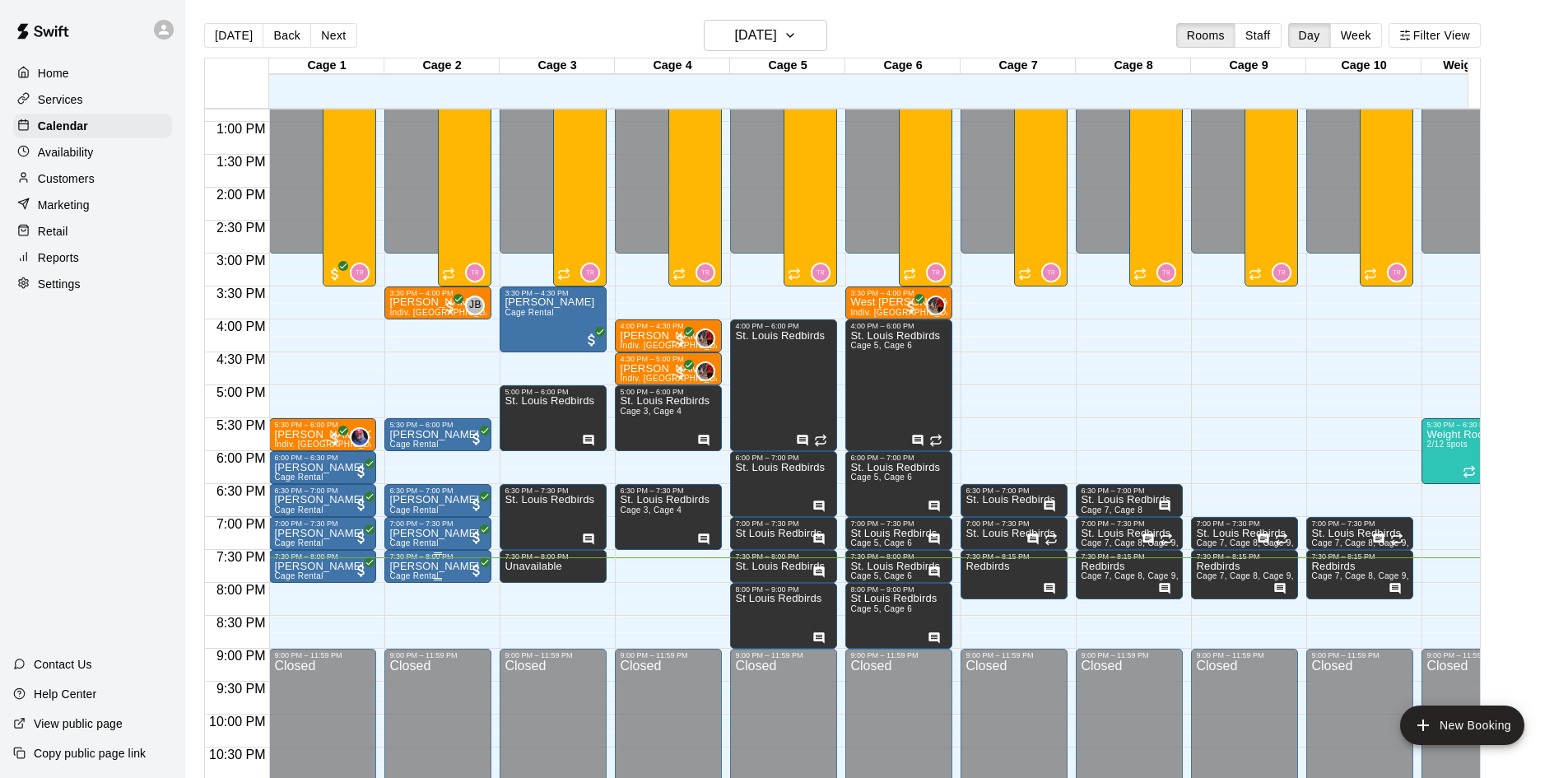
click at [405, 575] on span "Cage Rental" at bounding box center [414, 577] width 48 height 9
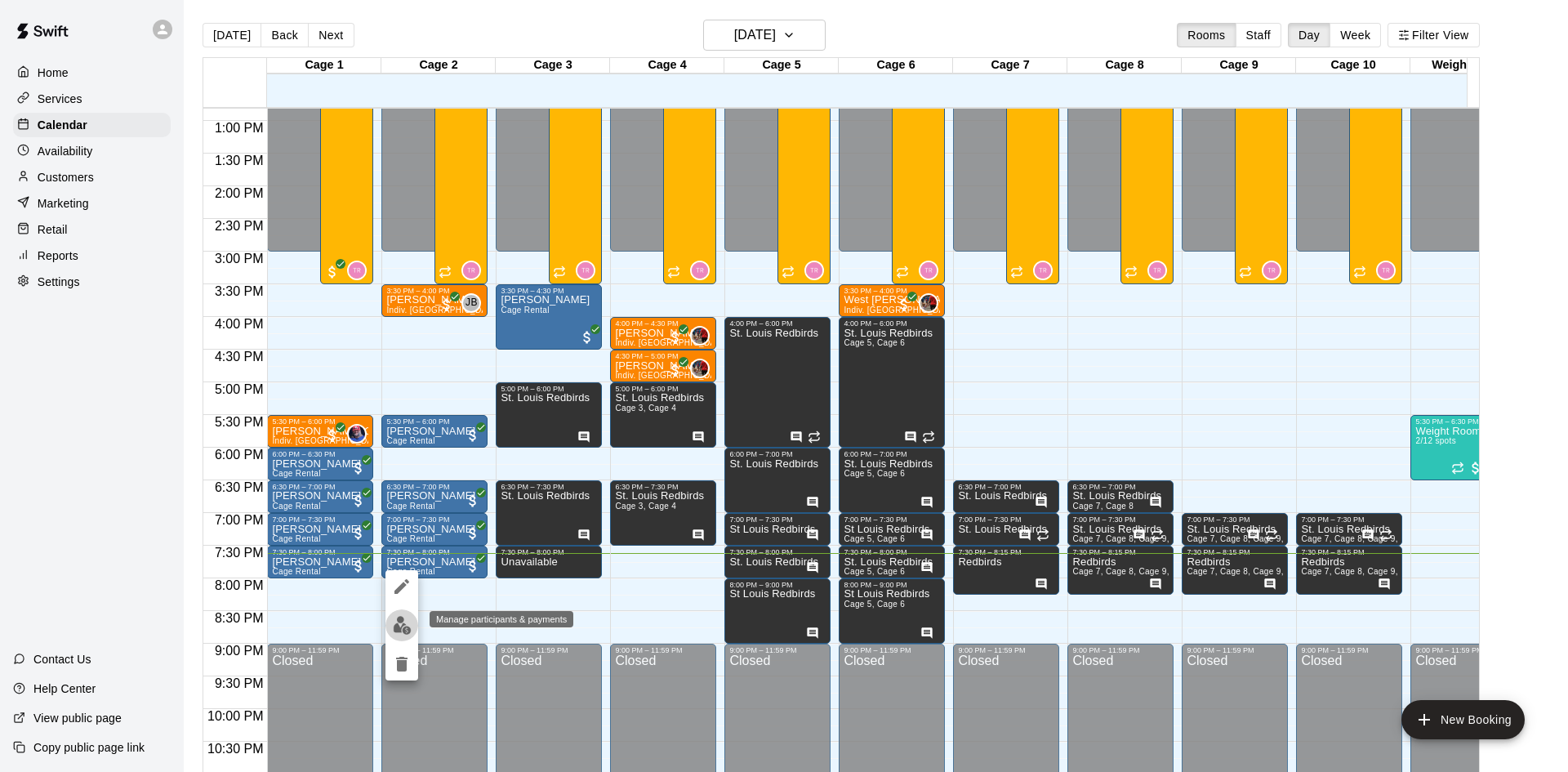
click at [401, 616] on img "edit" at bounding box center [402, 626] width 18 height 18
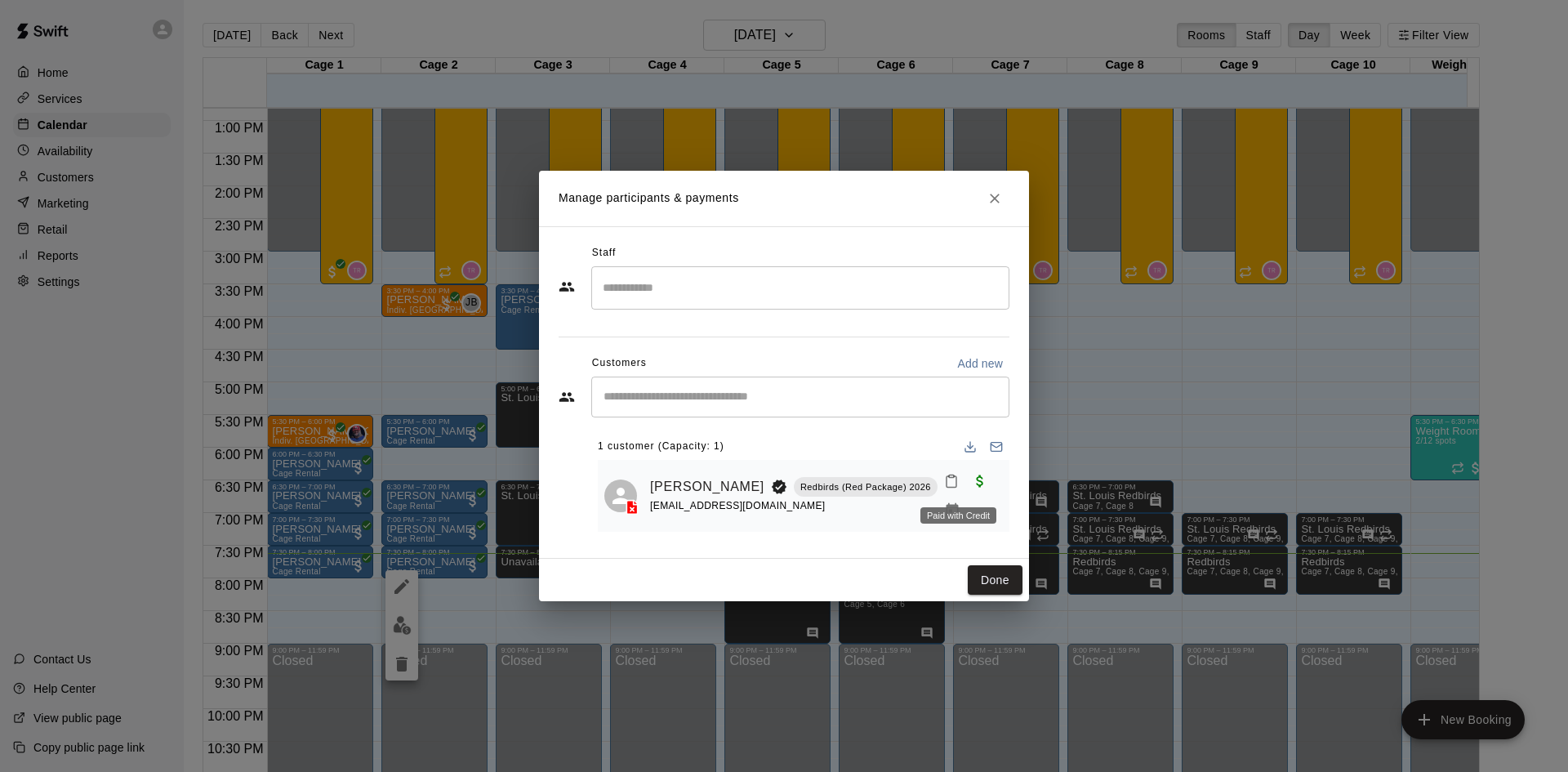
click at [966, 487] on span "Paid with Credit" at bounding box center [981, 480] width 29 height 14
click at [960, 503] on icon "Manage bookings & payment" at bounding box center [953, 511] width 17 height 17
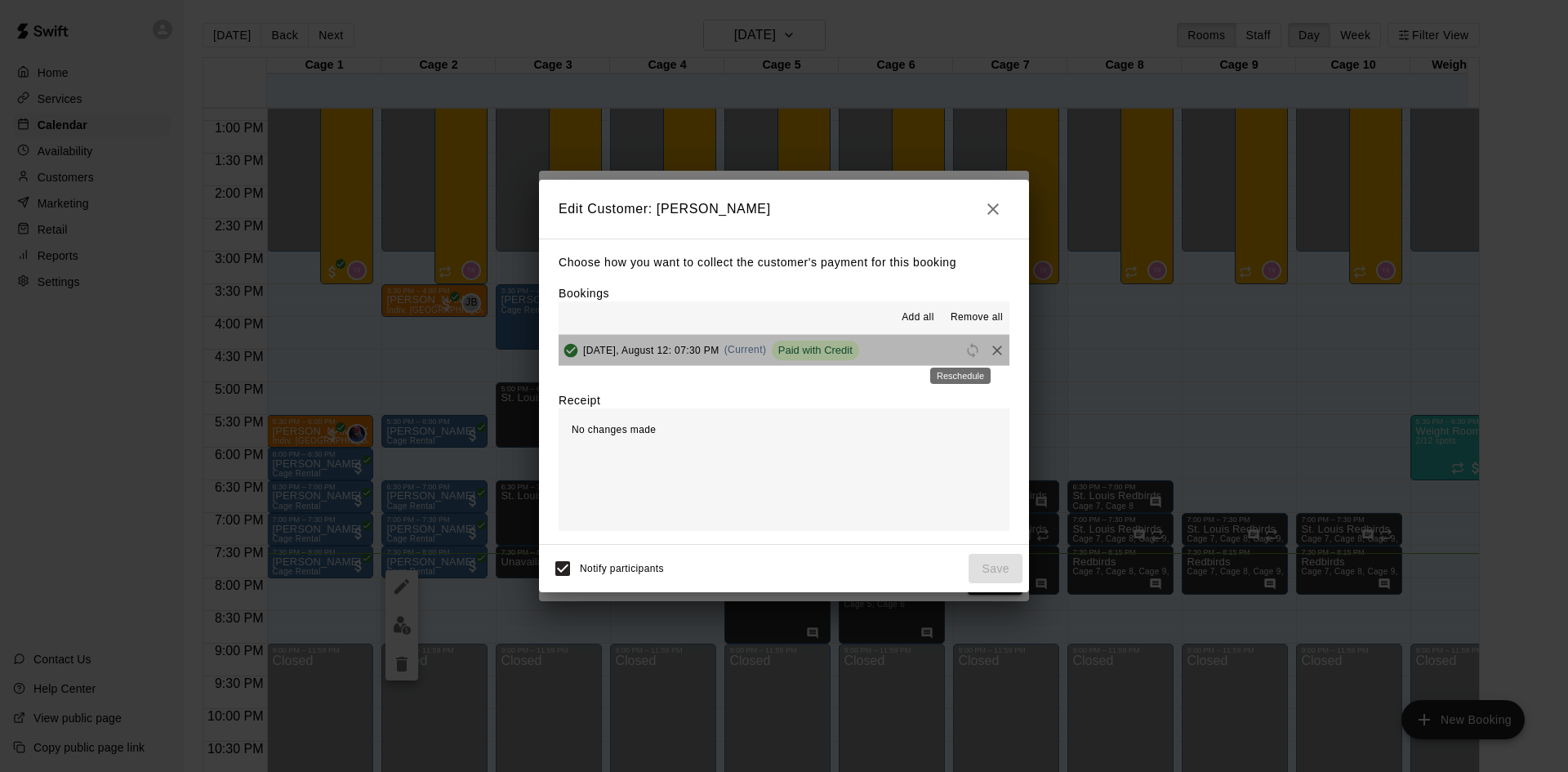
click at [963, 350] on span "Reschedule" at bounding box center [972, 349] width 25 height 12
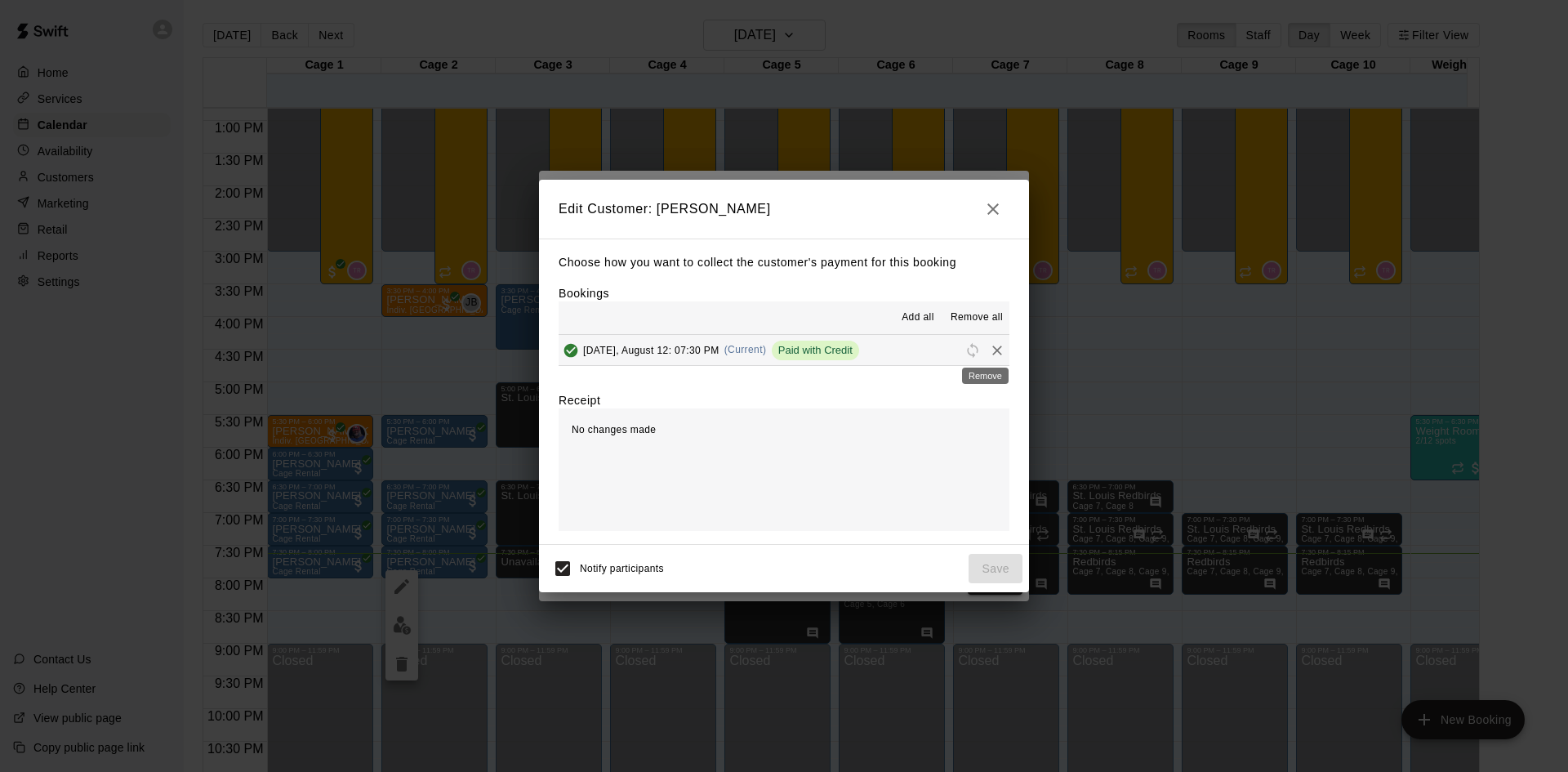
click at [989, 357] on div "Remove" at bounding box center [985, 371] width 50 height 29
click at [993, 348] on icon "Remove" at bounding box center [997, 350] width 10 height 10
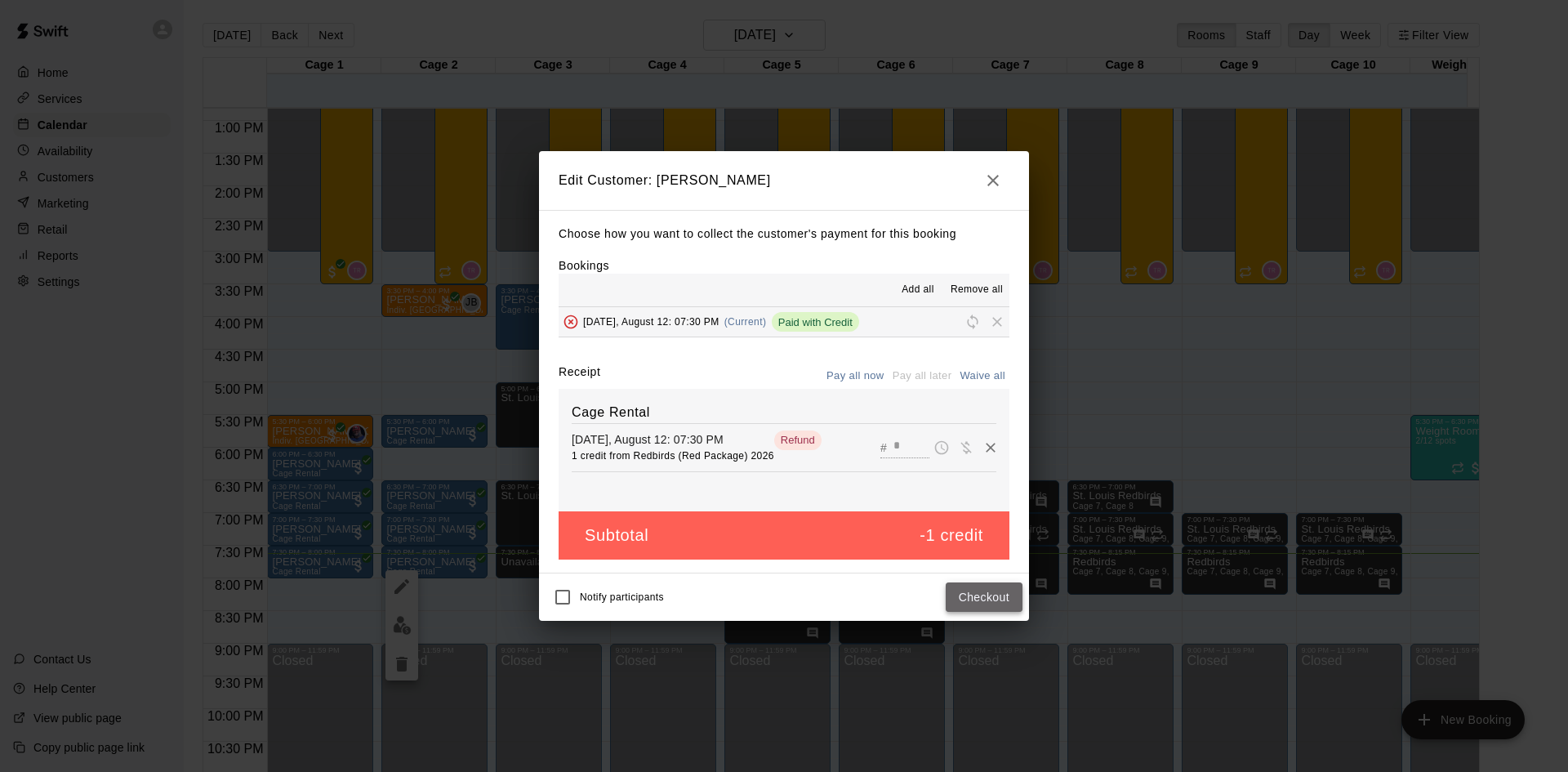
click at [991, 599] on button "Checkout" at bounding box center [983, 598] width 76 height 30
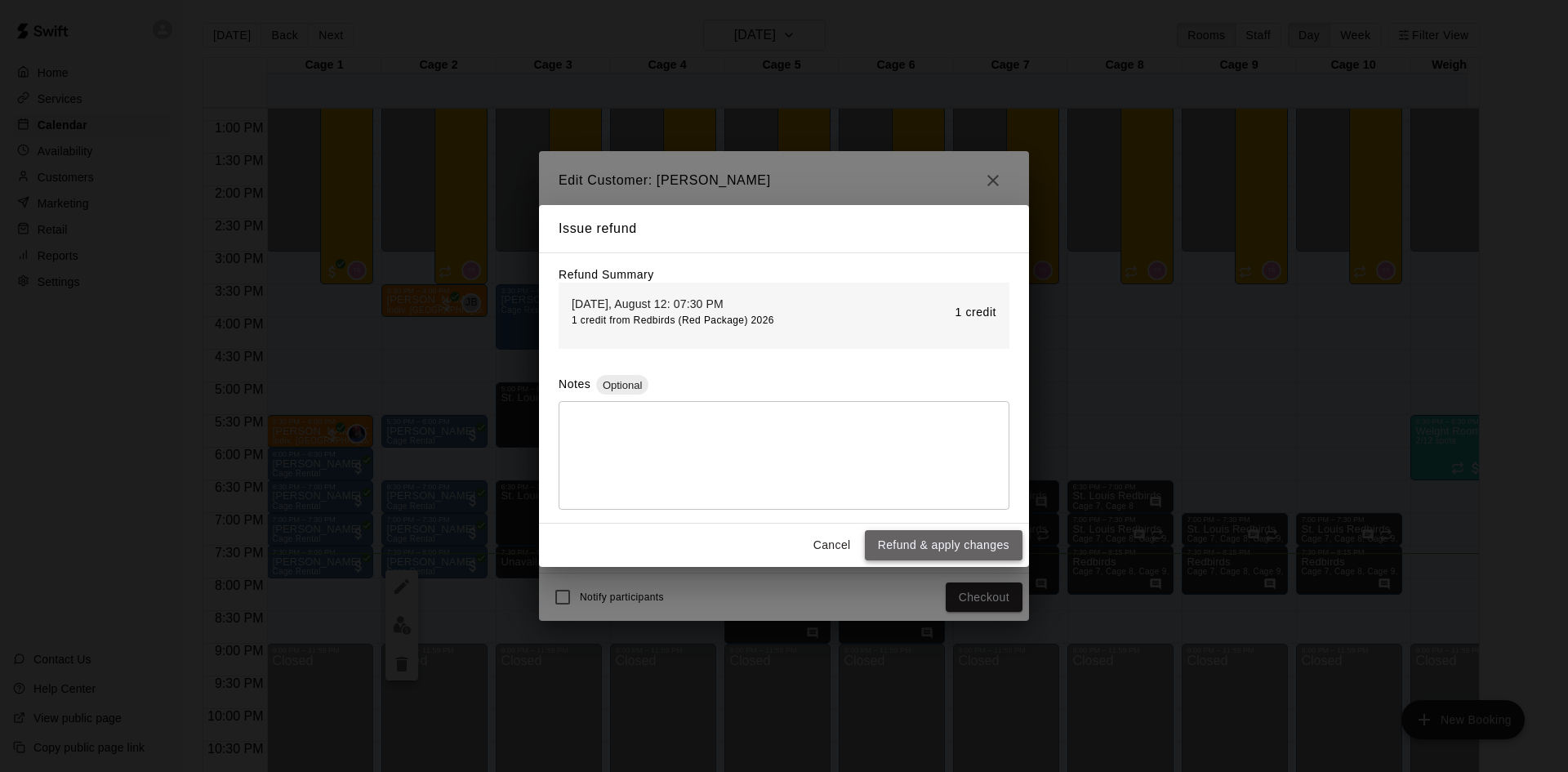
click at [980, 553] on button "Refund & apply changes" at bounding box center [944, 545] width 157 height 30
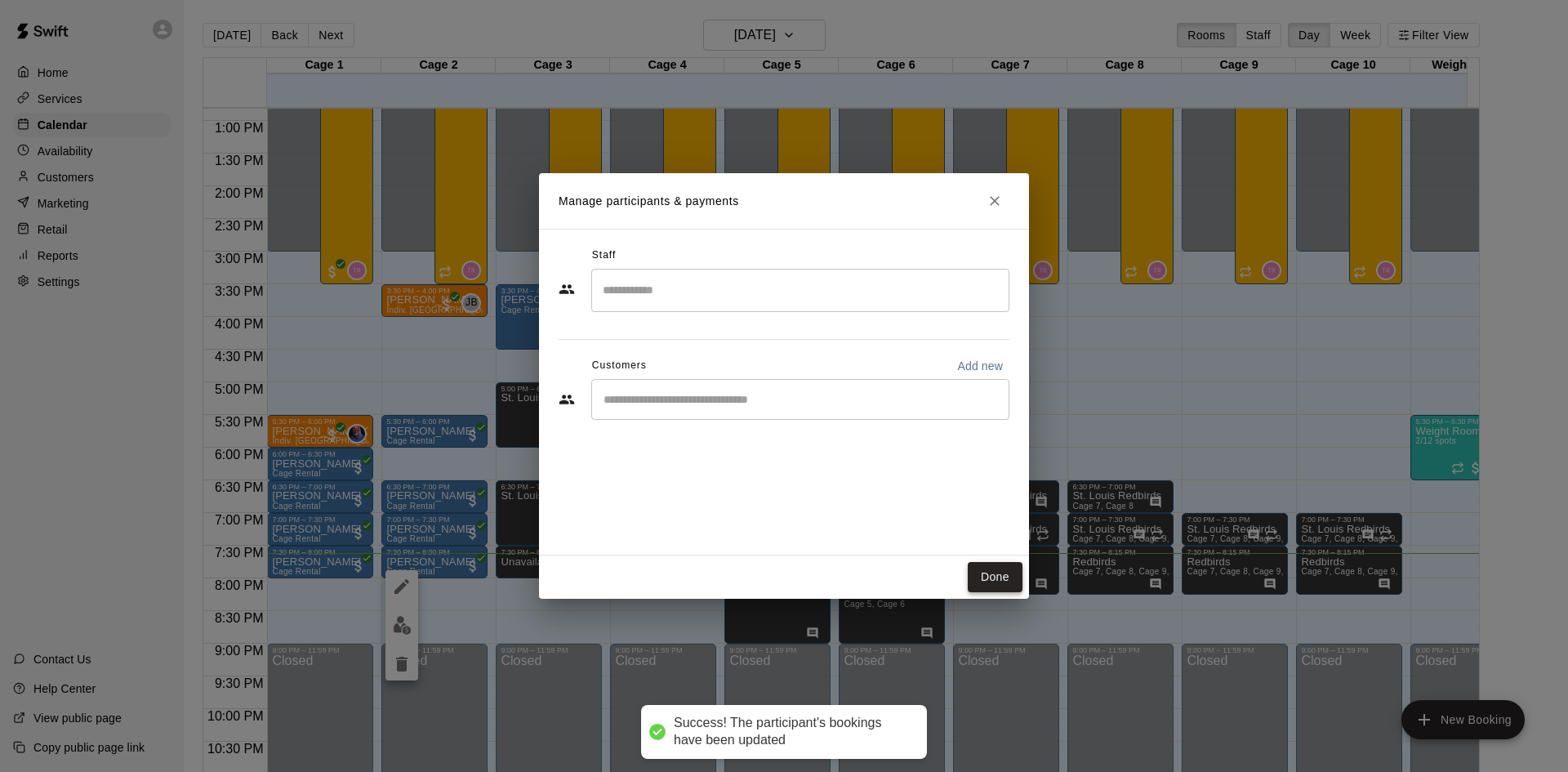
click at [995, 573] on button "Done" at bounding box center [994, 577] width 54 height 30
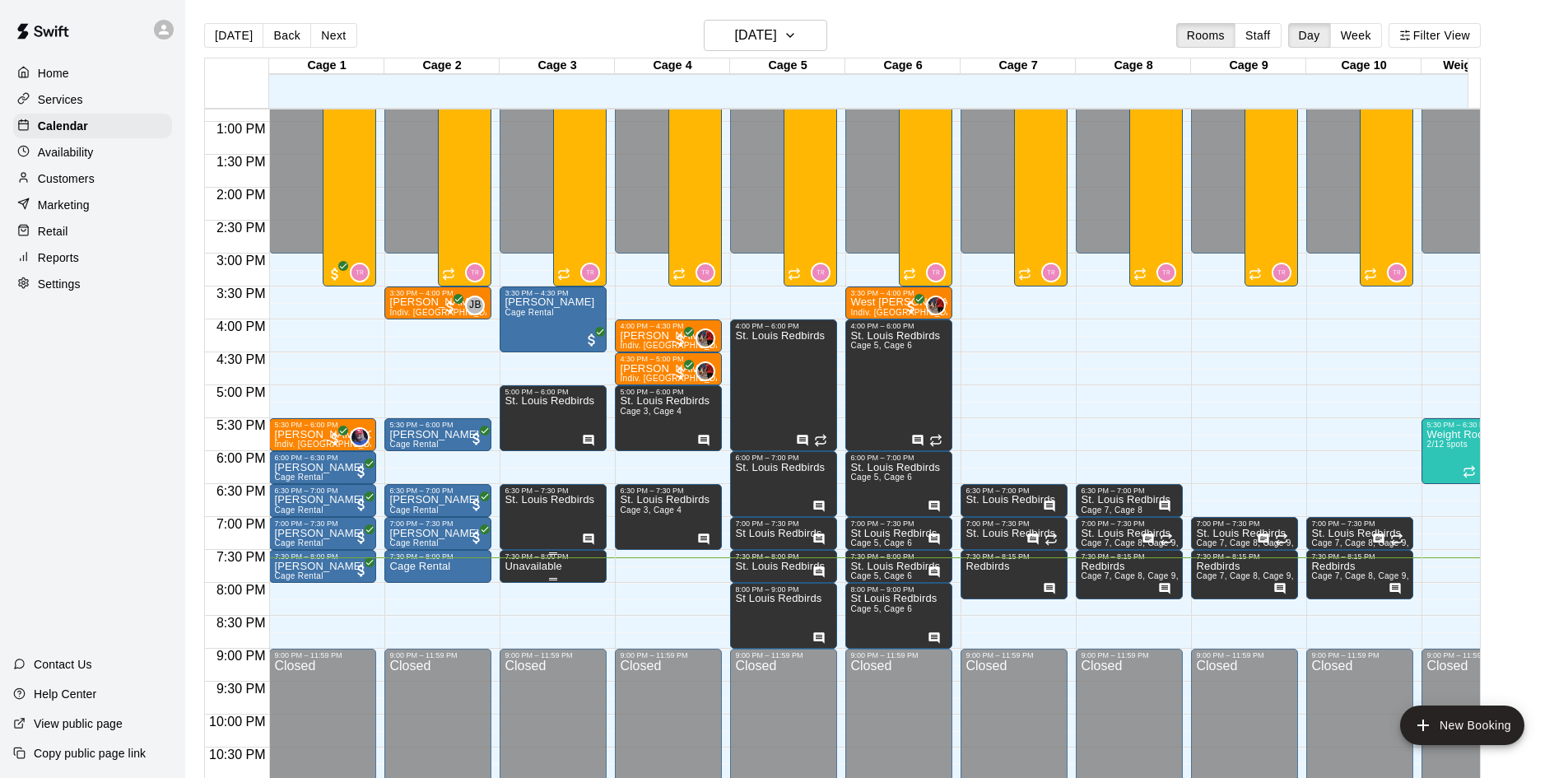
click at [542, 566] on p "Unavailable" at bounding box center [533, 566] width 57 height 0
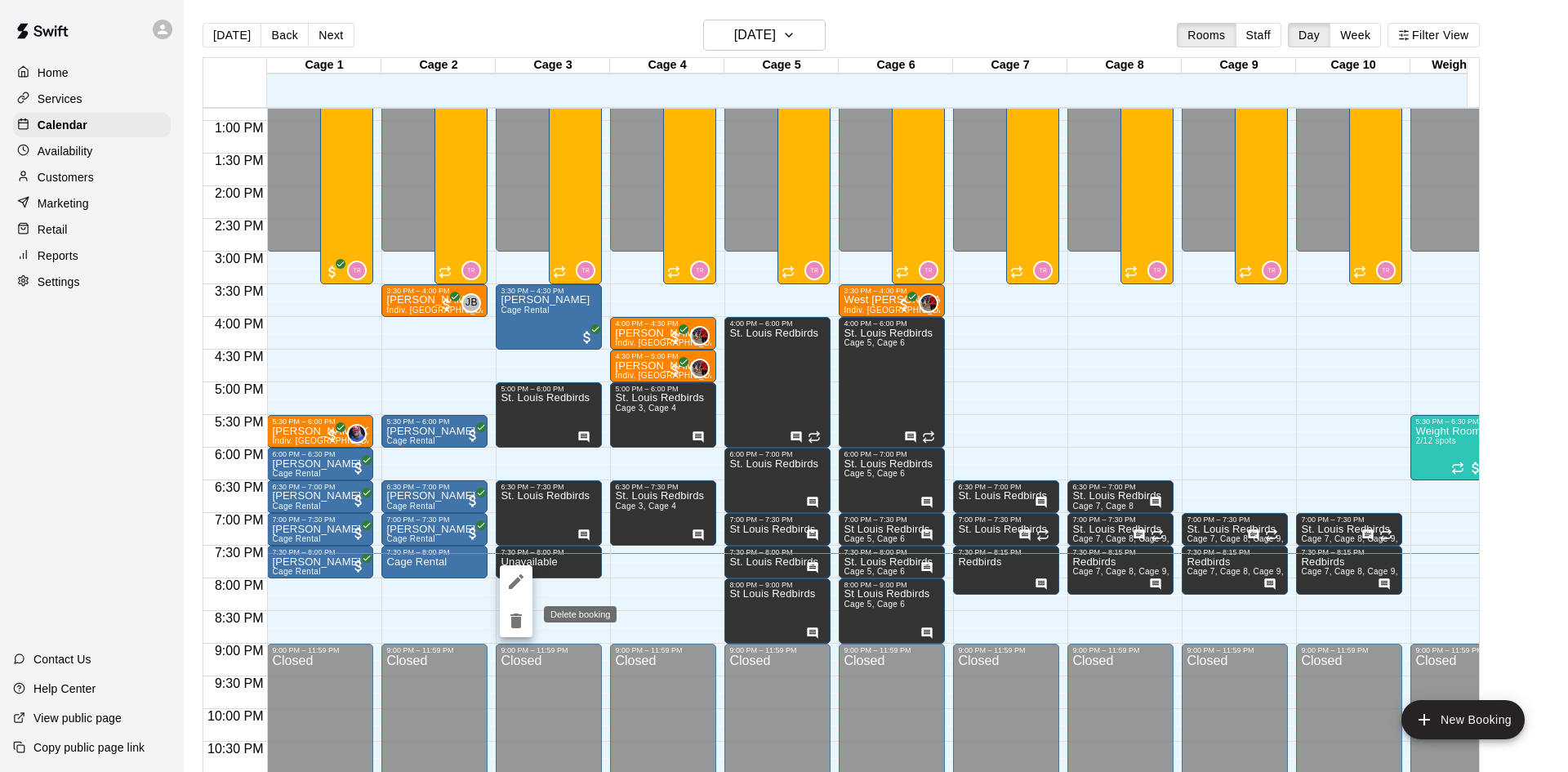
click at [515, 616] on icon "delete" at bounding box center [517, 621] width 11 height 15
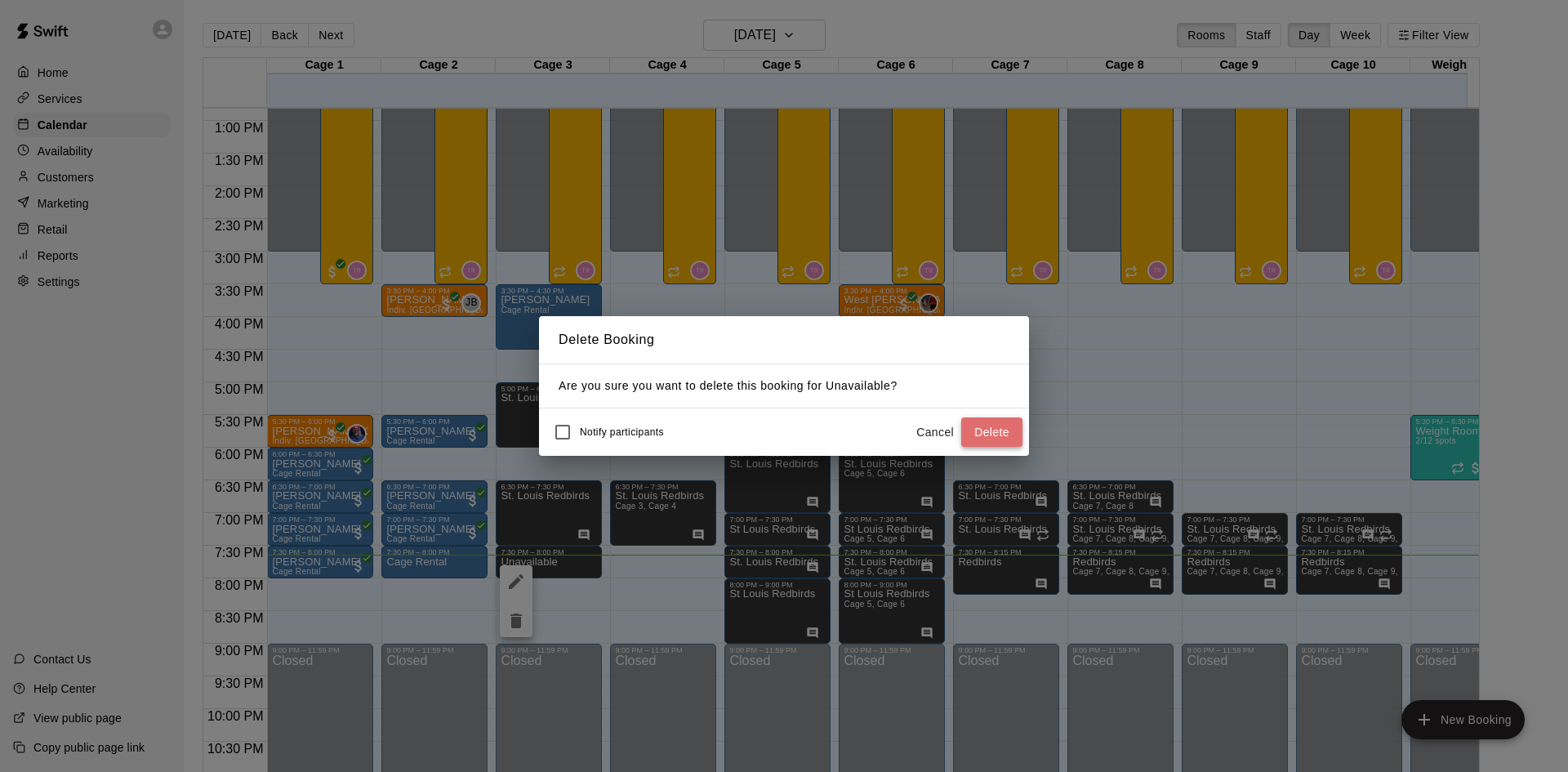
click at [1007, 437] on button "Delete" at bounding box center [992, 432] width 62 height 30
